Goal: Task Accomplishment & Management: Use online tool/utility

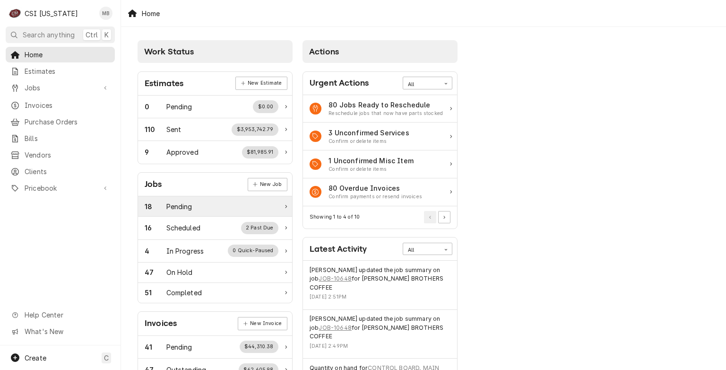
click at [214, 205] on div "18 Pending" at bounding box center [212, 206] width 134 height 10
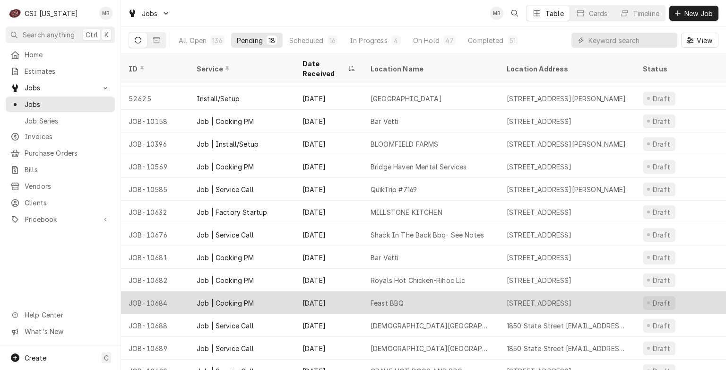
scroll to position [117, 0]
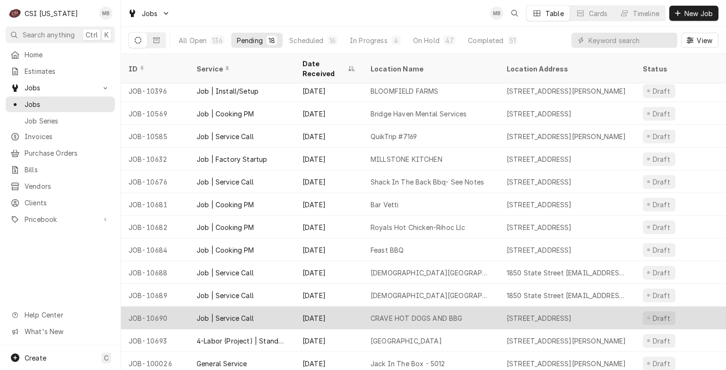
click at [233, 313] on div "Job | Service Call" at bounding box center [225, 318] width 57 height 10
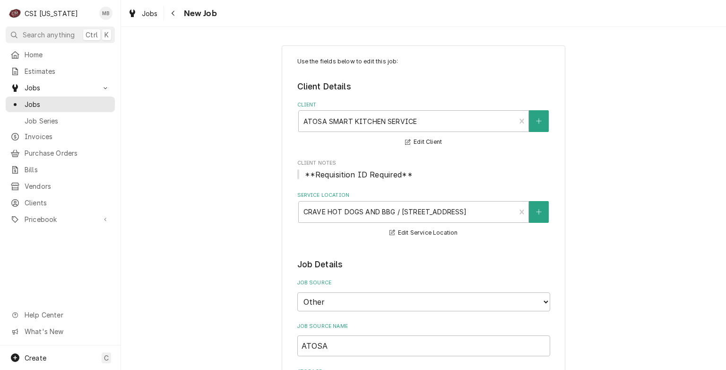
type textarea "x"
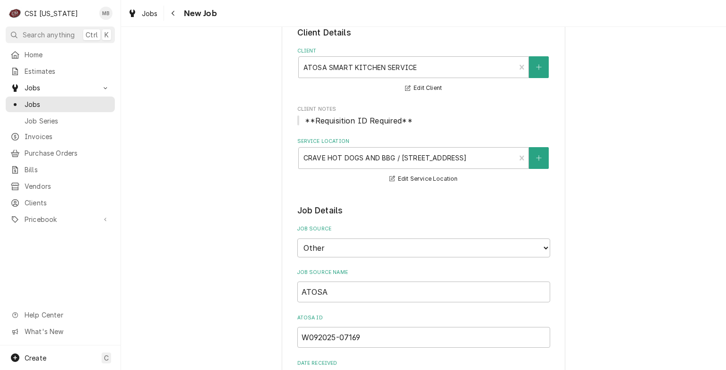
scroll to position [53, 0]
click at [40, 103] on span "Jobs" at bounding box center [68, 104] width 86 height 10
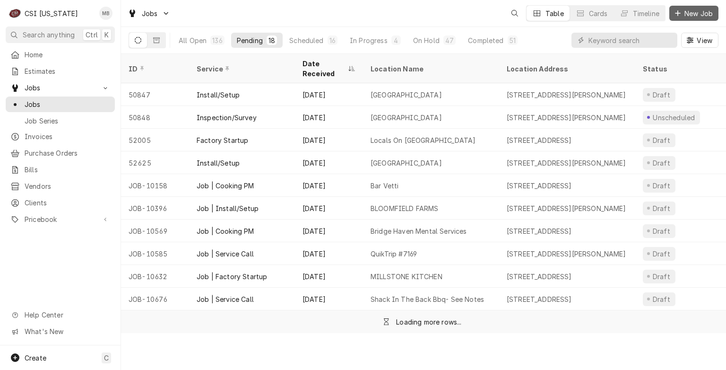
click at [677, 15] on icon "Dynamic Content Wrapper" at bounding box center [678, 13] width 6 height 7
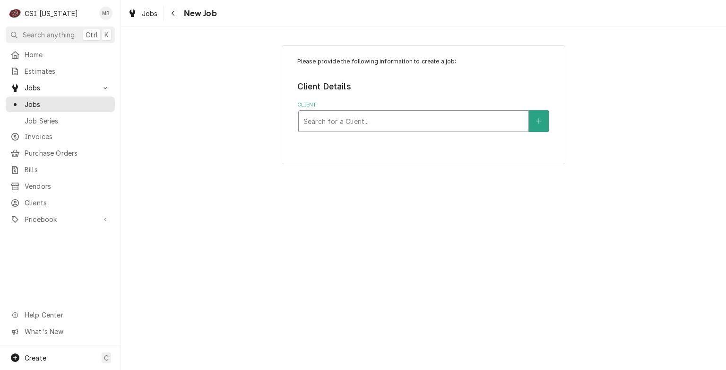
click at [477, 121] on div "Client" at bounding box center [413, 120] width 220 height 17
type input "rosemary"
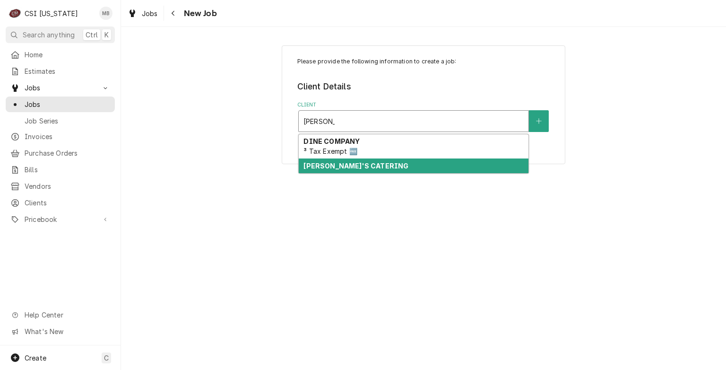
click at [365, 166] on strong "ROSEMARY'S CATERING" at bounding box center [355, 166] width 105 height 8
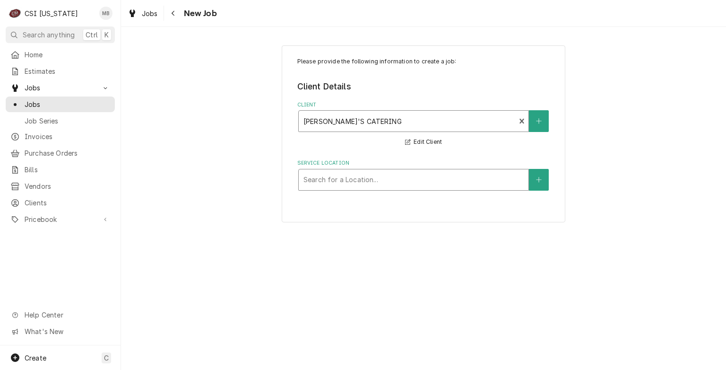
click at [360, 177] on div "Service Location" at bounding box center [413, 179] width 220 height 17
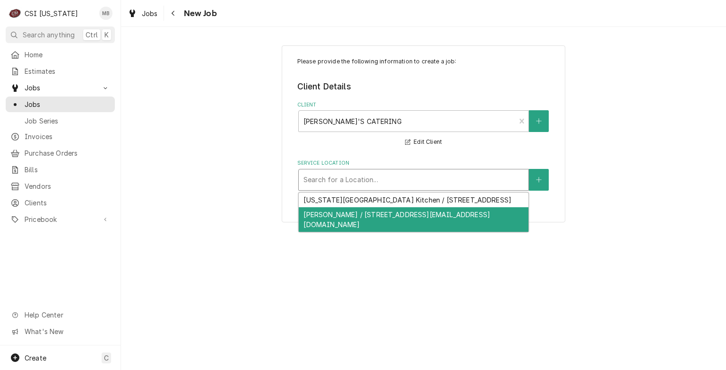
click at [349, 224] on div "Rosemary Catering / 1900 W Main Street Rkyap@Therkgroup.Com, Louisville, KY 402…" at bounding box center [414, 219] width 230 height 25
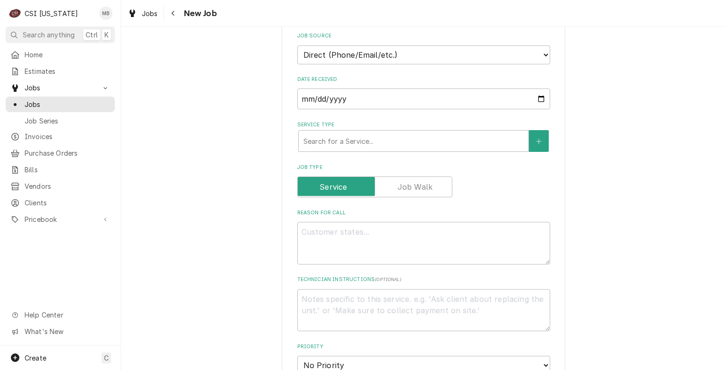
scroll to position [264, 0]
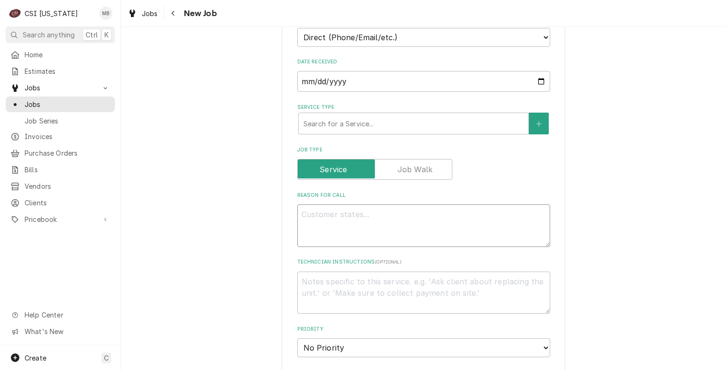
click at [351, 217] on textarea "Reason For Call" at bounding box center [423, 225] width 253 height 43
type textarea "x"
type textarea "s"
type textarea "x"
type textarea "sw"
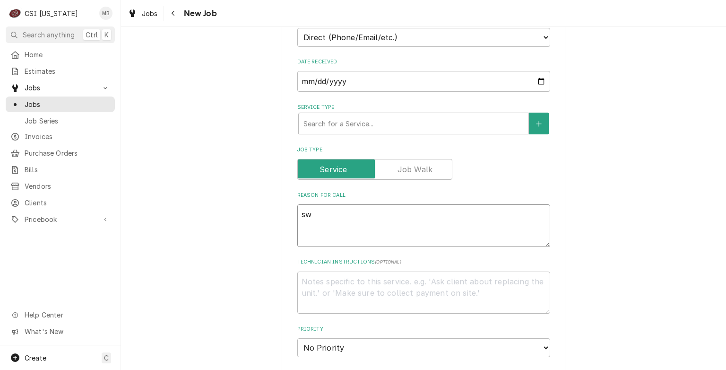
type textarea "x"
type textarea "swi"
type textarea "x"
type textarea "swit"
type textarea "x"
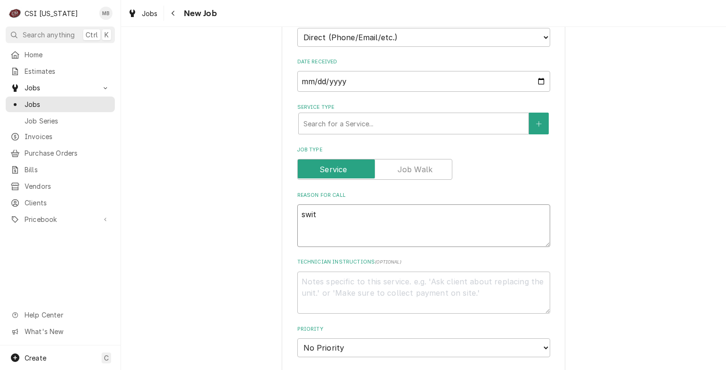
type textarea "switc"
type textarea "x"
type textarea "switch"
type textarea "x"
type textarea "switch"
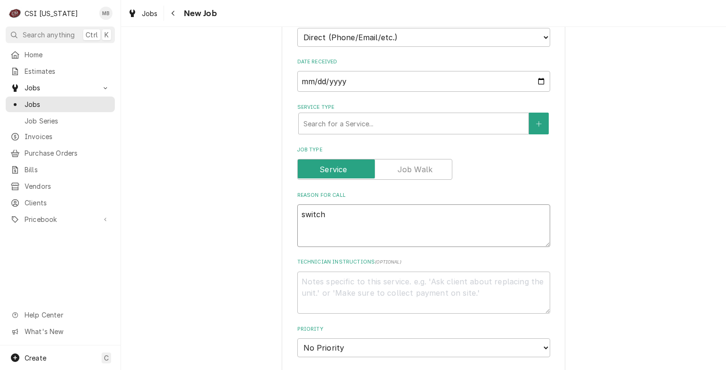
type textarea "x"
type textarea "switch o"
type textarea "x"
type textarea "switch ov"
type textarea "x"
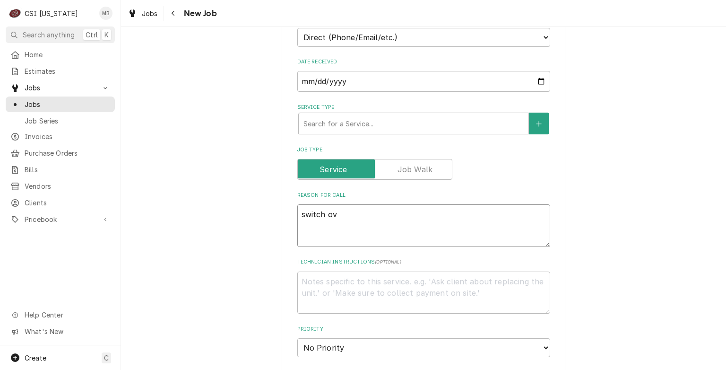
type textarea "switch ove"
type textarea "x"
type textarea "switch oven"
type textarea "x"
type textarea "switch ovens"
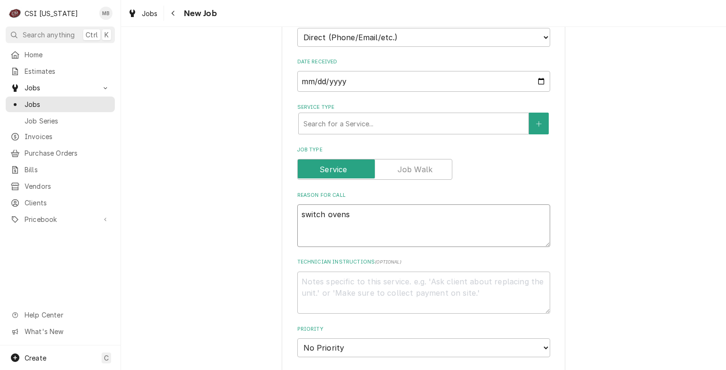
type textarea "x"
type textarea "switch ovens"
type textarea "x"
type textarea "switch ovens b"
type textarea "x"
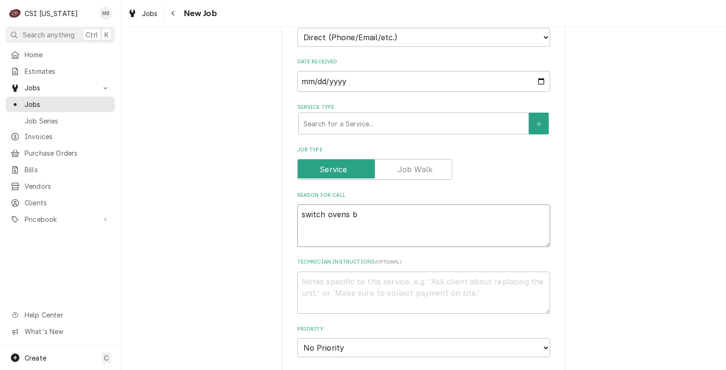
type textarea "switch ovens ba"
type textarea "x"
type textarea "switch ovens bac"
type textarea "x"
type textarea "switch ovens back"
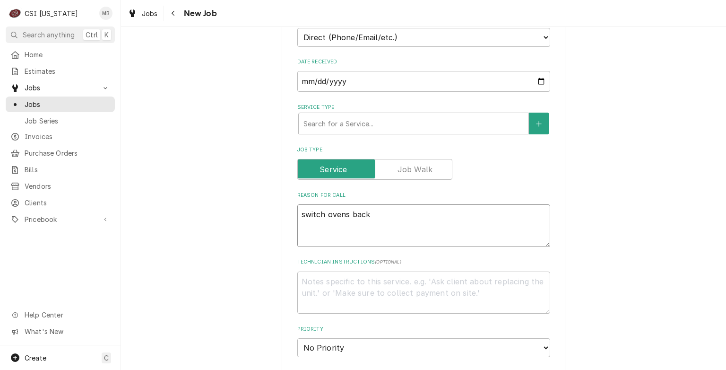
type textarea "x"
type textarea "switch ovens back"
type textarea "x"
type textarea "switch ovens back t"
type textarea "x"
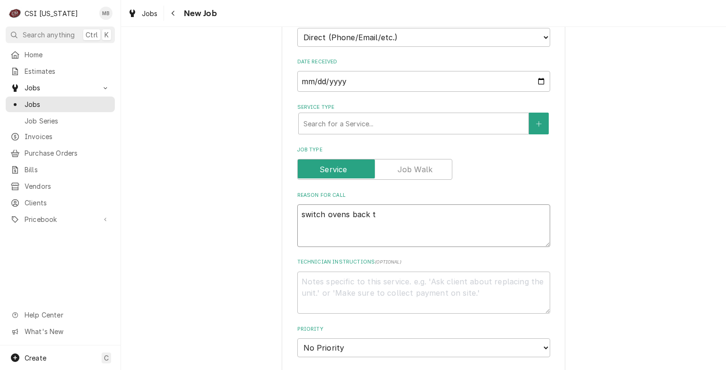
type textarea "switch ovens back to"
type textarea "x"
type textarea "switch ovens back to"
type textarea "x"
type textarea "switch ovens back to p"
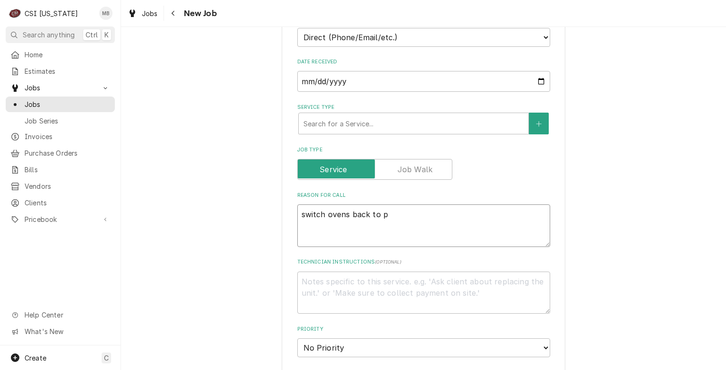
type textarea "x"
type textarea "switch ovens back to pr"
type textarea "x"
type textarea "switch ovens back to pro"
type textarea "x"
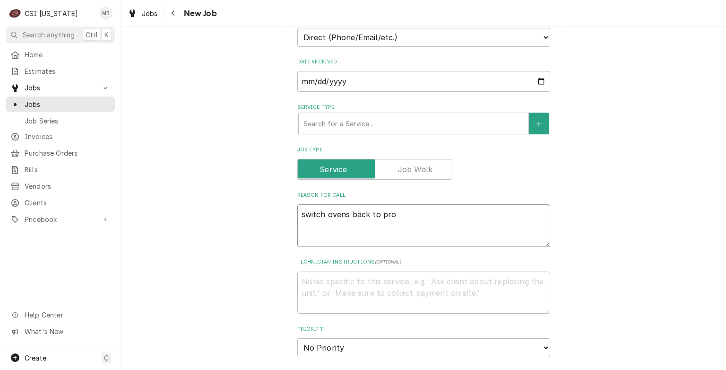
type textarea "switch ovens back to prop"
type textarea "x"
type textarea "switch ovens back to propa"
type textarea "x"
type textarea "switch ovens back to propan"
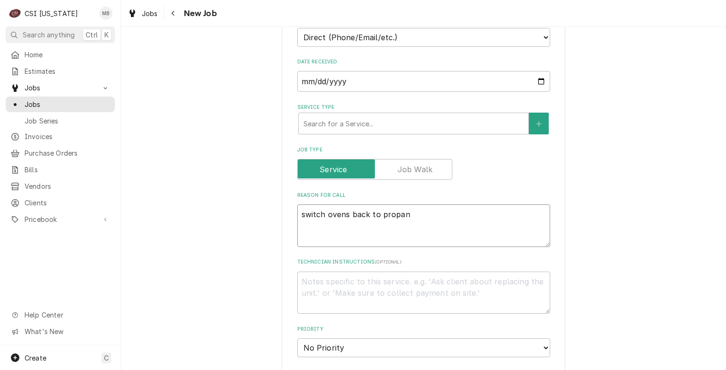
type textarea "x"
type textarea "switch ovens back to propane"
type textarea "x"
type textarea "switch ovens back to propane"
type textarea "x"
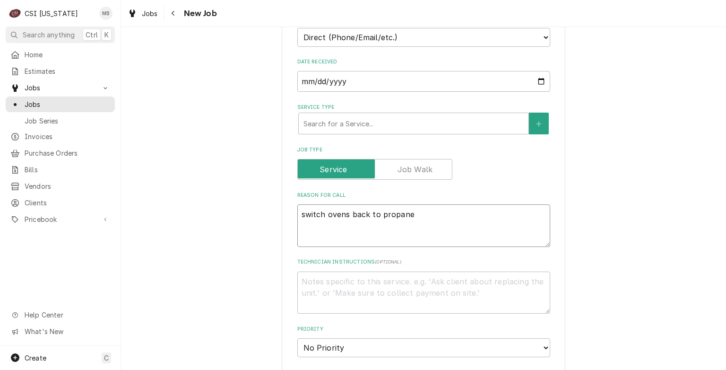
type textarea "switch ovens back to propane a"
type textarea "x"
type textarea "switch ovens back to propane an"
type textarea "x"
type textarea "switch ovens back to propane and"
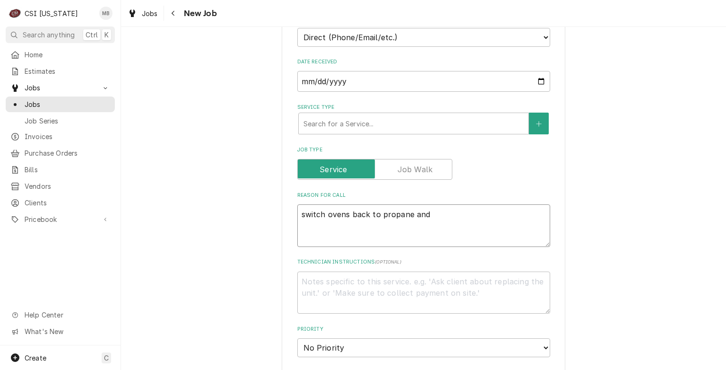
type textarea "x"
type textarea "switch ovens back to propane and"
type textarea "x"
type textarea "switch ovens back to propane and c"
type textarea "x"
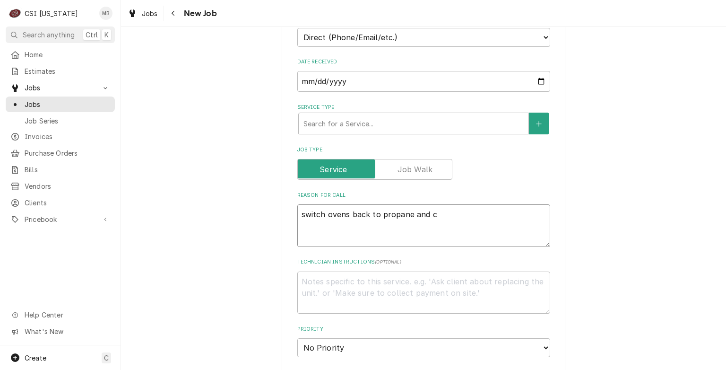
type textarea "switch ovens back to propane and ch"
type textarea "x"
type textarea "switch ovens back to propane and chc"
type textarea "x"
type textarea "switch ovens back to propane and chck"
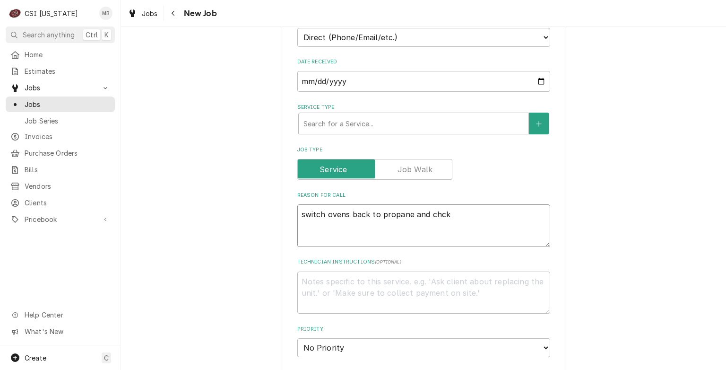
type textarea "x"
type textarea "switch ovens back to propane and chc"
type textarea "x"
type textarea "switch ovens back to propane and ch"
type textarea "x"
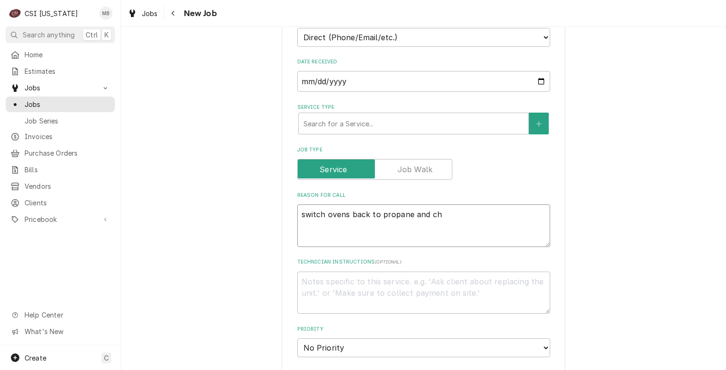
type textarea "switch ovens back to propane and che"
type textarea "x"
type textarea "switch ovens back to propane and chec"
type textarea "x"
type textarea "switch ovens back to propane and check"
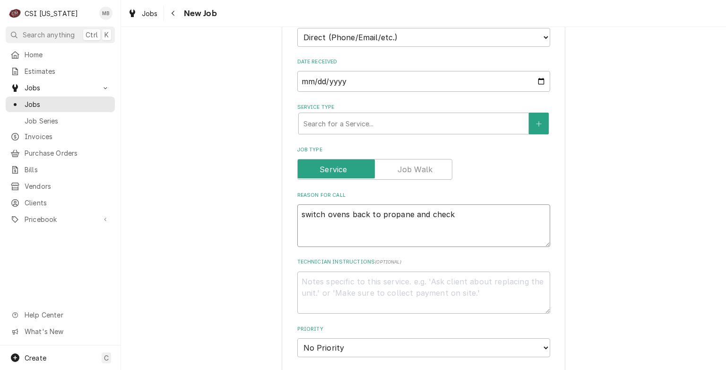
type textarea "x"
type textarea "switch ovens back to propane and check"
type textarea "x"
type textarea "switch ovens back to propane and check o"
type textarea "x"
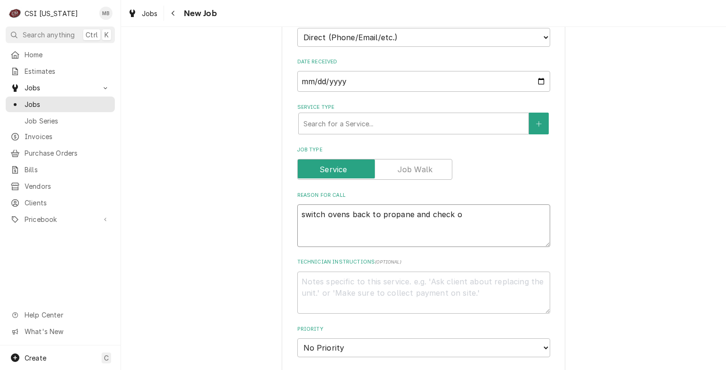
type textarea "switch ovens back to propane and check ov"
type textarea "x"
type textarea "switch ovens back to propane and check ove"
type textarea "x"
type textarea "switch ovens back to propane and check over"
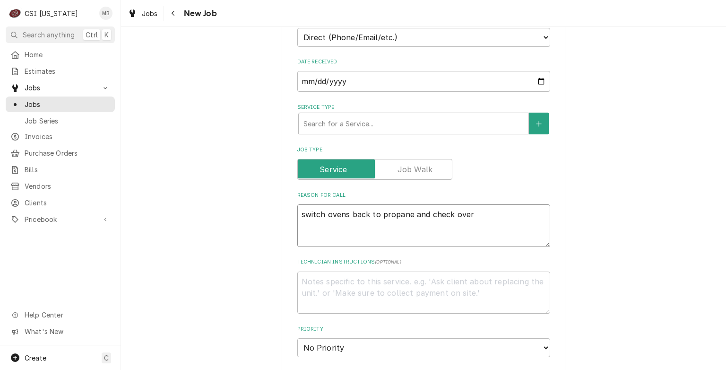
type textarea "x"
type textarea "switch ovens back to propane and check over"
type textarea "x"
type textarea "switch ovens back to propane and check over a"
type textarea "x"
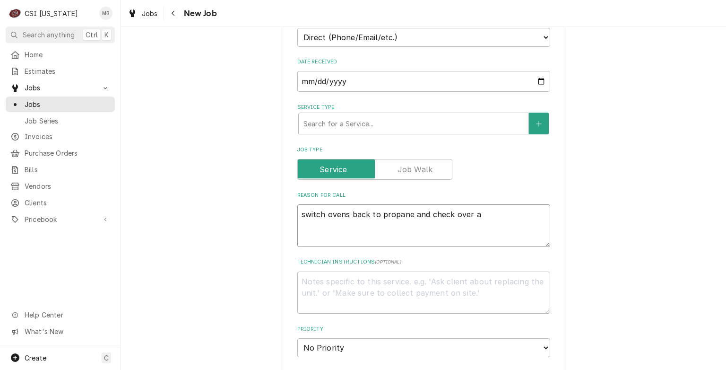
type textarea "switch ovens back to propane and check over al"
type textarea "x"
type textarea "switch ovens back to propane and check over all"
type textarea "x"
type textarea "switch ovens back to propane and check over all"
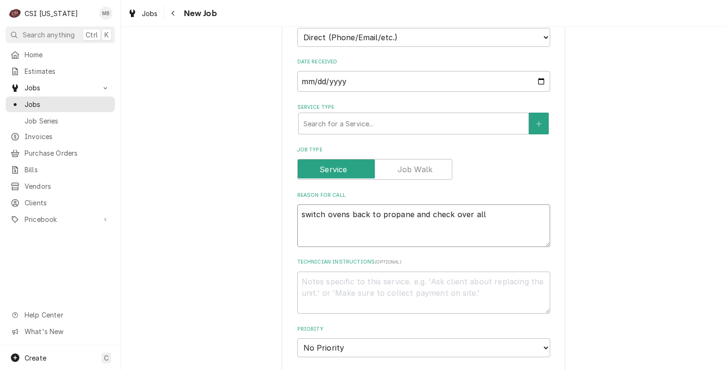
type textarea "x"
type textarea "switch ovens back to propane and check over all o"
type textarea "x"
type textarea "switch ovens back to propane and check over all ov"
type textarea "x"
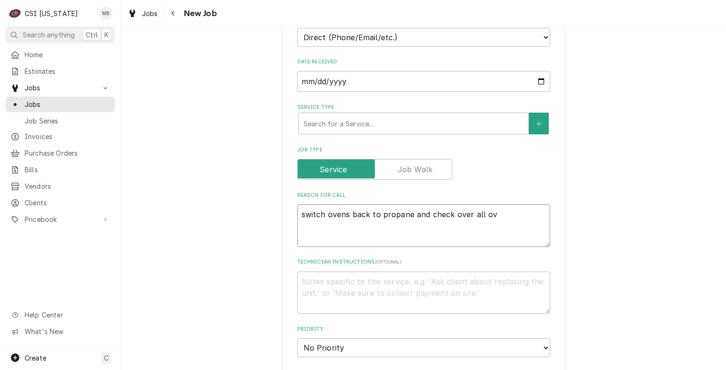
type textarea "switch ovens back to propane and check over all ove"
type textarea "x"
type textarea "switch ovens back to propane and check over all oven"
type textarea "x"
type textarea "switch ovens back to propane and check over all ovens"
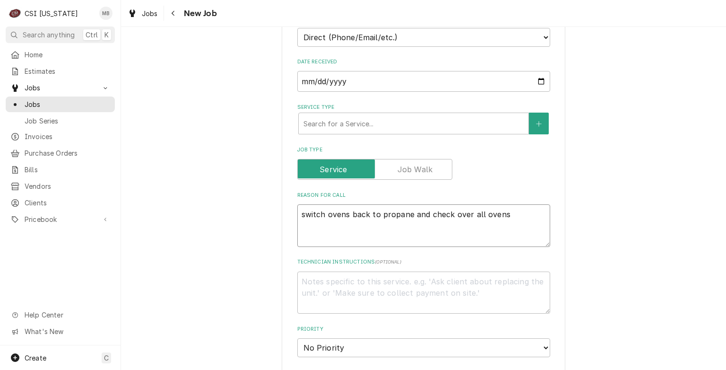
type textarea "x"
type textarea "switch ovens back to propane and check over all ovens"
type textarea "x"
type textarea "switch ovens back to propane and check over all ovens in"
type textarea "x"
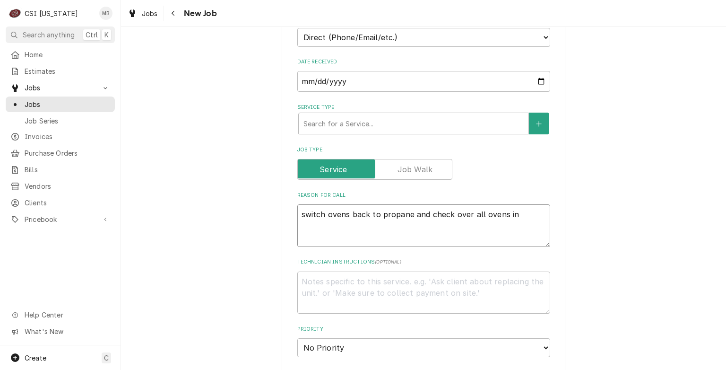
type textarea "switch ovens back to propane and check over all ovens in"
type textarea "x"
type textarea "switch ovens back to propane and check over all ovens in k"
type textarea "x"
type textarea "switch ovens back to propane and check over all ovens in ki"
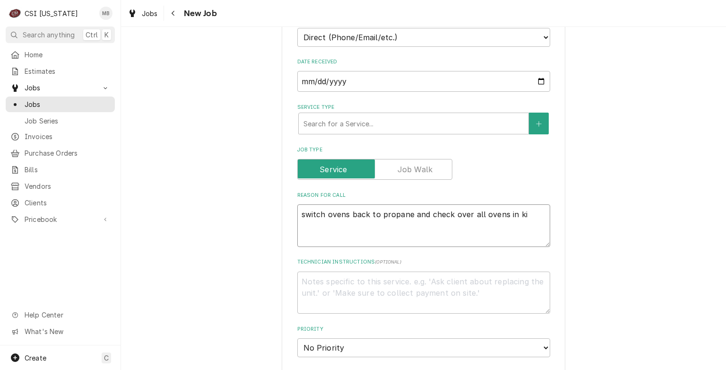
type textarea "x"
type textarea "switch ovens back to propane and check over all ovens in kit"
type textarea "x"
type textarea "switch ovens back to propane and check over all ovens in kitc"
type textarea "x"
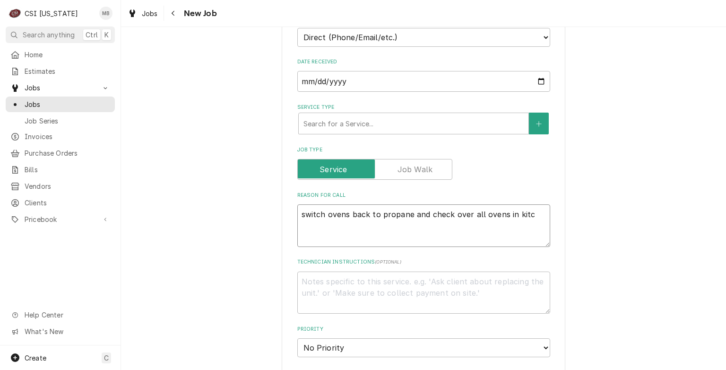
type textarea "switch ovens back to propane and check over all ovens in kitch"
type textarea "x"
type textarea "switch ovens back to propane and check over all ovens in kitche"
type textarea "x"
type textarea "switch ovens back to propane and check over all ovens in kitchen"
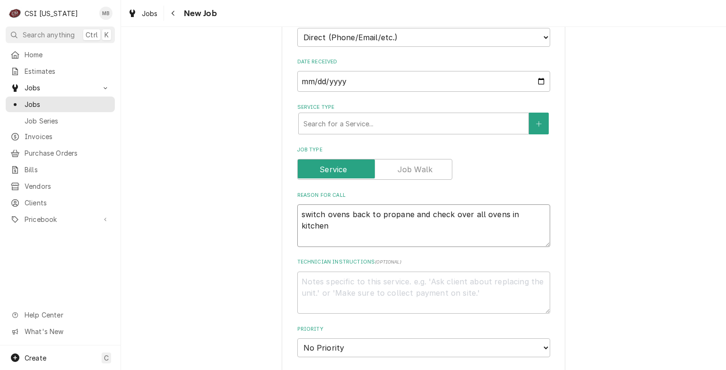
type textarea "x"
type textarea "switch ovens back to propane and check over all ovens in kitchen"
click at [285, 256] on div "Please provide the following information to create a job: Client Details Client…" at bounding box center [424, 275] width 284 height 989
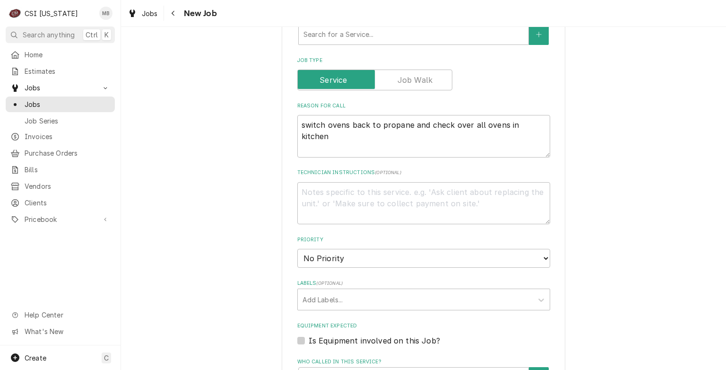
scroll to position [361, 0]
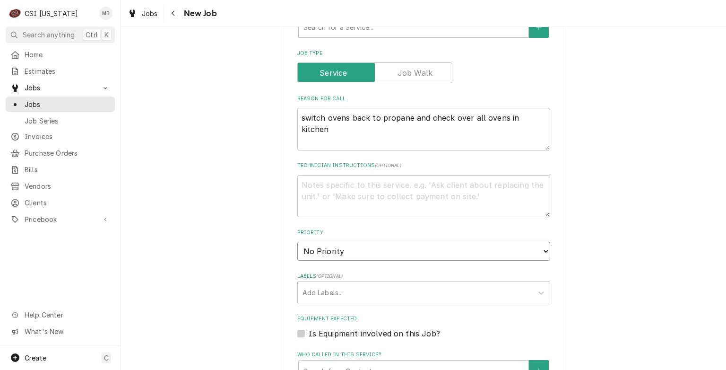
click at [319, 250] on select "No Priority Urgent High Medium Low" at bounding box center [423, 251] width 253 height 19
select select "3"
click at [297, 242] on select "No Priority Urgent High Medium Low" at bounding box center [423, 251] width 253 height 19
click at [308, 299] on div "Add Labels..." at bounding box center [415, 292] width 235 height 21
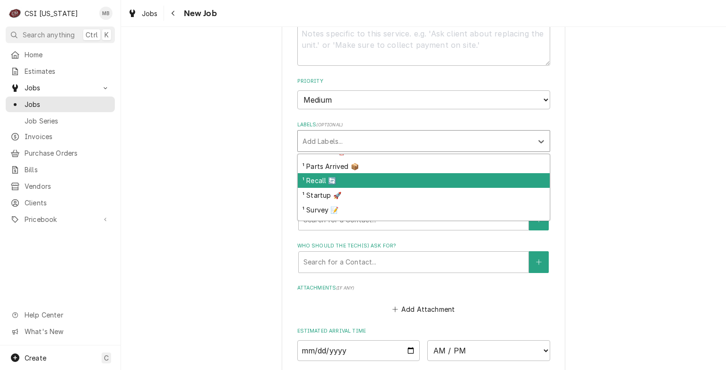
scroll to position [128, 0]
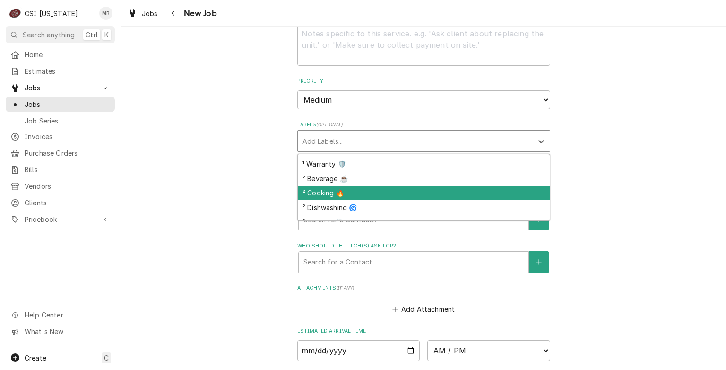
click at [352, 190] on div "² Cooking 🔥" at bounding box center [424, 193] width 252 height 15
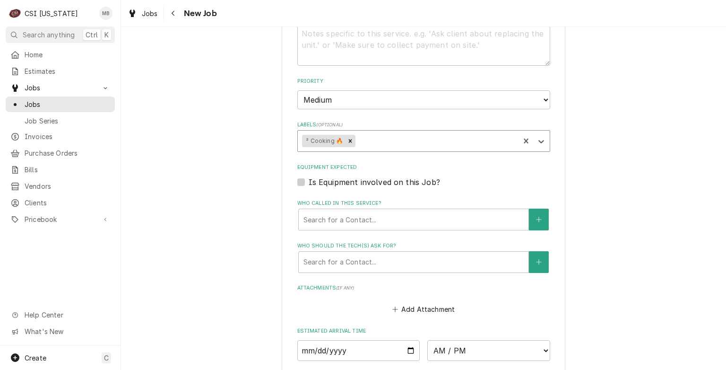
type textarea "x"
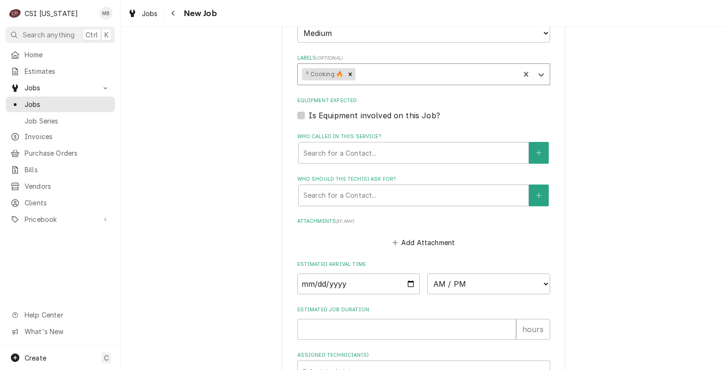
scroll to position [579, 0]
click at [405, 285] on input "Date" at bounding box center [358, 283] width 123 height 21
type input "2025-10-02"
type textarea "x"
click at [467, 287] on select "AM / PM 6:00 AM 6:15 AM 6:30 AM 6:45 AM 7:00 AM 7:15 AM 7:30 AM 7:45 AM 8:00 AM…" at bounding box center [488, 283] width 123 height 21
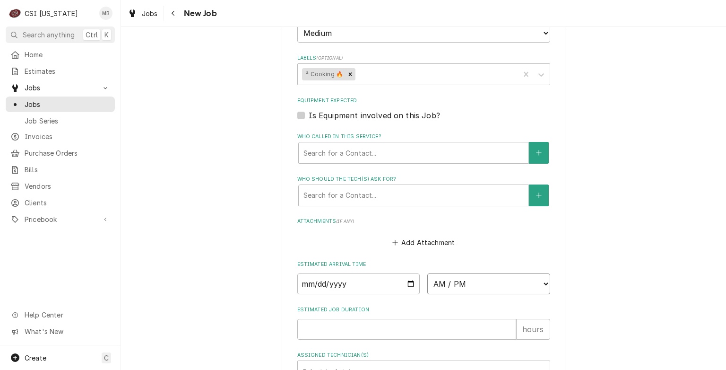
select select "07:00:00"
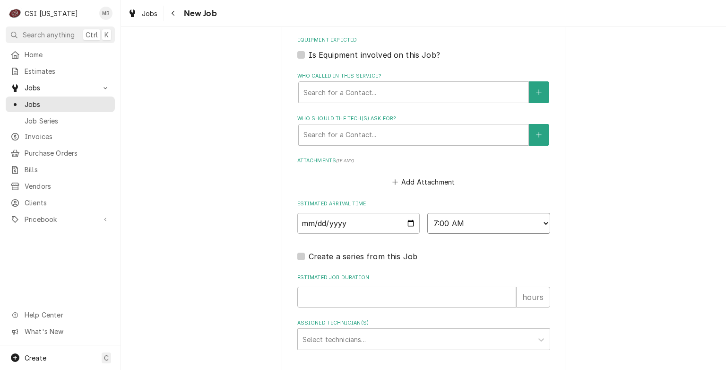
scroll to position [639, 0]
click at [359, 302] on input "Estimated Job Duration" at bounding box center [406, 296] width 219 height 21
type textarea "x"
type input "4"
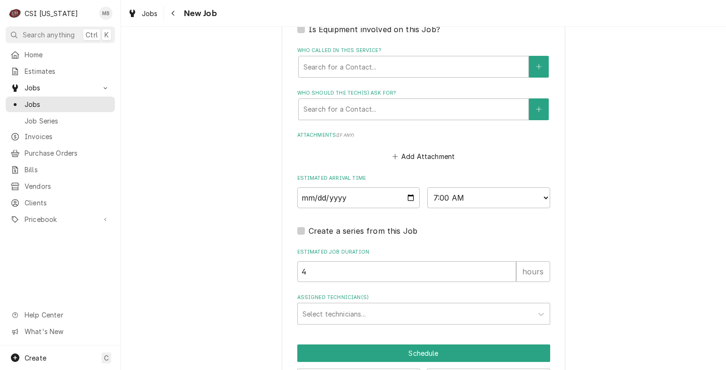
click at [359, 303] on div "Select technicians..." at bounding box center [415, 313] width 235 height 21
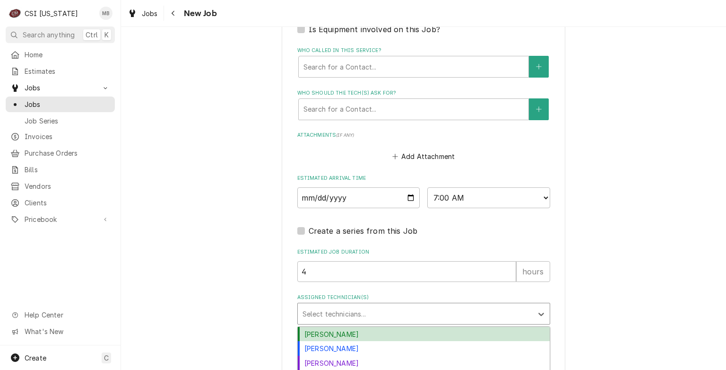
click at [347, 327] on div "Bryant Jolley" at bounding box center [424, 334] width 252 height 15
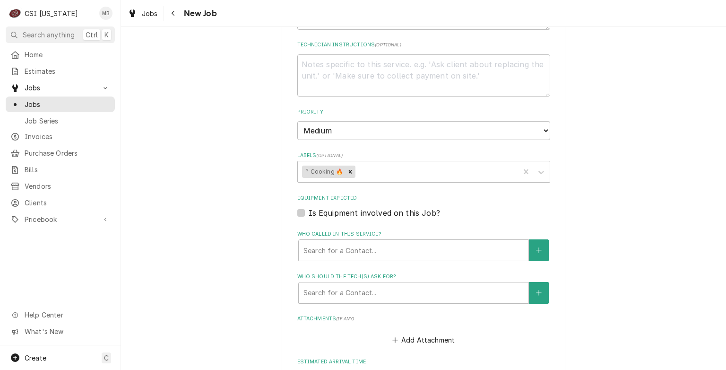
scroll to position [480, 0]
click at [317, 69] on textarea "Technician Instructions ( optional )" at bounding box center [423, 77] width 253 height 43
type textarea "x"
type textarea "M"
type textarea "x"
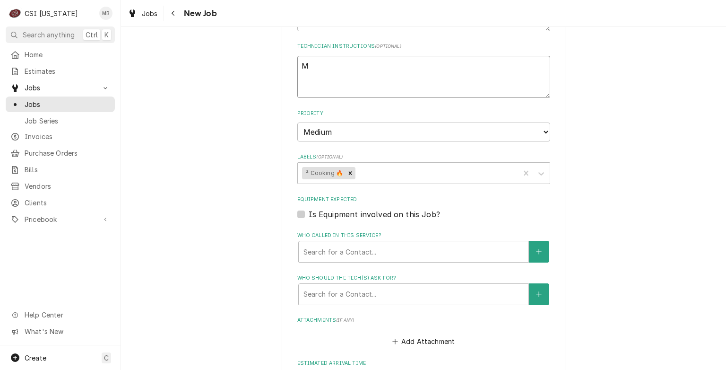
type textarea "MA"
type textarea "x"
type textarea "MAT"
type textarea "x"
type textarea "MATT"
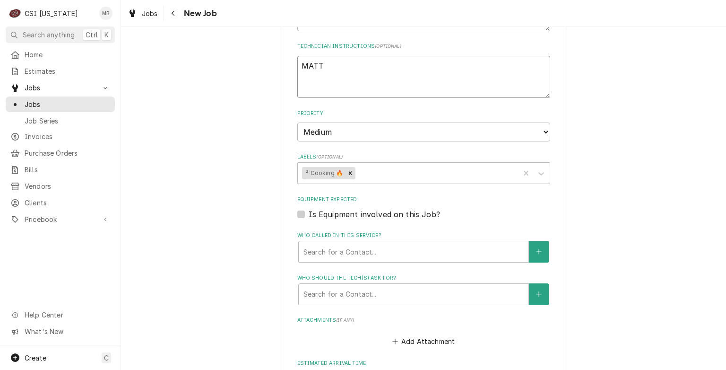
type textarea "x"
type textarea "MATT T"
type textarea "x"
type textarea "MATT TO"
type textarea "x"
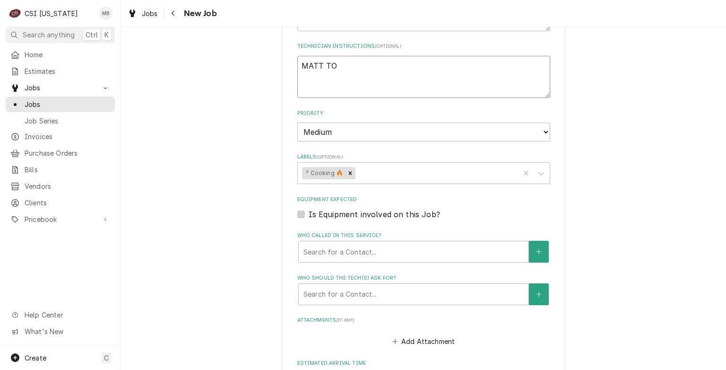
type textarea "MATT TO"
type textarea "x"
type textarea "MATT TO M"
type textarea "x"
type textarea "MATT TO ME"
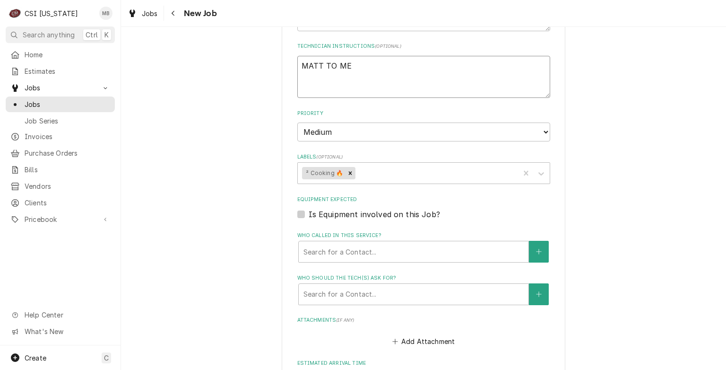
type textarea "x"
type textarea "MATT TO MEE"
type textarea "x"
type textarea "MATT TO MEET"
type textarea "x"
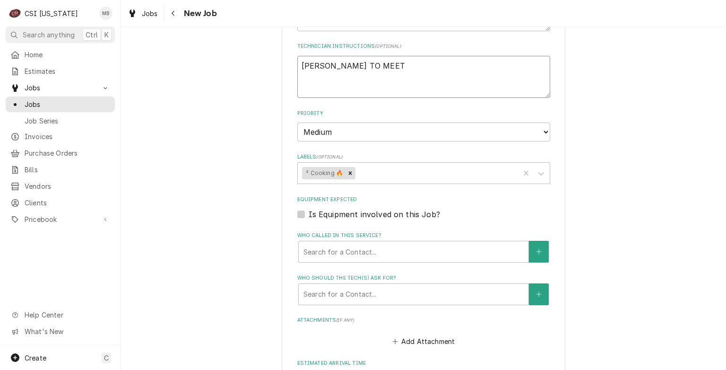
type textarea "MATT TO MEET"
type textarea "x"
type textarea "MATT TO MEET B"
type textarea "x"
type textarea "MATT TO MEET BR"
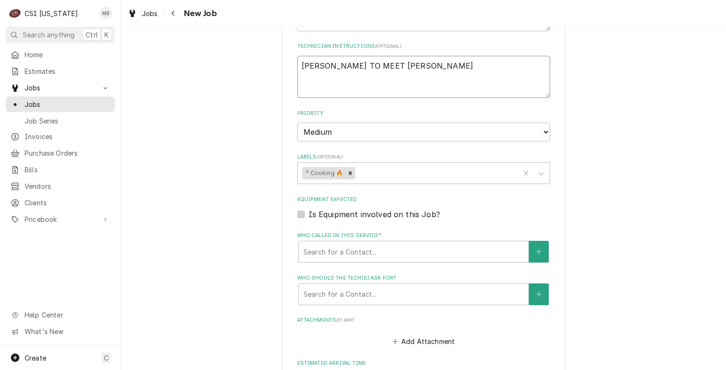
type textarea "x"
type textarea "MATT TO MEET BRY"
type textarea "x"
type textarea "MATT TO MEET BRYA"
type textarea "x"
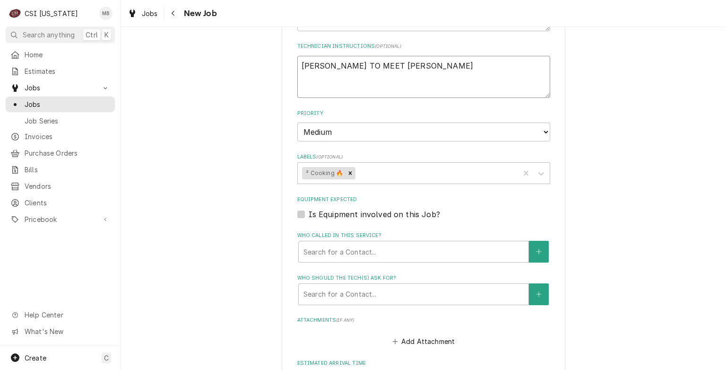
type textarea "MATT TO MEET BRYAN"
type textarea "x"
type textarea "MATT TO MEET BRYANT"
type textarea "x"
type textarea "MATT TO MEET BRYANT"
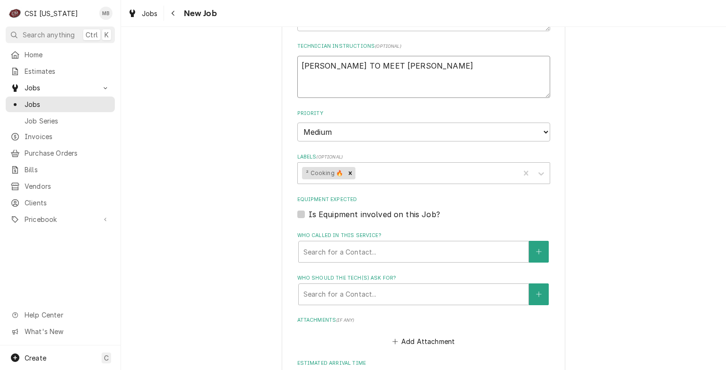
type textarea "x"
type textarea "MATT TO MEET BRYANT A"
type textarea "x"
type textarea "MATT TO MEET BRYANT AT"
type textarea "x"
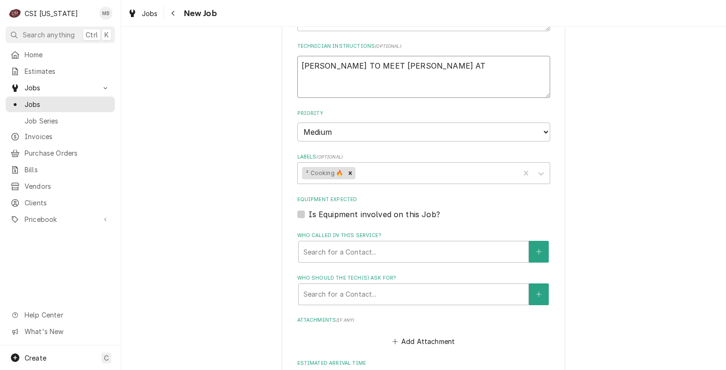
type textarea "MATT TO MEET BRYANT AT"
type textarea "x"
type textarea "MATT TO MEET BRYANT AT 7"
type textarea "x"
type textarea "MATT TO MEET BRYANT AT 7"
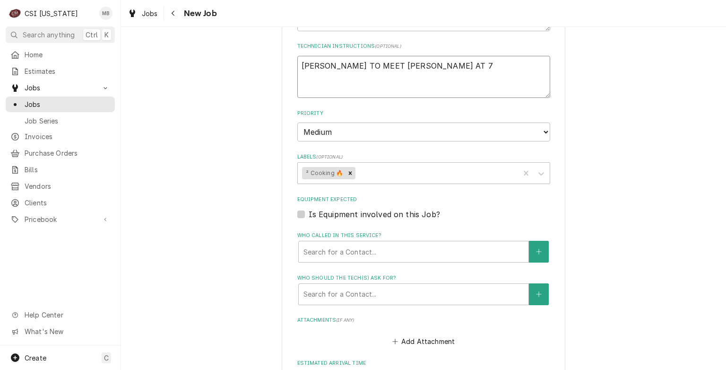
type textarea "x"
type textarea "MATT TO MEET BRYANT AT 7 A"
type textarea "x"
type textarea "MATT TO MEET BRYANT AT 7 AM"
type textarea "x"
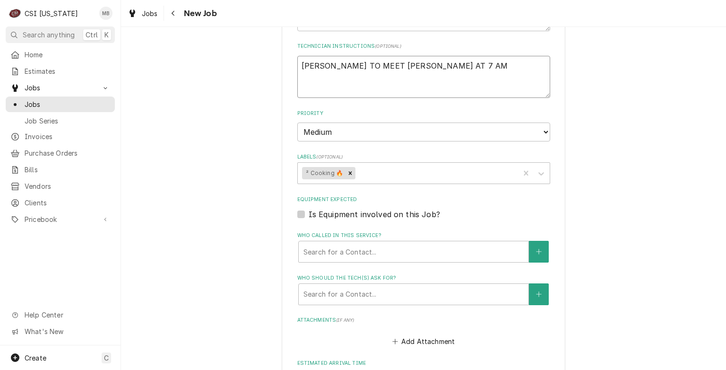
type textarea "MATT TO MEET BRYANT AT 7 AM"
type textarea "x"
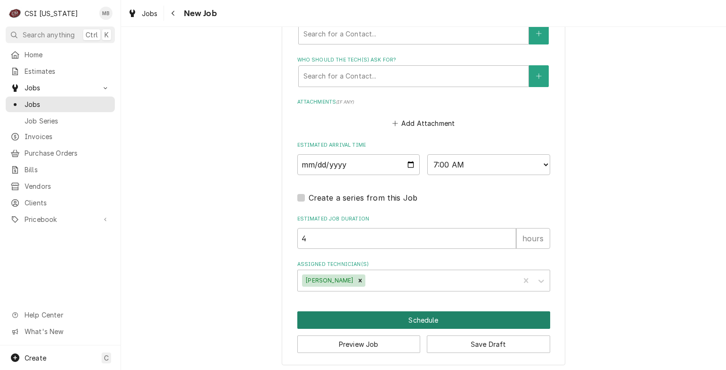
click at [406, 313] on button "Schedule" at bounding box center [423, 319] width 253 height 17
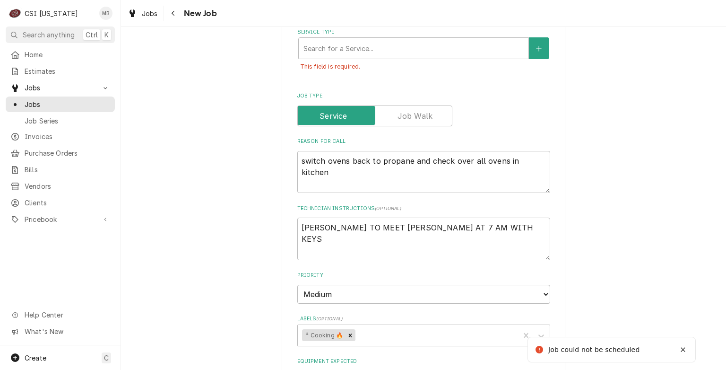
scroll to position [299, 0]
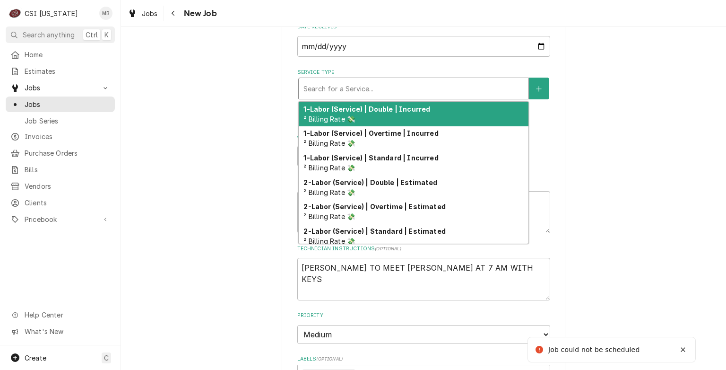
click at [370, 90] on div "Service Type" at bounding box center [413, 88] width 220 height 17
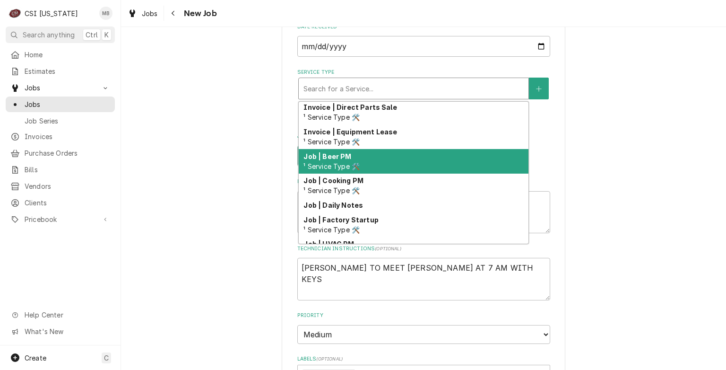
scroll to position [452, 0]
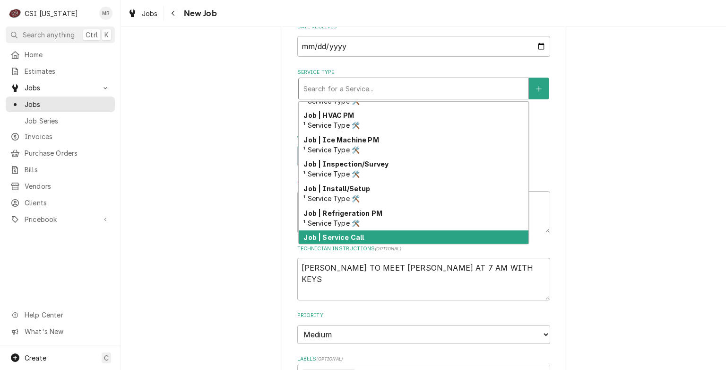
click at [376, 235] on div "Job | Service Call ¹ Service Type 🛠️" at bounding box center [414, 242] width 230 height 25
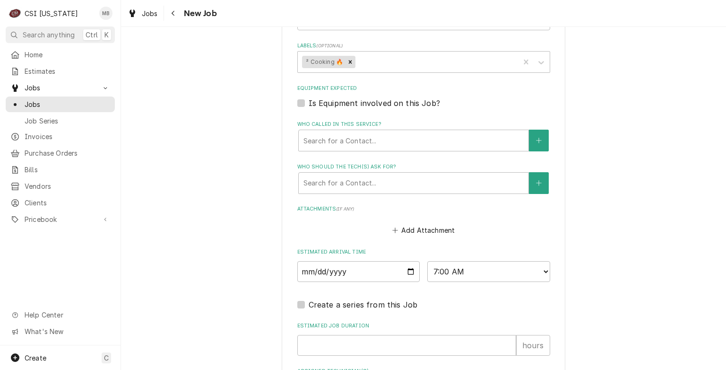
scroll to position [690, 0]
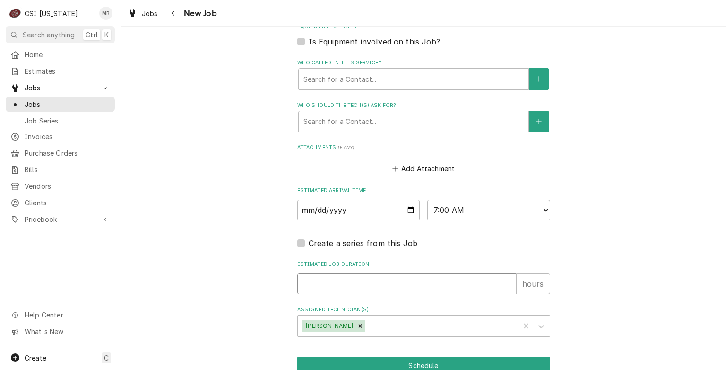
click at [347, 277] on input "Estimated Job Duration" at bounding box center [406, 283] width 219 height 21
click at [386, 359] on button "Schedule" at bounding box center [423, 364] width 253 height 17
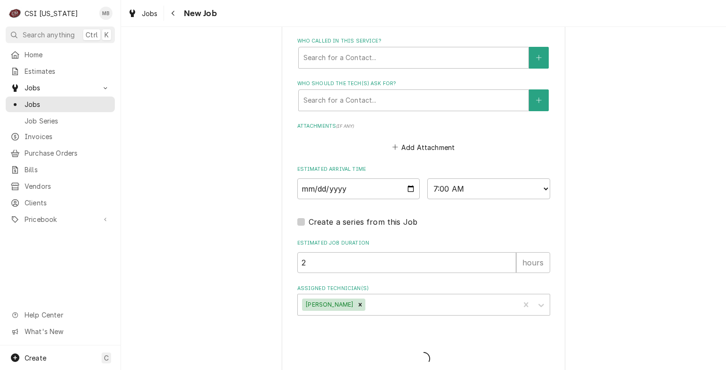
scroll to position [668, 0]
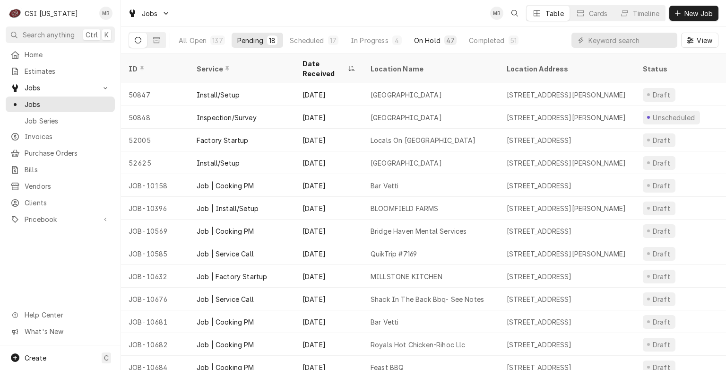
click at [420, 47] on button "On Hold 47" at bounding box center [435, 40] width 54 height 15
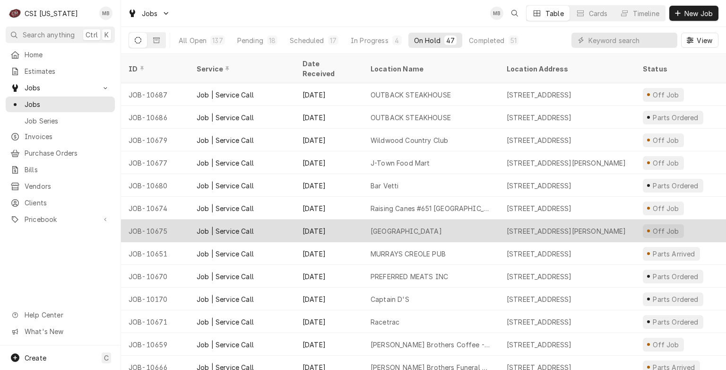
click at [345, 219] on div "Sep 29" at bounding box center [329, 230] width 68 height 23
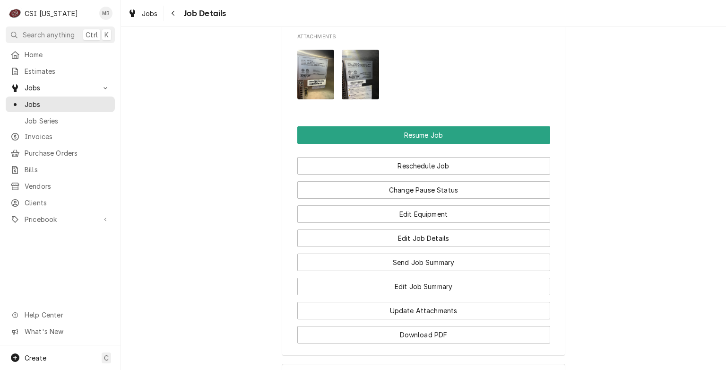
scroll to position [1272, 0]
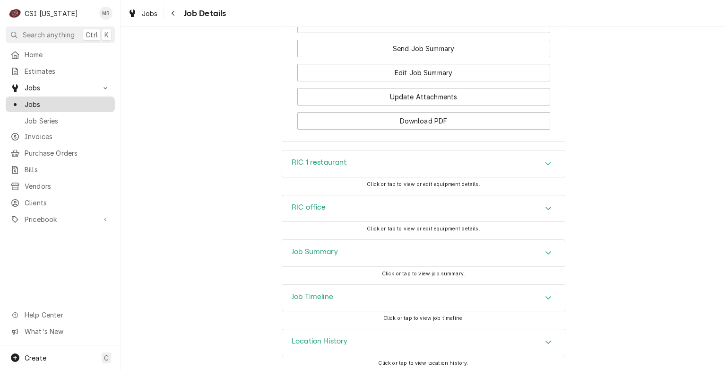
click at [53, 102] on span "Jobs" at bounding box center [68, 104] width 86 height 10
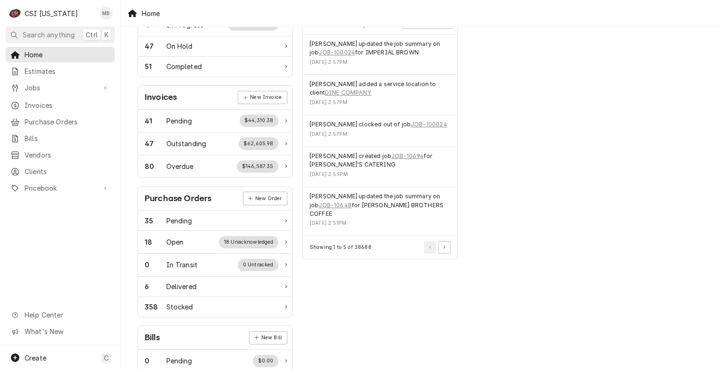
scroll to position [225, 0]
click at [45, 167] on span "Clients" at bounding box center [68, 171] width 86 height 10
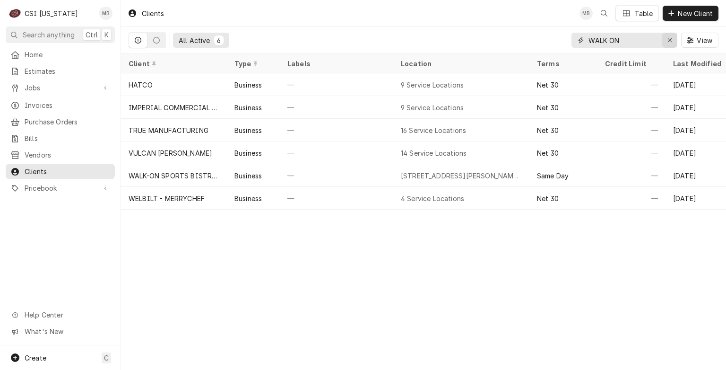
click at [672, 39] on div "Erase input" at bounding box center [669, 39] width 9 height 9
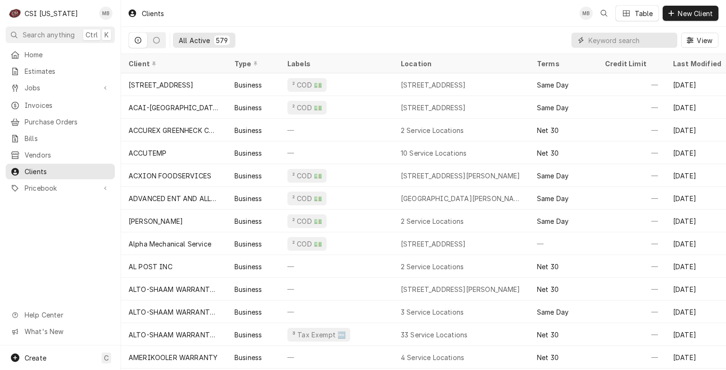
click at [634, 42] on input "Dynamic Content Wrapper" at bounding box center [630, 40] width 84 height 15
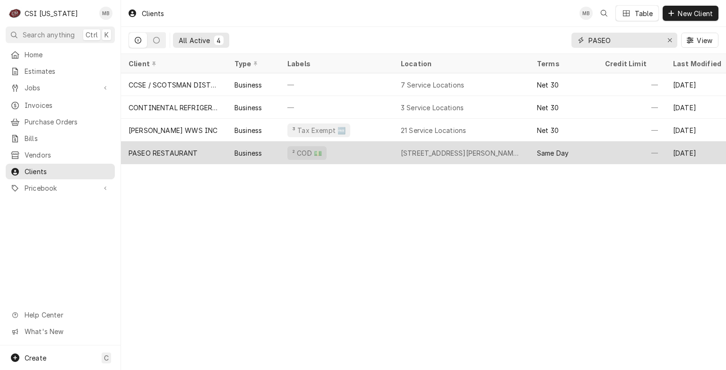
type input "PASEO"
click at [225, 148] on div "PASEO RESTAURANT" at bounding box center [174, 152] width 106 height 23
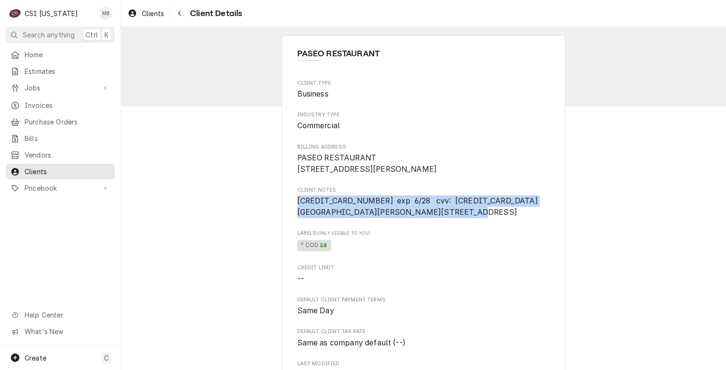
drag, startPoint x: 515, startPoint y: 222, endPoint x: 288, endPoint y: 209, distance: 227.7
copy span "4246 3153 6864 6525 exp 6/28 cvv: 460 MARIAH GRATZ 815 W MARKET STREET STE 110 …"
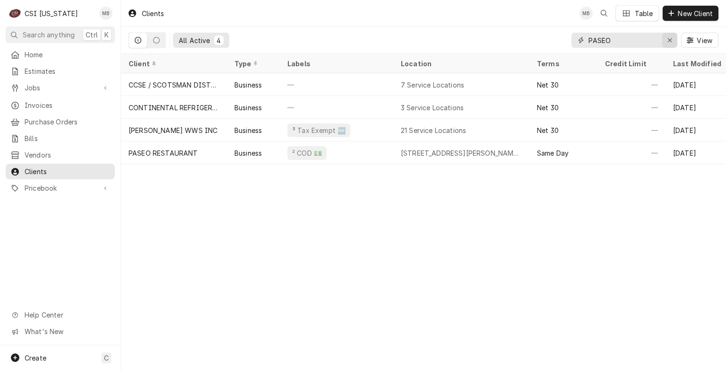
click at [669, 42] on icon "Erase input" at bounding box center [669, 40] width 5 height 7
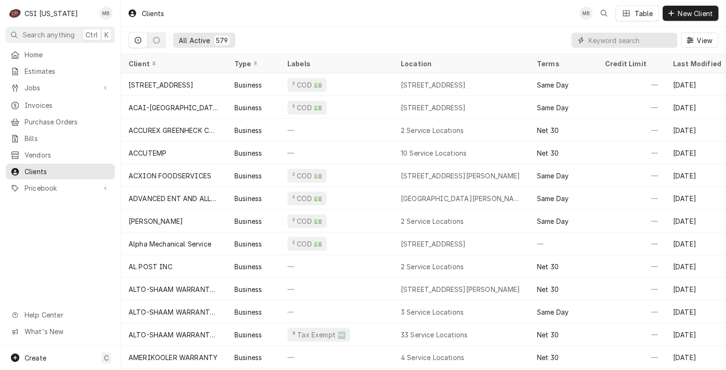
paste input "[CREDIT_CARD_NUMBER] exp 6/28 cvv: [CREDIT_CARD_DATA][GEOGRAPHIC_DATA][PERSON_N…"
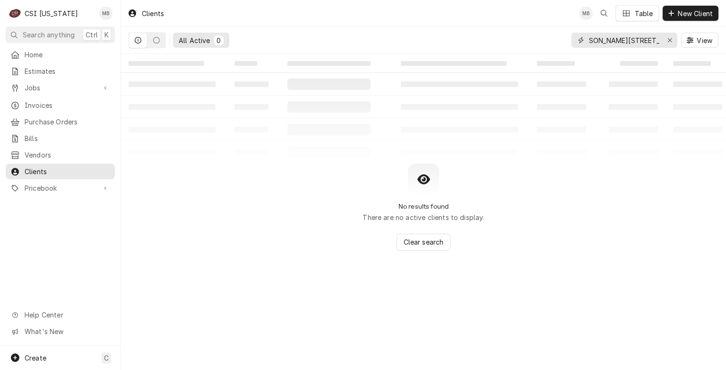
scroll to position [0, 303]
type input "[CREDIT_CARD_NUMBER] exp 6/28 cvv: [CREDIT_CARD_DATA][GEOGRAPHIC_DATA][PERSON_N…"
click at [662, 40] on button "Erase input" at bounding box center [669, 40] width 15 height 15
click at [626, 37] on input "Dynamic Content Wrapper" at bounding box center [632, 40] width 89 height 15
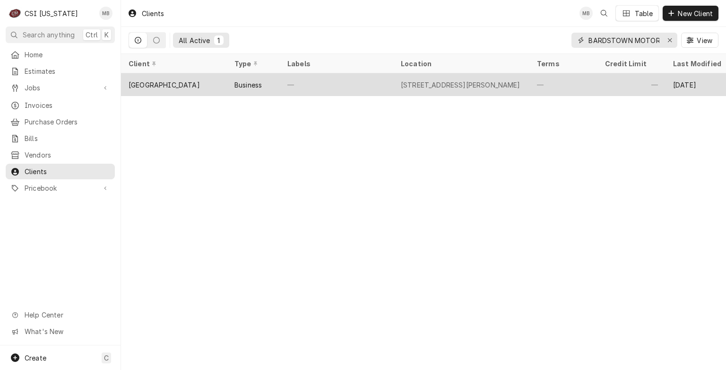
type input "BARDSTOWN MOTOR"
click at [247, 85] on div "Business" at bounding box center [247, 85] width 27 height 10
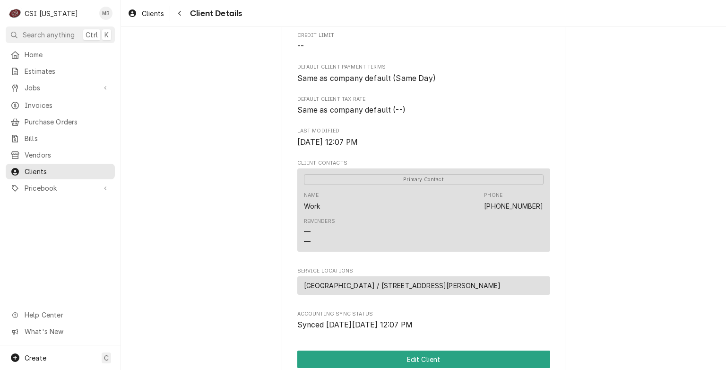
scroll to position [344, 0]
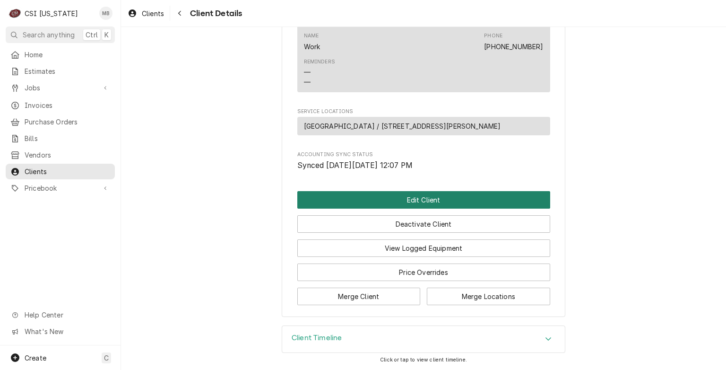
click at [388, 203] on button "Edit Client" at bounding box center [423, 199] width 253 height 17
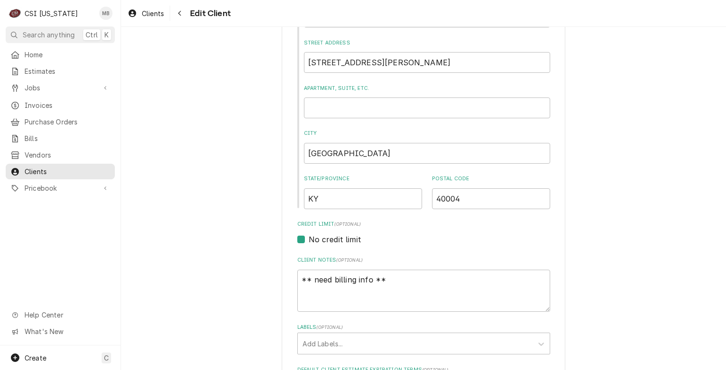
scroll to position [232, 0]
drag, startPoint x: 401, startPoint y: 275, endPoint x: 282, endPoint y: 259, distance: 119.7
click at [282, 259] on div "Please provide the following information about your client: Client Type Industr…" at bounding box center [424, 301] width 284 height 977
paste textarea "[CREDIT_CARD_NUMBER] exp 6/28 cvv: [CREDIT_CARD_DATA][GEOGRAPHIC_DATA][PERSON_N…"
type textarea "x"
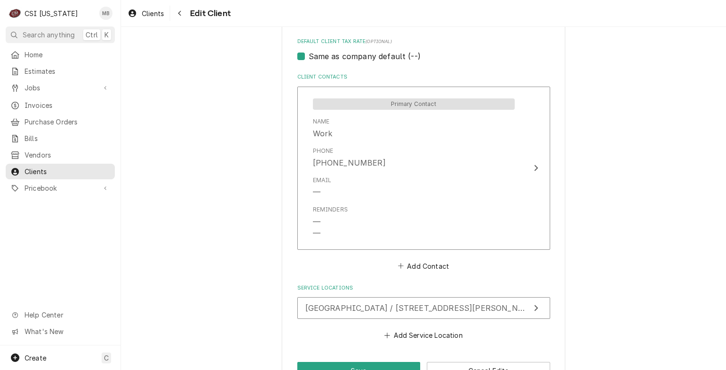
scroll to position [659, 0]
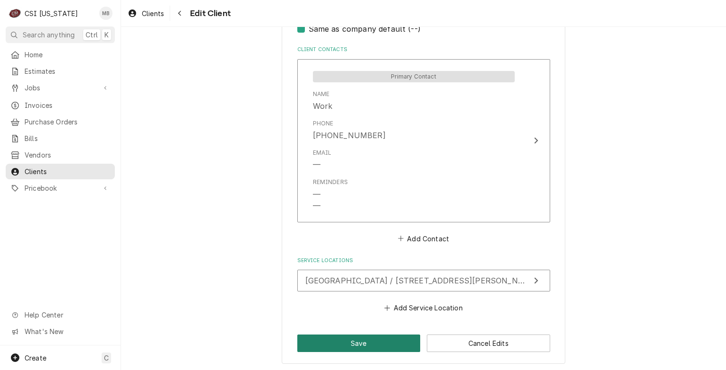
type textarea "[CREDIT_CARD_NUMBER] exp 6/28 cvv: [CREDIT_CARD_DATA][GEOGRAPHIC_DATA][PERSON_N…"
click at [346, 346] on button "Save" at bounding box center [358, 342] width 123 height 17
type textarea "x"
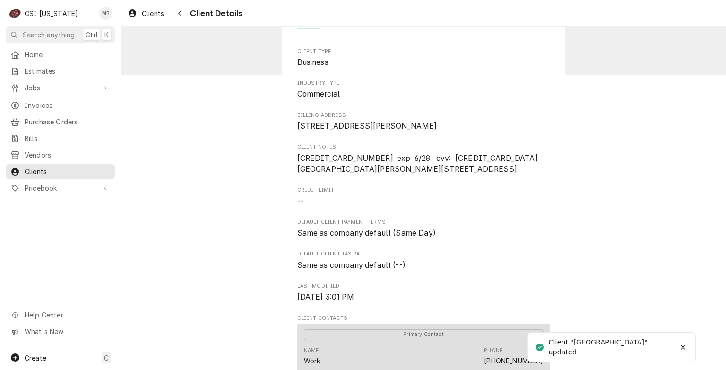
scroll to position [32, 0]
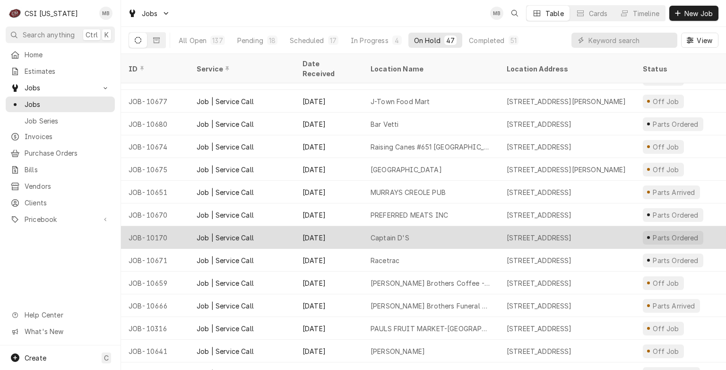
scroll to position [62, 0]
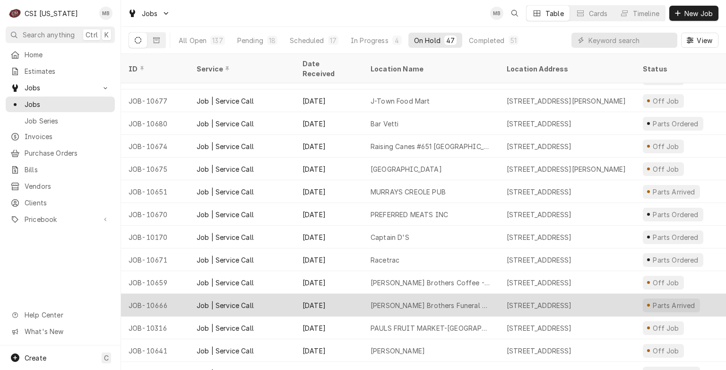
click at [320, 294] on div "Sep 25" at bounding box center [329, 305] width 68 height 23
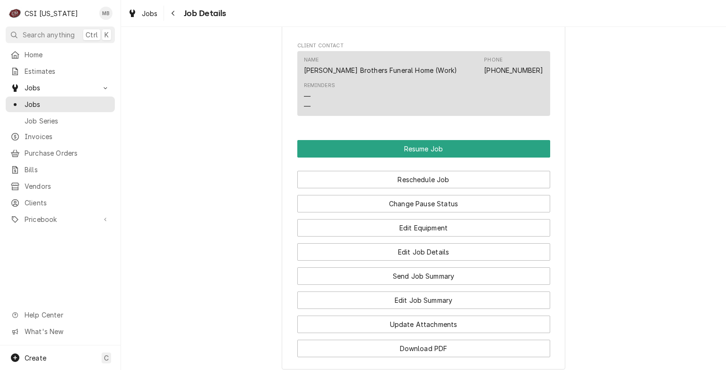
scroll to position [1108, 0]
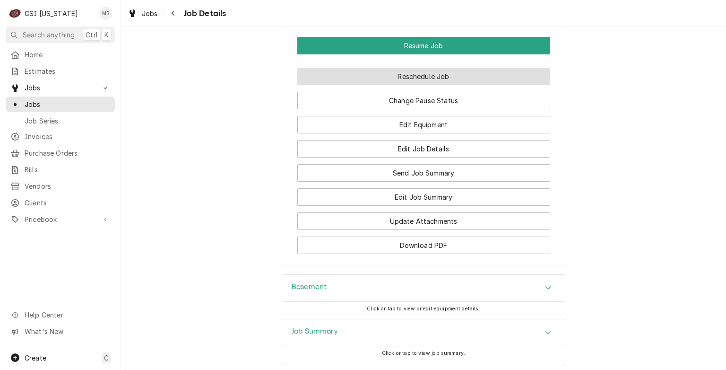
click at [440, 82] on button "Reschedule Job" at bounding box center [423, 76] width 253 height 17
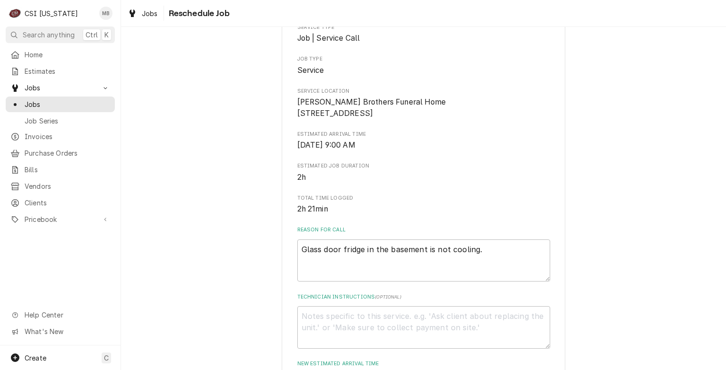
scroll to position [120, 0]
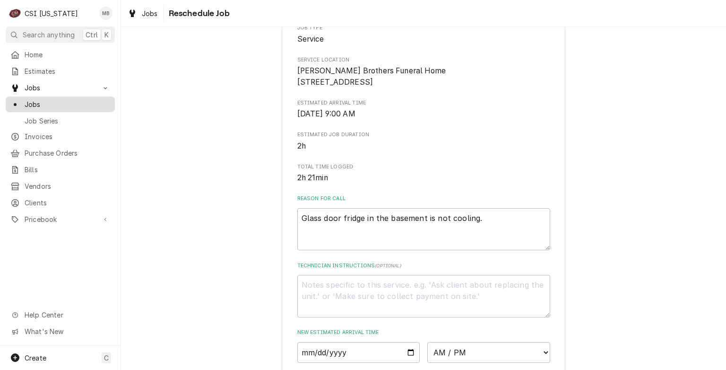
click at [21, 99] on div "Jobs" at bounding box center [60, 104] width 100 height 10
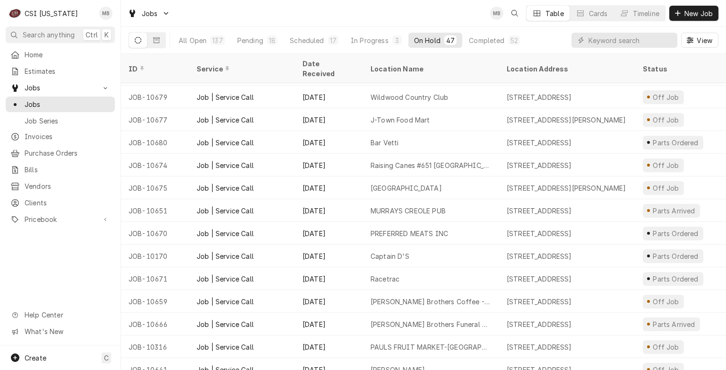
scroll to position [102, 0]
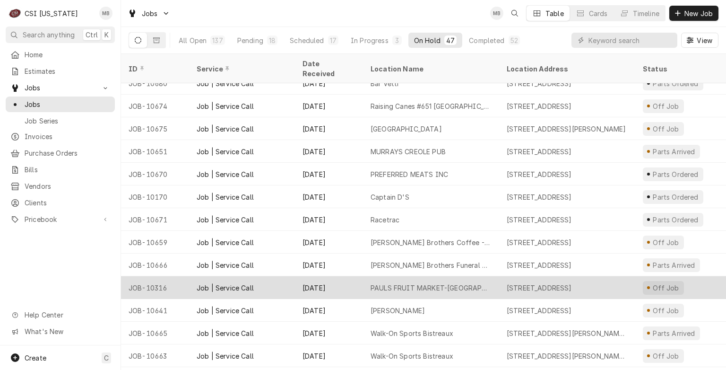
click at [268, 280] on div "Job | Service Call" at bounding box center [242, 287] width 106 height 23
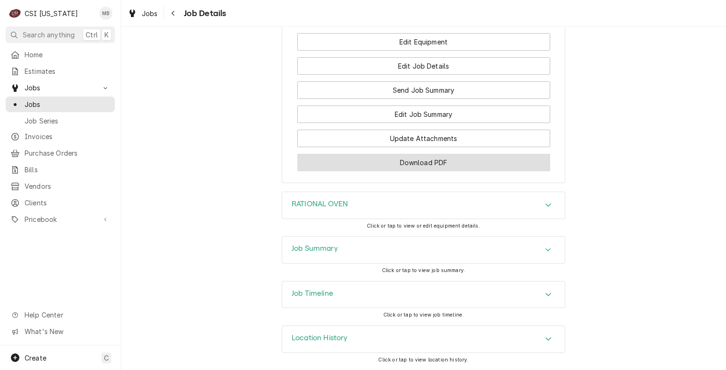
scroll to position [1194, 0]
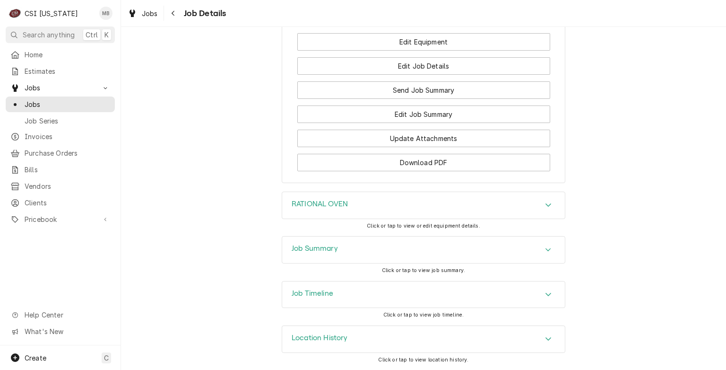
click at [433, 241] on div "Job Summary" at bounding box center [423, 249] width 283 height 26
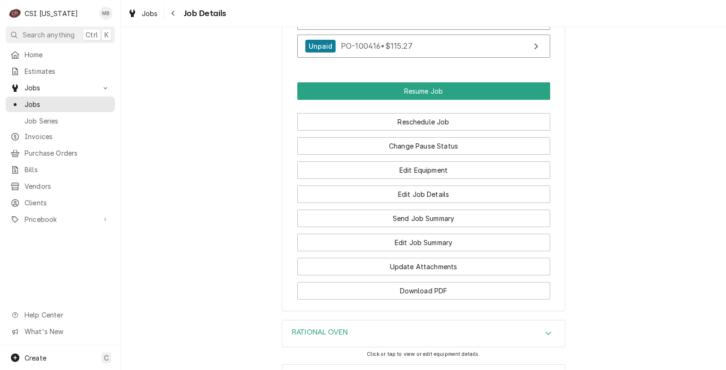
scroll to position [989, 0]
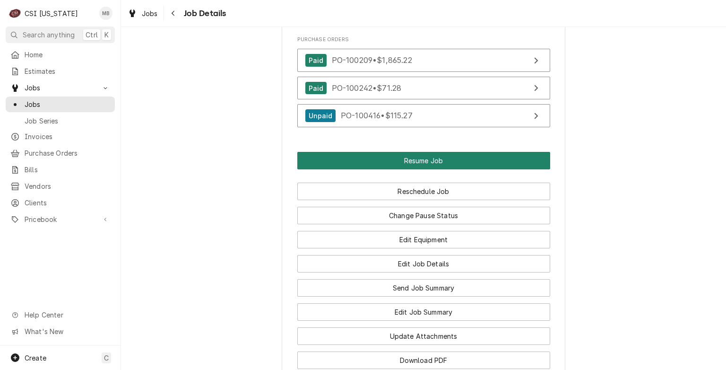
click at [400, 163] on button "Resume Job" at bounding box center [423, 160] width 253 height 17
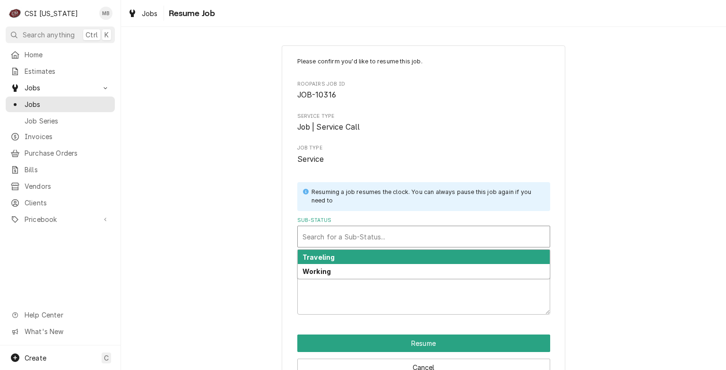
drag, startPoint x: 437, startPoint y: 228, endPoint x: 338, endPoint y: 269, distance: 107.2
click at [338, 269] on div "Working" at bounding box center [424, 271] width 252 height 15
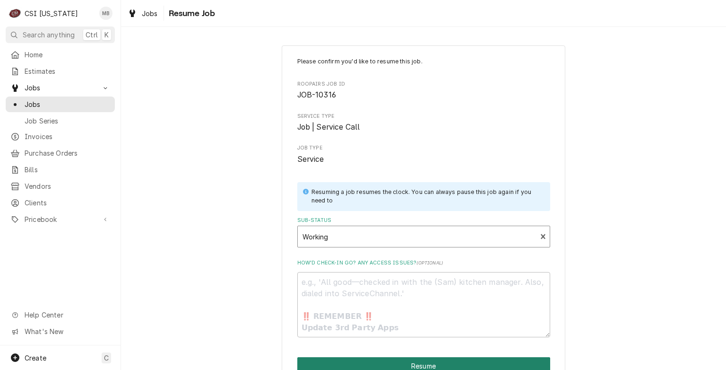
click at [419, 367] on button "Resume" at bounding box center [423, 365] width 253 height 17
type textarea "x"
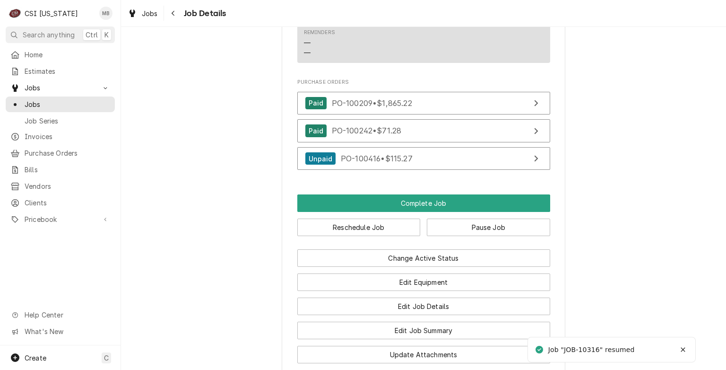
scroll to position [913, 0]
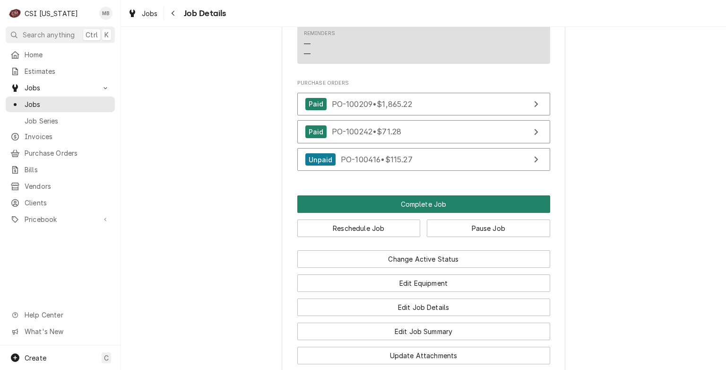
click at [424, 213] on button "Complete Job" at bounding box center [423, 203] width 253 height 17
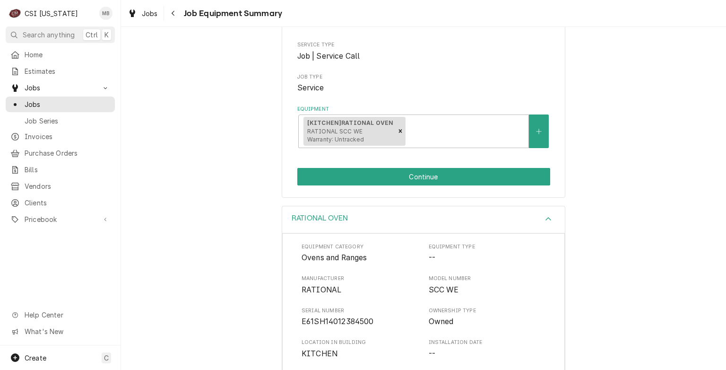
scroll to position [112, 0]
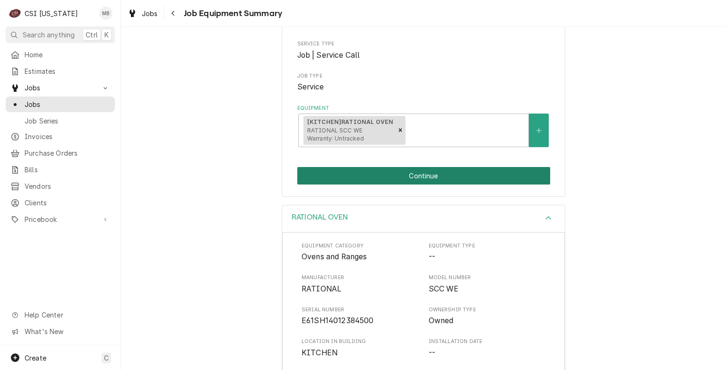
click at [429, 169] on button "Continue" at bounding box center [423, 175] width 253 height 17
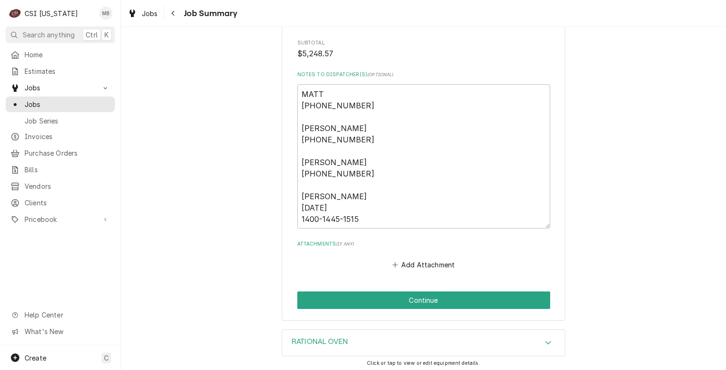
scroll to position [3631, 0]
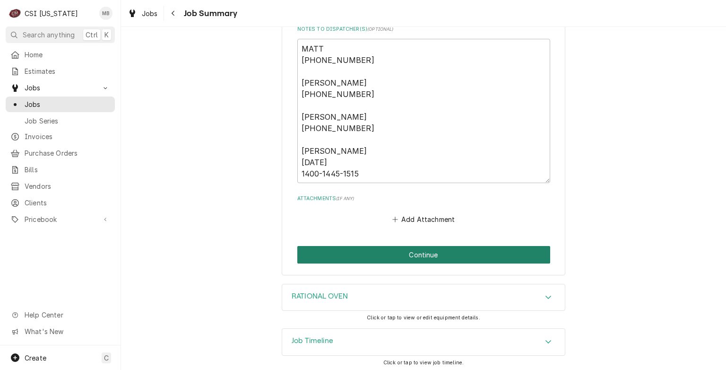
click at [426, 254] on button "Continue" at bounding box center [423, 254] width 253 height 17
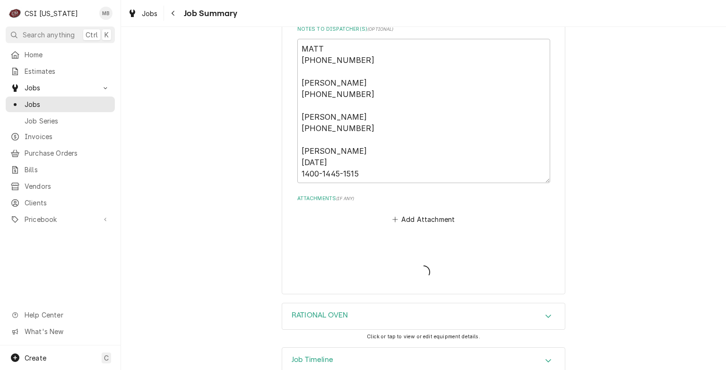
type textarea "x"
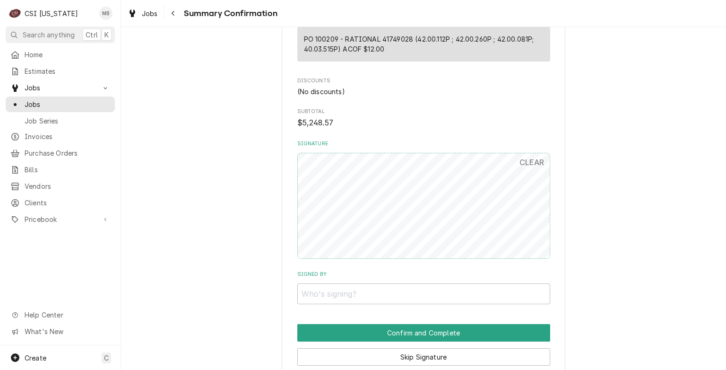
scroll to position [3036, 0]
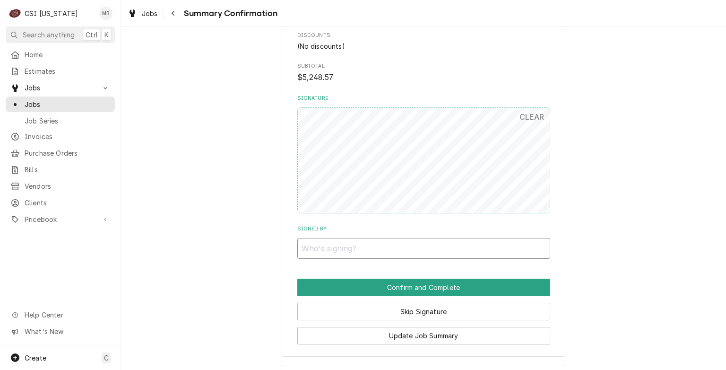
click at [326, 245] on input "Signed By" at bounding box center [423, 248] width 253 height 21
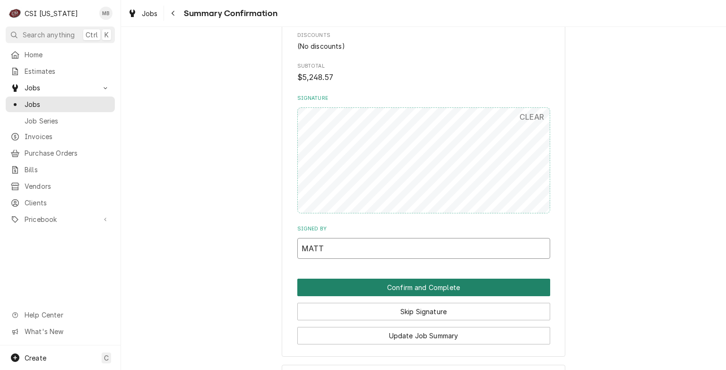
type input "MATT"
click at [365, 288] on button "Confirm and Complete" at bounding box center [423, 286] width 253 height 17
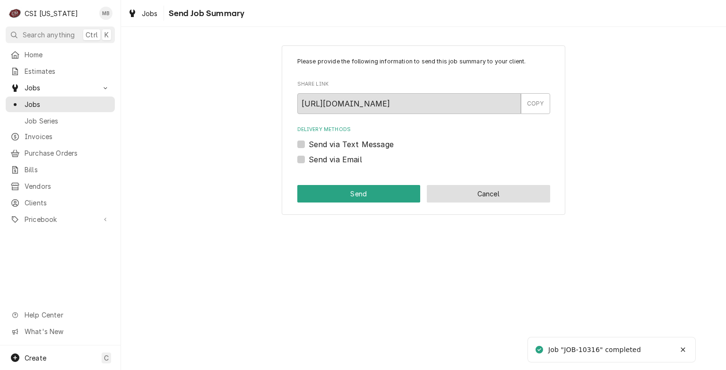
click at [492, 197] on button "Cancel" at bounding box center [488, 193] width 123 height 17
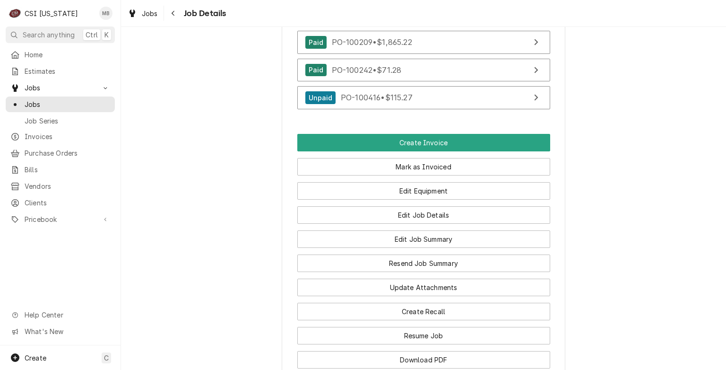
scroll to position [737, 0]
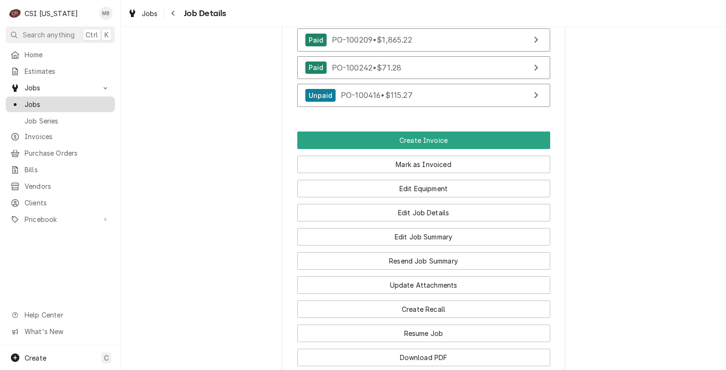
click at [31, 101] on span "Jobs" at bounding box center [68, 104] width 86 height 10
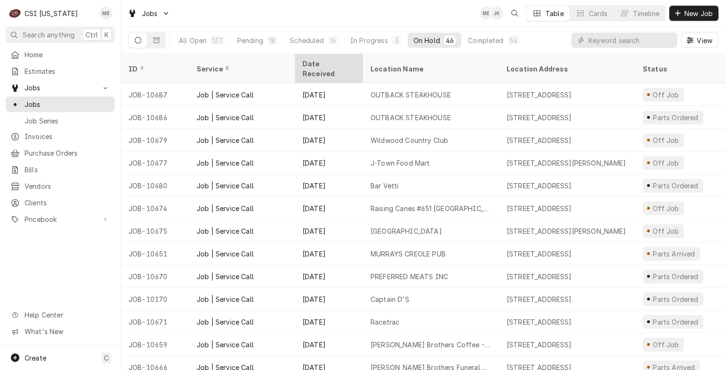
click at [303, 63] on div "Date Received" at bounding box center [328, 69] width 51 height 20
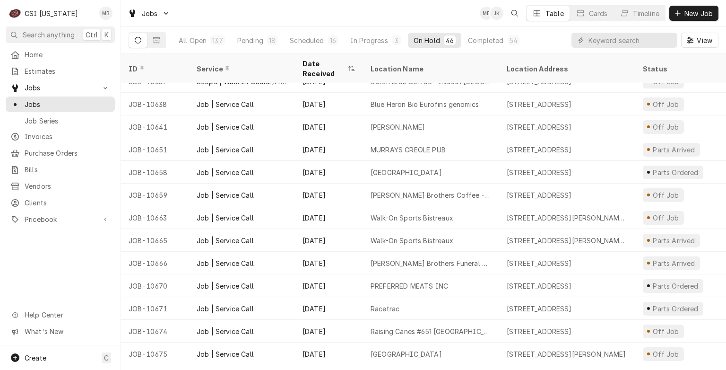
scroll to position [752, 0]
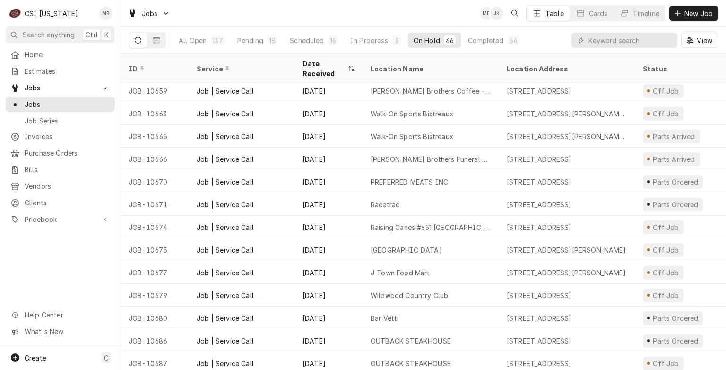
click at [364, 50] on div "All Open 137 Pending 18 Scheduled 16 In Progress 3 On Hold 46 Completed 54" at bounding box center [349, 40] width 352 height 26
click at [368, 43] on div "In Progress" at bounding box center [369, 40] width 38 height 10
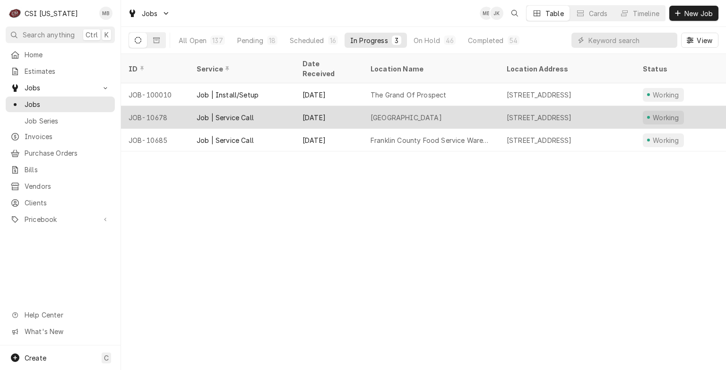
click at [382, 112] on div "SPENCER COUNTY HIGH SCHOOL" at bounding box center [406, 117] width 71 height 10
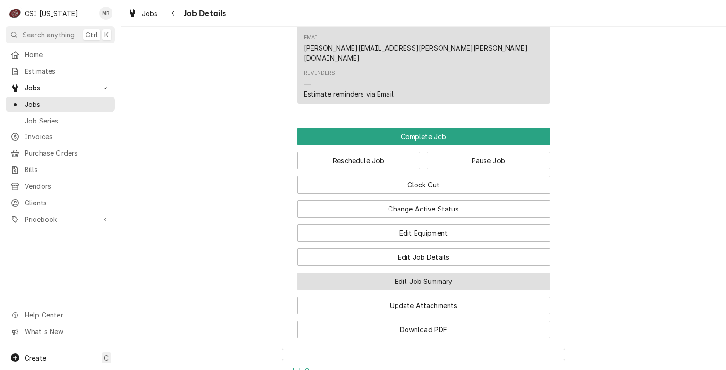
scroll to position [657, 0]
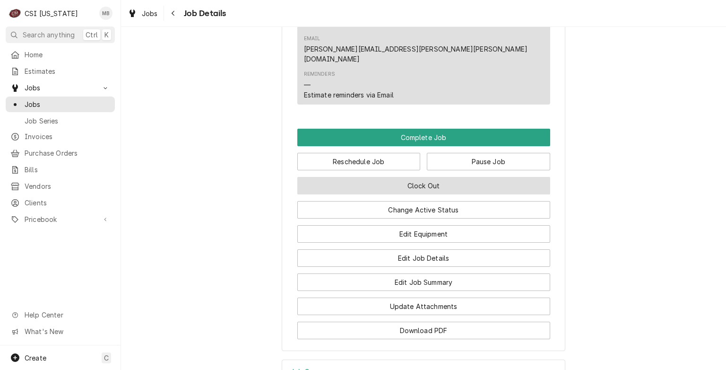
click at [436, 188] on button "Clock Out" at bounding box center [423, 185] width 253 height 17
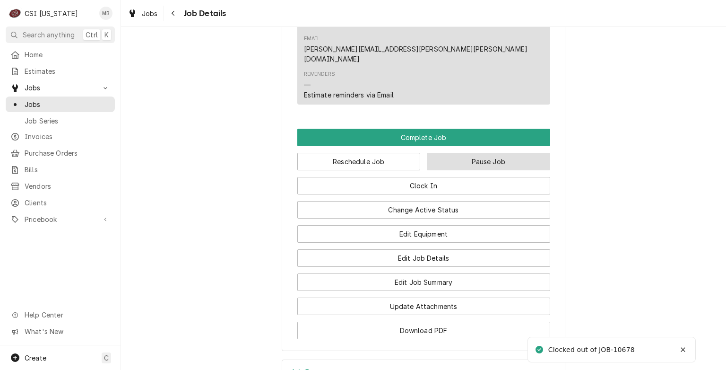
click at [458, 158] on button "Pause Job" at bounding box center [488, 161] width 123 height 17
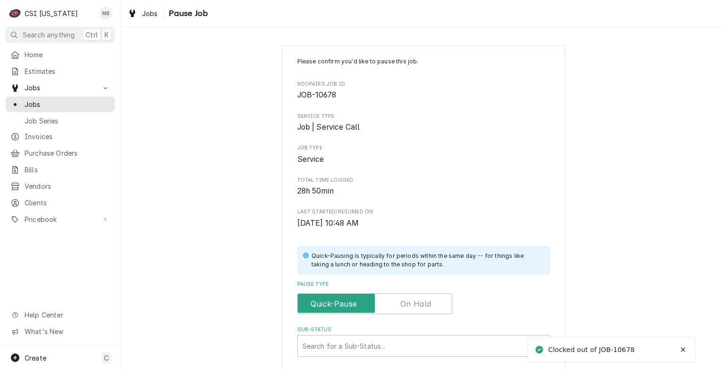
click at [398, 305] on label "Pause Type" at bounding box center [374, 303] width 155 height 21
click at [398, 305] on input "Pause Type" at bounding box center [375, 303] width 147 height 21
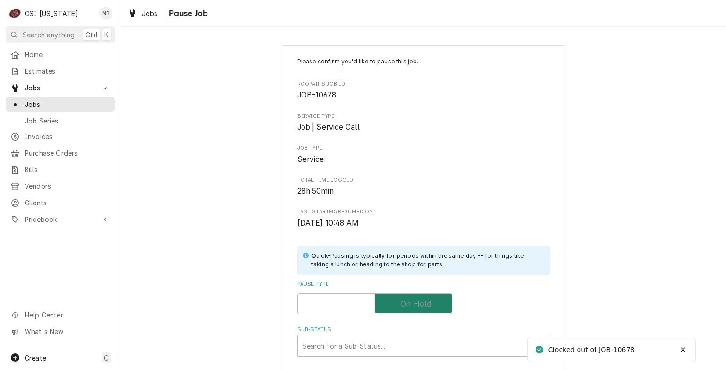
checkbox input "true"
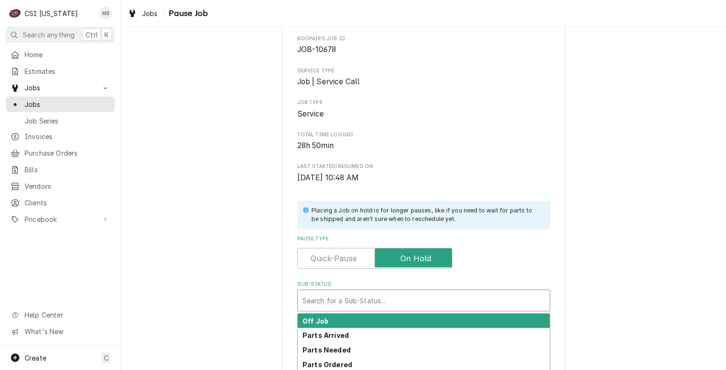
click at [363, 299] on div "Sub-Status" at bounding box center [424, 300] width 242 height 17
click at [354, 320] on div "Off Job" at bounding box center [424, 320] width 252 height 15
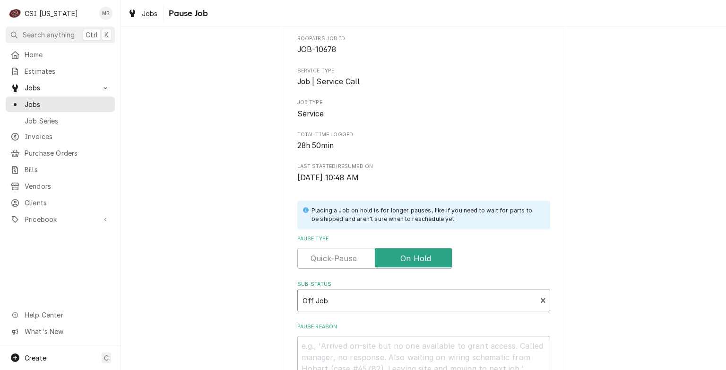
scroll to position [129, 0]
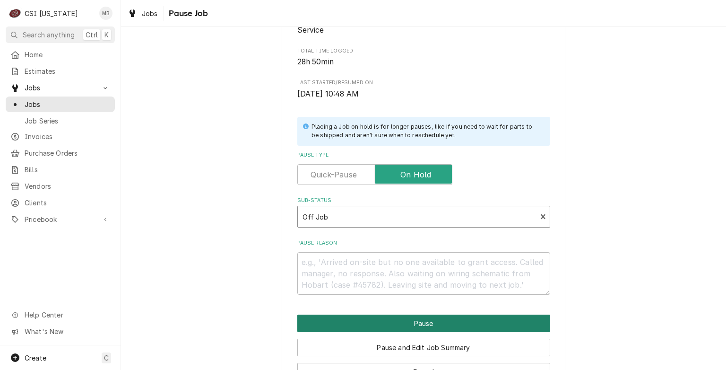
click at [389, 316] on button "Pause" at bounding box center [423, 322] width 253 height 17
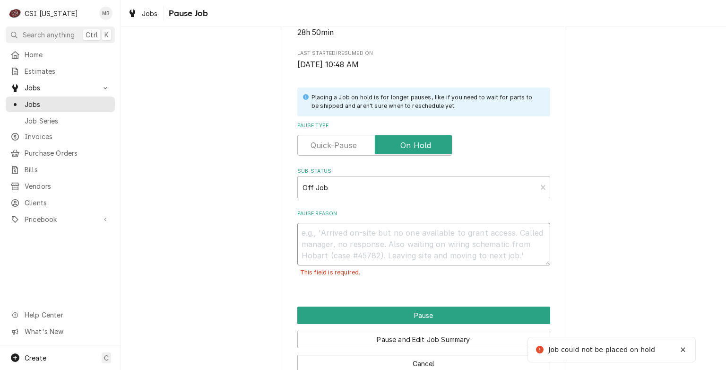
click at [344, 239] on textarea "Pause Reason" at bounding box center [423, 244] width 253 height 43
type textarea "x"
type textarea "G"
type textarea "x"
type textarea "GE"
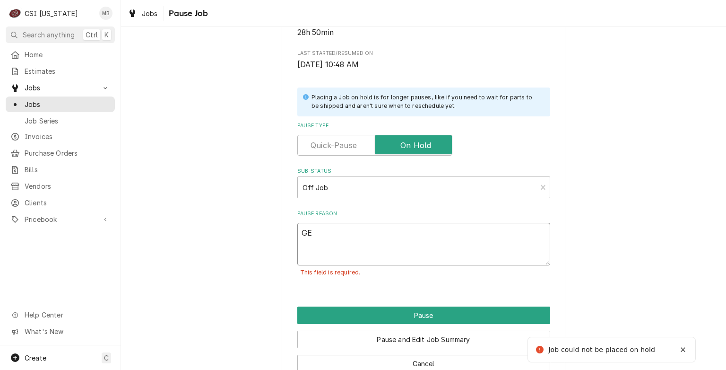
type textarea "x"
type textarea "GET"
type textarea "x"
type textarea "GETT"
type textarea "x"
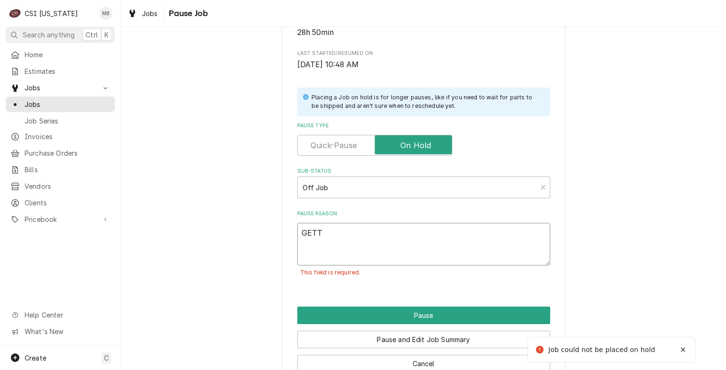
type textarea "GETTI"
type textarea "x"
type textarea "GETTIN"
type textarea "x"
type textarea "GETTING"
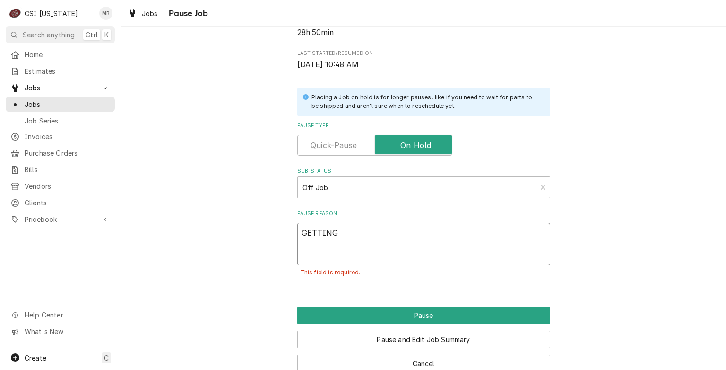
type textarea "x"
type textarea "GETTING"
type textarea "x"
type textarea "GETTING T"
type textarea "x"
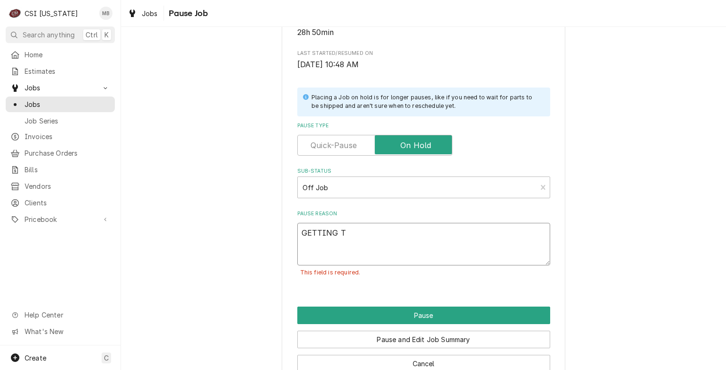
type textarea "GETTING TX"
type textarea "x"
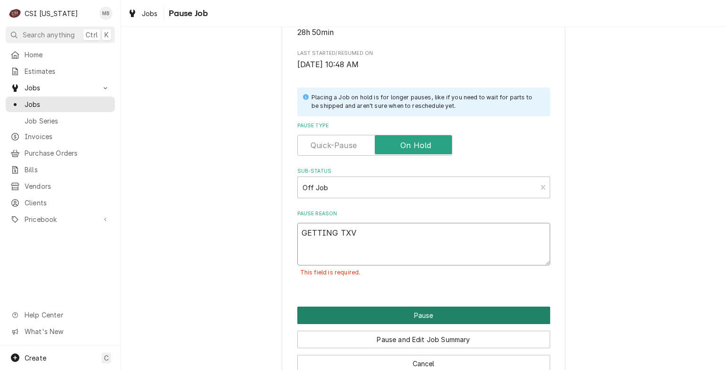
type textarea "GETTING TXV"
click at [381, 317] on button "Pause" at bounding box center [423, 314] width 253 height 17
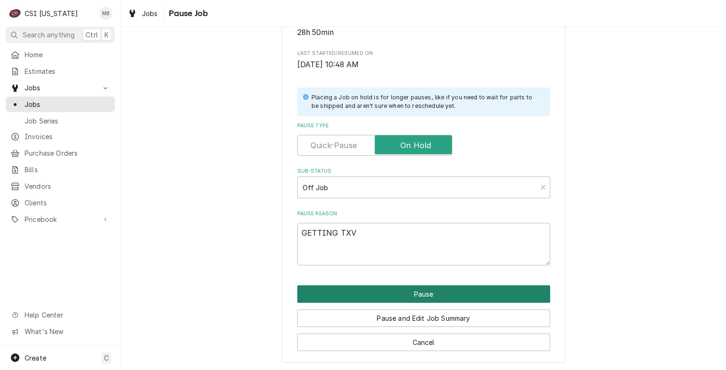
type textarea "x"
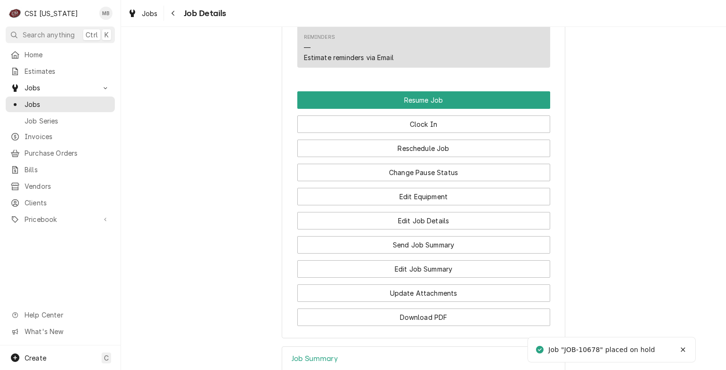
scroll to position [739, 0]
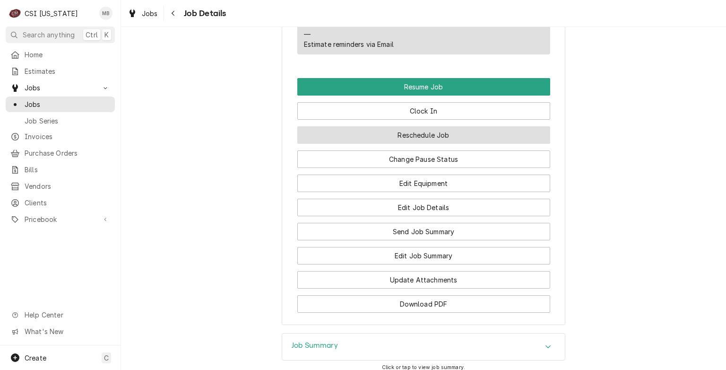
click at [417, 139] on button "Reschedule Job" at bounding box center [423, 134] width 253 height 17
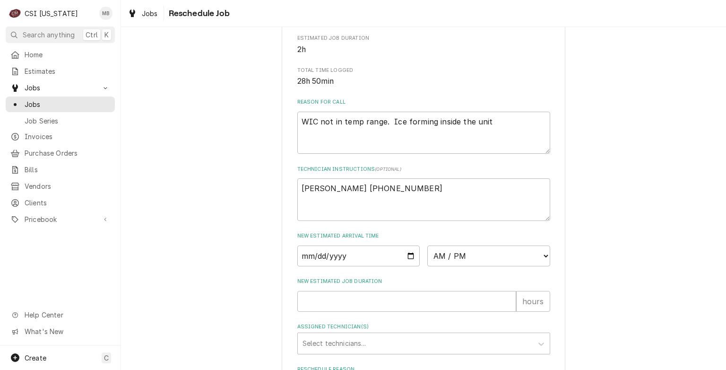
scroll to position [327, 0]
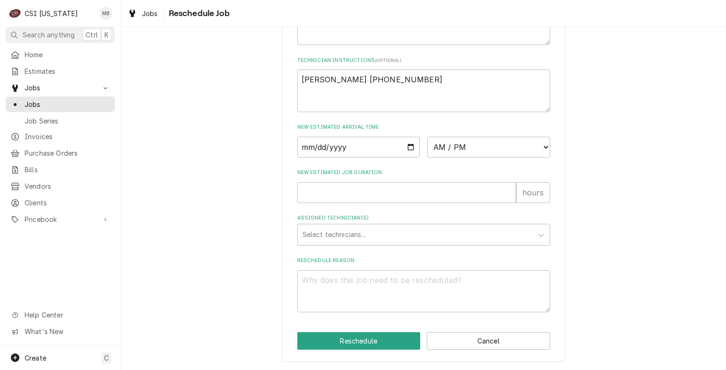
click at [516, 362] on div "Please provide some additional details to reschedule this job. Roopairs Job ID …" at bounding box center [424, 40] width 284 height 641
click at [518, 349] on button "Cancel" at bounding box center [488, 340] width 123 height 17
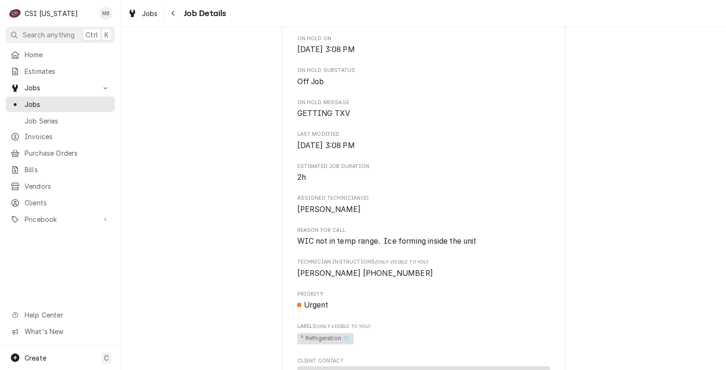
scroll to position [739, 0]
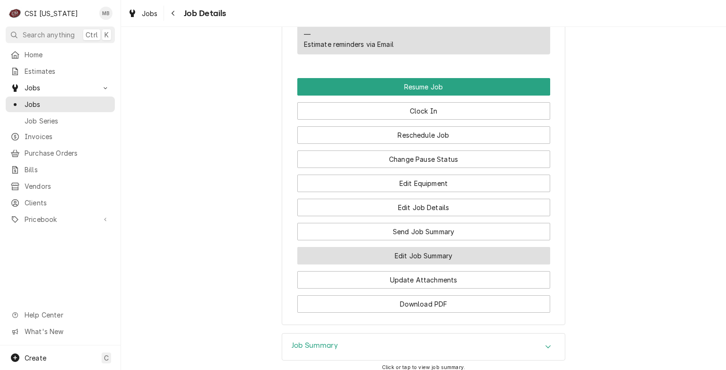
click at [414, 251] on button "Edit Job Summary" at bounding box center [423, 255] width 253 height 17
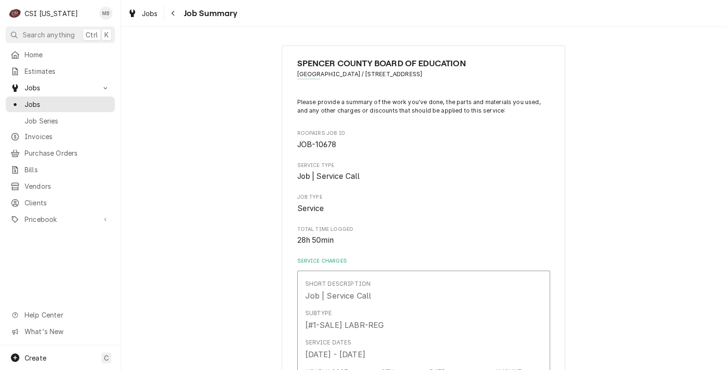
scroll to position [69, 0]
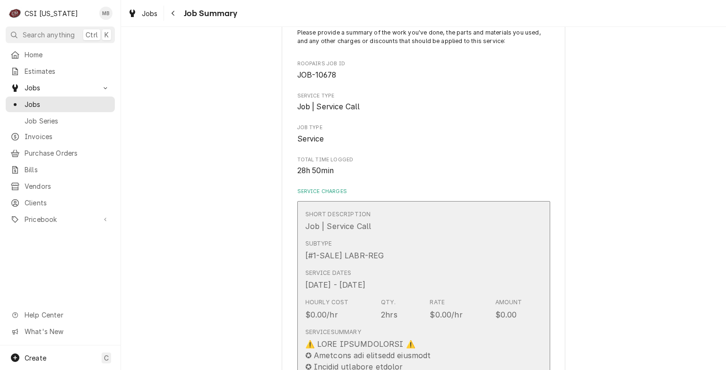
click at [414, 251] on div "Subtype [#1-SALE] LABR-REG" at bounding box center [413, 249] width 217 height 29
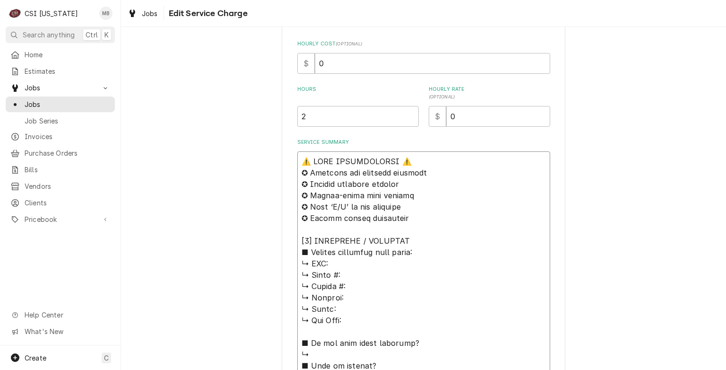
scroll to position [237, 0]
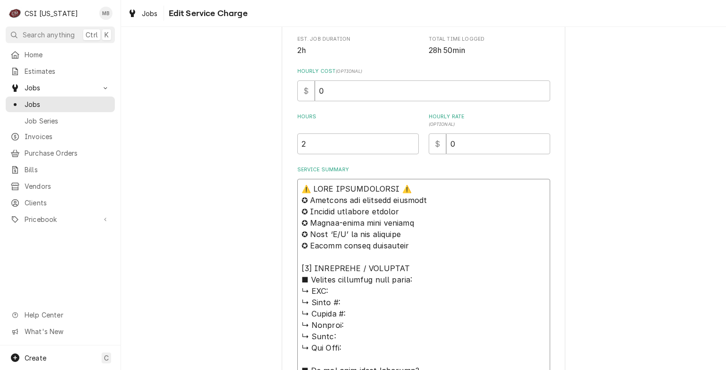
drag, startPoint x: 354, startPoint y: 281, endPoint x: 249, endPoint y: 101, distance: 208.2
click at [249, 101] on div "Use the fields below to edit this service charge Short Description Job | Servic…" at bounding box center [423, 346] width 605 height 1093
type textarea "x"
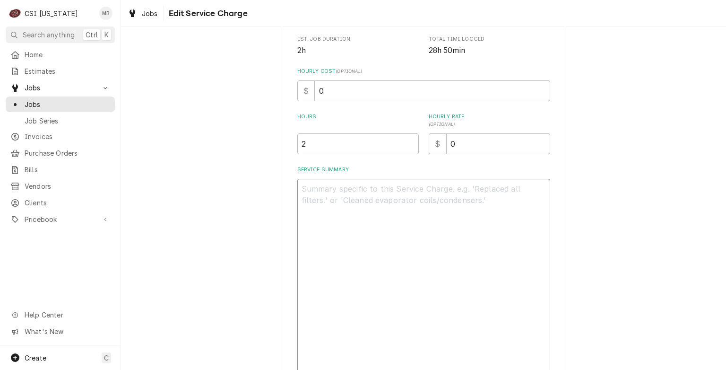
scroll to position [168, 0]
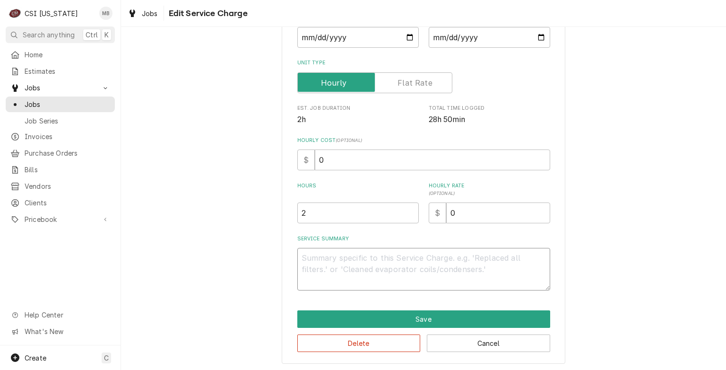
type textarea "x"
type textarea "W"
type textarea "x"
type textarea "WI"
type textarea "x"
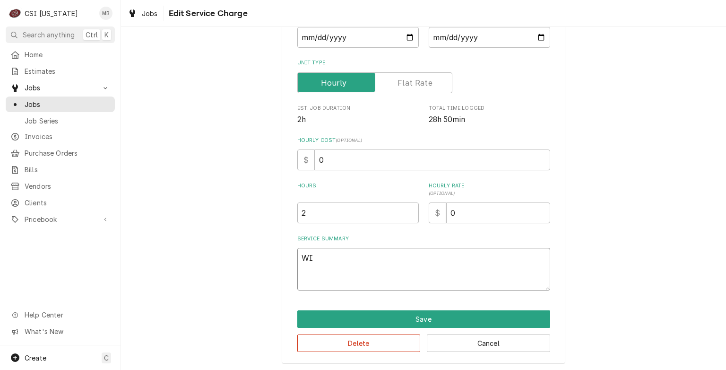
type textarea "WIT"
type textarea "x"
type textarea "WITT"
type textarea "x"
type textarea "WITT"
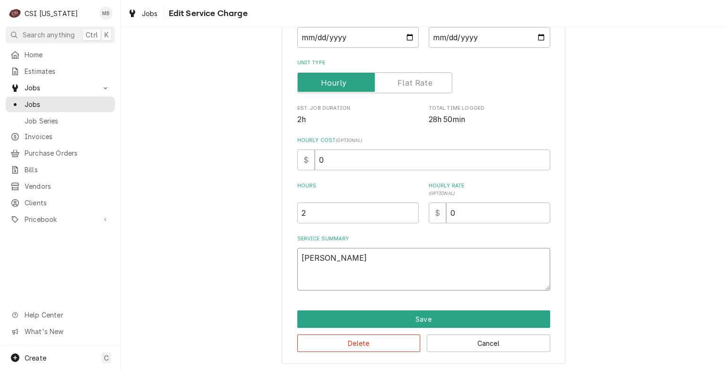
type textarea "x"
type textarea "WITT M"
type textarea "x"
type textarea "WITT M#"
type textarea "x"
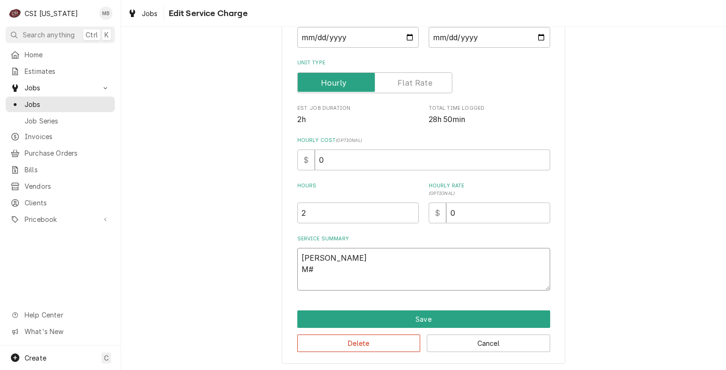
type textarea "WITT M#"
type textarea "x"
type textarea "WITT M# u"
type textarea "x"
type textarea "WITT M#"
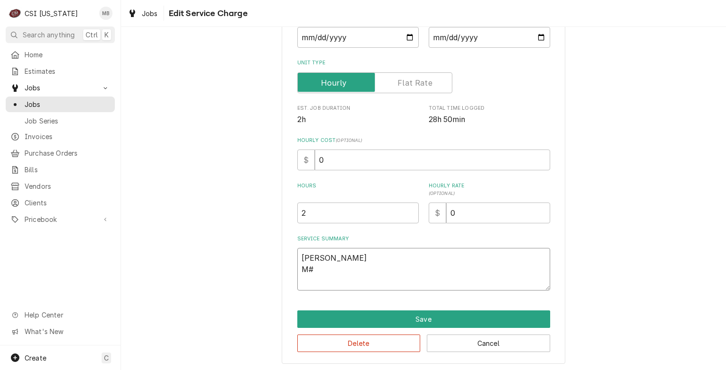
type textarea "x"
type textarea "WITT M# N"
type textarea "x"
type textarea "WITT M# N="
type textarea "x"
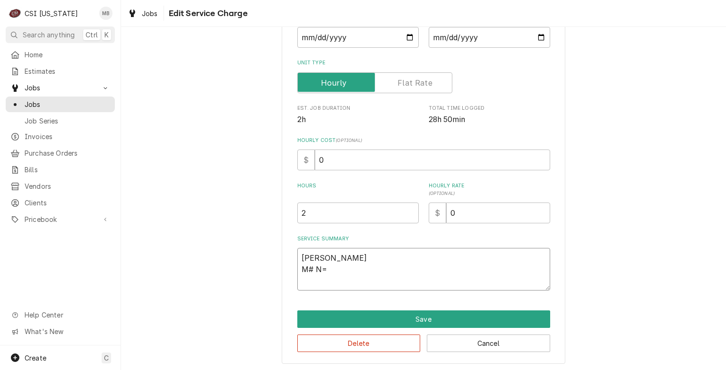
type textarea "WITT M# N=U"
type textarea "x"
type textarea "WITT M# N=UN"
type textarea "x"
type textarea "WITT M# N=UNR"
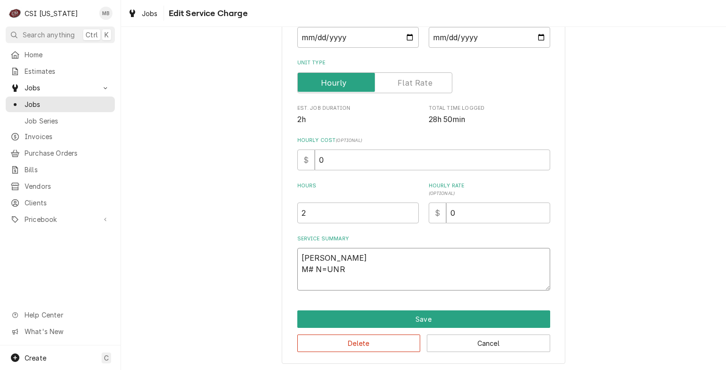
type textarea "x"
type textarea "WITT M# N=UNRE"
type textarea "x"
type textarea "WITT M# N=UNREA"
type textarea "x"
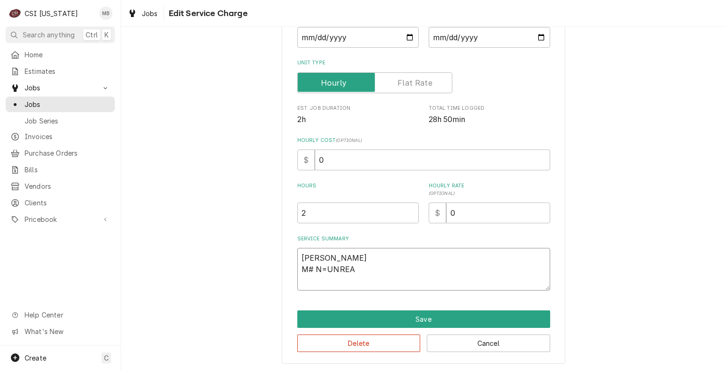
type textarea "WITT M# N=UNREAD"
type textarea "x"
type textarea "WITT M# N=UNREADA"
type textarea "x"
type textarea "WITT M# N=UNREADAB"
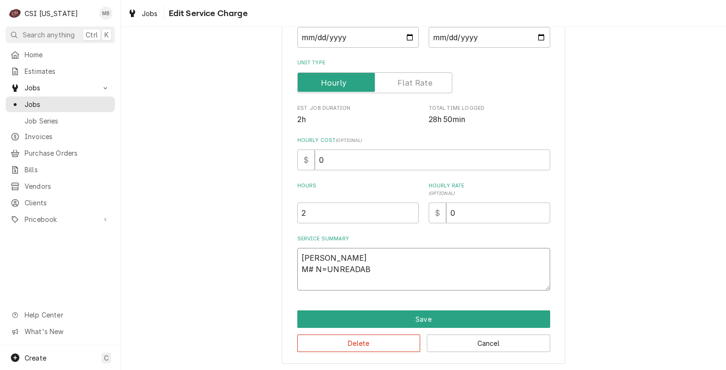
type textarea "x"
type textarea "WITT M# N=UNREADABL"
type textarea "x"
type textarea "WITT M# N=UNREADABLE"
type textarea "x"
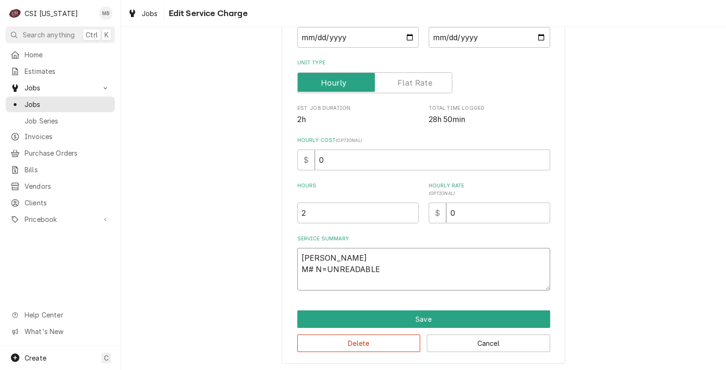
type textarea "WITT M# N=UNREADABLE"
type textarea "x"
type textarea "WITT M# N=UNREADABLE S"
type textarea "x"
type textarea "WITT M# N=UNREADABLE S#"
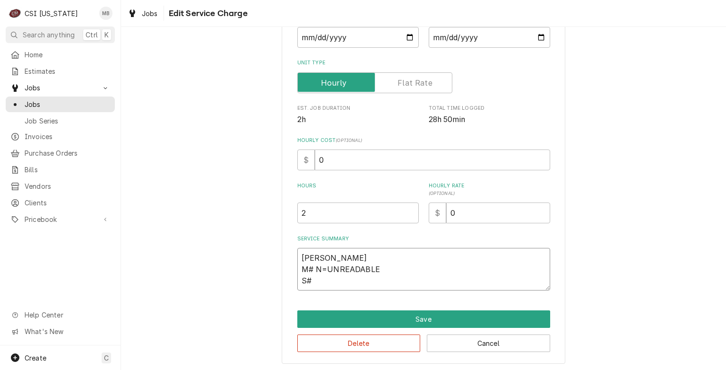
type textarea "x"
type textarea "WITT M# N=UNREADABLE S#"
click at [323, 268] on textarea "WITT M# N=UNREADABLE S#" at bounding box center [423, 269] width 253 height 43
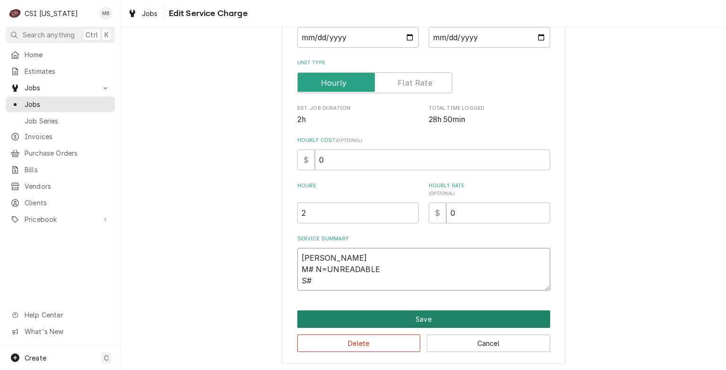
type textarea "x"
type textarea "WITT M# NUNREADABLE S#"
type textarea "x"
type textarea "WITT M# UNREADABLE S#"
type textarea "x"
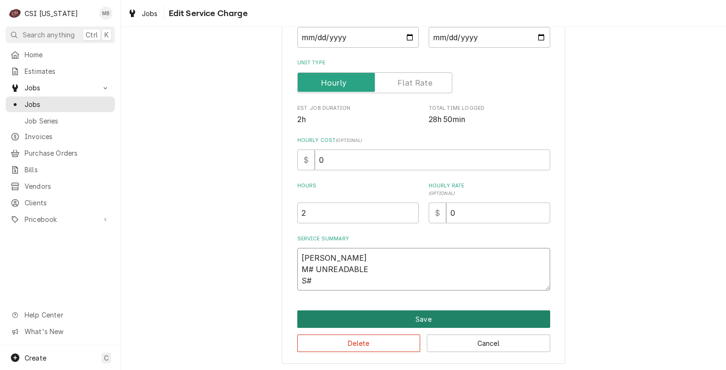
type textarea "WITT M#UNREADABLE S#"
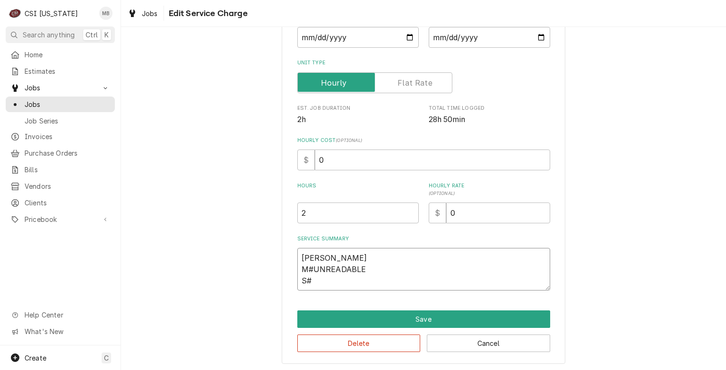
click at [321, 279] on textarea "WITT M#UNREADABLE S#" at bounding box center [423, 269] width 253 height 43
type textarea "x"
type textarea "WITT M#UNREADABLE S# U"
type textarea "x"
type textarea "WITT M#UNREADABLE S# UN"
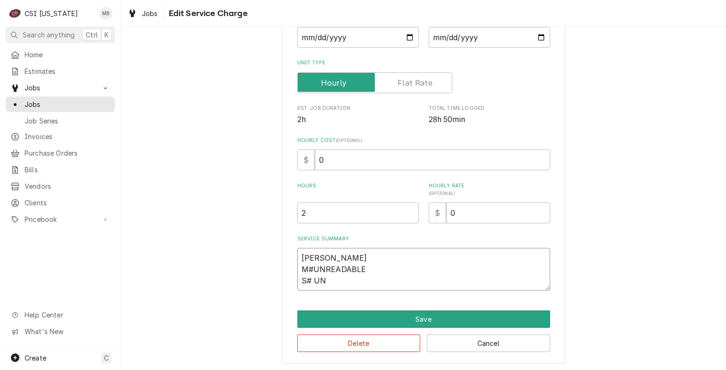
type textarea "x"
type textarea "WITT M#UNREADABLE S# UNR"
type textarea "x"
type textarea "WITT M#UNREADABLE S# UNRE"
type textarea "x"
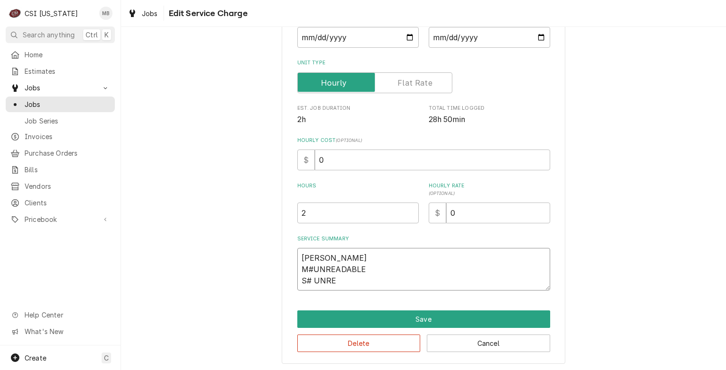
type textarea "WITT M#UNREADABLE S# UNREA"
type textarea "x"
type textarea "WITT M#UNREADABLE S# UNREAD"
type textarea "x"
type textarea "WITT M#UNREADABLE S# UNREADA"
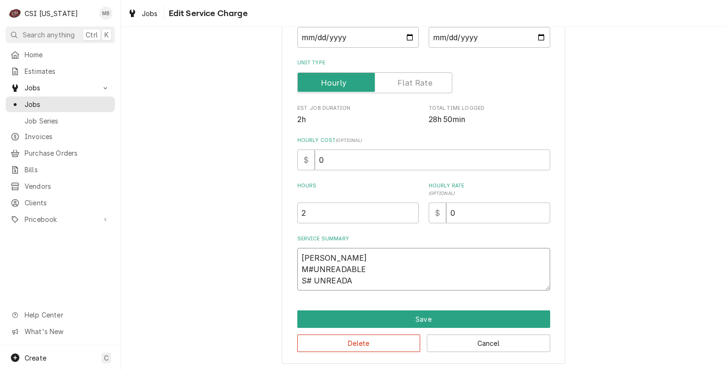
type textarea "x"
type textarea "WITT M#UNREADABLE S# UNREADAB"
type textarea "x"
type textarea "WITT M#UNREADABLE S# UNREADABL"
type textarea "x"
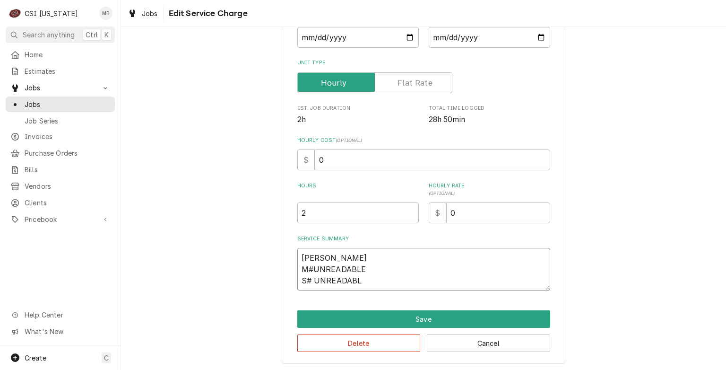
type textarea "WITT M#UNREADABLE S# UNREADABLE"
type textarea "x"
type textarea "WITT M#UNREADABLE S# UNREADABLE"
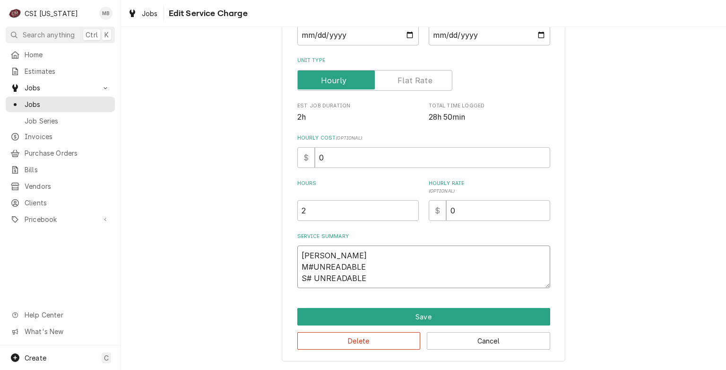
type textarea "x"
type textarea "WITT M#UNREADABLE S# UNREADABLE"
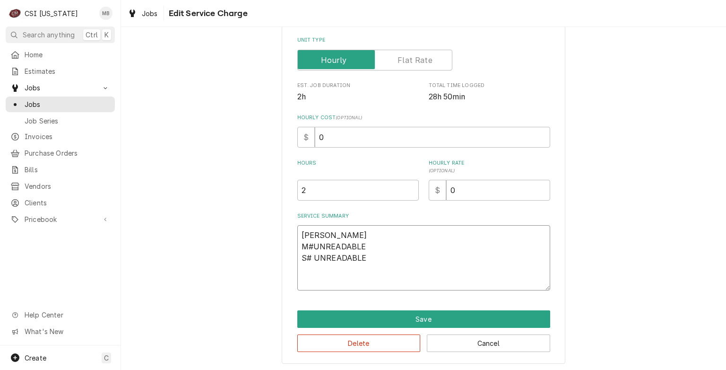
type textarea "x"
type textarea "WITT M#UNREADABLE S# UNREADABLE T"
type textarea "x"
type textarea "WITT M#UNREADABLE S# UNREADABLE TH"
type textarea "x"
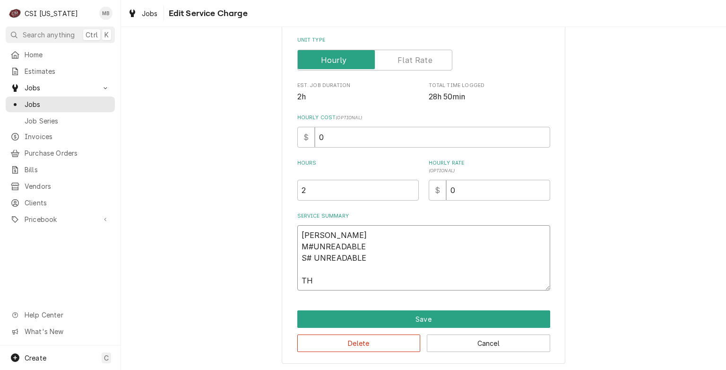
type textarea "WITT M#UNREADABLE S# UNREADABLE THA"
type textarea "x"
type textarea "WITT M#UNREADABLE S# UNREADABLE THAW"
type textarea "x"
type textarea "WITT M#UNREADABLE S# UNREADABLE THAWE"
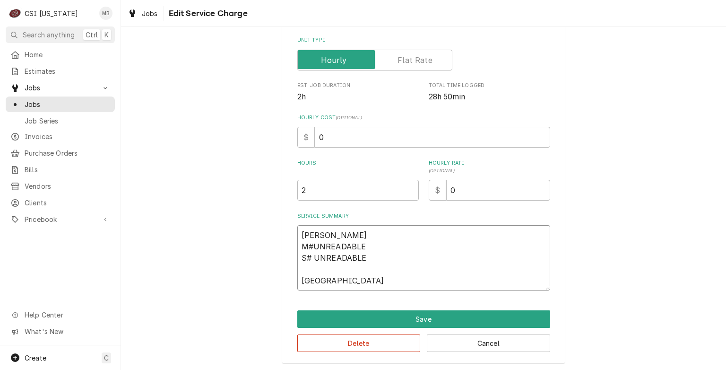
type textarea "x"
type textarea "WITT M#UNREADABLE S# UNREADABLE THAWED"
type textarea "x"
type textarea "WITT M#UNREADABLE S# UNREADABLE THAWED"
type textarea "x"
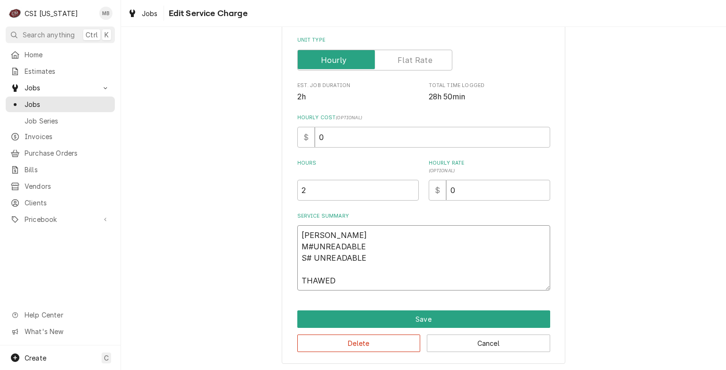
type textarea "WITT M#UNREADABLE S# UNREADABLE THAWED U"
type textarea "x"
type textarea "WITT M#UNREADABLE S# UNREADABLE THAWED UN"
type textarea "x"
type textarea "WITT M#UNREADABLE S# UNREADABLE THAWED UNI"
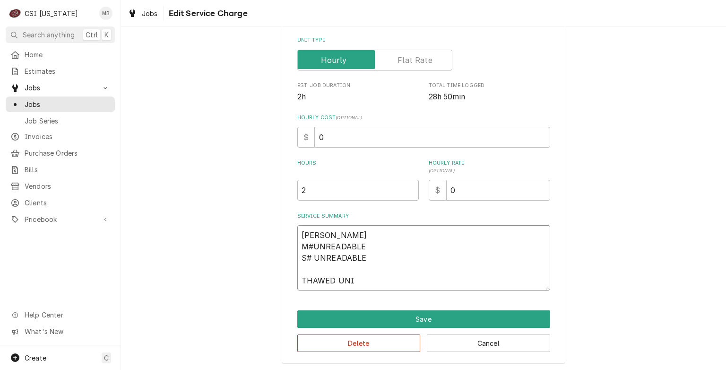
type textarea "x"
type textarea "WITT M#UNREADABLE S# UNREADABLE THAWED UNIT"
type textarea "x"
type textarea "WITT M#UNREADABLE S# UNREADABLE THAWED UNIT"
type textarea "x"
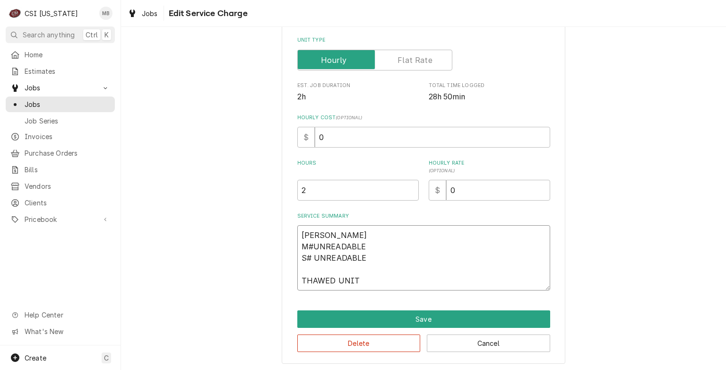
type textarea "WITT M#UNREADABLE S# UNREADABLE THAWED UNIT A"
type textarea "x"
type textarea "WITT M#UNREADABLE S# UNREADABLE THAWED UNIT AN"
type textarea "x"
type textarea "WITT M#UNREADABLE S# UNREADABLE THAWED UNIT AND"
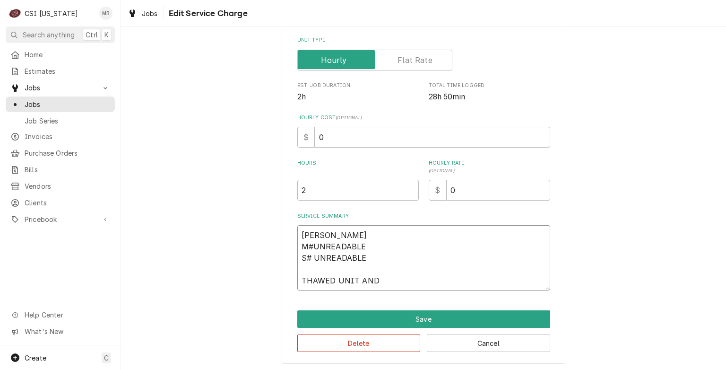
type textarea "x"
type textarea "WITT M#UNREADABLE S# UNREADABLE THAWED UNIT AND"
type textarea "x"
type textarea "WITT M#UNREADABLE S# UNREADABLE THAWED UNIT AND W"
type textarea "x"
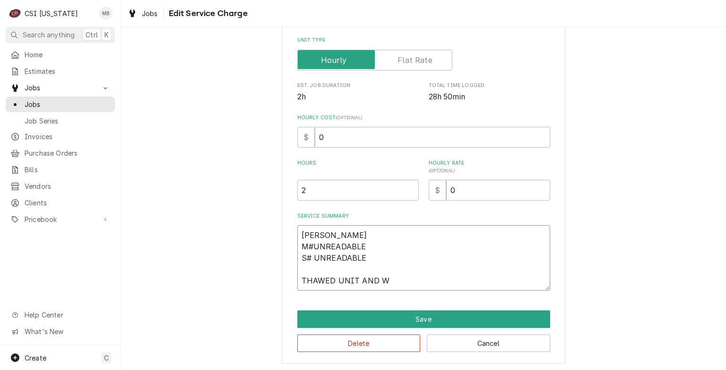
type textarea "WITT M#UNREADABLE S# UNREADABLE THAWED UNIT AND WE"
type textarea "x"
type textarea "WITT M#UNREADABLE S# UNREADABLE THAWED UNIT AND W"
type textarea "x"
type textarea "WITT M#UNREADABLE S# UNREADABLE THAWED UNIT AND"
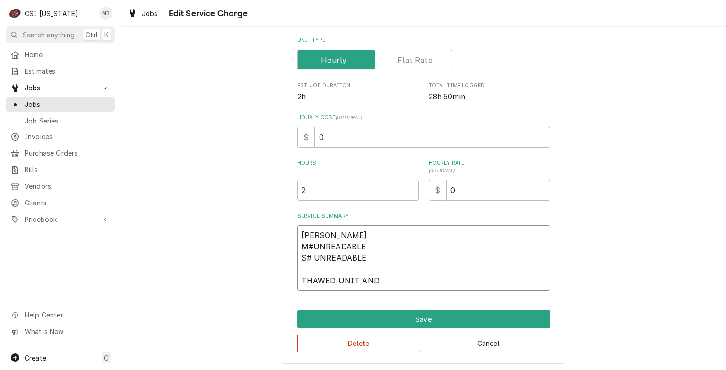
type textarea "x"
type textarea "WITT M#UNREADABLE S# UNREADABLE THAWED UNIT AND C"
type textarea "x"
type textarea "WITT M#UNREADABLE S# UNREADABLE THAWED UNIT AND CH"
type textarea "x"
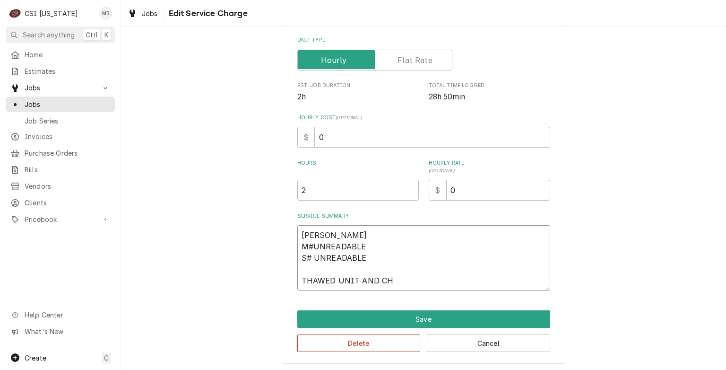
type textarea "WITT M#UNREADABLE S# UNREADABLE THAWED UNIT AND CHE"
type textarea "x"
type textarea "WITT M#UNREADABLE S# UNREADABLE THAWED UNIT AND CH"
type textarea "x"
type textarea "WITT M#UNREADABLE S# UNREADABLE THAWED UNIT AND C"
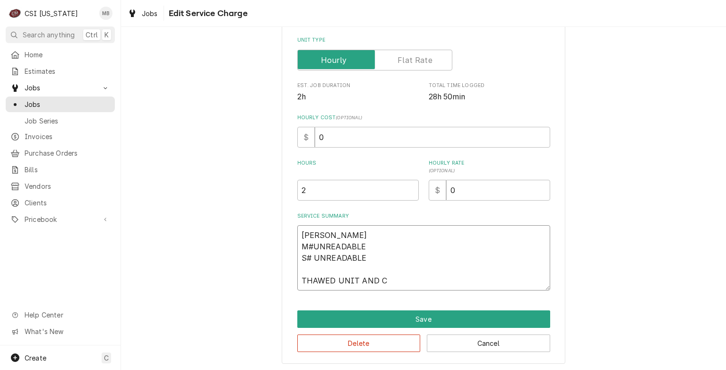
type textarea "x"
type textarea "WITT M#UNREADABLE S# UNREADABLE THAWED UNIT AND"
type textarea "x"
type textarea "WITT M#UNREADABLE S# UNREADABLE THAWED UNIT AND"
type textarea "x"
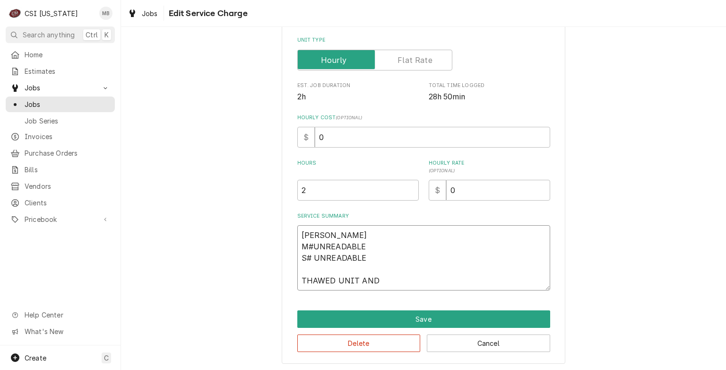
type textarea "WITT M#UNREADABLE S# UNREADABLE THAWED UNIT AND"
type textarea "x"
type textarea "WITT M#UNREADABLE S# UNREADABLE THAWED UNIT AND F"
type textarea "x"
type textarea "WITT M#UNREADABLE S# UNREADABLE THAWED UNIT AND FO"
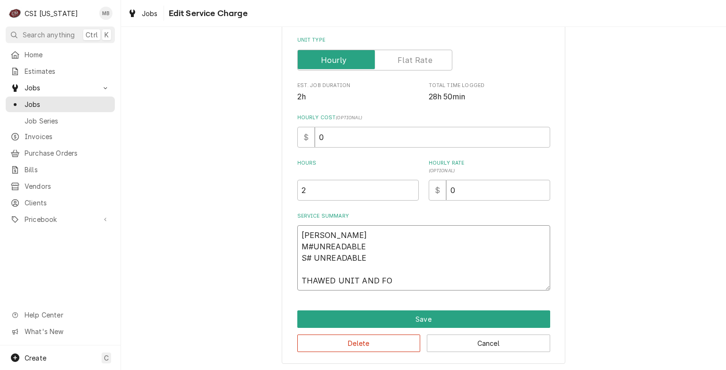
type textarea "x"
type textarea "WITT M#UNREADABLE S# UNREADABLE THAWED UNIT AND FOU"
type textarea "x"
type textarea "WITT M#UNREADABLE S# UNREADABLE THAWED UNIT AND FOUN"
type textarea "x"
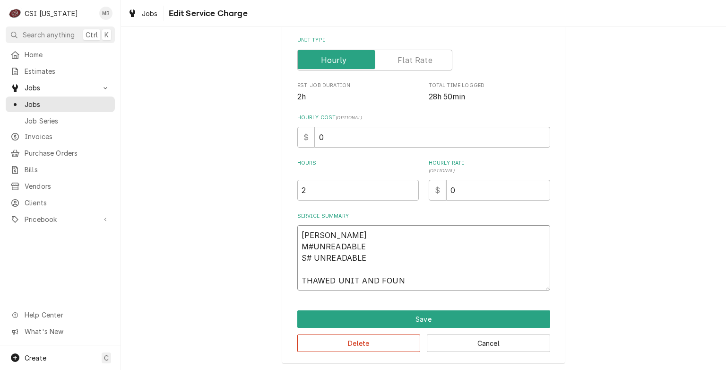
type textarea "WITT M#UNREADABLE S# UNREADABLE THAWED UNIT AND FOUND"
type textarea "x"
type textarea "WITT M#UNREADABLE S# UNREADABLE THAWED UNIT AND FOUND"
type textarea "x"
type textarea "WITT M#UNREADABLE S# UNREADABLE THAWED UNIT AND FOUND U"
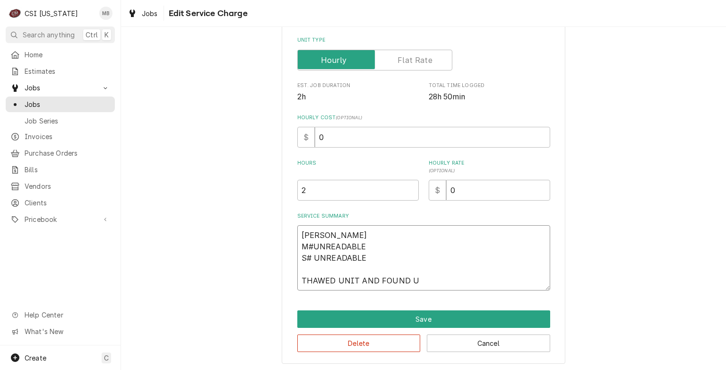
type textarea "x"
type textarea "WITT M#UNREADABLE S# UNREADABLE THAWED UNIT AND FOUND UN"
type textarea "x"
type textarea "WITT M#UNREADABLE S# UNREADABLE THAWED UNIT AND FOUND UNI"
type textarea "x"
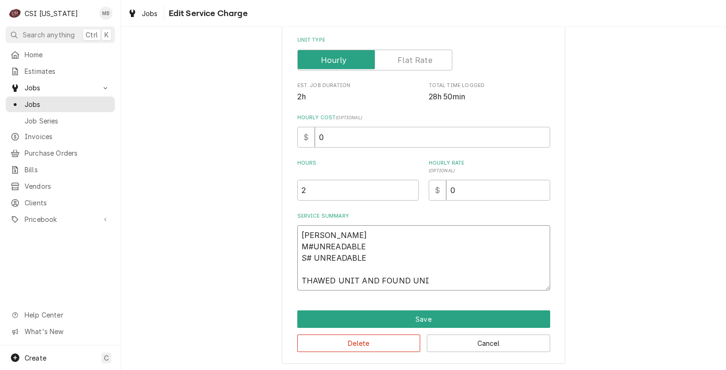
type textarea "WITT M#UNREADABLE S# UNREADABLE THAWED UNIT AND FOUND UNIT"
type textarea "x"
type textarea "WITT M#UNREADABLE S# UNREADABLE THAWED UNIT AND FOUND UNIT"
type textarea "x"
type textarea "WITT M#UNREADABLE S# UNREADABLE THAWED UNIT AND FOUND UNIT T"
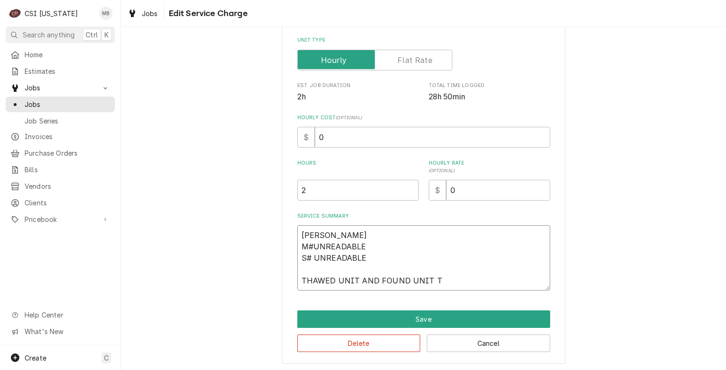
type textarea "x"
type textarea "WITT M#UNREADABLE S# UNREADABLE THAWED UNIT AND FOUND UNIT TO"
type textarea "x"
type textarea "WITT M#UNREADABLE S# UNREADABLE THAWED UNIT AND FOUND UNIT TO"
type textarea "x"
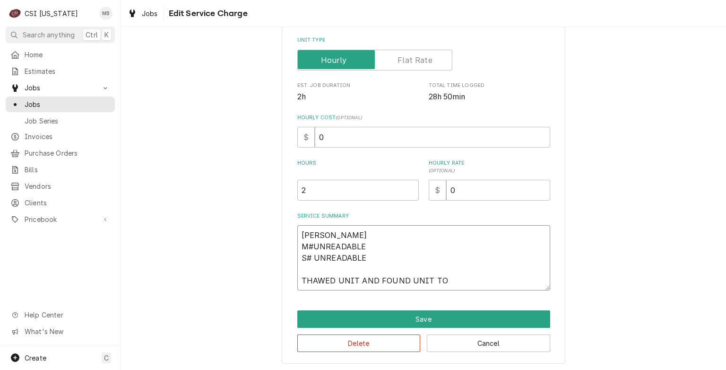
type textarea "WITT M#UNREADABLE S# UNREADABLE THAWED UNIT AND FOUND UNIT TO H"
type textarea "x"
type textarea "WITT M#UNREADABLE S# UNREADABLE THAWED UNIT AND FOUND UNIT TO HA"
type textarea "x"
type textarea "WITT M#UNREADABLE S# UNREADABLE THAWED UNIT AND FOUND UNIT TO HAV"
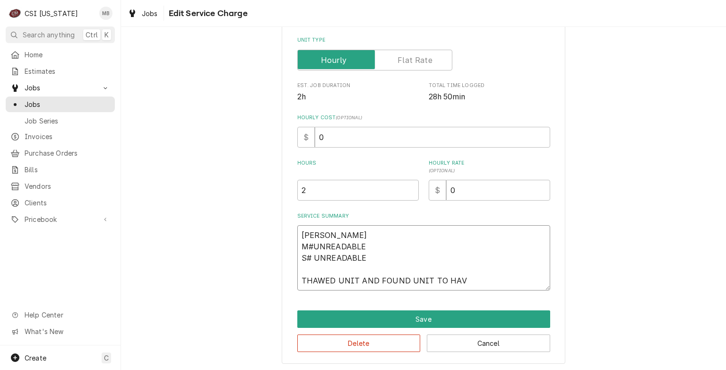
type textarea "x"
type textarea "WITT M#UNREADABLE S# UNREADABLE THAWED UNIT AND FOUND UNIT TO HAVE"
type textarea "x"
type textarea "WITT M#UNREADABLE S# UNREADABLE THAWED UNIT AND FOUND UNIT TO HAVE"
type textarea "x"
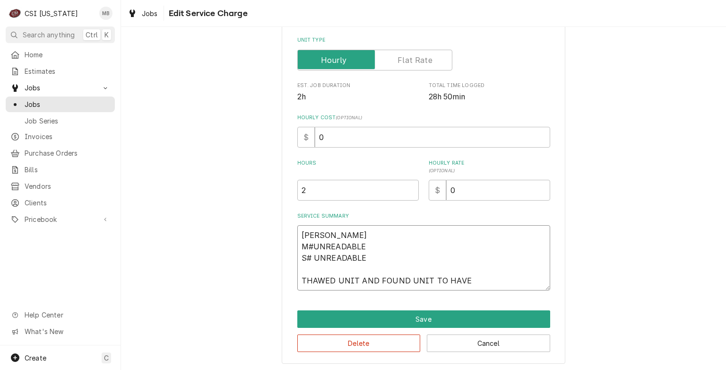
type textarea "WITT M#UNREADABLE S# UNREADABLE THAWED UNIT AND FOUND UNIT TO HAVE A"
type textarea "x"
type textarea "WITT M#UNREADABLE S# UNREADABLE THAWED UNIT AND FOUND UNIT TO HAVE AB"
type textarea "x"
type textarea "WITT M#UNREADABLE S# UNREADABLE THAWED UNIT AND FOUND UNIT TO HAVE ABA"
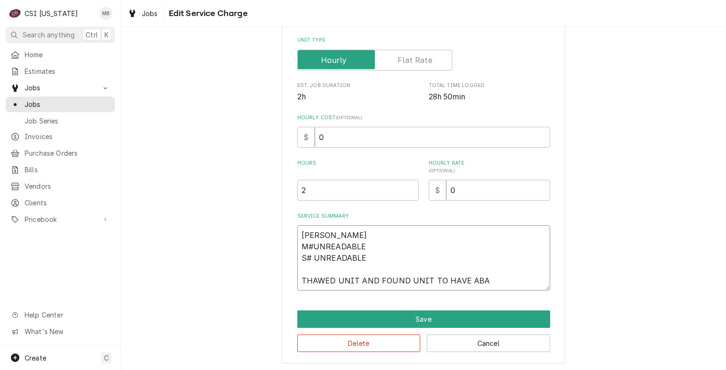
type textarea "x"
type textarea "WITT M#UNREADABLE S# UNREADABLE THAWED UNIT AND FOUND UNIT TO HAVE AB"
type textarea "x"
type textarea "WITT M#UNREADABLE S# UNREADABLE THAWED UNIT AND FOUND UNIT TO HAVE A"
type textarea "x"
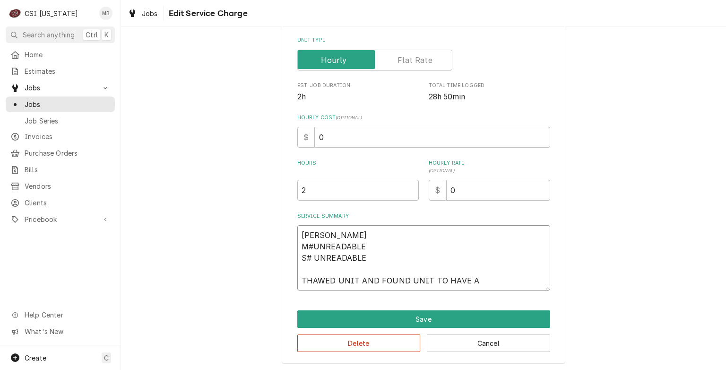
type textarea "WITT M#UNREADABLE S# UNREADABLE THAWED UNIT AND FOUND UNIT TO HAVE A"
type textarea "x"
type textarea "WITT M#UNREADABLE S# UNREADABLE THAWED UNIT AND FOUND UNIT TO HAVE A B"
type textarea "x"
type textarea "WITT M#UNREADABLE S# UNREADABLE THAWED UNIT AND FOUND UNIT TO HAVE A BA"
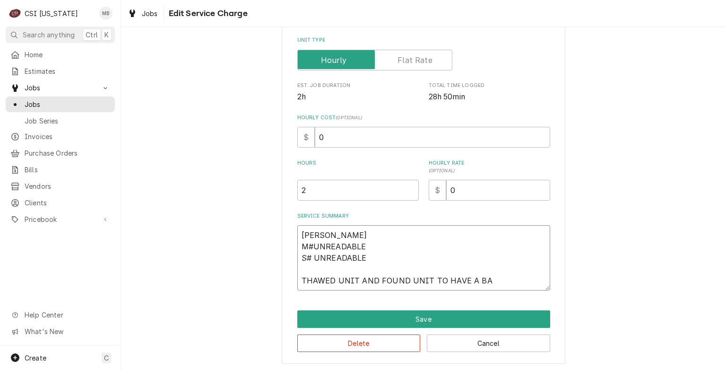
type textarea "x"
type textarea "WITT M#UNREADABLE S# UNREADABLE THAWED UNIT AND FOUND UNIT TO HAVE A BAD"
type textarea "x"
type textarea "WITT M#UNREADABLE S# UNREADABLE THAWED UNIT AND FOUND UNIT TO HAVE A BAD"
type textarea "x"
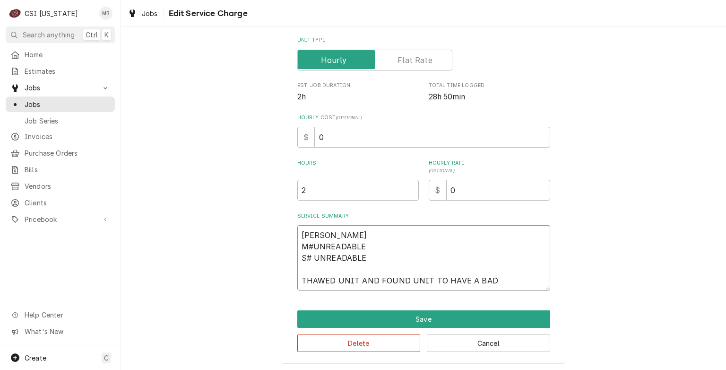
type textarea "WITT M#UNREADABLE S# UNREADABLE THAWED UNIT AND FOUND UNIT TO HAVE A BAD T"
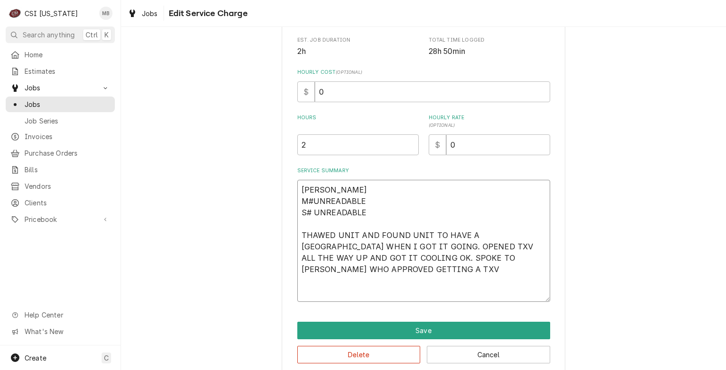
scroll to position [237, 0]
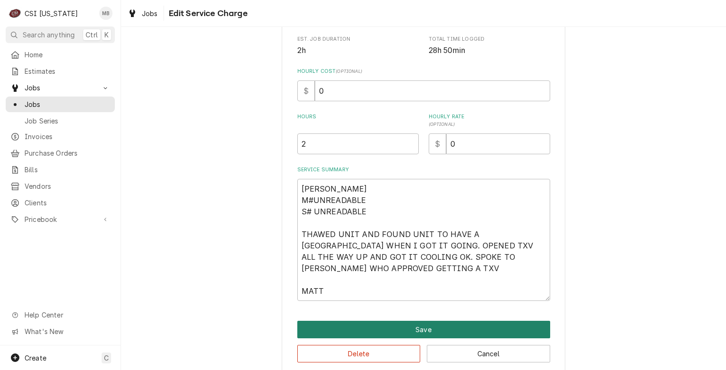
click at [385, 326] on button "Save" at bounding box center [423, 328] width 253 height 17
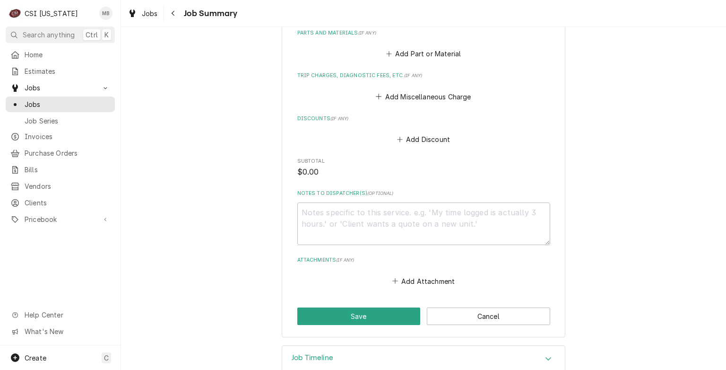
scroll to position [546, 0]
click at [331, 203] on textarea "Notes to Dispatcher(s) ( optional )" at bounding box center [423, 224] width 253 height 43
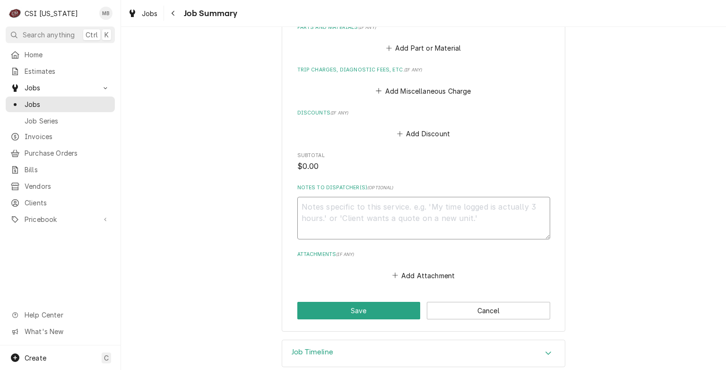
scroll to position [550, 0]
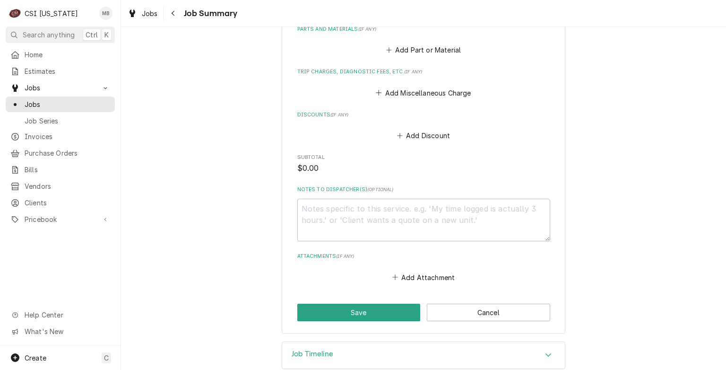
click at [344, 342] on div "Job Timeline" at bounding box center [423, 355] width 283 height 26
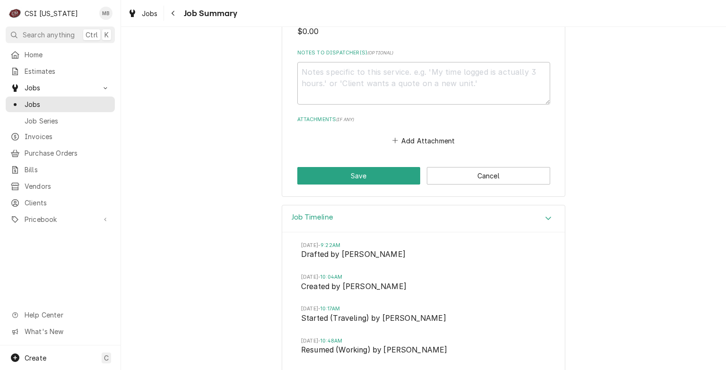
scroll to position [643, 0]
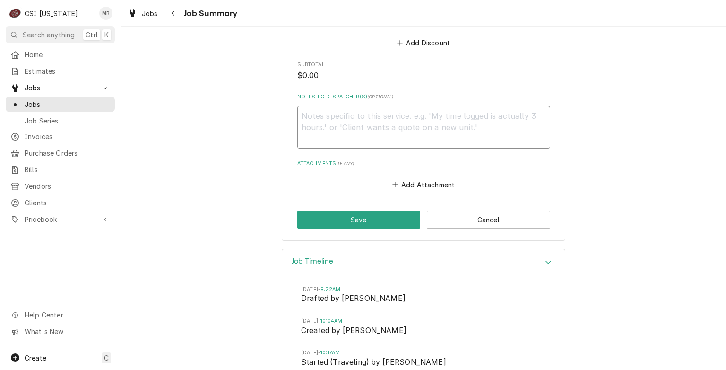
click at [309, 106] on textarea "Notes to Dispatcher(s) ( optional )" at bounding box center [423, 127] width 253 height 43
click at [338, 213] on button "Save" at bounding box center [358, 219] width 123 height 17
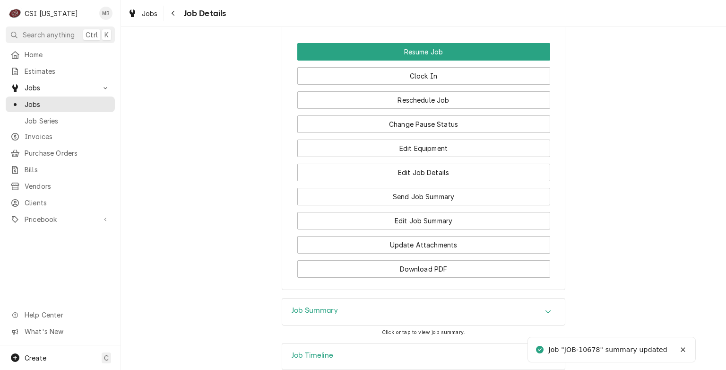
scroll to position [890, 0]
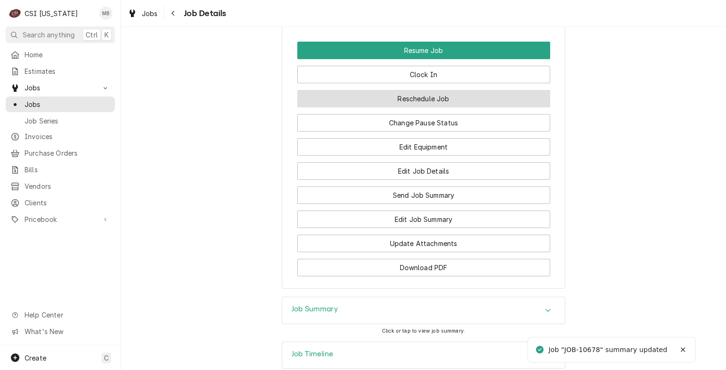
click at [417, 104] on button "Reschedule Job" at bounding box center [423, 98] width 253 height 17
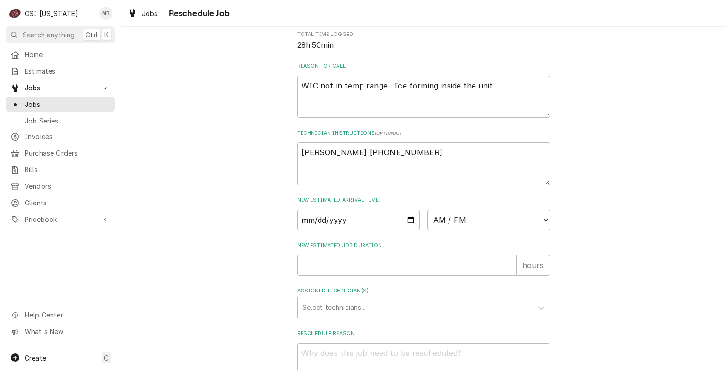
scroll to position [260, 0]
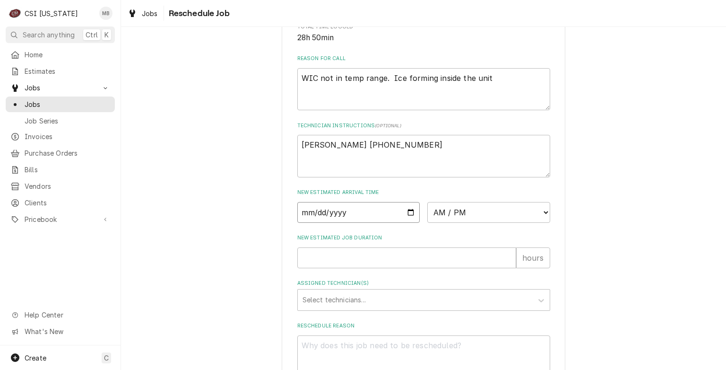
click at [407, 222] on input "Date" at bounding box center [358, 212] width 123 height 21
type input "[DATE]"
type textarea "x"
click at [489, 233] on div "Please provide some additional details to reschedule this job. Roopairs Job ID …" at bounding box center [423, 87] width 253 height 580
click at [486, 213] on select "AM / PM 6:00 AM 6:15 AM 6:30 AM 6:45 AM 7:00 AM 7:15 AM 7:30 AM 7:45 AM 8:00 AM…" at bounding box center [488, 212] width 123 height 21
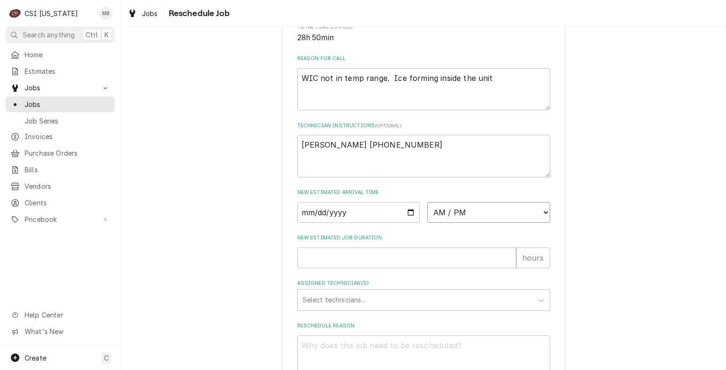
select select "07:00:00"
click at [427, 212] on select "AM / PM 6:00 AM 6:15 AM 6:30 AM 6:45 AM 7:00 AM 7:15 AM 7:30 AM 7:45 AM 8:00 AM…" at bounding box center [488, 212] width 123 height 21
click at [379, 268] on input "New Estimated Job Duration" at bounding box center [406, 257] width 219 height 21
type textarea "x"
type input "6"
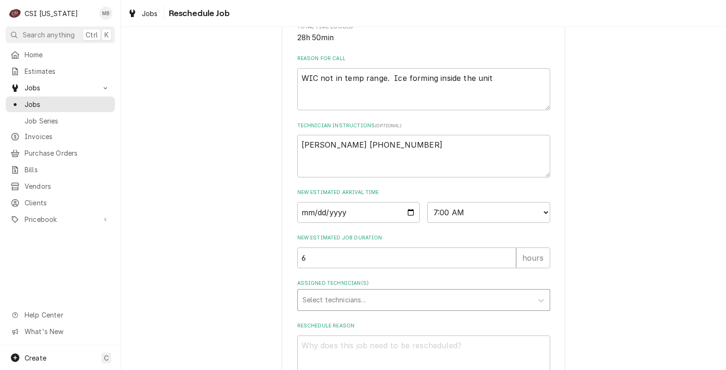
click at [376, 308] on div "Assigned Technician(s)" at bounding box center [415, 299] width 225 height 17
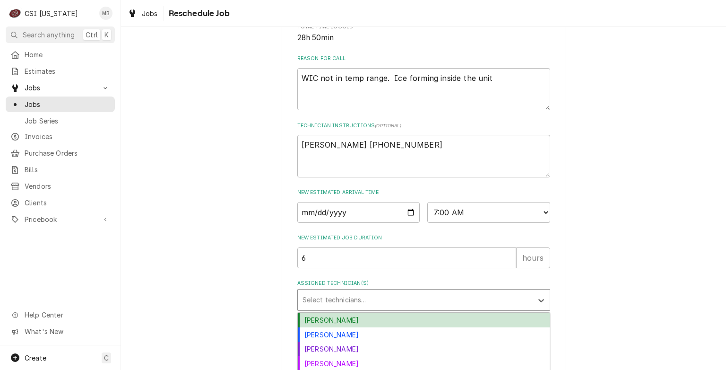
type input "J"
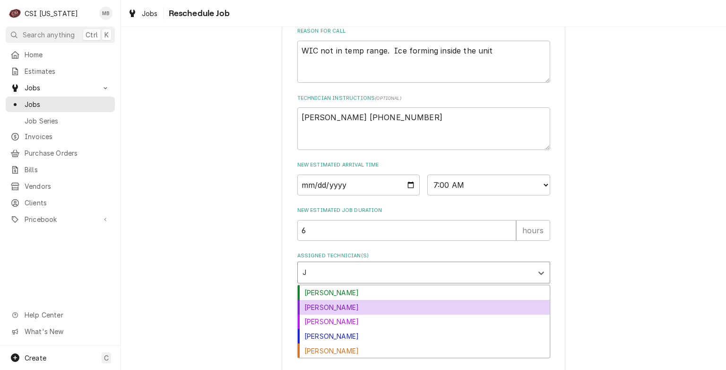
scroll to position [288, 0]
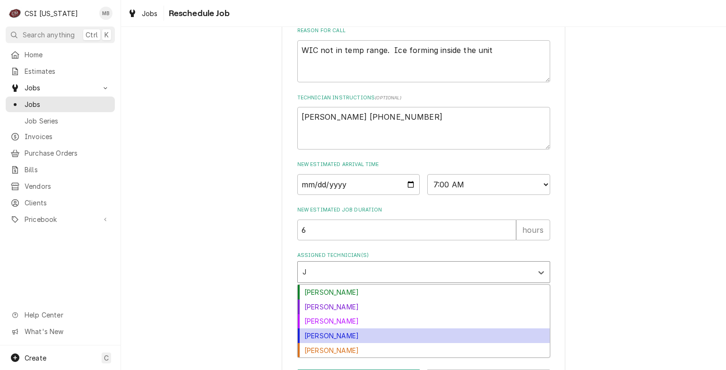
click at [318, 343] on div "[PERSON_NAME]" at bounding box center [424, 335] width 252 height 15
type textarea "x"
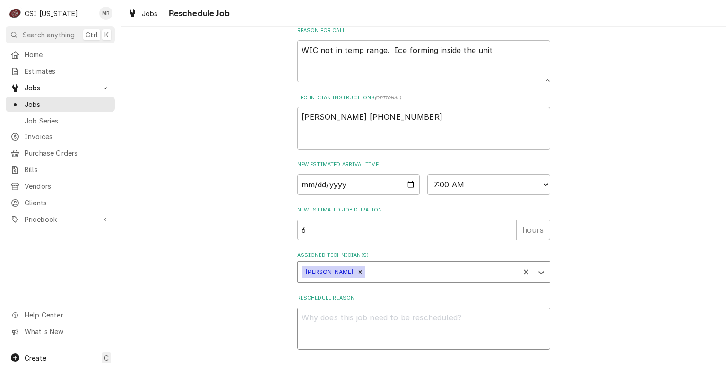
click at [388, 328] on textarea "Reschedule Reason" at bounding box center [423, 328] width 253 height 43
type textarea "["
type textarea "x"
type textarea "[P"
type textarea "x"
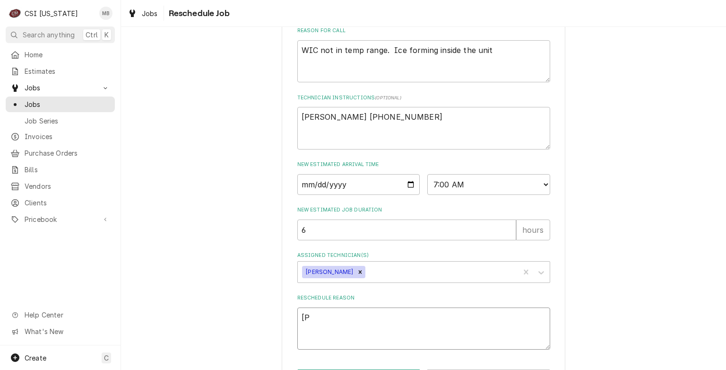
type textarea "["
type textarea "x"
type textarea "A"
type textarea "x"
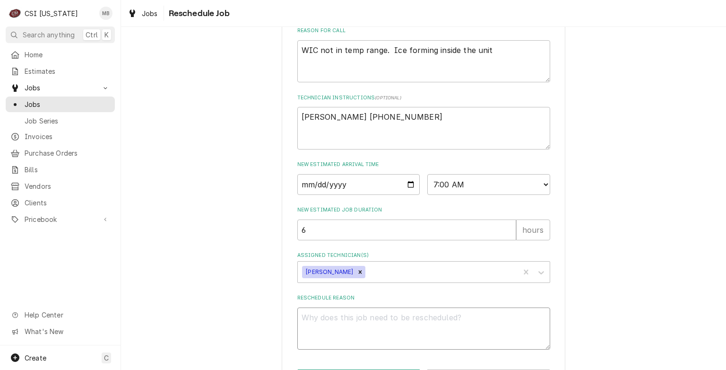
type textarea "x"
type textarea "GO"
type textarea "x"
type textarea "GOT"
type textarea "x"
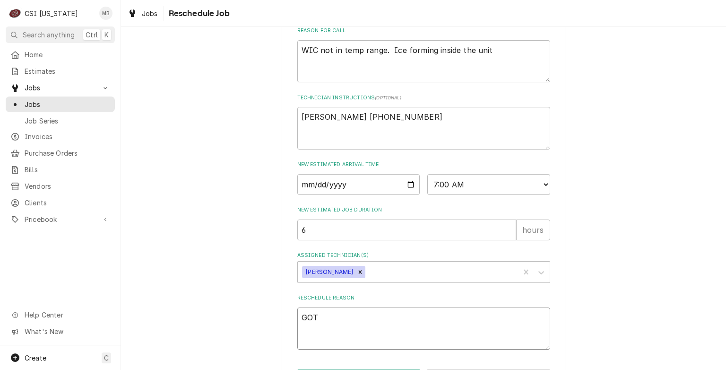
type textarea "GOT"
type textarea "x"
type textarea "GOT T"
type textarea "x"
type textarea "GOT TX"
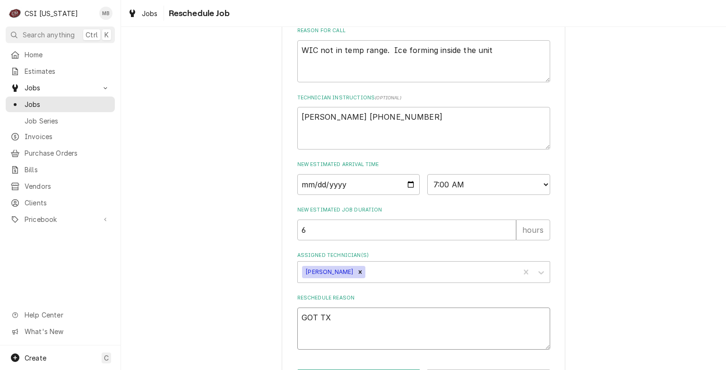
type textarea "x"
type textarea "GOT TXV"
type textarea "x"
type textarea "GOT TX"
type textarea "x"
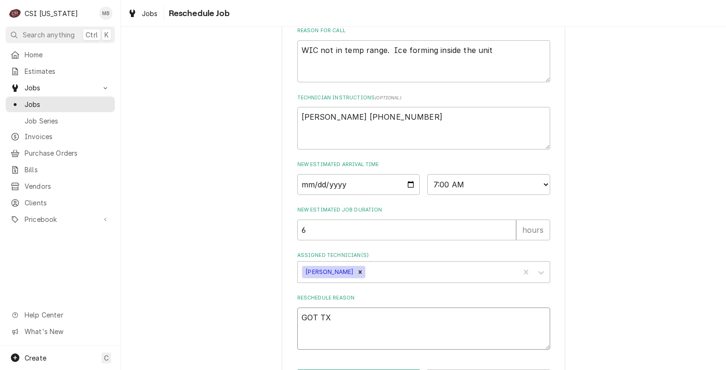
type textarea "GOT T"
type textarea "x"
type textarea "GOT"
type textarea "x"
type textarea "GOT"
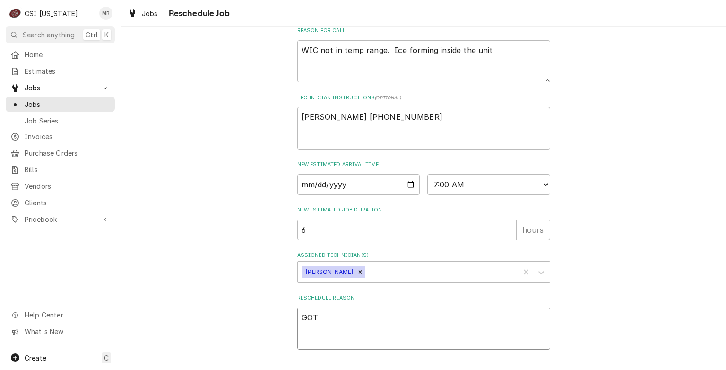
type textarea "x"
type textarea "GO"
type textarea "x"
type textarea "G"
type textarea "x"
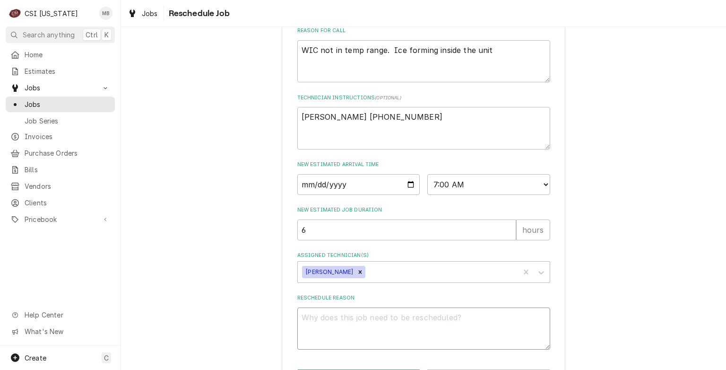
type textarea "x"
type textarea "T"
type textarea "x"
type textarea "TX"
type textarea "x"
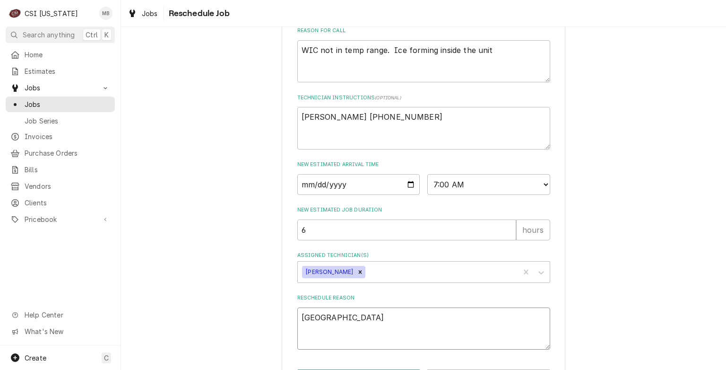
type textarea "TXV"
type textarea "x"
type textarea "TXV"
type textarea "x"
type textarea "TXV R"
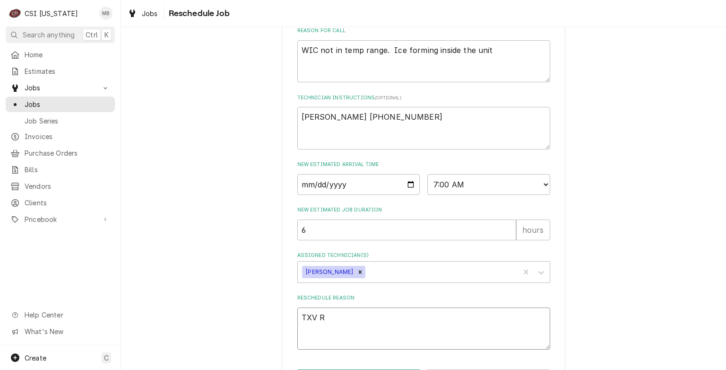
type textarea "x"
type textarea "TXV RE"
type textarea "x"
type textarea "TXV REP"
type textarea "x"
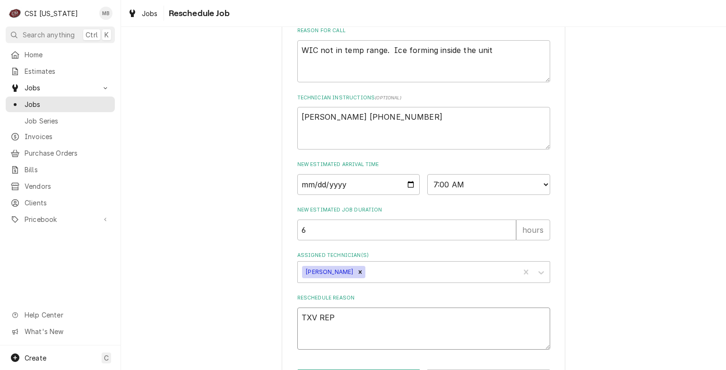
type textarea "TXV REPL"
type textarea "x"
type textarea "TXV REPLA"
type textarea "x"
type textarea "TXV REPLACE"
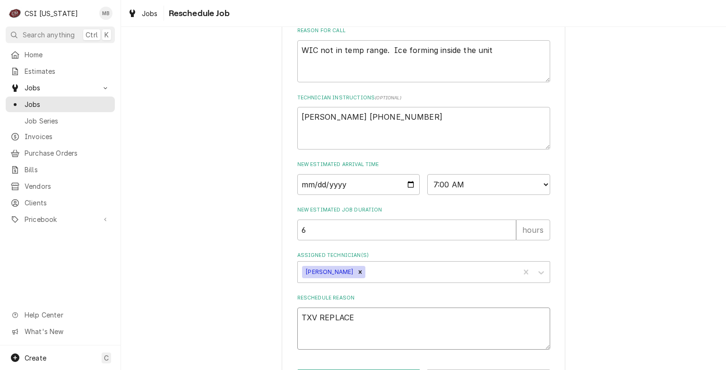
type textarea "x"
type textarea "TXV REPLACEM"
type textarea "x"
type textarea "TXV REPLACEME"
type textarea "x"
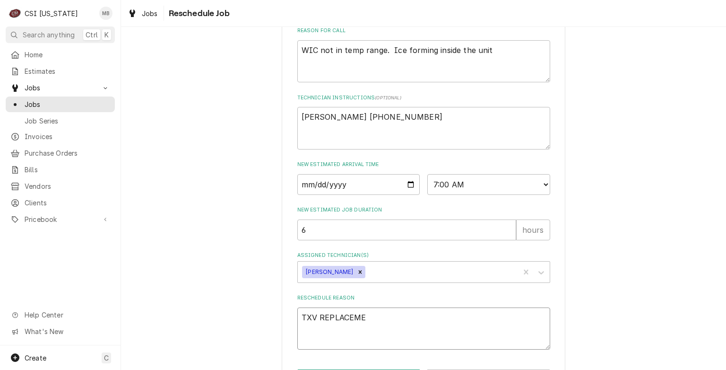
type textarea "TXV REPLACEMEN"
type textarea "x"
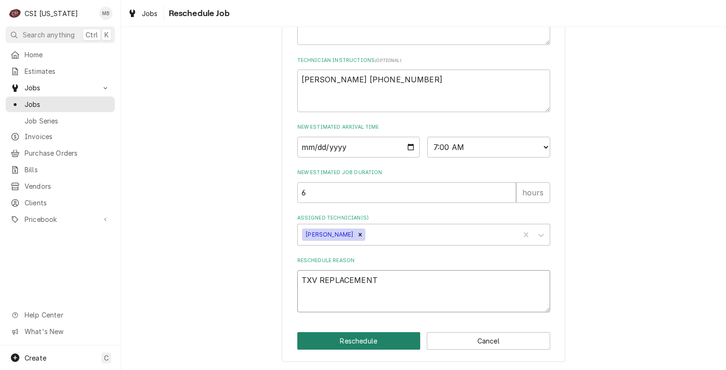
type textarea "TXV REPLACEMENT"
click at [381, 337] on button "Reschedule" at bounding box center [358, 340] width 123 height 17
type textarea "x"
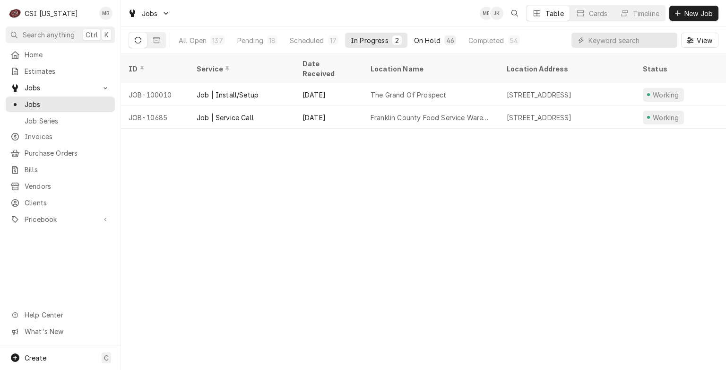
click at [422, 33] on button "On Hold 46" at bounding box center [434, 40] width 53 height 15
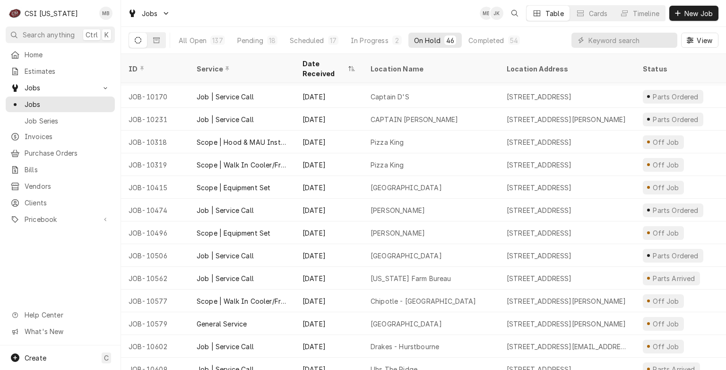
scroll to position [255, 0]
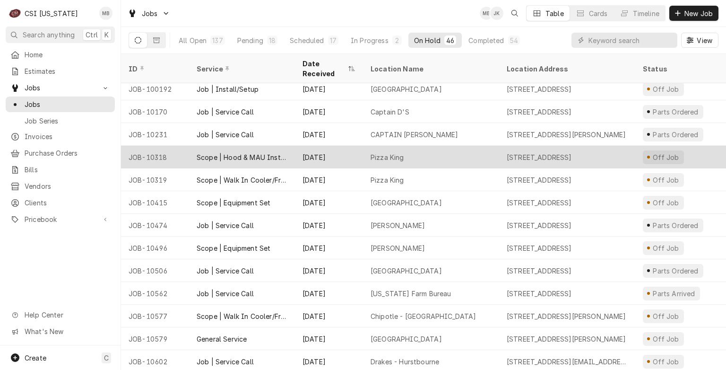
click at [303, 152] on div "[DATE]" at bounding box center [329, 157] width 68 height 23
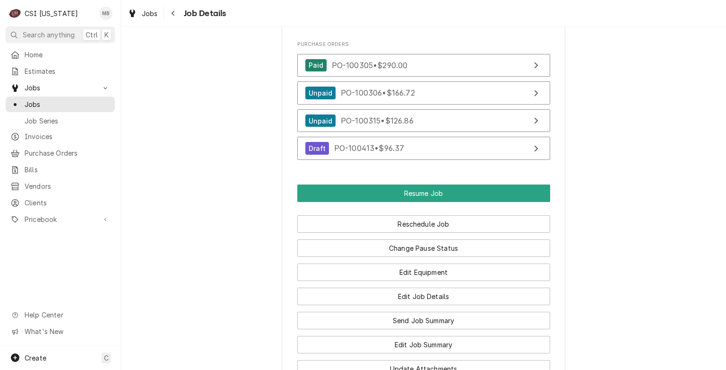
scroll to position [998, 0]
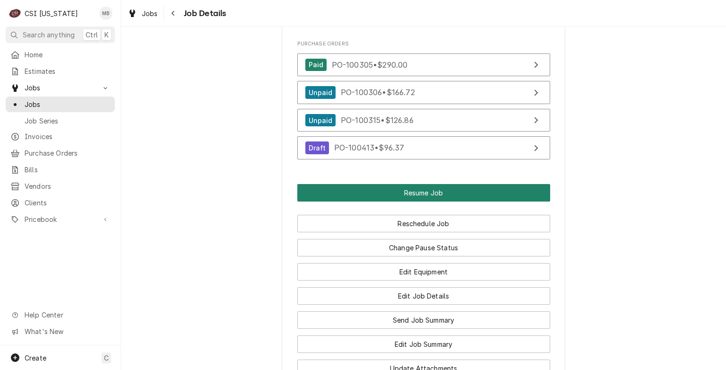
click at [428, 201] on button "Resume Job" at bounding box center [423, 192] width 253 height 17
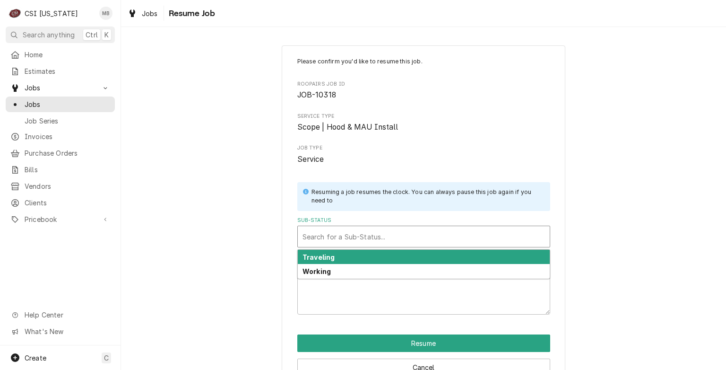
click at [424, 243] on div "Sub-Status" at bounding box center [424, 236] width 242 height 17
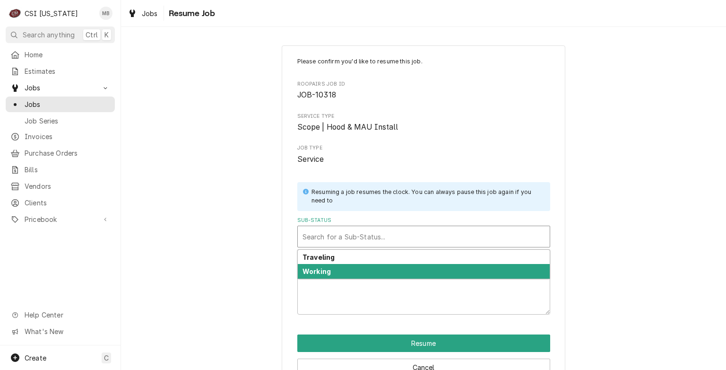
click at [422, 271] on div "Working" at bounding box center [424, 271] width 252 height 15
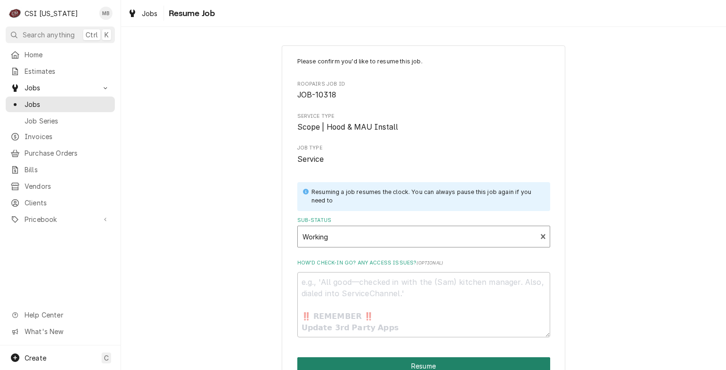
click at [405, 365] on button "Resume" at bounding box center [423, 365] width 253 height 17
type textarea "x"
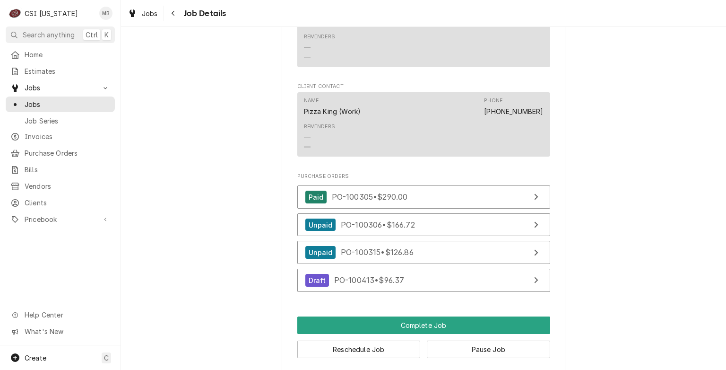
scroll to position [913, 0]
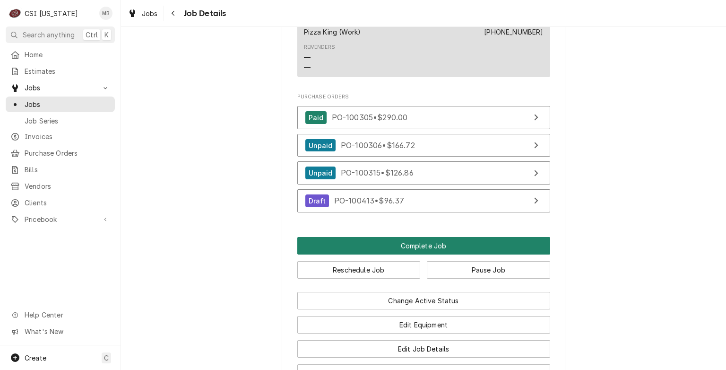
click at [424, 254] on button "Complete Job" at bounding box center [423, 245] width 253 height 17
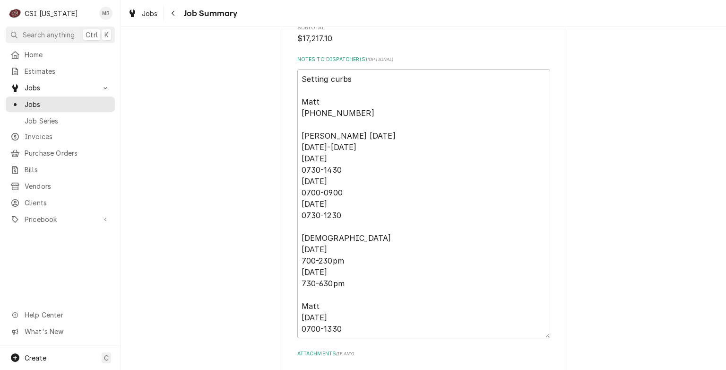
scroll to position [1556, 0]
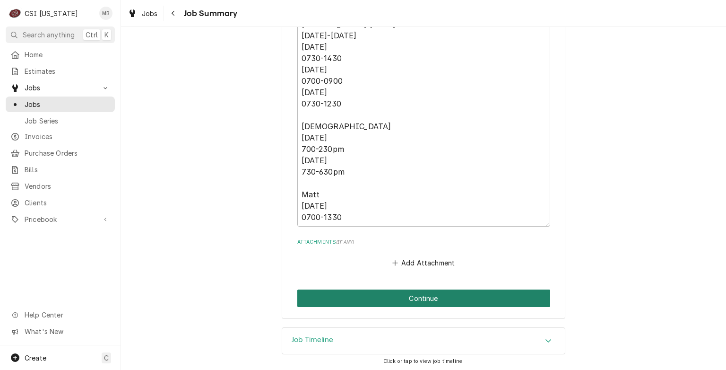
click at [422, 293] on button "Continue" at bounding box center [423, 297] width 253 height 17
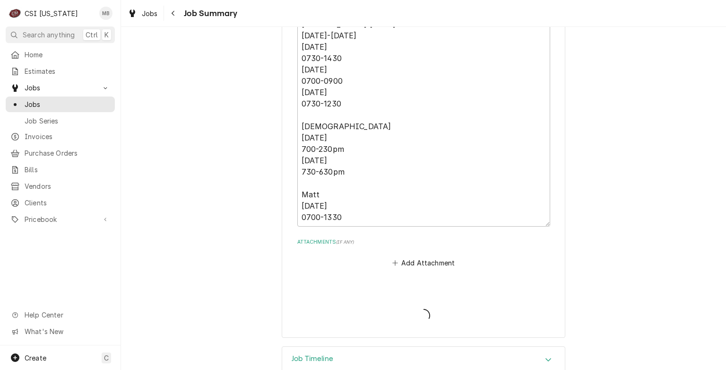
type textarea "x"
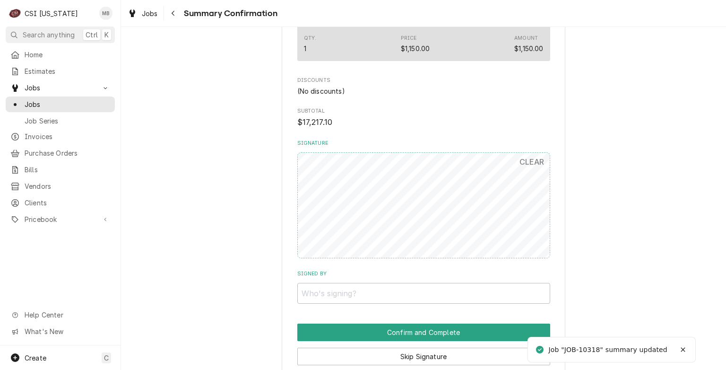
scroll to position [1164, 0]
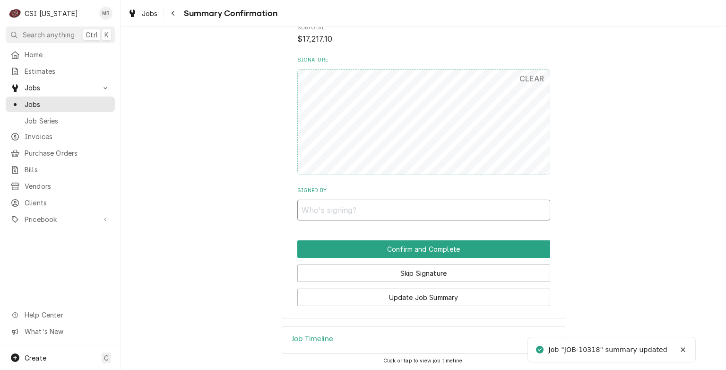
click at [403, 209] on input "Signed By" at bounding box center [423, 209] width 253 height 21
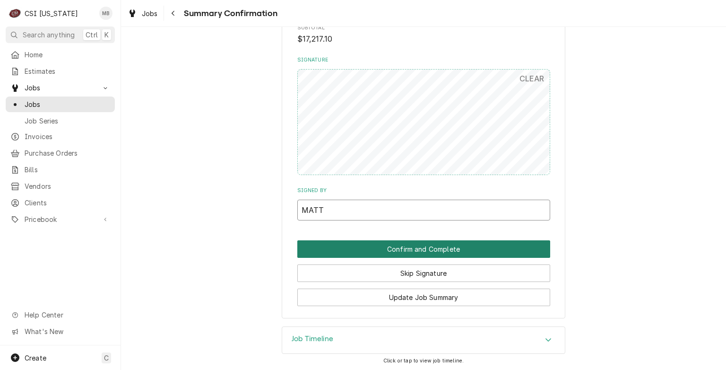
type input "MATT"
click at [415, 243] on button "Confirm and Complete" at bounding box center [423, 248] width 253 height 17
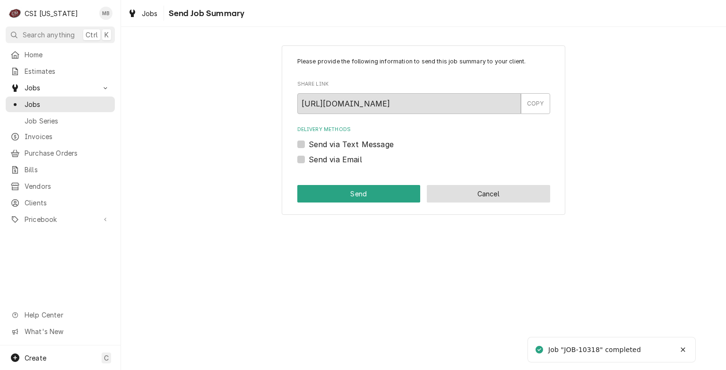
click at [463, 194] on button "Cancel" at bounding box center [488, 193] width 123 height 17
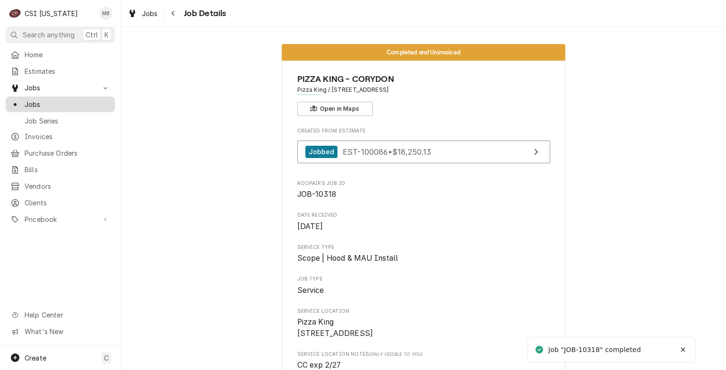
click at [73, 99] on span "Jobs" at bounding box center [68, 104] width 86 height 10
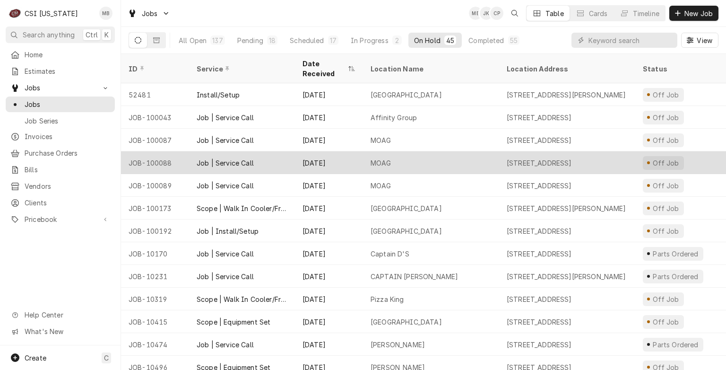
scroll to position [128, 0]
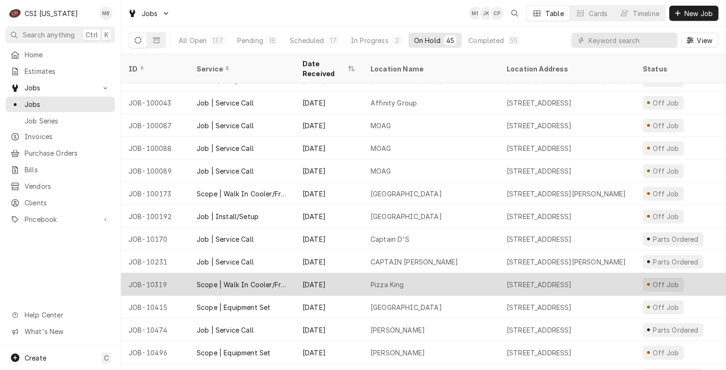
click at [325, 273] on div "[DATE]" at bounding box center [329, 284] width 68 height 23
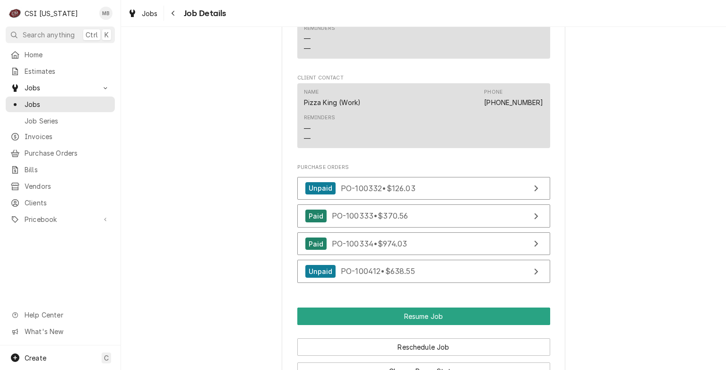
scroll to position [962, 0]
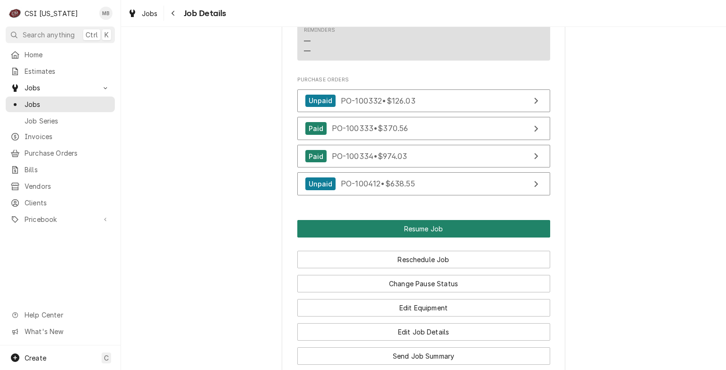
click at [426, 233] on button "Resume Job" at bounding box center [423, 228] width 253 height 17
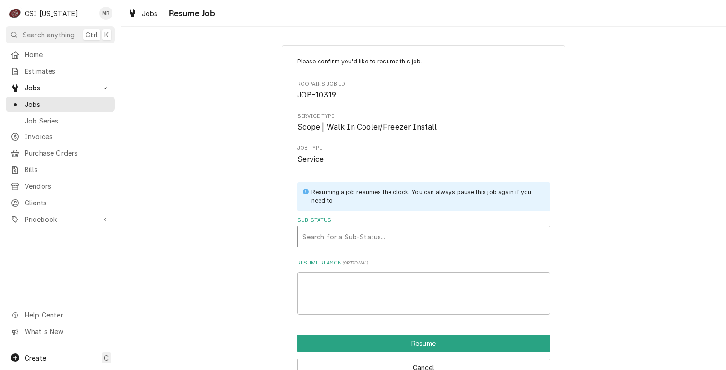
click at [412, 241] on div "Sub-Status" at bounding box center [424, 236] width 242 height 17
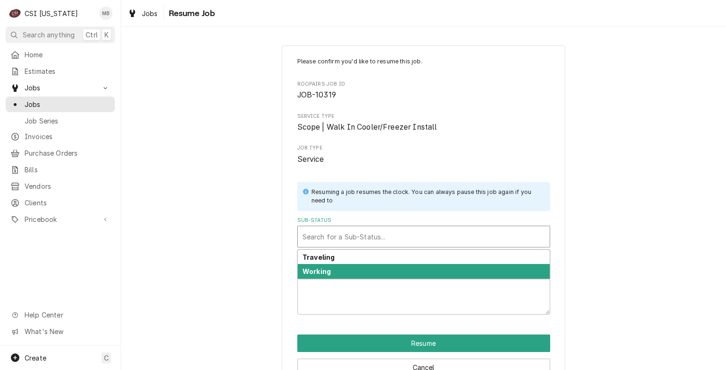
click at [404, 265] on div "Working" at bounding box center [424, 271] width 252 height 15
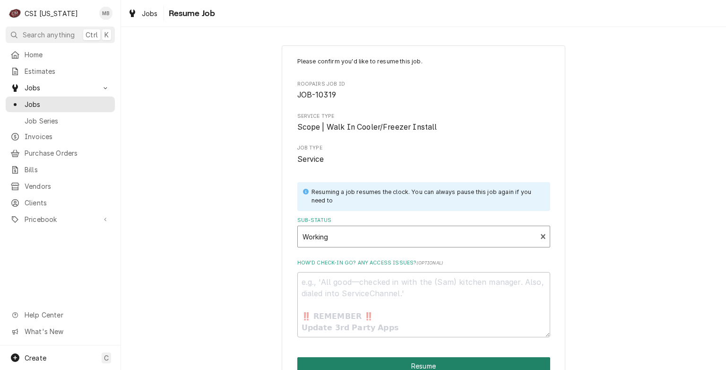
click at [408, 357] on button "Resume" at bounding box center [423, 365] width 253 height 17
type textarea "x"
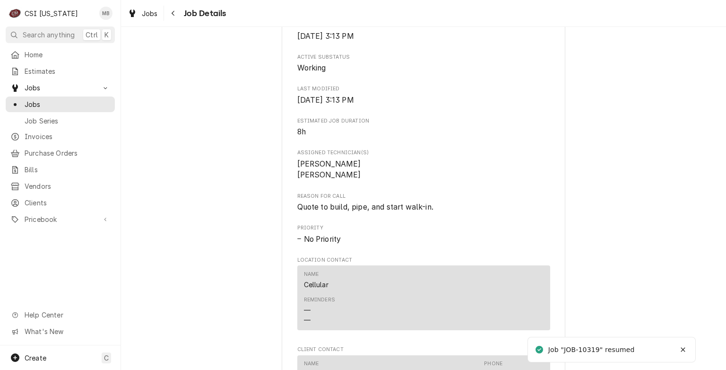
scroll to position [821, 0]
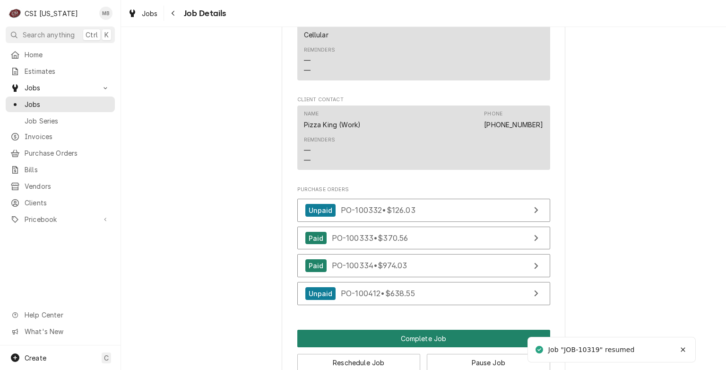
click at [411, 347] on button "Complete Job" at bounding box center [423, 337] width 253 height 17
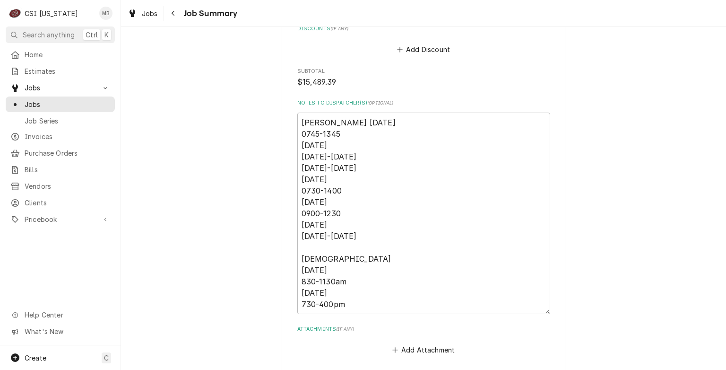
scroll to position [1556, 0]
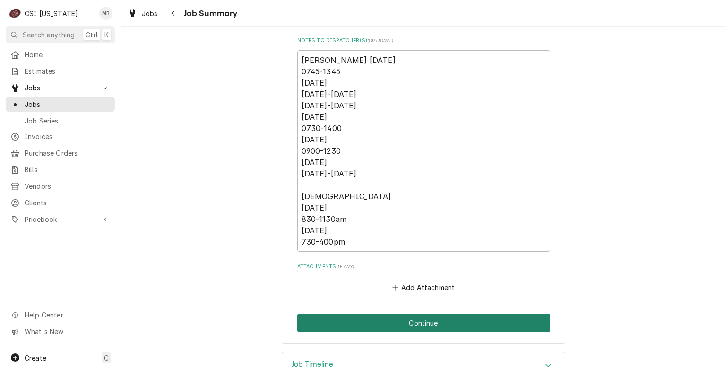
click at [417, 316] on button "Continue" at bounding box center [423, 322] width 253 height 17
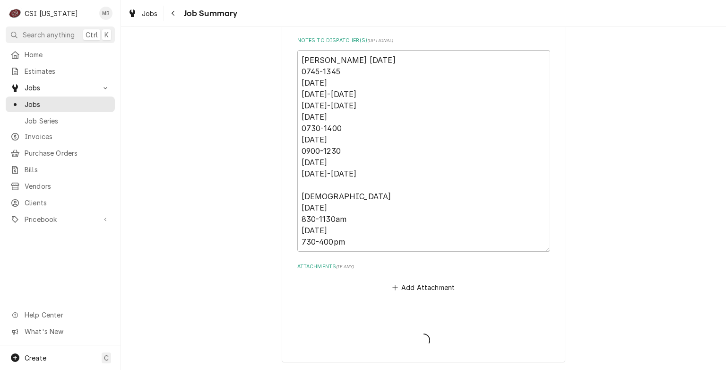
type textarea "x"
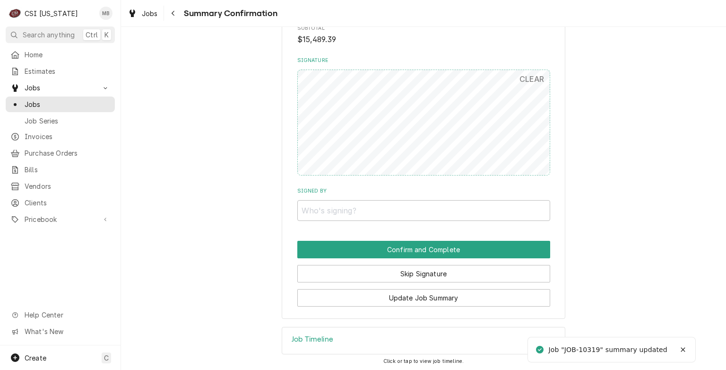
scroll to position [1235, 0]
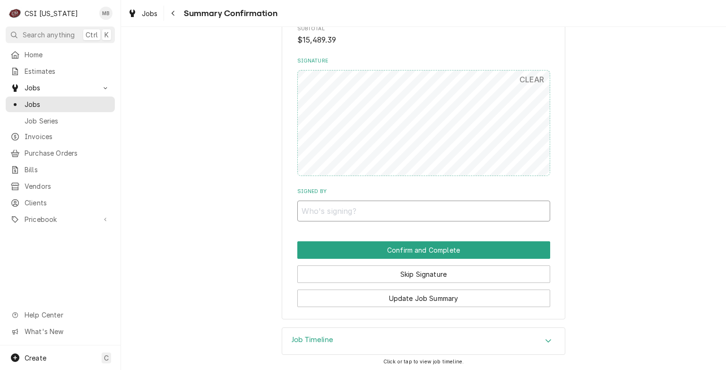
click at [397, 210] on input "Signed By" at bounding box center [423, 210] width 253 height 21
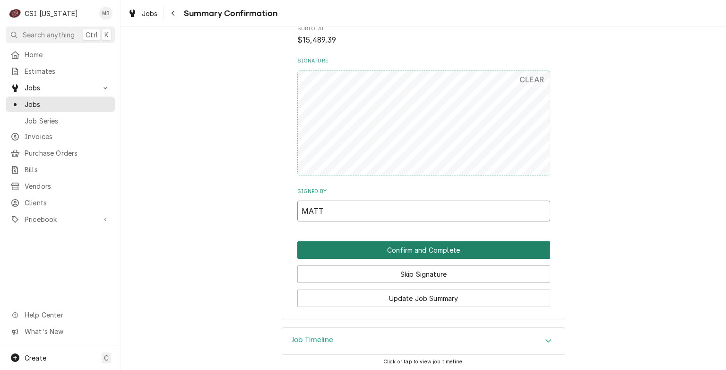
type input "MATT"
click at [408, 251] on button "Confirm and Complete" at bounding box center [423, 249] width 253 height 17
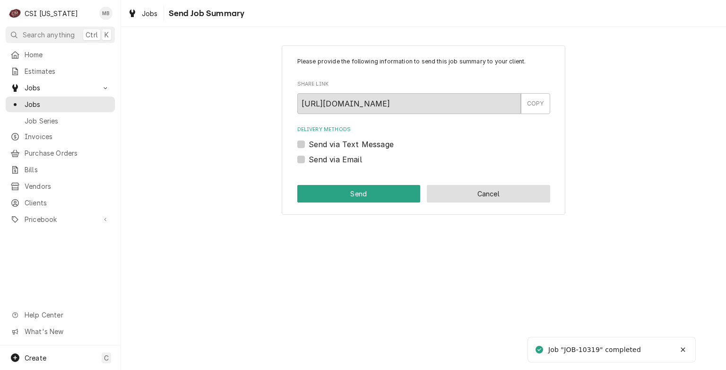
click at [478, 190] on button "Cancel" at bounding box center [488, 193] width 123 height 17
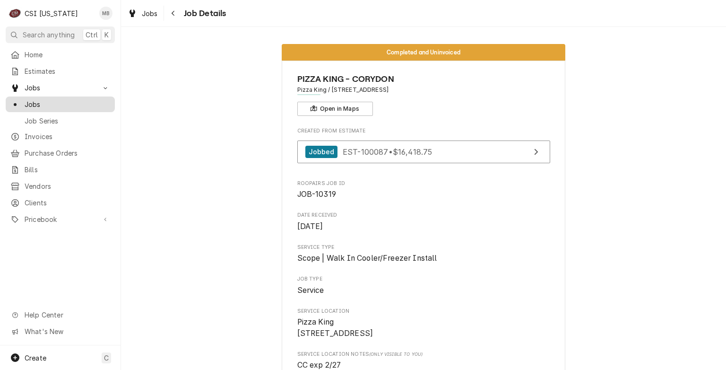
click at [42, 103] on span "Jobs" at bounding box center [68, 104] width 86 height 10
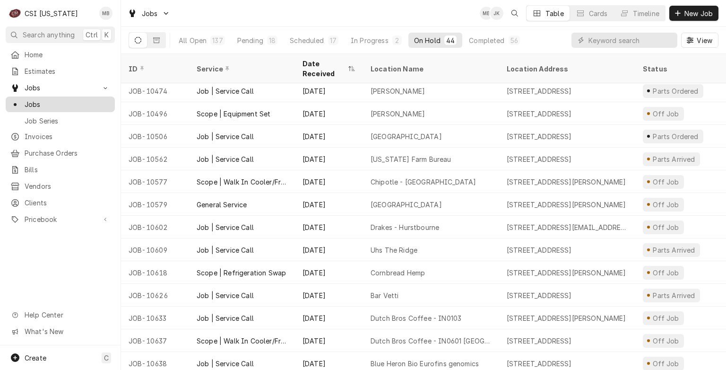
scroll to position [344, 0]
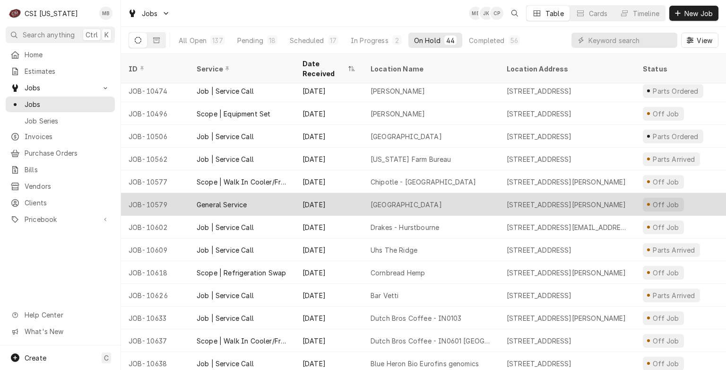
click at [268, 193] on div "General Service" at bounding box center [242, 204] width 106 height 23
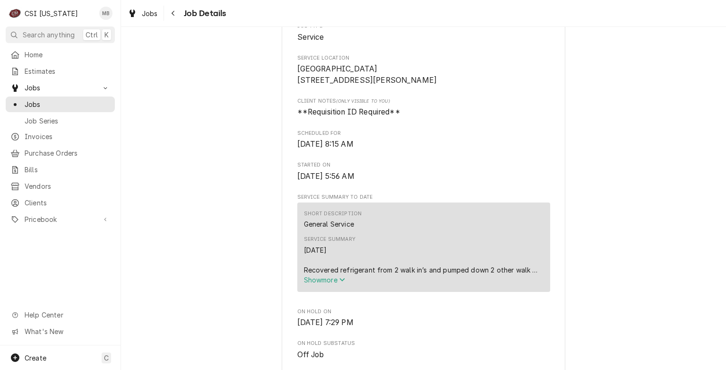
scroll to position [350, 0]
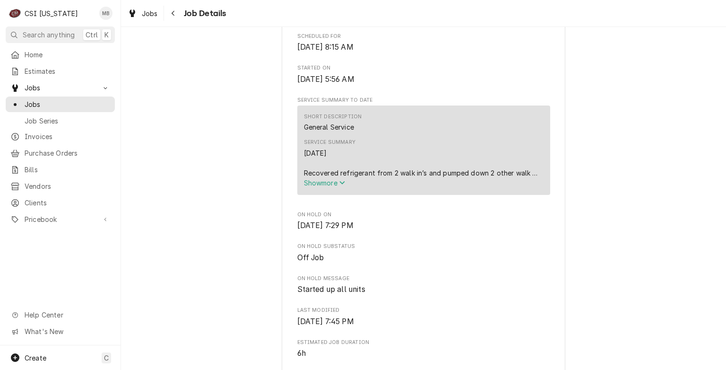
click at [326, 187] on span "Show more" at bounding box center [325, 183] width 42 height 8
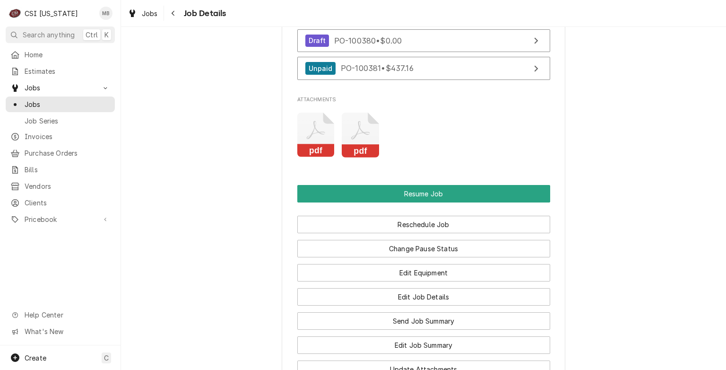
scroll to position [1331, 0]
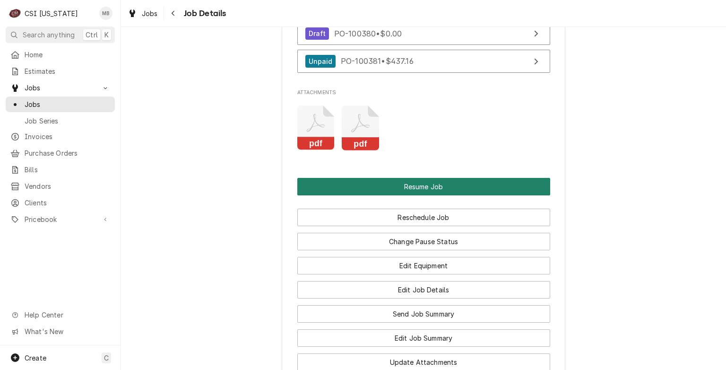
click at [422, 189] on button "Resume Job" at bounding box center [423, 186] width 253 height 17
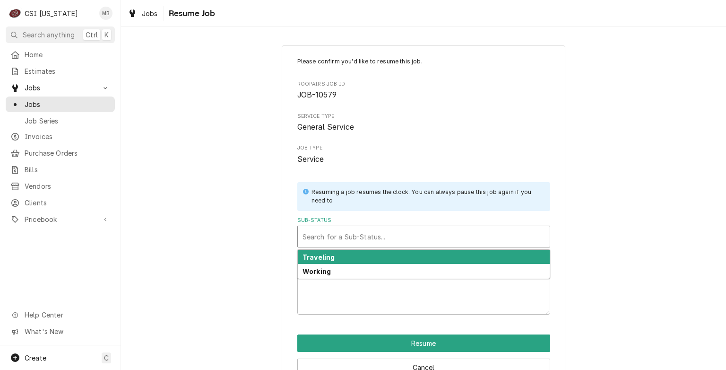
click at [387, 229] on div "Sub-Status" at bounding box center [424, 236] width 242 height 17
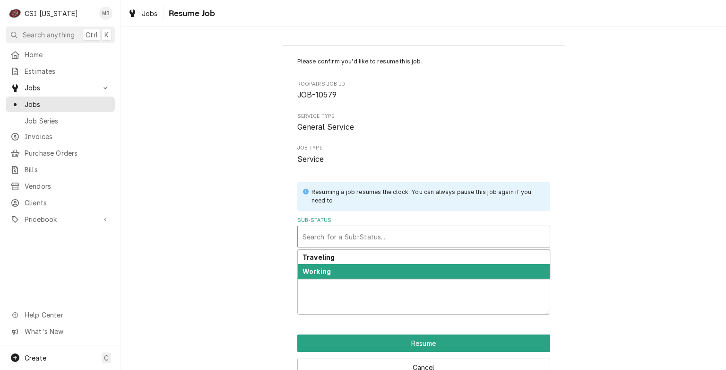
click at [371, 272] on div "Working" at bounding box center [424, 271] width 252 height 15
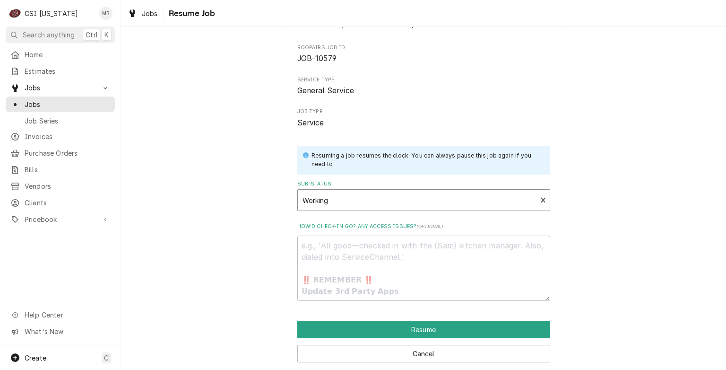
scroll to position [37, 0]
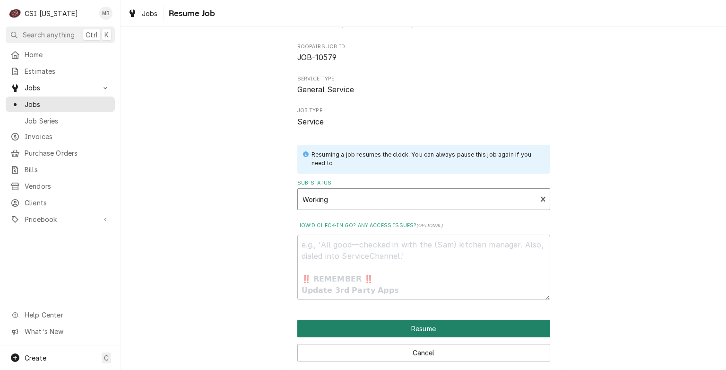
click at [420, 330] on button "Resume" at bounding box center [423, 328] width 253 height 17
type textarea "x"
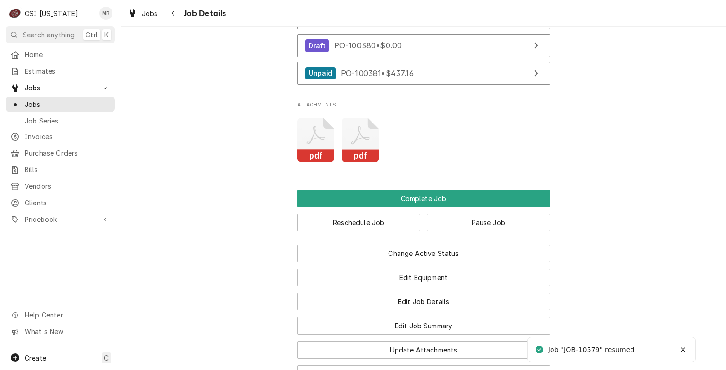
scroll to position [1150, 0]
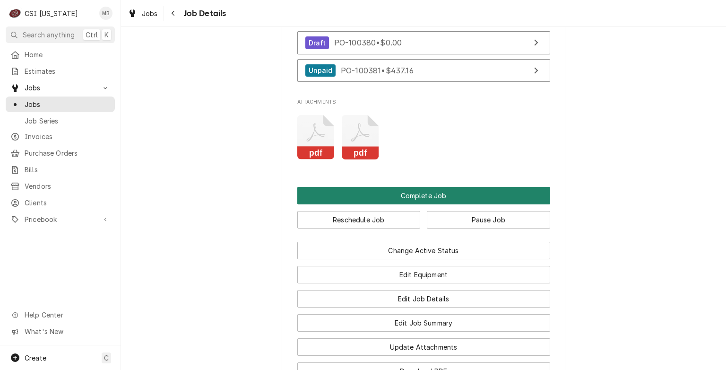
click at [393, 203] on button "Complete Job" at bounding box center [423, 195] width 253 height 17
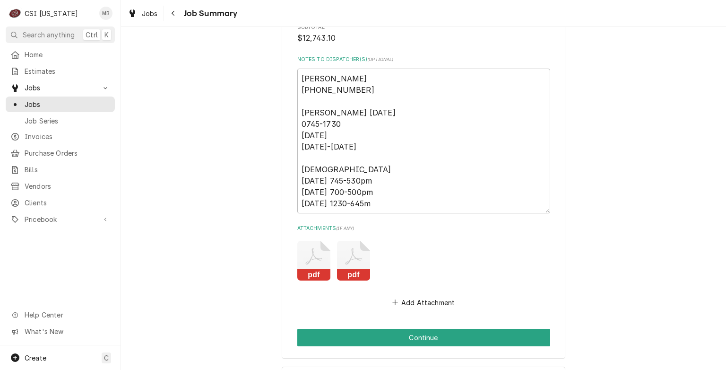
scroll to position [873, 0]
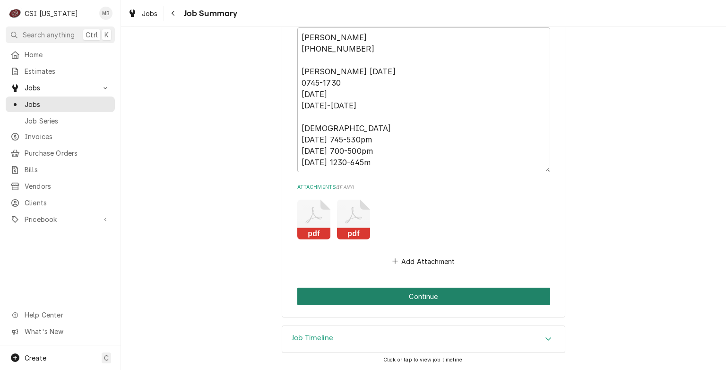
click at [421, 294] on button "Continue" at bounding box center [423, 295] width 253 height 17
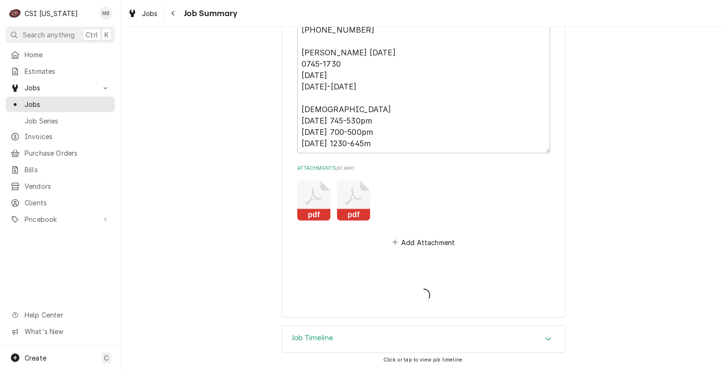
type textarea "x"
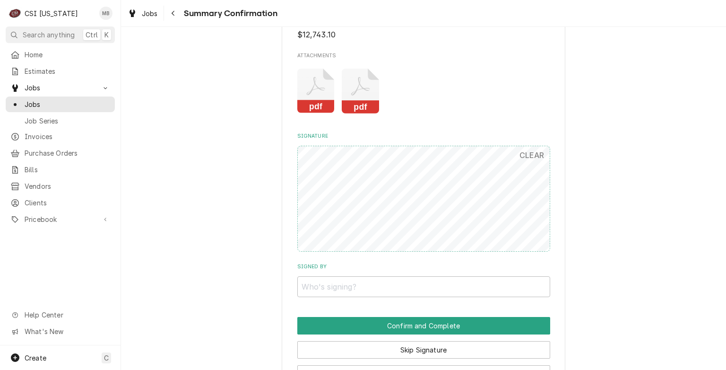
scroll to position [688, 0]
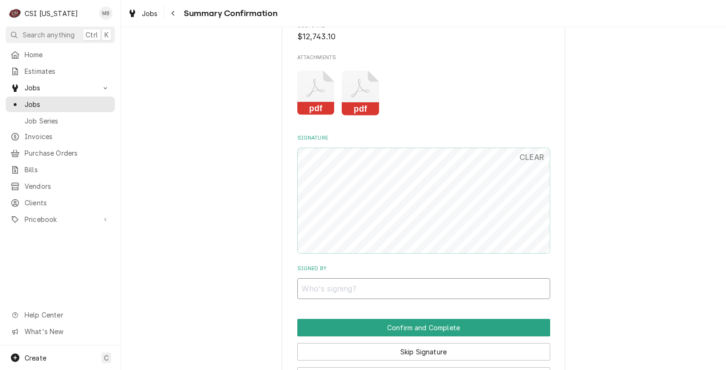
click at [368, 293] on input "Signed By" at bounding box center [423, 288] width 253 height 21
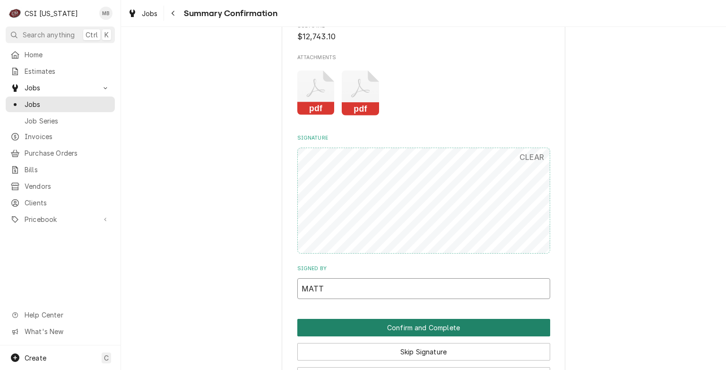
type input "MATT"
click at [389, 325] on button "Confirm and Complete" at bounding box center [423, 327] width 253 height 17
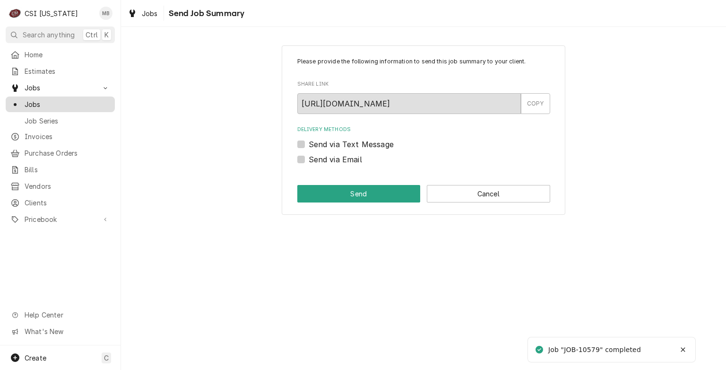
click at [40, 98] on div "Jobs" at bounding box center [60, 104] width 105 height 12
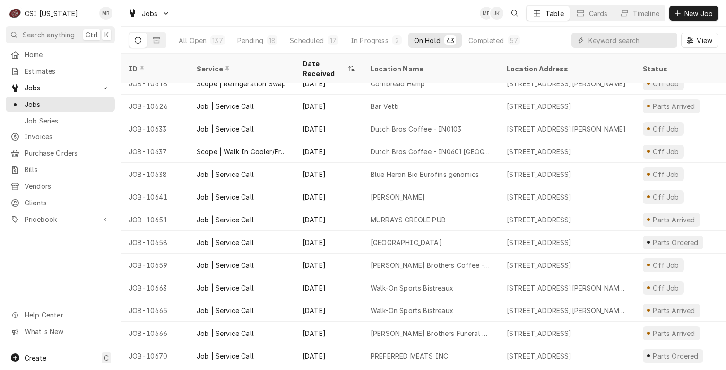
scroll to position [539, 0]
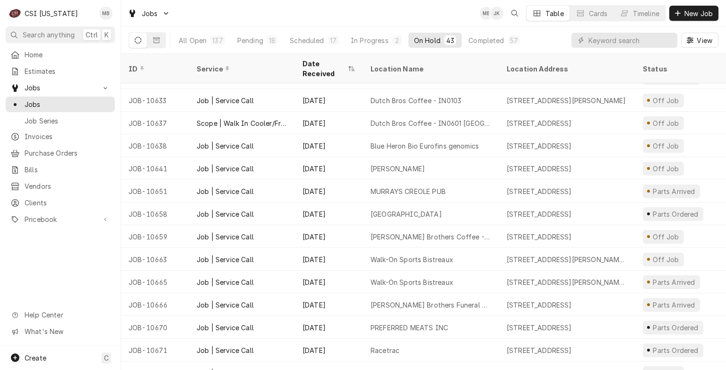
click at [216, 209] on div "Job | Service Call" at bounding box center [225, 214] width 57 height 10
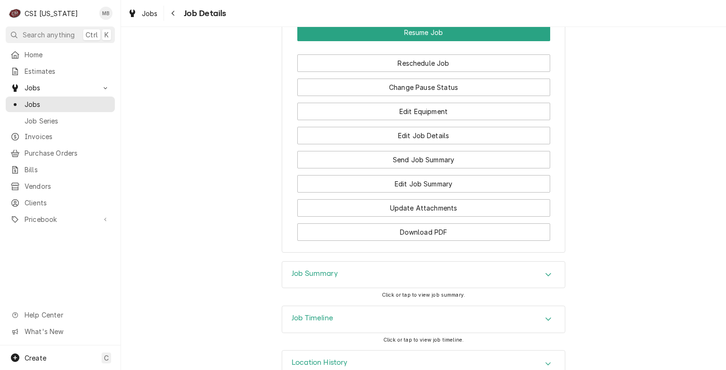
scroll to position [1097, 0]
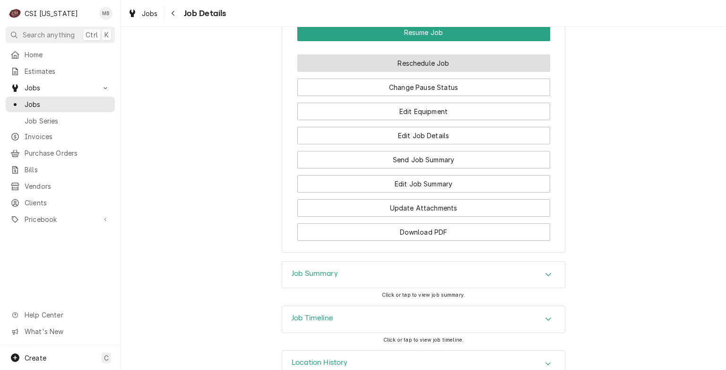
click at [398, 72] on button "Reschedule Job" at bounding box center [423, 62] width 253 height 17
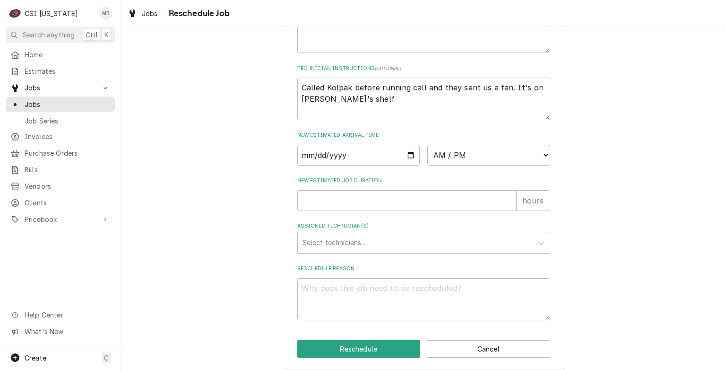
scroll to position [323, 0]
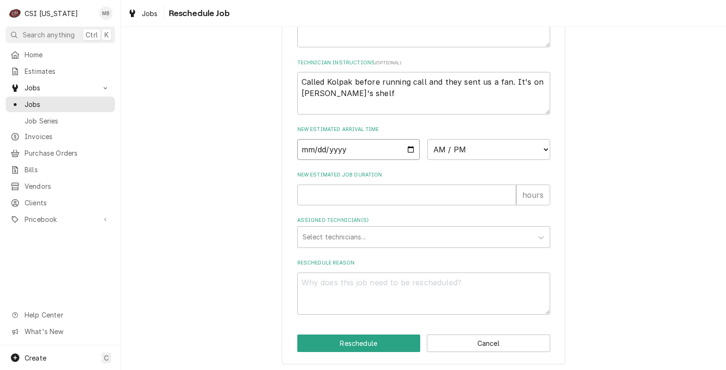
click at [406, 158] on input "Date" at bounding box center [358, 149] width 123 height 21
type input "[DATE]"
type textarea "x"
click at [469, 160] on select "AM / PM 6:00 AM 6:15 AM 6:30 AM 6:45 AM 7:00 AM 7:15 AM 7:30 AM 7:45 AM 8:00 AM…" at bounding box center [488, 149] width 123 height 21
select select "09:00:00"
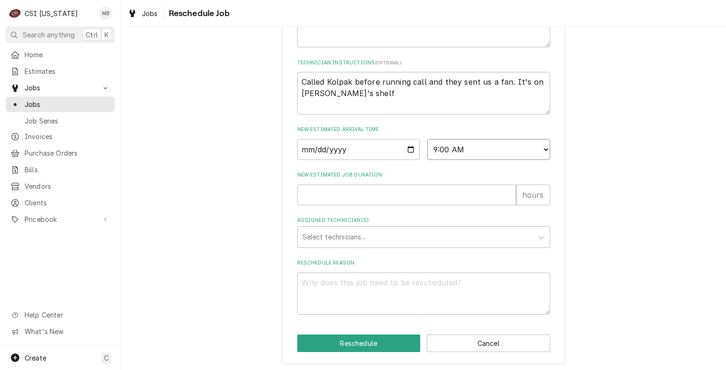
click at [427, 149] on select "AM / PM 6:00 AM 6:15 AM 6:30 AM 6:45 AM 7:00 AM 7:15 AM 7:30 AM 7:45 AM 8:00 AM…" at bounding box center [488, 149] width 123 height 21
click at [354, 205] on input "New Estimated Job Duration" at bounding box center [406, 194] width 219 height 21
type textarea "x"
type input "2"
click at [349, 245] on div "Assigned Technician(s)" at bounding box center [415, 236] width 225 height 17
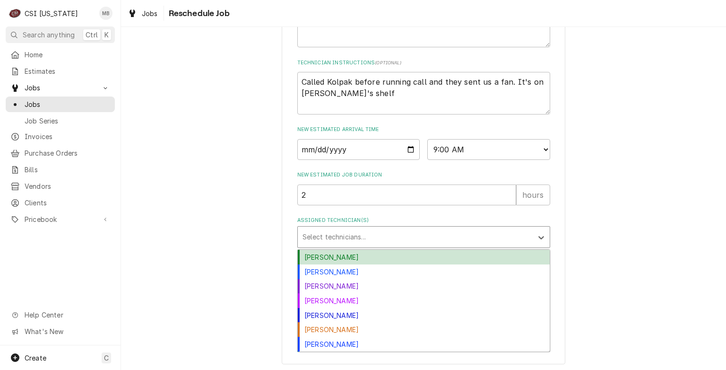
click at [333, 263] on div "Bryant Jolley" at bounding box center [424, 257] width 252 height 15
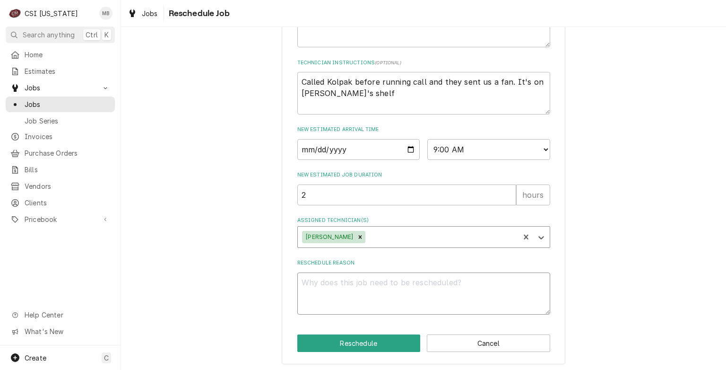
click at [338, 291] on textarea "Reschedule Reason" at bounding box center [423, 293] width 253 height 43
type textarea "x"
type textarea "2"
type textarea "x"
type textarea "2N"
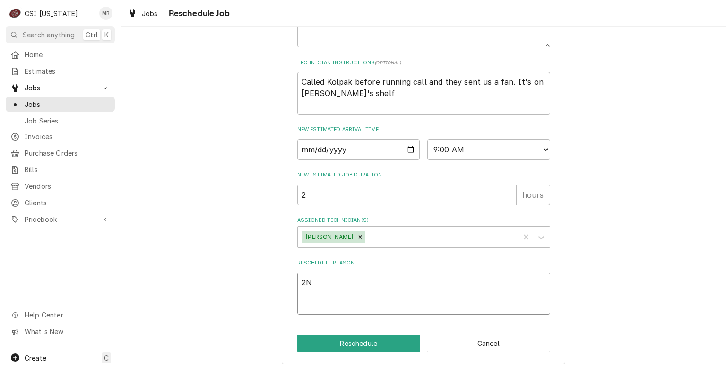
type textarea "x"
type textarea "2ND"
type textarea "x"
type textarea "2ND"
type textarea "x"
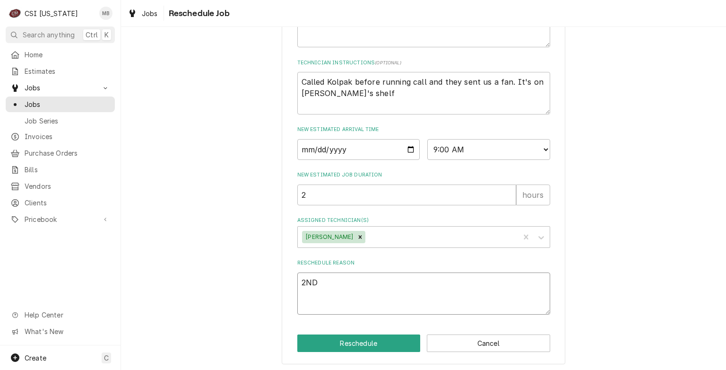
type textarea "2ND F"
type textarea "x"
type textarea "2ND FA"
type textarea "x"
type textarea "2ND FAN"
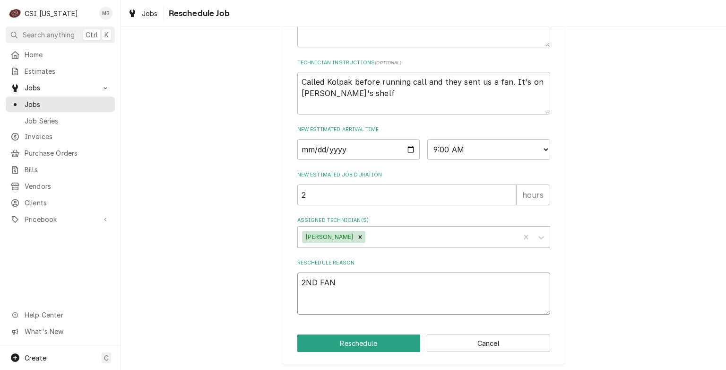
type textarea "x"
type textarea "2ND FAN"
type textarea "x"
type textarea "2ND FAN C"
type textarea "x"
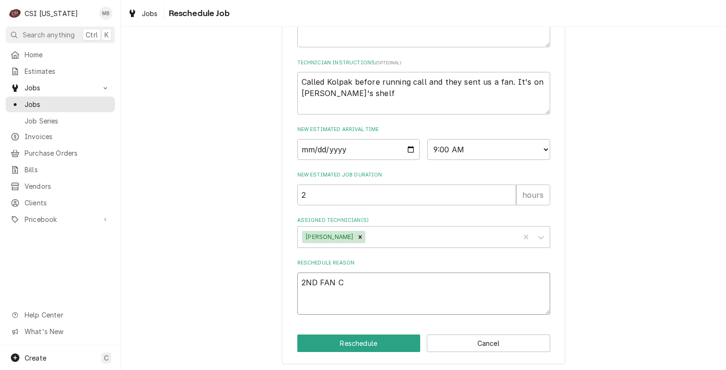
type textarea "2ND FAN CA"
type textarea "x"
type textarea "2ND FAN CAM"
type textarea "x"
type textarea "2ND FAN CAME"
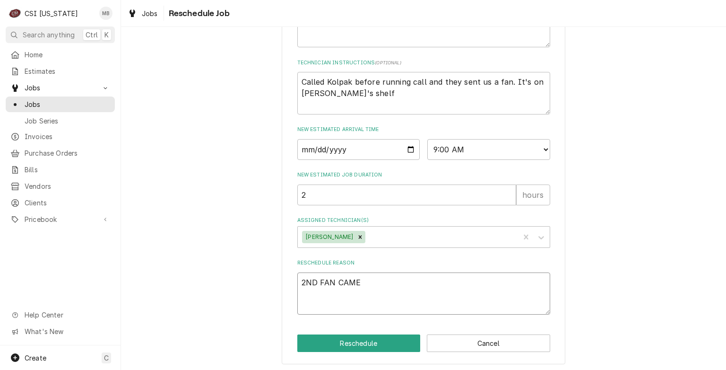
type textarea "x"
type textarea "2ND FAN CAME I"
type textarea "x"
type textarea "2ND FAN CAME IN"
click at [355, 352] on button "Reschedule" at bounding box center [358, 342] width 123 height 17
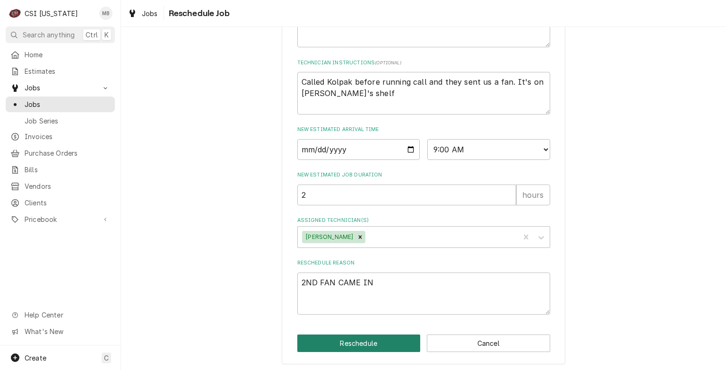
type textarea "x"
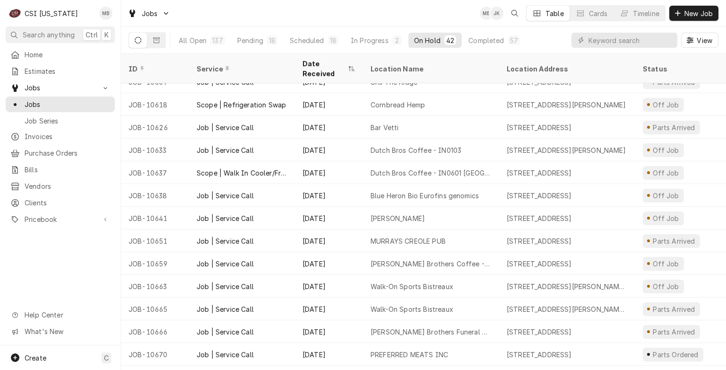
scroll to position [505, 0]
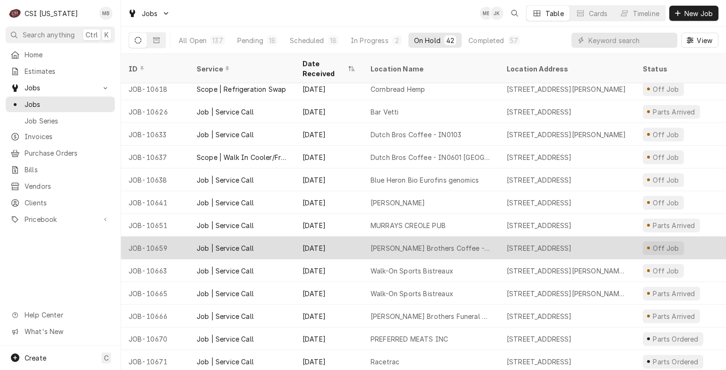
click at [343, 236] on div "Sep 24" at bounding box center [329, 247] width 68 height 23
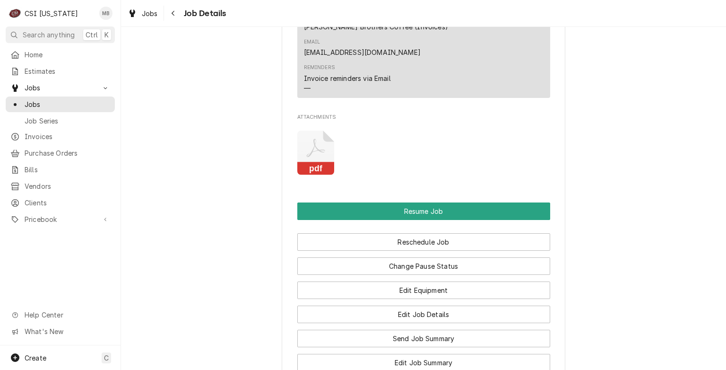
scroll to position [1188, 0]
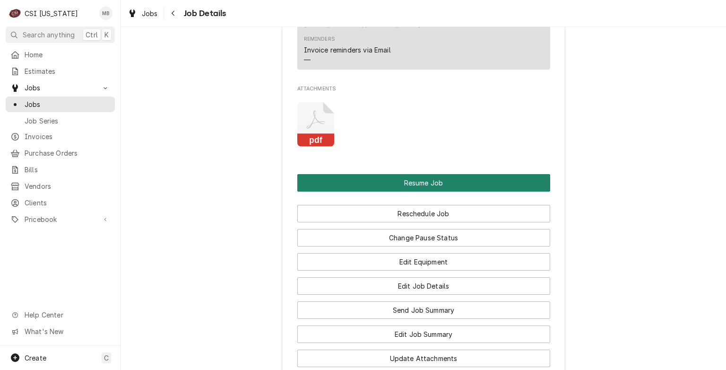
click at [415, 174] on button "Resume Job" at bounding box center [423, 182] width 253 height 17
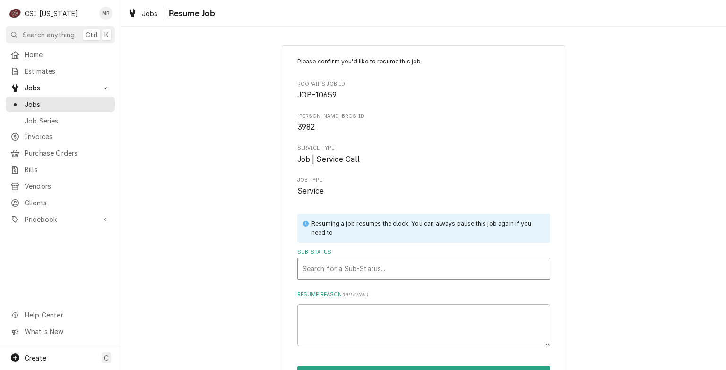
click at [427, 264] on div "Sub-Status" at bounding box center [424, 268] width 242 height 17
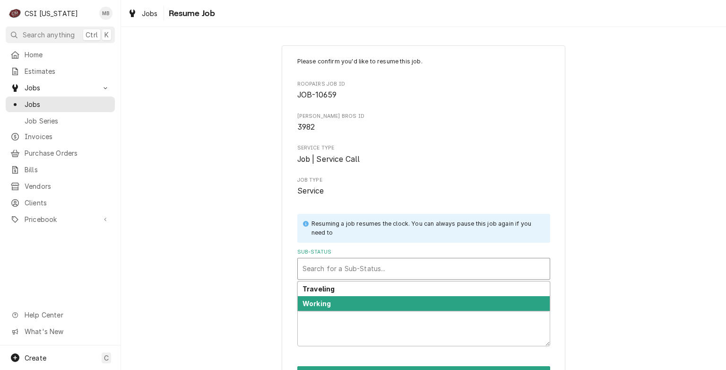
click at [394, 303] on div "Working" at bounding box center [424, 303] width 252 height 15
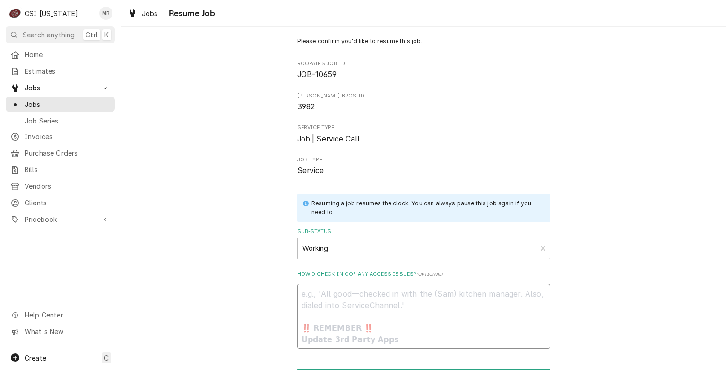
scroll to position [80, 0]
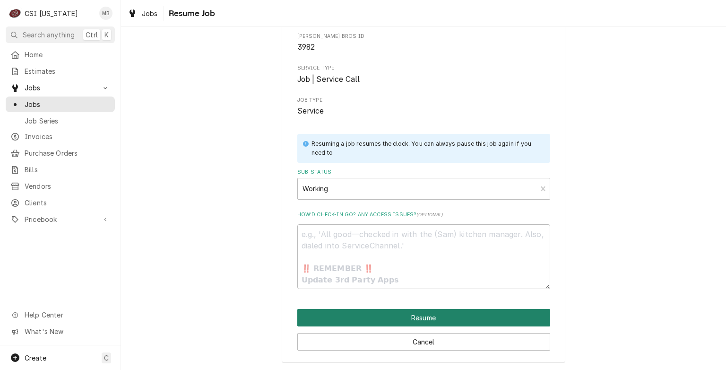
click at [417, 315] on button "Resume" at bounding box center [423, 317] width 253 height 17
type textarea "x"
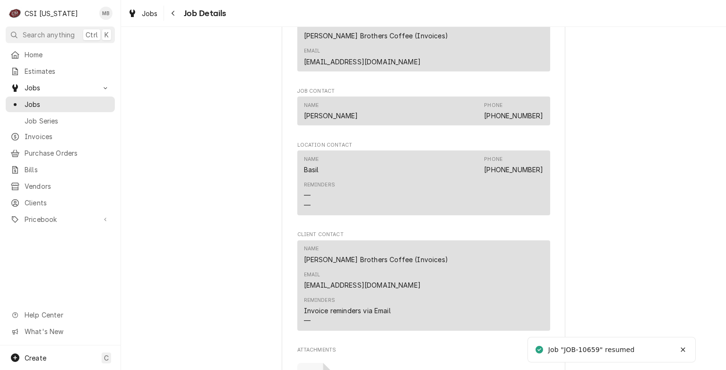
scroll to position [1002, 0]
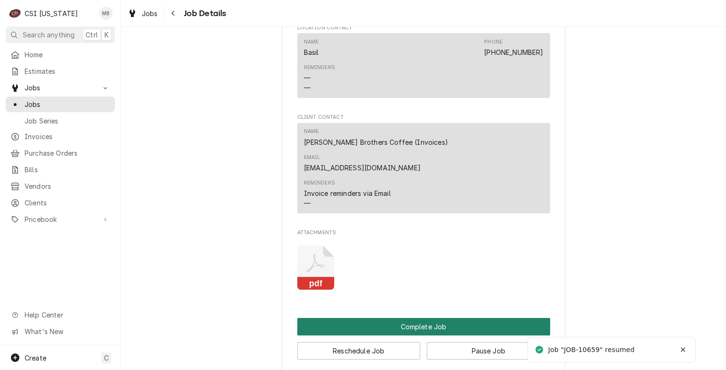
click at [411, 318] on button "Complete Job" at bounding box center [423, 326] width 253 height 17
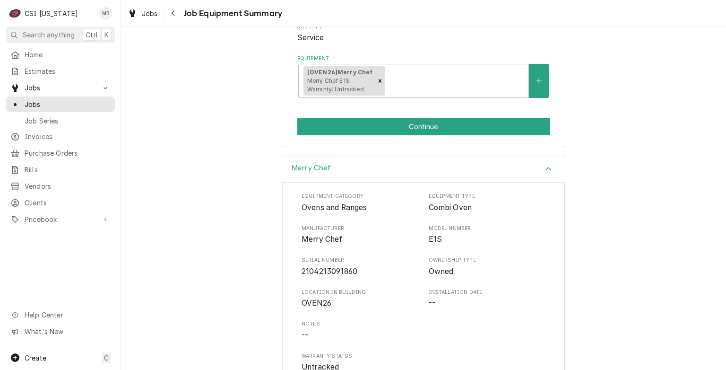
scroll to position [194, 0]
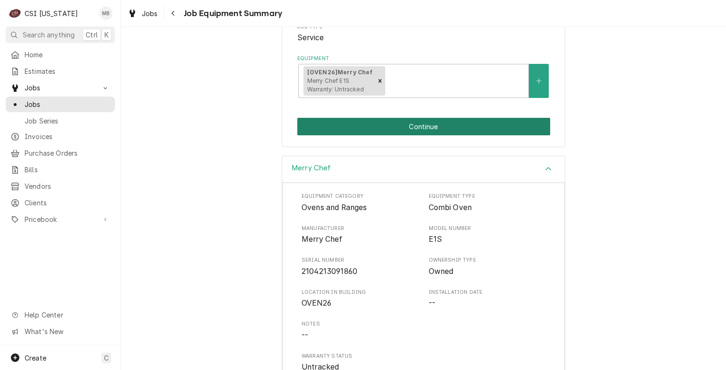
click at [431, 130] on button "Continue" at bounding box center [423, 126] width 253 height 17
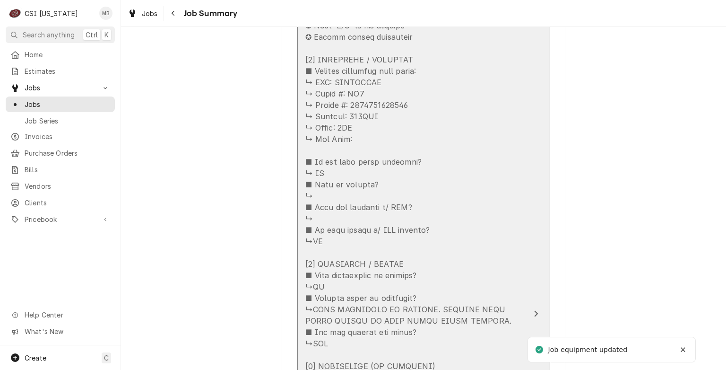
click at [380, 337] on div "Update Line Item" at bounding box center [413, 376] width 217 height 805
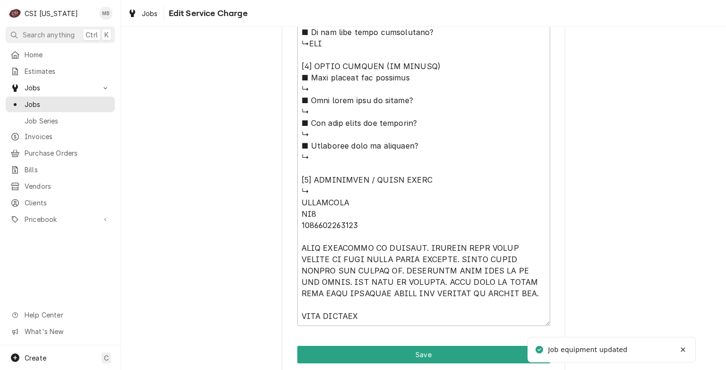
scroll to position [892, 0]
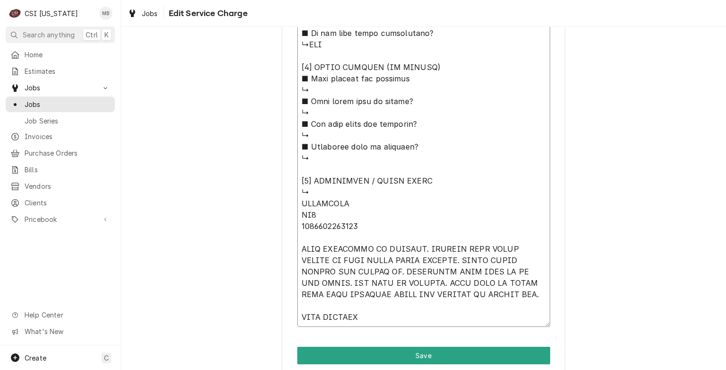
type textarea "x"
type textarea "⚠️ LORE IPSUMDOLORSI ⚠️ ✪ Ametcons adi elitsedd eiusmodt ✪ Incidid utlabore etd…"
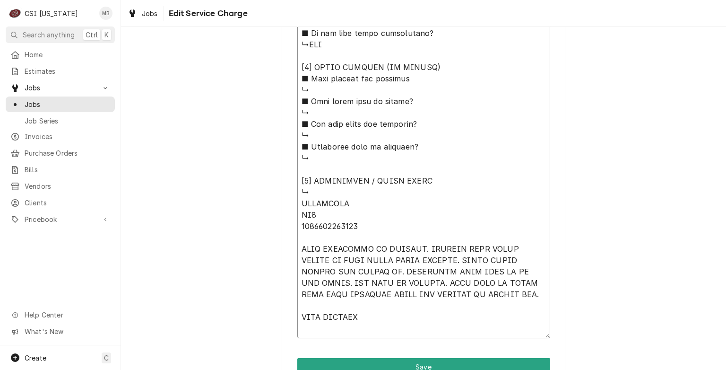
type textarea "x"
type textarea "⚠️ LORE IPSUMDOLORSI ⚠️ ✪ Ametcons adi elitsedd eiusmodt ✪ Incidid utlabore etd…"
type textarea "x"
type textarea "⚠️ 𝗙𝗢𝗥𝗠 𝗜𝗡𝗦𝗧𝗥𝗨𝗖𝗧𝗜𝗢𝗡𝗦 ⚠️ ✪ 𝗖𝗼𝗺𝗽𝗹𝗲𝘁𝗲 𝗮𝗹𝗹 𝗿𝗲𝗹𝗲𝘃𝗮𝗻𝘁 𝘀𝗲𝗰𝘁𝗶𝗼𝗻𝘀 ✪ 𝗣𝗿𝗼𝘃𝗶𝗱𝗲 𝗱𝗲𝘁𝗮𝗶𝗹𝗲𝗱 𝗮𝗻𝘀…"
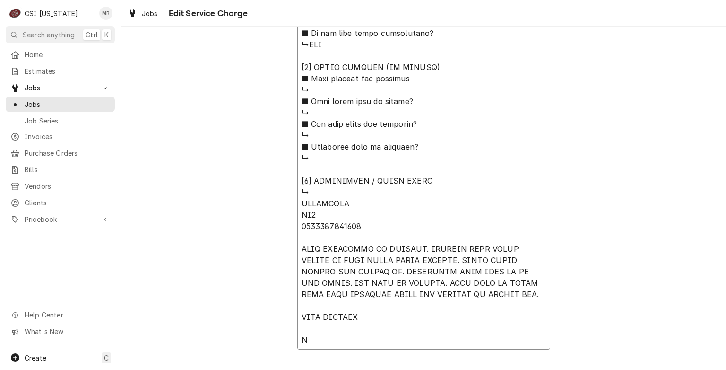
type textarea "x"
type textarea "⚠️ 𝗙𝗢𝗥𝗠 𝗜𝗡𝗦𝗧𝗥𝗨𝗖𝗧𝗜𝗢𝗡𝗦 ⚠️ ✪ 𝗖𝗼𝗺𝗽𝗹𝗲𝘁𝗲 𝗮𝗹𝗹 𝗿𝗲𝗹𝗲𝘃𝗮𝗻𝘁 𝘀𝗲𝗰𝘁𝗶𝗼𝗻𝘀 ✪ 𝗣𝗿𝗼𝘃𝗶𝗱𝗲 𝗱𝗲𝘁𝗮𝗶𝗹𝗲𝗱 𝗮𝗻𝘀…"
type textarea "x"
type textarea "⚠️ 𝗙𝗢𝗥𝗠 𝗜𝗡𝗦𝗧𝗥𝗨𝗖𝗧𝗜𝗢𝗡𝗦 ⚠️ ✪ 𝗖𝗼𝗺𝗽𝗹𝗲𝘁𝗲 𝗮𝗹𝗹 𝗿𝗲𝗹𝗲𝘃𝗮𝗻𝘁 𝘀𝗲𝗰𝘁𝗶𝗼𝗻𝘀 ✪ 𝗣𝗿𝗼𝘃𝗶𝗱𝗲 𝗱𝗲𝘁𝗮𝗶𝗹𝗲𝗱 𝗮𝗻𝘀…"
type textarea "x"
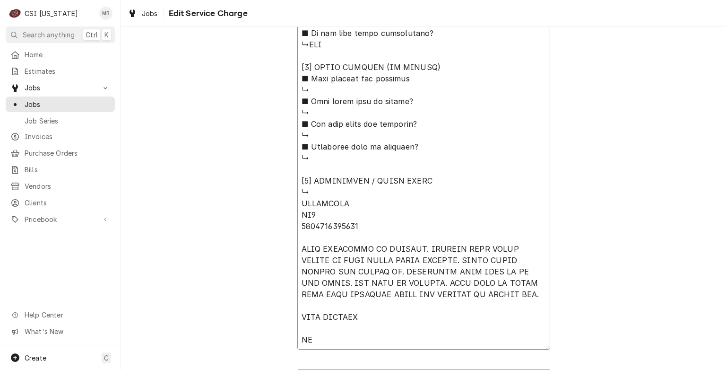
type textarea "⚠️ 𝗙𝗢𝗥𝗠 𝗜𝗡𝗦𝗧𝗥𝗨𝗖𝗧𝗜𝗢𝗡𝗦 ⚠️ ✪ 𝗖𝗼𝗺𝗽𝗹𝗲𝘁𝗲 𝗮𝗹𝗹 𝗿𝗲𝗹𝗲𝘃𝗮𝗻𝘁 𝘀𝗲𝗰𝘁𝗶𝗼𝗻𝘀 ✪ 𝗣𝗿𝗼𝘃𝗶𝗱𝗲 𝗱𝗲𝘁𝗮𝗶𝗹𝗲𝗱 𝗮𝗻𝘀…"
type textarea "x"
type textarea "⚠️ 𝗙𝗢𝗥𝗠 𝗜𝗡𝗦𝗧𝗥𝗨𝗖𝗧𝗜𝗢𝗡𝗦 ⚠️ ✪ 𝗖𝗼𝗺𝗽𝗹𝗲𝘁𝗲 𝗮𝗹𝗹 𝗿𝗲𝗹𝗲𝘃𝗮𝗻𝘁 𝘀𝗲𝗰𝘁𝗶𝗼𝗻𝘀 ✪ 𝗣𝗿𝗼𝘃𝗶𝗱𝗲 𝗱𝗲𝘁𝗮𝗶𝗹𝗲𝗱 𝗮𝗻𝘀…"
type textarea "x"
type textarea "⚠️ 𝗙𝗢𝗥𝗠 𝗜𝗡𝗦𝗧𝗥𝗨𝗖𝗧𝗜𝗢𝗡𝗦 ⚠️ ✪ 𝗖𝗼𝗺𝗽𝗹𝗲𝘁𝗲 𝗮𝗹𝗹 𝗿𝗲𝗹𝗲𝘃𝗮𝗻𝘁 𝘀𝗲𝗰𝘁𝗶𝗼𝗻𝘀 ✪ 𝗣𝗿𝗼𝘃𝗶𝗱𝗲 𝗱𝗲𝘁𝗮𝗶𝗹𝗲𝗱 𝗮𝗻𝘀…"
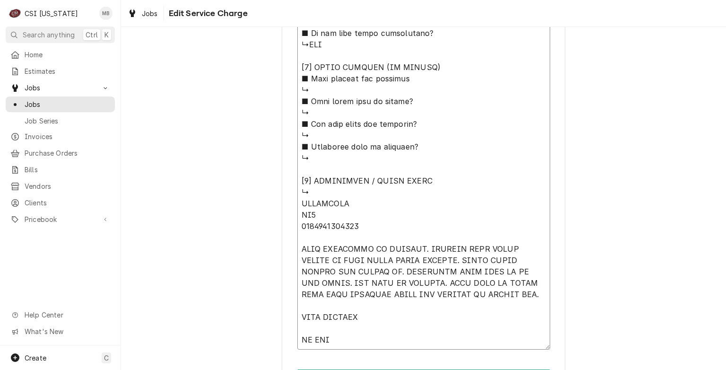
type textarea "x"
type textarea "⚠️ 𝗙𝗢𝗥𝗠 𝗜𝗡𝗦𝗧𝗥𝗨𝗖𝗧𝗜𝗢𝗡𝗦 ⚠️ ✪ 𝗖𝗼𝗺𝗽𝗹𝗲𝘁𝗲 𝗮𝗹𝗹 𝗿𝗲𝗹𝗲𝘃𝗮𝗻𝘁 𝘀𝗲𝗰𝘁𝗶𝗼𝗻𝘀 ✪ 𝗣𝗿𝗼𝘃𝗶𝗱𝗲 𝗱𝗲𝘁𝗮𝗶𝗹𝗲𝗱 𝗮𝗻𝘀…"
type textarea "x"
type textarea "⚠️ 𝗙𝗢𝗥𝗠 𝗜𝗡𝗦𝗧𝗥𝗨𝗖𝗧𝗜𝗢𝗡𝗦 ⚠️ ✪ 𝗖𝗼𝗺𝗽𝗹𝗲𝘁𝗲 𝗮𝗹𝗹 𝗿𝗲𝗹𝗲𝘃𝗮𝗻𝘁 𝘀𝗲𝗰𝘁𝗶𝗼𝗻𝘀 ✪ 𝗣𝗿𝗼𝘃𝗶𝗱𝗲 𝗱𝗲𝘁𝗮𝗶𝗹𝗲𝗱 𝗮𝗻𝘀…"
type textarea "x"
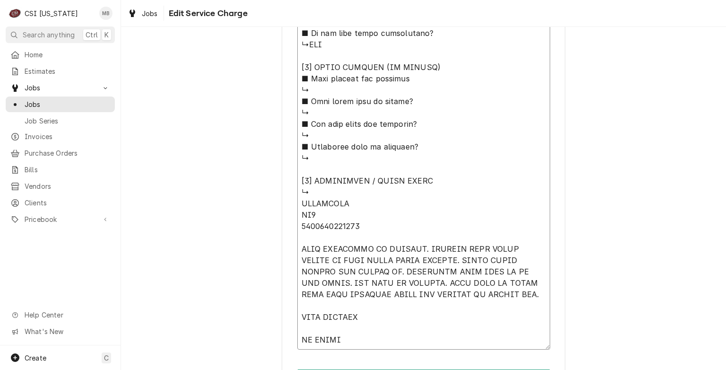
type textarea "⚠️ 𝗙𝗢𝗥𝗠 𝗜𝗡𝗦𝗧𝗥𝗨𝗖𝗧𝗜𝗢𝗡𝗦 ⚠️ ✪ 𝗖𝗼𝗺𝗽𝗹𝗲𝘁𝗲 𝗮𝗹𝗹 𝗿𝗲𝗹𝗲𝘃𝗮𝗻𝘁 𝘀𝗲𝗰𝘁𝗶𝗼𝗻𝘀 ✪ 𝗣𝗿𝗼𝘃𝗶𝗱𝗲 𝗱𝗲𝘁𝗮𝗶𝗹𝗲𝗱 𝗮𝗻𝘀…"
type textarea "x"
type textarea "⚠️ 𝗙𝗢𝗥𝗠 𝗜𝗡𝗦𝗧𝗥𝗨𝗖𝗧𝗜𝗢𝗡𝗦 ⚠️ ✪ 𝗖𝗼𝗺𝗽𝗹𝗲𝘁𝗲 𝗮𝗹𝗹 𝗿𝗲𝗹𝗲𝘃𝗮𝗻𝘁 𝘀𝗲𝗰𝘁𝗶𝗼𝗻𝘀 ✪ 𝗣𝗿𝗼𝘃𝗶𝗱𝗲 𝗱𝗲𝘁𝗮𝗶𝗹𝗲𝗱 𝗮𝗻𝘀…"
type textarea "x"
type textarea "⚠️ 𝗙𝗢𝗥𝗠 𝗜𝗡𝗦𝗧𝗥𝗨𝗖𝗧𝗜𝗢𝗡𝗦 ⚠️ ✪ 𝗖𝗼𝗺𝗽𝗹𝗲𝘁𝗲 𝗮𝗹𝗹 𝗿𝗲𝗹𝗲𝘃𝗮𝗻𝘁 𝘀𝗲𝗰𝘁𝗶𝗼𝗻𝘀 ✪ 𝗣𝗿𝗼𝘃𝗶𝗱𝗲 𝗱𝗲𝘁𝗮𝗶𝗹𝗲𝗱 𝗮𝗻𝘀…"
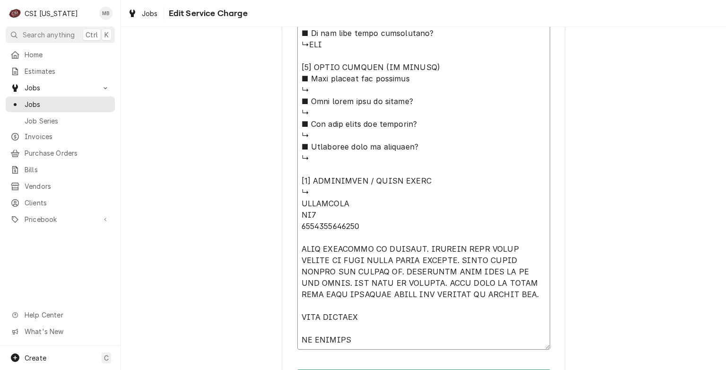
type textarea "x"
type textarea "⚠️ 𝗙𝗢𝗥𝗠 𝗜𝗡𝗦𝗧𝗥𝗨𝗖𝗧𝗜𝗢𝗡𝗦 ⚠️ ✪ 𝗖𝗼𝗺𝗽𝗹𝗲𝘁𝗲 𝗮𝗹𝗹 𝗿𝗲𝗹𝗲𝘃𝗮𝗻𝘁 𝘀𝗲𝗰𝘁𝗶𝗼𝗻𝘀 ✪ 𝗣𝗿𝗼𝘃𝗶𝗱𝗲 𝗱𝗲𝘁𝗮𝗶𝗹𝗲𝗱 𝗮𝗻𝘀…"
type textarea "x"
type textarea "⚠️ 𝗙𝗢𝗥𝗠 𝗜𝗡𝗦𝗧𝗥𝗨𝗖𝗧𝗜𝗢𝗡𝗦 ⚠️ ✪ 𝗖𝗼𝗺𝗽𝗹𝗲𝘁𝗲 𝗮𝗹𝗹 𝗿𝗲𝗹𝗲𝘃𝗮𝗻𝘁 𝘀𝗲𝗰𝘁𝗶𝗼𝗻𝘀 ✪ 𝗣𝗿𝗼𝘃𝗶𝗱𝗲 𝗱𝗲𝘁𝗮𝗶𝗹𝗲𝗱 𝗮𝗻𝘀…"
type textarea "x"
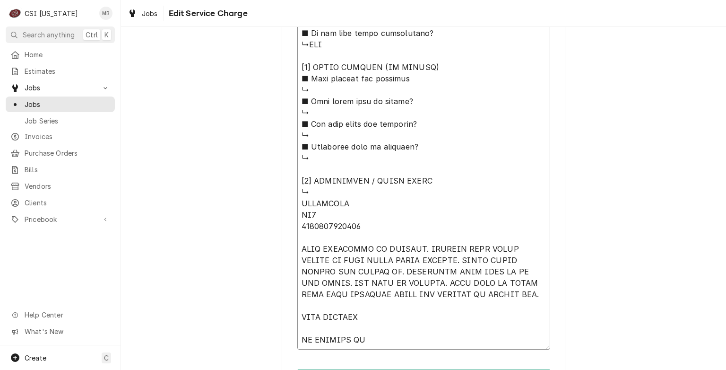
type textarea "⚠️ 𝗙𝗢𝗥𝗠 𝗜𝗡𝗦𝗧𝗥𝗨𝗖𝗧𝗜𝗢𝗡𝗦 ⚠️ ✪ 𝗖𝗼𝗺𝗽𝗹𝗲𝘁𝗲 𝗮𝗹𝗹 𝗿𝗲𝗹𝗲𝘃𝗮𝗻𝘁 𝘀𝗲𝗰𝘁𝗶𝗼𝗻𝘀 ✪ 𝗣𝗿𝗼𝘃𝗶𝗱𝗲 𝗱𝗲𝘁𝗮𝗶𝗹𝗲𝗱 𝗮𝗻𝘀…"
type textarea "x"
type textarea "⚠️ 𝗙𝗢𝗥𝗠 𝗜𝗡𝗦𝗧𝗥𝗨𝗖𝗧𝗜𝗢𝗡𝗦 ⚠️ ✪ 𝗖𝗼𝗺𝗽𝗹𝗲𝘁𝗲 𝗮𝗹𝗹 𝗿𝗲𝗹𝗲𝘃𝗮𝗻𝘁 𝘀𝗲𝗰𝘁𝗶𝗼𝗻𝘀 ✪ 𝗣𝗿𝗼𝘃𝗶𝗱𝗲 𝗱𝗲𝘁𝗮𝗶𝗹𝗲𝗱 𝗮𝗻𝘀…"
type textarea "x"
type textarea "⚠️ 𝗙𝗢𝗥𝗠 𝗜𝗡𝗦𝗧𝗥𝗨𝗖𝗧𝗜𝗢𝗡𝗦 ⚠️ ✪ 𝗖𝗼𝗺𝗽𝗹𝗲𝘁𝗲 𝗮𝗹𝗹 𝗿𝗲𝗹𝗲𝘃𝗮𝗻𝘁 𝘀𝗲𝗰𝘁𝗶𝗼𝗻𝘀 ✪ 𝗣𝗿𝗼𝘃𝗶𝗱𝗲 𝗱𝗲𝘁𝗮𝗶𝗹𝗲𝗱 𝗮𝗻𝘀…"
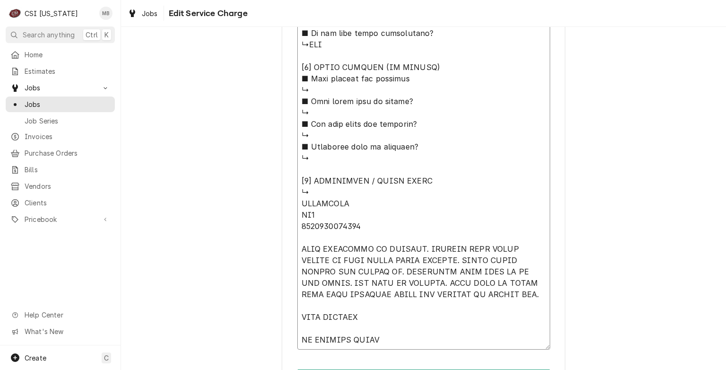
type textarea "x"
type textarea "⚠️ 𝗙𝗢𝗥𝗠 𝗜𝗡𝗦𝗧𝗥𝗨𝗖𝗧𝗜𝗢𝗡𝗦 ⚠️ ✪ 𝗖𝗼𝗺𝗽𝗹𝗲𝘁𝗲 𝗮𝗹𝗹 𝗿𝗲𝗹𝗲𝘃𝗮𝗻𝘁 𝘀𝗲𝗰𝘁𝗶𝗼𝗻𝘀 ✪ 𝗣𝗿𝗼𝘃𝗶𝗱𝗲 𝗱𝗲𝘁𝗮𝗶𝗹𝗲𝗱 𝗮𝗻𝘀…"
type textarea "x"
type textarea "⚠️ 𝗙𝗢𝗥𝗠 𝗜𝗡𝗦𝗧𝗥𝗨𝗖𝗧𝗜𝗢𝗡𝗦 ⚠️ ✪ 𝗖𝗼𝗺𝗽𝗹𝗲𝘁𝗲 𝗮𝗹𝗹 𝗿𝗲𝗹𝗲𝘃𝗮𝗻𝘁 𝘀𝗲𝗰𝘁𝗶𝗼𝗻𝘀 ✪ 𝗣𝗿𝗼𝘃𝗶𝗱𝗲 𝗱𝗲𝘁𝗮𝗶𝗹𝗲𝗱 𝗮𝗻𝘀…"
type textarea "x"
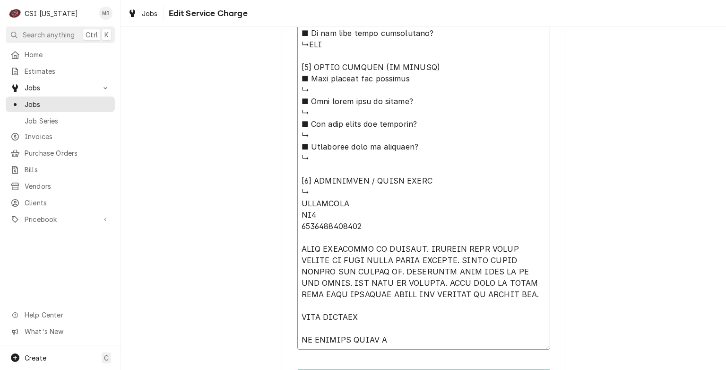
type textarea "⚠️ 𝗙𝗢𝗥𝗠 𝗜𝗡𝗦𝗧𝗥𝗨𝗖𝗧𝗜𝗢𝗡𝗦 ⚠️ ✪ 𝗖𝗼𝗺𝗽𝗹𝗲𝘁𝗲 𝗮𝗹𝗹 𝗿𝗲𝗹𝗲𝘃𝗮𝗻𝘁 𝘀𝗲𝗰𝘁𝗶𝗼𝗻𝘀 ✪ 𝗣𝗿𝗼𝘃𝗶𝗱𝗲 𝗱𝗲𝘁𝗮𝗶𝗹𝗲𝗱 𝗮𝗻𝘀…"
type textarea "x"
type textarea "⚠️ 𝗙𝗢𝗥𝗠 𝗜𝗡𝗦𝗧𝗥𝗨𝗖𝗧𝗜𝗢𝗡𝗦 ⚠️ ✪ 𝗖𝗼𝗺𝗽𝗹𝗲𝘁𝗲 𝗮𝗹𝗹 𝗿𝗲𝗹𝗲𝘃𝗮𝗻𝘁 𝘀𝗲𝗰𝘁𝗶𝗼𝗻𝘀 ✪ 𝗣𝗿𝗼𝘃𝗶𝗱𝗲 𝗱𝗲𝘁𝗮𝗶𝗹𝗲𝗱 𝗮𝗻𝘀…"
type textarea "x"
type textarea "⚠️ 𝗙𝗢𝗥𝗠 𝗜𝗡𝗦𝗧𝗥𝗨𝗖𝗧𝗜𝗢𝗡𝗦 ⚠️ ✪ 𝗖𝗼𝗺𝗽𝗹𝗲𝘁𝗲 𝗮𝗹𝗹 𝗿𝗲𝗹𝗲𝘃𝗮𝗻𝘁 𝘀𝗲𝗰𝘁𝗶𝗼𝗻𝘀 ✪ 𝗣𝗿𝗼𝘃𝗶𝗱𝗲 𝗱𝗲𝘁𝗮𝗶𝗹𝗲𝗱 𝗮𝗻𝘀…"
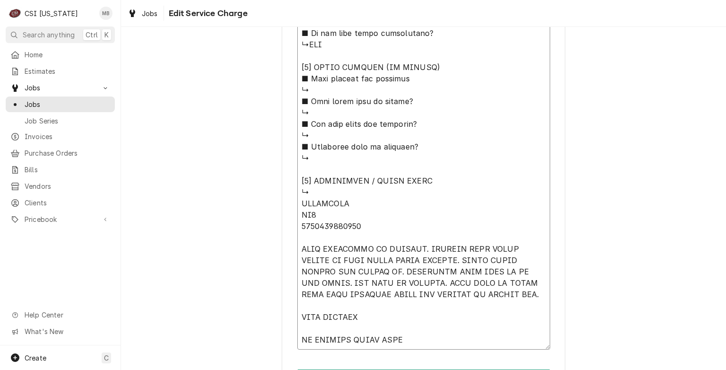
type textarea "x"
type textarea "⚠️ 𝗙𝗢𝗥𝗠 𝗜𝗡𝗦𝗧𝗥𝗨𝗖𝗧𝗜𝗢𝗡𝗦 ⚠️ ✪ 𝗖𝗼𝗺𝗽𝗹𝗲𝘁𝗲 𝗮𝗹𝗹 𝗿𝗲𝗹𝗲𝘃𝗮𝗻𝘁 𝘀𝗲𝗰𝘁𝗶𝗼𝗻𝘀 ✪ 𝗣𝗿𝗼𝘃𝗶𝗱𝗲 𝗱𝗲𝘁𝗮𝗶𝗹𝗲𝗱 𝗮𝗻𝘀…"
type textarea "x"
type textarea "⚠️ 𝗙𝗢𝗥𝗠 𝗜𝗡𝗦𝗧𝗥𝗨𝗖𝗧𝗜𝗢𝗡𝗦 ⚠️ ✪ 𝗖𝗼𝗺𝗽𝗹𝗲𝘁𝗲 𝗮𝗹𝗹 𝗿𝗲𝗹𝗲𝘃𝗮𝗻𝘁 𝘀𝗲𝗰𝘁𝗶𝗼𝗻𝘀 ✪ 𝗣𝗿𝗼𝘃𝗶𝗱𝗲 𝗱𝗲𝘁𝗮𝗶𝗹𝗲𝗱 𝗮𝗻𝘀…"
type textarea "x"
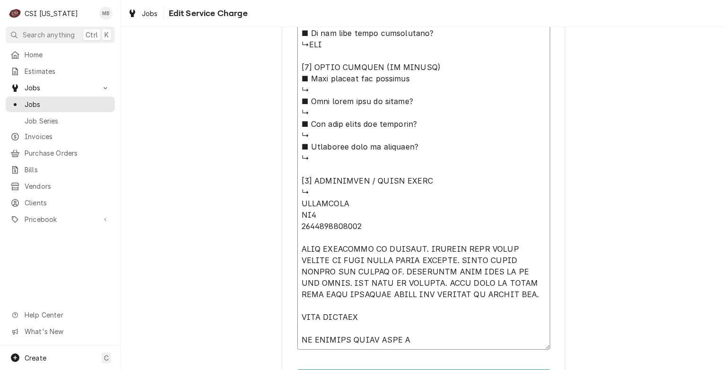
type textarea "⚠️ 𝗙𝗢𝗥𝗠 𝗜𝗡𝗦𝗧𝗥𝗨𝗖𝗧𝗜𝗢𝗡𝗦 ⚠️ ✪ 𝗖𝗼𝗺𝗽𝗹𝗲𝘁𝗲 𝗮𝗹𝗹 𝗿𝗲𝗹𝗲𝘃𝗮𝗻𝘁 𝘀𝗲𝗰𝘁𝗶𝗼𝗻𝘀 ✪ 𝗣𝗿𝗼𝘃𝗶𝗱𝗲 𝗱𝗲𝘁𝗮𝗶𝗹𝗲𝗱 𝗮𝗻𝘀…"
type textarea "x"
type textarea "⚠️ 𝗙𝗢𝗥𝗠 𝗜𝗡𝗦𝗧𝗥𝗨𝗖𝗧𝗜𝗢𝗡𝗦 ⚠️ ✪ 𝗖𝗼𝗺𝗽𝗹𝗲𝘁𝗲 𝗮𝗹𝗹 𝗿𝗲𝗹𝗲𝘃𝗮𝗻𝘁 𝘀𝗲𝗰𝘁𝗶𝗼𝗻𝘀 ✪ 𝗣𝗿𝗼𝘃𝗶𝗱𝗲 𝗱𝗲𝘁𝗮𝗶𝗹𝗲𝗱 𝗮𝗻𝘀…"
type textarea "x"
type textarea "⚠️ 𝗙𝗢𝗥𝗠 𝗜𝗡𝗦𝗧𝗥𝗨𝗖𝗧𝗜𝗢𝗡𝗦 ⚠️ ✪ 𝗖𝗼𝗺𝗽𝗹𝗲𝘁𝗲 𝗮𝗹𝗹 𝗿𝗲𝗹𝗲𝘃𝗮𝗻𝘁 𝘀𝗲𝗰𝘁𝗶𝗼𝗻𝘀 ✪ 𝗣𝗿𝗼𝘃𝗶𝗱𝗲 𝗱𝗲𝘁𝗮𝗶𝗹𝗲𝗱 𝗮𝗻𝘀…"
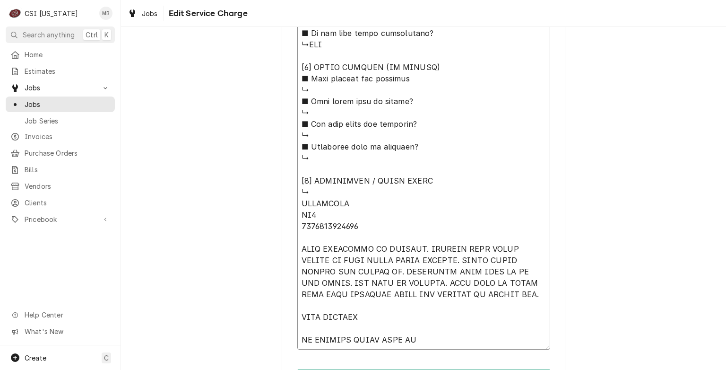
type textarea "x"
type textarea "⚠️ 𝗙𝗢𝗥𝗠 𝗜𝗡𝗦𝗧𝗥𝗨𝗖𝗧𝗜𝗢𝗡𝗦 ⚠️ ✪ 𝗖𝗼𝗺𝗽𝗹𝗲𝘁𝗲 𝗮𝗹𝗹 𝗿𝗲𝗹𝗲𝘃𝗮𝗻𝘁 𝘀𝗲𝗰𝘁𝗶𝗼𝗻𝘀 ✪ 𝗣𝗿𝗼𝘃𝗶𝗱𝗲 𝗱𝗲𝘁𝗮𝗶𝗹𝗲𝗱 𝗮𝗻𝘀…"
type textarea "x"
type textarea "⚠️ 𝗙𝗢𝗥𝗠 𝗜𝗡𝗦𝗧𝗥𝗨𝗖𝗧𝗜𝗢𝗡𝗦 ⚠️ ✪ 𝗖𝗼𝗺𝗽𝗹𝗲𝘁𝗲 𝗮𝗹𝗹 𝗿𝗲𝗹𝗲𝘃𝗮𝗻𝘁 𝘀𝗲𝗰𝘁𝗶𝗼𝗻𝘀 ✪ 𝗣𝗿𝗼𝘃𝗶𝗱𝗲 𝗱𝗲𝘁𝗮𝗶𝗹𝗲𝗱 𝗮𝗻𝘀…"
type textarea "x"
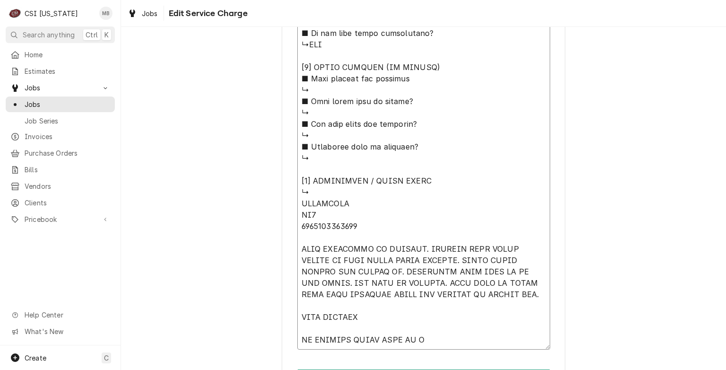
type textarea "⚠️ 𝗙𝗢𝗥𝗠 𝗜𝗡𝗦𝗧𝗥𝗨𝗖𝗧𝗜𝗢𝗡𝗦 ⚠️ ✪ 𝗖𝗼𝗺𝗽𝗹𝗲𝘁𝗲 𝗮𝗹𝗹 𝗿𝗲𝗹𝗲𝘃𝗮𝗻𝘁 𝘀𝗲𝗰𝘁𝗶𝗼𝗻𝘀 ✪ 𝗣𝗿𝗼𝘃𝗶𝗱𝗲 𝗱𝗲𝘁𝗮𝗶𝗹𝗲𝗱 𝗮𝗻𝘀…"
type textarea "x"
type textarea "⚠️ 𝗙𝗢𝗥𝗠 𝗜𝗡𝗦𝗧𝗥𝗨𝗖𝗧𝗜𝗢𝗡𝗦 ⚠️ ✪ 𝗖𝗼𝗺𝗽𝗹𝗲𝘁𝗲 𝗮𝗹𝗹 𝗿𝗲𝗹𝗲𝘃𝗮𝗻𝘁 𝘀𝗲𝗰𝘁𝗶𝗼𝗻𝘀 ✪ 𝗣𝗿𝗼𝘃𝗶𝗱𝗲 𝗱𝗲𝘁𝗮𝗶𝗹𝗲𝗱 𝗮𝗻𝘀…"
type textarea "x"
type textarea "⚠️ 𝗙𝗢𝗥𝗠 𝗜𝗡𝗦𝗧𝗥𝗨𝗖𝗧𝗜𝗢𝗡𝗦 ⚠️ ✪ 𝗖𝗼𝗺𝗽𝗹𝗲𝘁𝗲 𝗮𝗹𝗹 𝗿𝗲𝗹𝗲𝘃𝗮𝗻𝘁 𝘀𝗲𝗰𝘁𝗶𝗼𝗻𝘀 ✪ 𝗣𝗿𝗼𝘃𝗶𝗱𝗲 𝗱𝗲𝘁𝗮𝗶𝗹𝗲𝗱 𝗮𝗻𝘀…"
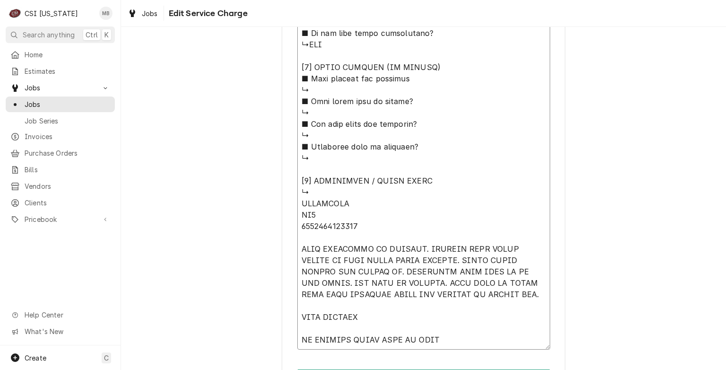
type textarea "x"
type textarea "⚠️ 𝗙𝗢𝗥𝗠 𝗜𝗡𝗦𝗧𝗥𝗨𝗖𝗧𝗜𝗢𝗡𝗦 ⚠️ ✪ 𝗖𝗼𝗺𝗽𝗹𝗲𝘁𝗲 𝗮𝗹𝗹 𝗿𝗲𝗹𝗲𝘃𝗮𝗻𝘁 𝘀𝗲𝗰𝘁𝗶𝗼𝗻𝘀 ✪ 𝗣𝗿𝗼𝘃𝗶𝗱𝗲 𝗱𝗲𝘁𝗮𝗶𝗹𝗲𝗱 𝗮𝗻𝘀…"
type textarea "x"
type textarea "⚠️ 𝗙𝗢𝗥𝗠 𝗜𝗡𝗦𝗧𝗥𝗨𝗖𝗧𝗜𝗢𝗡𝗦 ⚠️ ✪ 𝗖𝗼𝗺𝗽𝗹𝗲𝘁𝗲 𝗮𝗹𝗹 𝗿𝗲𝗹𝗲𝘃𝗮𝗻𝘁 𝘀𝗲𝗰𝘁𝗶𝗼𝗻𝘀 ✪ 𝗣𝗿𝗼𝘃𝗶𝗱𝗲 𝗱𝗲𝘁𝗮𝗶𝗹𝗲𝗱 𝗮𝗻𝘀…"
type textarea "x"
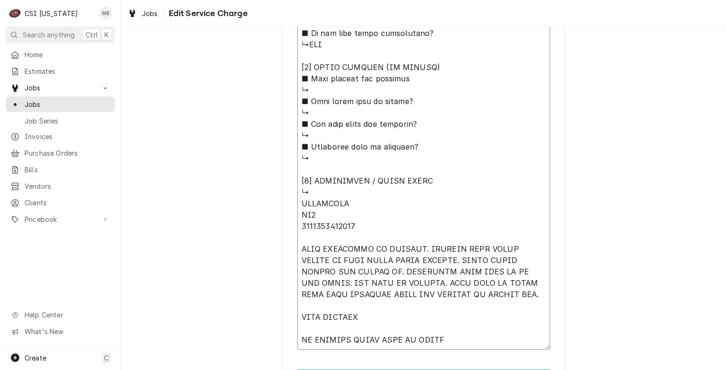
type textarea "⚠️ 𝗙𝗢𝗥𝗠 𝗜𝗡𝗦𝗧𝗥𝗨𝗖𝗧𝗜𝗢𝗡𝗦 ⚠️ ✪ 𝗖𝗼𝗺𝗽𝗹𝗲𝘁𝗲 𝗮𝗹𝗹 𝗿𝗲𝗹𝗲𝘃𝗮𝗻𝘁 𝘀𝗲𝗰𝘁𝗶𝗼𝗻𝘀 ✪ 𝗣𝗿𝗼𝘃𝗶𝗱𝗲 𝗱𝗲𝘁𝗮𝗶𝗹𝗲𝗱 𝗮𝗻𝘀…"
type textarea "x"
type textarea "⚠️ 𝗙𝗢𝗥𝗠 𝗜𝗡𝗦𝗧𝗥𝗨𝗖𝗧𝗜𝗢𝗡𝗦 ⚠️ ✪ 𝗖𝗼𝗺𝗽𝗹𝗲𝘁𝗲 𝗮𝗹𝗹 𝗿𝗲𝗹𝗲𝘃𝗮𝗻𝘁 𝘀𝗲𝗰𝘁𝗶𝗼𝗻𝘀 ✪ 𝗣𝗿𝗼𝘃𝗶𝗱𝗲 𝗱𝗲𝘁𝗮𝗶𝗹𝗲𝗱 𝗮𝗻𝘀…"
type textarea "x"
type textarea "⚠️ 𝗙𝗢𝗥𝗠 𝗜𝗡𝗦𝗧𝗥𝗨𝗖𝗧𝗜𝗢𝗡𝗦 ⚠️ ✪ 𝗖𝗼𝗺𝗽𝗹𝗲𝘁𝗲 𝗮𝗹𝗹 𝗿𝗲𝗹𝗲𝘃𝗮𝗻𝘁 𝘀𝗲𝗰𝘁𝗶𝗼𝗻𝘀 ✪ 𝗣𝗿𝗼𝘃𝗶𝗱𝗲 𝗱𝗲𝘁𝗮𝗶𝗹𝗲𝗱 𝗮𝗻𝘀…"
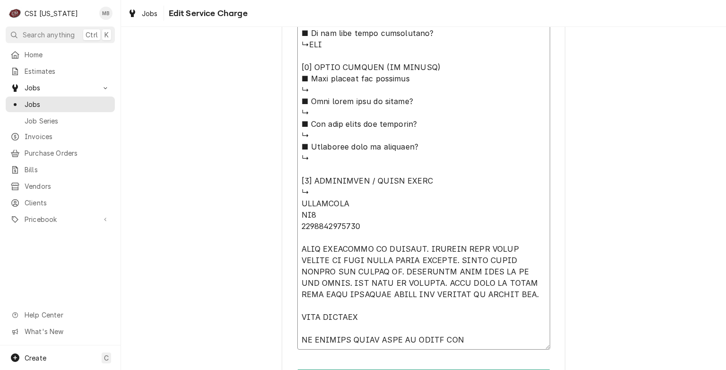
type textarea "x"
type textarea "⚠️ 𝗙𝗢𝗥𝗠 𝗜𝗡𝗦𝗧𝗥𝗨𝗖𝗧𝗜𝗢𝗡𝗦 ⚠️ ✪ 𝗖𝗼𝗺𝗽𝗹𝗲𝘁𝗲 𝗮𝗹𝗹 𝗿𝗲𝗹𝗲𝘃𝗮𝗻𝘁 𝘀𝗲𝗰𝘁𝗶𝗼𝗻𝘀 ✪ 𝗣𝗿𝗼𝘃𝗶𝗱𝗲 𝗱𝗲𝘁𝗮𝗶𝗹𝗲𝗱 𝗮𝗻𝘀…"
type textarea "x"
type textarea "⚠️ 𝗙𝗢𝗥𝗠 𝗜𝗡𝗦𝗧𝗥𝗨𝗖𝗧𝗜𝗢𝗡𝗦 ⚠️ ✪ 𝗖𝗼𝗺𝗽𝗹𝗲𝘁𝗲 𝗮𝗹𝗹 𝗿𝗲𝗹𝗲𝘃𝗮𝗻𝘁 𝘀𝗲𝗰𝘁𝗶𝗼𝗻𝘀 ✪ 𝗣𝗿𝗼𝘃𝗶𝗱𝗲 𝗱𝗲𝘁𝗮𝗶𝗹𝗲𝗱 𝗮𝗻𝘀…"
type textarea "x"
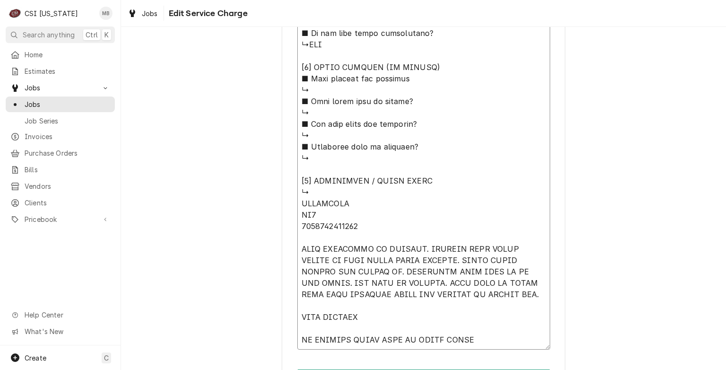
type textarea "⚠️ 𝗙𝗢𝗥𝗠 𝗜𝗡𝗦𝗧𝗥𝗨𝗖𝗧𝗜𝗢𝗡𝗦 ⚠️ ✪ 𝗖𝗼𝗺𝗽𝗹𝗲𝘁𝗲 𝗮𝗹𝗹 𝗿𝗲𝗹𝗲𝘃𝗮𝗻𝘁 𝘀𝗲𝗰𝘁𝗶𝗼𝗻𝘀 ✪ 𝗣𝗿𝗼𝘃𝗶𝗱𝗲 𝗱𝗲𝘁𝗮𝗶𝗹𝗲𝗱 𝗮𝗻𝘀…"
type textarea "x"
type textarea "⚠️ 𝗙𝗢𝗥𝗠 𝗜𝗡𝗦𝗧𝗥𝗨𝗖𝗧𝗜𝗢𝗡𝗦 ⚠️ ✪ 𝗖𝗼𝗺𝗽𝗹𝗲𝘁𝗲 𝗮𝗹𝗹 𝗿𝗲𝗹𝗲𝘃𝗮𝗻𝘁 𝘀𝗲𝗰𝘁𝗶𝗼𝗻𝘀 ✪ 𝗣𝗿𝗼𝘃𝗶𝗱𝗲 𝗱𝗲𝘁𝗮𝗶𝗹𝗲𝗱 𝗮𝗻𝘀…"
type textarea "x"
type textarea "⚠️ 𝗙𝗢𝗥𝗠 𝗜𝗡𝗦𝗧𝗥𝗨𝗖𝗧𝗜𝗢𝗡𝗦 ⚠️ ✪ 𝗖𝗼𝗺𝗽𝗹𝗲𝘁𝗲 𝗮𝗹𝗹 𝗿𝗲𝗹𝗲𝘃𝗮𝗻𝘁 𝘀𝗲𝗰𝘁𝗶𝗼𝗻𝘀 ✪ 𝗣𝗿𝗼𝘃𝗶𝗱𝗲 𝗱𝗲𝘁𝗮𝗶𝗹𝗲𝗱 𝗮𝗻𝘀…"
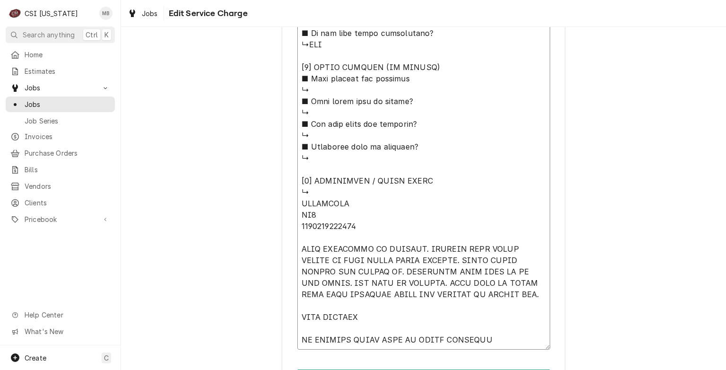
type textarea "x"
type textarea "⚠️ 𝗙𝗢𝗥𝗠 𝗜𝗡𝗦𝗧𝗥𝗨𝗖𝗧𝗜𝗢𝗡𝗦 ⚠️ ✪ 𝗖𝗼𝗺𝗽𝗹𝗲𝘁𝗲 𝗮𝗹𝗹 𝗿𝗲𝗹𝗲𝘃𝗮𝗻𝘁 𝘀𝗲𝗰𝘁𝗶𝗼𝗻𝘀 ✪ 𝗣𝗿𝗼𝘃𝗶𝗱𝗲 𝗱𝗲𝘁𝗮𝗶𝗹𝗲𝗱 𝗮𝗻𝘀…"
type textarea "x"
type textarea "⚠️ 𝗙𝗢𝗥𝗠 𝗜𝗡𝗦𝗧𝗥𝗨𝗖𝗧𝗜𝗢𝗡𝗦 ⚠️ ✪ 𝗖𝗼𝗺𝗽𝗹𝗲𝘁𝗲 𝗮𝗹𝗹 𝗿𝗲𝗹𝗲𝘃𝗮𝗻𝘁 𝘀𝗲𝗰𝘁𝗶𝗼𝗻𝘀 ✪ 𝗣𝗿𝗼𝘃𝗶𝗱𝗲 𝗱𝗲𝘁𝗮𝗶𝗹𝗲𝗱 𝗮𝗻𝘀…"
type textarea "x"
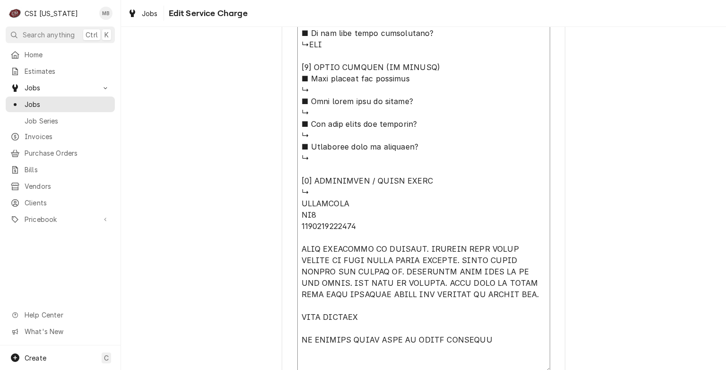
type textarea "⚠️ 𝗙𝗢𝗥𝗠 𝗜𝗡𝗦𝗧𝗥𝗨𝗖𝗧𝗜𝗢𝗡𝗦 ⚠️ ✪ 𝗖𝗼𝗺𝗽𝗹𝗲𝘁𝗲 𝗮𝗹𝗹 𝗿𝗲𝗹𝗲𝘃𝗮𝗻𝘁 𝘀𝗲𝗰𝘁𝗶𝗼𝗻𝘀 ✪ 𝗣𝗿𝗼𝘃𝗶𝗱𝗲 𝗱𝗲𝘁𝗮𝗶𝗹𝗲𝗱 𝗮𝗻𝘀…"
type textarea "x"
type textarea "⚠️ 𝗙𝗢𝗥𝗠 𝗜𝗡𝗦𝗧𝗥𝗨𝗖𝗧𝗜𝗢𝗡𝗦 ⚠️ ✪ 𝗖𝗼𝗺𝗽𝗹𝗲𝘁𝗲 𝗮𝗹𝗹 𝗿𝗲𝗹𝗲𝘃𝗮𝗻𝘁 𝘀𝗲𝗰𝘁𝗶𝗼𝗻𝘀 ✪ 𝗣𝗿𝗼𝘃𝗶𝗱𝗲 𝗱𝗲𝘁𝗮𝗶𝗹𝗲𝗱 𝗮𝗻𝘀…"
type textarea "x"
type textarea "⚠️ 𝗙𝗢𝗥𝗠 𝗜𝗡𝗦𝗧𝗥𝗨𝗖𝗧𝗜𝗢𝗡𝗦 ⚠️ ✪ 𝗖𝗼𝗺𝗽𝗹𝗲𝘁𝗲 𝗮𝗹𝗹 𝗿𝗲𝗹𝗲𝘃𝗮𝗻𝘁 𝘀𝗲𝗰𝘁𝗶𝗼𝗻𝘀 ✪ 𝗣𝗿𝗼𝘃𝗶𝗱𝗲 𝗱𝗲𝘁𝗮𝗶𝗹𝗲𝗱 𝗮𝗻𝘀…"
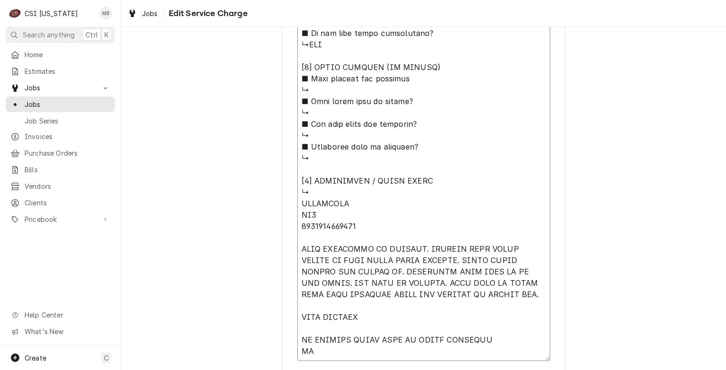
type textarea "x"
type textarea "⚠️ 𝗙𝗢𝗥𝗠 𝗜𝗡𝗦𝗧𝗥𝗨𝗖𝗧𝗜𝗢𝗡𝗦 ⚠️ ✪ 𝗖𝗼𝗺𝗽𝗹𝗲𝘁𝗲 𝗮𝗹𝗹 𝗿𝗲𝗹𝗲𝘃𝗮𝗻𝘁 𝘀𝗲𝗰𝘁𝗶𝗼𝗻𝘀 ✪ 𝗣𝗿𝗼𝘃𝗶𝗱𝗲 𝗱𝗲𝘁𝗮𝗶𝗹𝗲𝗱 𝗮𝗻𝘀…"
type textarea "x"
type textarea "⚠️ 𝗙𝗢𝗥𝗠 𝗜𝗡𝗦𝗧𝗥𝗨𝗖𝗧𝗜𝗢𝗡𝗦 ⚠️ ✪ 𝗖𝗼𝗺𝗽𝗹𝗲𝘁𝗲 𝗮𝗹𝗹 𝗿𝗲𝗹𝗲𝘃𝗮𝗻𝘁 𝘀𝗲𝗰𝘁𝗶𝗼𝗻𝘀 ✪ 𝗣𝗿𝗼𝘃𝗶𝗱𝗲 𝗱𝗲𝘁𝗮𝗶𝗹𝗲𝗱 𝗮𝗻𝘀…"
type textarea "x"
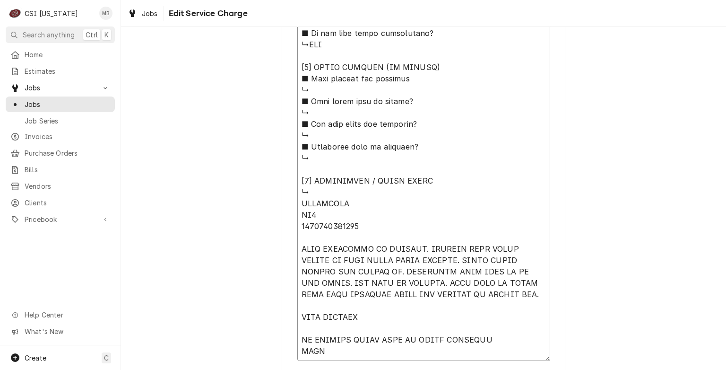
type textarea "⚠️ 𝗙𝗢𝗥𝗠 𝗜𝗡𝗦𝗧𝗥𝗨𝗖𝗧𝗜𝗢𝗡𝗦 ⚠️ ✪ 𝗖𝗼𝗺𝗽𝗹𝗲𝘁𝗲 𝗮𝗹𝗹 𝗿𝗲𝗹𝗲𝘃𝗮𝗻𝘁 𝘀𝗲𝗰𝘁𝗶𝗼𝗻𝘀 ✪ 𝗣𝗿𝗼𝘃𝗶𝗱𝗲 𝗱𝗲𝘁𝗮𝗶𝗹𝗲𝗱 𝗮𝗻𝘀…"
type textarea "x"
type textarea "⚠️ 𝗙𝗢𝗥𝗠 𝗜𝗡𝗦𝗧𝗥𝗨𝗖𝗧𝗜𝗢𝗡𝗦 ⚠️ ✪ 𝗖𝗼𝗺𝗽𝗹𝗲𝘁𝗲 𝗮𝗹𝗹 𝗿𝗲𝗹𝗲𝘃𝗮𝗻𝘁 𝘀𝗲𝗰𝘁𝗶𝗼𝗻𝘀 ✪ 𝗣𝗿𝗼𝘃𝗶𝗱𝗲 𝗱𝗲𝘁𝗮𝗶𝗹𝗲𝗱 𝗮𝗻𝘀…"
type textarea "x"
type textarea "⚠️ 𝗙𝗢𝗥𝗠 𝗜𝗡𝗦𝗧𝗥𝗨𝗖𝗧𝗜𝗢𝗡𝗦 ⚠️ ✪ 𝗖𝗼𝗺𝗽𝗹𝗲𝘁𝗲 𝗮𝗹𝗹 𝗿𝗲𝗹𝗲𝘃𝗮𝗻𝘁 𝘀𝗲𝗰𝘁𝗶𝗼𝗻𝘀 ✪ 𝗣𝗿𝗼𝘃𝗶𝗱𝗲 𝗱𝗲𝘁𝗮𝗶𝗹𝗲𝗱 𝗮𝗻𝘀…"
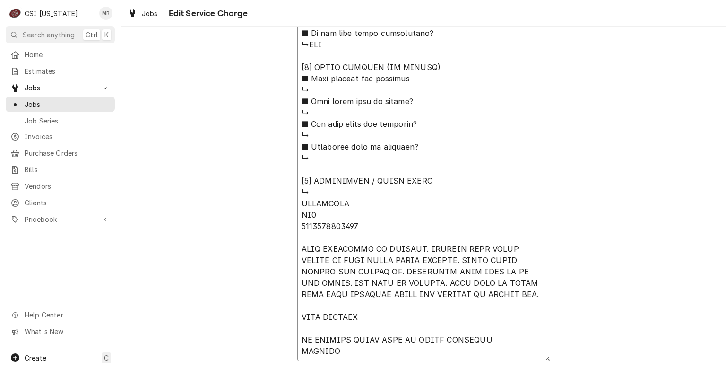
type textarea "x"
type textarea "⚠️ 𝗙𝗢𝗥𝗠 𝗜𝗡𝗦𝗧𝗥𝗨𝗖𝗧𝗜𝗢𝗡𝗦 ⚠️ ✪ 𝗖𝗼𝗺𝗽𝗹𝗲𝘁𝗲 𝗮𝗹𝗹 𝗿𝗲𝗹𝗲𝘃𝗮𝗻𝘁 𝘀𝗲𝗰𝘁𝗶𝗼𝗻𝘀 ✪ 𝗣𝗿𝗼𝘃𝗶𝗱𝗲 𝗱𝗲𝘁𝗮𝗶𝗹𝗲𝗱 𝗮𝗻𝘀…"
type textarea "x"
type textarea "⚠️ 𝗙𝗢𝗥𝗠 𝗜𝗡𝗦𝗧𝗥𝗨𝗖𝗧𝗜𝗢𝗡𝗦 ⚠️ ✪ 𝗖𝗼𝗺𝗽𝗹𝗲𝘁𝗲 𝗮𝗹𝗹 𝗿𝗲𝗹𝗲𝘃𝗮𝗻𝘁 𝘀𝗲𝗰𝘁𝗶𝗼𝗻𝘀 ✪ 𝗣𝗿𝗼𝘃𝗶𝗱𝗲 𝗱𝗲𝘁𝗮𝗶𝗹𝗲𝗱 𝗮𝗻𝘀…"
type textarea "x"
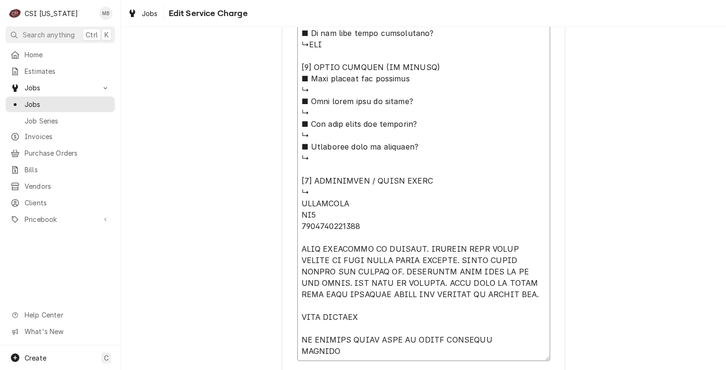
type textarea "⚠️ 𝗙𝗢𝗥𝗠 𝗜𝗡𝗦𝗧𝗥𝗨𝗖𝗧𝗜𝗢𝗡𝗦 ⚠️ ✪ 𝗖𝗼𝗺𝗽𝗹𝗲𝘁𝗲 𝗮𝗹𝗹 𝗿𝗲𝗹𝗲𝘃𝗮𝗻𝘁 𝘀𝗲𝗰𝘁𝗶𝗼𝗻𝘀 ✪ 𝗣𝗿𝗼𝘃𝗶𝗱𝗲 𝗱𝗲𝘁𝗮𝗶𝗹𝗲𝗱 𝗮𝗻𝘀…"
type textarea "x"
type textarea "⚠️ 𝗙𝗢𝗥𝗠 𝗜𝗡𝗦𝗧𝗥𝗨𝗖𝗧𝗜𝗢𝗡𝗦 ⚠️ ✪ 𝗖𝗼𝗺𝗽𝗹𝗲𝘁𝗲 𝗮𝗹𝗹 𝗿𝗲𝗹𝗲𝘃𝗮𝗻𝘁 𝘀𝗲𝗰𝘁𝗶𝗼𝗻𝘀 ✪ 𝗣𝗿𝗼𝘃𝗶𝗱𝗲 𝗱𝗲𝘁𝗮𝗶𝗹𝗲𝗱 𝗮𝗻𝘀…"
type textarea "x"
type textarea "⚠️ 𝗙𝗢𝗥𝗠 𝗜𝗡𝗦𝗧𝗥𝗨𝗖𝗧𝗜𝗢𝗡𝗦 ⚠️ ✪ 𝗖𝗼𝗺𝗽𝗹𝗲𝘁𝗲 𝗮𝗹𝗹 𝗿𝗲𝗹𝗲𝘃𝗮𝗻𝘁 𝘀𝗲𝗰𝘁𝗶𝗼𝗻𝘀 ✪ 𝗣𝗿𝗼𝘃𝗶𝗱𝗲 𝗱𝗲𝘁𝗮𝗶𝗹𝗲𝗱 𝗮𝗻𝘀…"
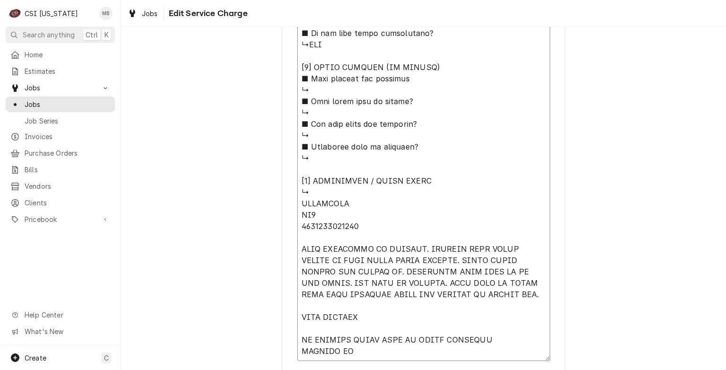
type textarea "x"
type textarea "⚠️ 𝗙𝗢𝗥𝗠 𝗜𝗡𝗦𝗧𝗥𝗨𝗖𝗧𝗜𝗢𝗡𝗦 ⚠️ ✪ 𝗖𝗼𝗺𝗽𝗹𝗲𝘁𝗲 𝗮𝗹𝗹 𝗿𝗲𝗹𝗲𝘃𝗮𝗻𝘁 𝘀𝗲𝗰𝘁𝗶𝗼𝗻𝘀 ✪ 𝗣𝗿𝗼𝘃𝗶𝗱𝗲 𝗱𝗲𝘁𝗮𝗶𝗹𝗲𝗱 𝗮𝗻𝘀…"
type textarea "x"
type textarea "⚠️ 𝗙𝗢𝗥𝗠 𝗜𝗡𝗦𝗧𝗥𝗨𝗖𝗧𝗜𝗢𝗡𝗦 ⚠️ ✪ 𝗖𝗼𝗺𝗽𝗹𝗲𝘁𝗲 𝗮𝗹𝗹 𝗿𝗲𝗹𝗲𝘃𝗮𝗻𝘁 𝘀𝗲𝗰𝘁𝗶𝗼𝗻𝘀 ✪ 𝗣𝗿𝗼𝘃𝗶𝗱𝗲 𝗱𝗲𝘁𝗮𝗶𝗹𝗲𝗱 𝗮𝗻𝘀…"
type textarea "x"
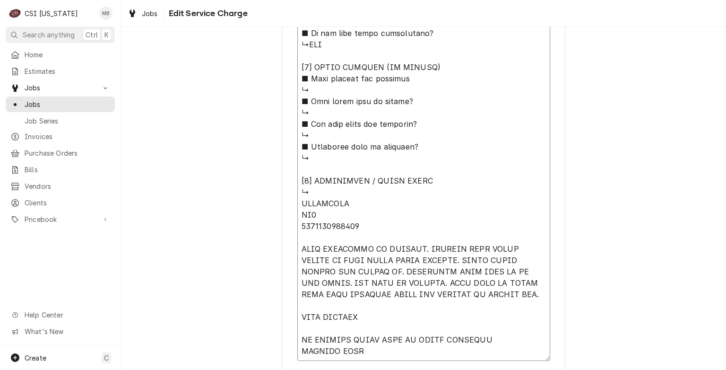
type textarea "⚠️ 𝗙𝗢𝗥𝗠 𝗜𝗡𝗦𝗧𝗥𝗨𝗖𝗧𝗜𝗢𝗡𝗦 ⚠️ ✪ 𝗖𝗼𝗺𝗽𝗹𝗲𝘁𝗲 𝗮𝗹𝗹 𝗿𝗲𝗹𝗲𝘃𝗮𝗻𝘁 𝘀𝗲𝗰𝘁𝗶𝗼𝗻𝘀 ✪ 𝗣𝗿𝗼𝘃𝗶𝗱𝗲 𝗱𝗲𝘁𝗮𝗶𝗹𝗲𝗱 𝗮𝗻𝘀…"
type textarea "x"
type textarea "⚠️ 𝗙𝗢𝗥𝗠 𝗜𝗡𝗦𝗧𝗥𝗨𝗖𝗧𝗜𝗢𝗡𝗦 ⚠️ ✪ 𝗖𝗼𝗺𝗽𝗹𝗲𝘁𝗲 𝗮𝗹𝗹 𝗿𝗲𝗹𝗲𝘃𝗮𝗻𝘁 𝘀𝗲𝗰𝘁𝗶𝗼𝗻𝘀 ✪ 𝗣𝗿𝗼𝘃𝗶𝗱𝗲 𝗱𝗲𝘁𝗮𝗶𝗹𝗲𝗱 𝗮𝗻𝘀…"
type textarea "x"
type textarea "⚠️ 𝗙𝗢𝗥𝗠 𝗜𝗡𝗦𝗧𝗥𝗨𝗖𝗧𝗜𝗢𝗡𝗦 ⚠️ ✪ 𝗖𝗼𝗺𝗽𝗹𝗲𝘁𝗲 𝗮𝗹𝗹 𝗿𝗲𝗹𝗲𝘃𝗮𝗻𝘁 𝘀𝗲𝗰𝘁𝗶𝗼𝗻𝘀 ✪ 𝗣𝗿𝗼𝘃𝗶𝗱𝗲 𝗱𝗲𝘁𝗮𝗶𝗹𝗲𝗱 𝗮𝗻𝘀…"
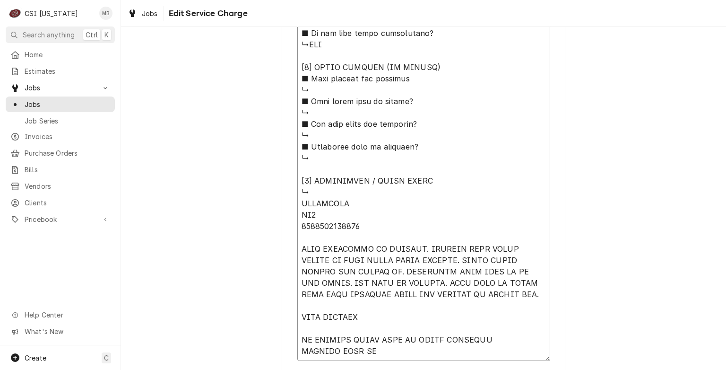
type textarea "x"
type textarea "⚠️ 𝗙𝗢𝗥𝗠 𝗜𝗡𝗦𝗧𝗥𝗨𝗖𝗧𝗜𝗢𝗡𝗦 ⚠️ ✪ 𝗖𝗼𝗺𝗽𝗹𝗲𝘁𝗲 𝗮𝗹𝗹 𝗿𝗲𝗹𝗲𝘃𝗮𝗻𝘁 𝘀𝗲𝗰𝘁𝗶𝗼𝗻𝘀 ✪ 𝗣𝗿𝗼𝘃𝗶𝗱𝗲 𝗱𝗲𝘁𝗮𝗶𝗹𝗲𝗱 𝗮𝗻𝘀…"
type textarea "x"
type textarea "⚠️ 𝗙𝗢𝗥𝗠 𝗜𝗡𝗦𝗧𝗥𝗨𝗖𝗧𝗜𝗢𝗡𝗦 ⚠️ ✪ 𝗖𝗼𝗺𝗽𝗹𝗲𝘁𝗲 𝗮𝗹𝗹 𝗿𝗲𝗹𝗲𝘃𝗮𝗻𝘁 𝘀𝗲𝗰𝘁𝗶𝗼𝗻𝘀 ✪ 𝗣𝗿𝗼𝘃𝗶𝗱𝗲 𝗱𝗲𝘁𝗮𝗶𝗹𝗲𝗱 𝗮𝗻𝘀…"
type textarea "x"
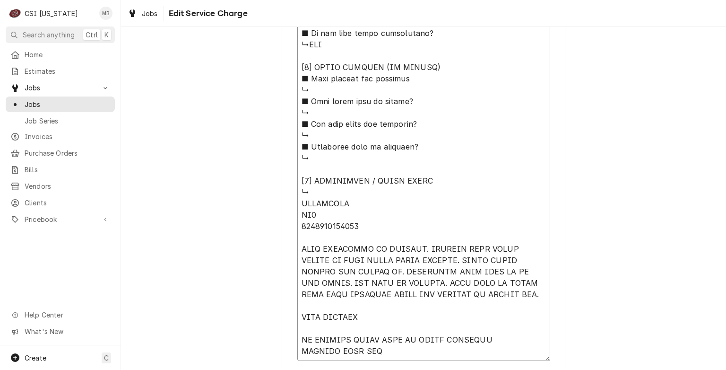
type textarea "⚠️ 𝗙𝗢𝗥𝗠 𝗜𝗡𝗦𝗧𝗥𝗨𝗖𝗧𝗜𝗢𝗡𝗦 ⚠️ ✪ 𝗖𝗼𝗺𝗽𝗹𝗲𝘁𝗲 𝗮𝗹𝗹 𝗿𝗲𝗹𝗲𝘃𝗮𝗻𝘁 𝘀𝗲𝗰𝘁𝗶𝗼𝗻𝘀 ✪ 𝗣𝗿𝗼𝘃𝗶𝗱𝗲 𝗱𝗲𝘁𝗮𝗶𝗹𝗲𝗱 𝗮𝗻𝘀…"
type textarea "x"
type textarea "⚠️ 𝗙𝗢𝗥𝗠 𝗜𝗡𝗦𝗧𝗥𝗨𝗖𝗧𝗜𝗢𝗡𝗦 ⚠️ ✪ 𝗖𝗼𝗺𝗽𝗹𝗲𝘁𝗲 𝗮𝗹𝗹 𝗿𝗲𝗹𝗲𝘃𝗮𝗻𝘁 𝘀𝗲𝗰𝘁𝗶𝗼𝗻𝘀 ✪ 𝗣𝗿𝗼𝘃𝗶𝗱𝗲 𝗱𝗲𝘁𝗮𝗶𝗹𝗲𝗱 𝗮𝗻𝘀…"
type textarea "x"
type textarea "⚠️ 𝗙𝗢𝗥𝗠 𝗜𝗡𝗦𝗧𝗥𝗨𝗖𝗧𝗜𝗢𝗡𝗦 ⚠️ ✪ 𝗖𝗼𝗺𝗽𝗹𝗲𝘁𝗲 𝗮𝗹𝗹 𝗿𝗲𝗹𝗲𝘃𝗮𝗻𝘁 𝘀𝗲𝗰𝘁𝗶𝗼𝗻𝘀 ✪ 𝗣𝗿𝗼𝘃𝗶𝗱𝗲 𝗱𝗲𝘁𝗮𝗶𝗹𝗲𝗱 𝗮𝗻𝘀…"
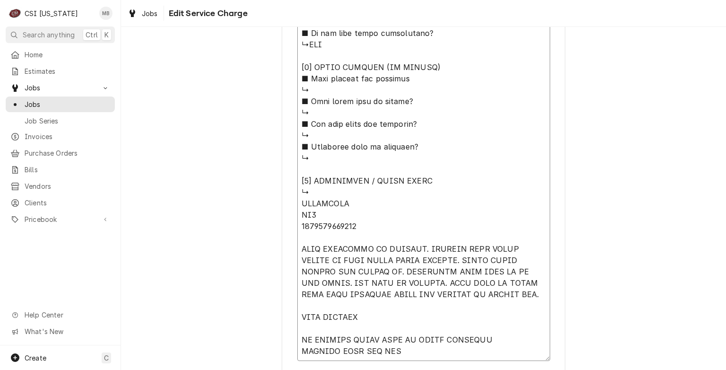
type textarea "x"
type textarea "⚠️ 𝗙𝗢𝗥𝗠 𝗜𝗡𝗦𝗧𝗥𝗨𝗖𝗧𝗜𝗢𝗡𝗦 ⚠️ ✪ 𝗖𝗼𝗺𝗽𝗹𝗲𝘁𝗲 𝗮𝗹𝗹 𝗿𝗲𝗹𝗲𝘃𝗮𝗻𝘁 𝘀𝗲𝗰𝘁𝗶𝗼𝗻𝘀 ✪ 𝗣𝗿𝗼𝘃𝗶𝗱𝗲 𝗱𝗲𝘁𝗮𝗶𝗹𝗲𝗱 𝗮𝗻𝘀…"
type textarea "x"
type textarea "⚠️ 𝗙𝗢𝗥𝗠 𝗜𝗡𝗦𝗧𝗥𝗨𝗖𝗧𝗜𝗢𝗡𝗦 ⚠️ ✪ 𝗖𝗼𝗺𝗽𝗹𝗲𝘁𝗲 𝗮𝗹𝗹 𝗿𝗲𝗹𝗲𝘃𝗮𝗻𝘁 𝘀𝗲𝗰𝘁𝗶𝗼𝗻𝘀 ✪ 𝗣𝗿𝗼𝘃𝗶𝗱𝗲 𝗱𝗲𝘁𝗮𝗶𝗹𝗲𝗱 𝗮𝗻𝘀…"
type textarea "x"
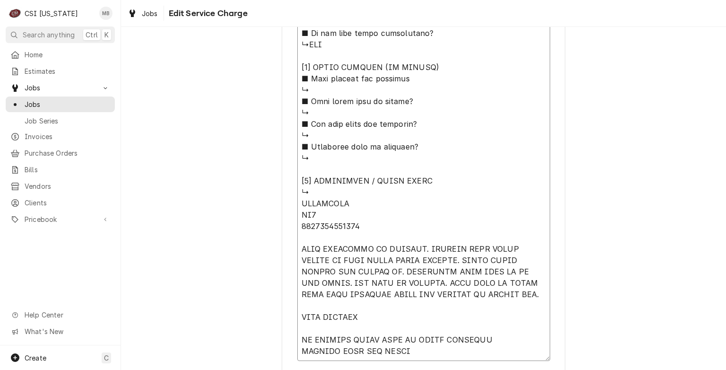
type textarea "⚠️ 𝗙𝗢𝗥𝗠 𝗜𝗡𝗦𝗧𝗥𝗨𝗖𝗧𝗜𝗢𝗡𝗦 ⚠️ ✪ 𝗖𝗼𝗺𝗽𝗹𝗲𝘁𝗲 𝗮𝗹𝗹 𝗿𝗲𝗹𝗲𝘃𝗮𝗻𝘁 𝘀𝗲𝗰𝘁𝗶𝗼𝗻𝘀 ✪ 𝗣𝗿𝗼𝘃𝗶𝗱𝗲 𝗱𝗲𝘁𝗮𝗶𝗹𝗲𝗱 𝗮𝗻𝘀…"
type textarea "x"
type textarea "⚠️ 𝗙𝗢𝗥𝗠 𝗜𝗡𝗦𝗧𝗥𝗨𝗖𝗧𝗜𝗢𝗡𝗦 ⚠️ ✪ 𝗖𝗼𝗺𝗽𝗹𝗲𝘁𝗲 𝗮𝗹𝗹 𝗿𝗲𝗹𝗲𝘃𝗮𝗻𝘁 𝘀𝗲𝗰𝘁𝗶𝗼𝗻𝘀 ✪ 𝗣𝗿𝗼𝘃𝗶𝗱𝗲 𝗱𝗲𝘁𝗮𝗶𝗹𝗲𝗱 𝗮𝗻𝘀…"
type textarea "x"
type textarea "⚠️ 𝗙𝗢𝗥𝗠 𝗜𝗡𝗦𝗧𝗥𝗨𝗖𝗧𝗜𝗢𝗡𝗦 ⚠️ ✪ 𝗖𝗼𝗺𝗽𝗹𝗲𝘁𝗲 𝗮𝗹𝗹 𝗿𝗲𝗹𝗲𝘃𝗮𝗻𝘁 𝘀𝗲𝗰𝘁𝗶𝗼𝗻𝘀 ✪ 𝗣𝗿𝗼𝘃𝗶𝗱𝗲 𝗱𝗲𝘁𝗮𝗶𝗹𝗲𝗱 𝗮𝗻𝘀…"
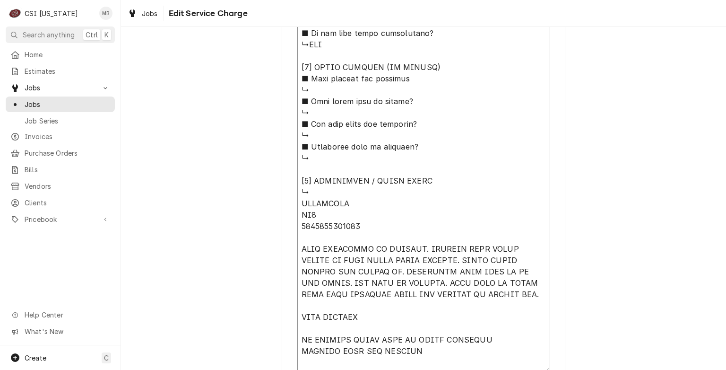
type textarea "x"
type textarea "⚠️ 𝗙𝗢𝗥𝗠 𝗜𝗡𝗦𝗧𝗥𝗨𝗖𝗧𝗜𝗢𝗡𝗦 ⚠️ ✪ 𝗖𝗼𝗺𝗽𝗹𝗲𝘁𝗲 𝗮𝗹𝗹 𝗿𝗲𝗹𝗲𝘃𝗮𝗻𝘁 𝘀𝗲𝗰𝘁𝗶𝗼𝗻𝘀 ✪ 𝗣𝗿𝗼𝘃𝗶𝗱𝗲 𝗱𝗲𝘁𝗮𝗶𝗹𝗲𝗱 𝗮𝗻𝘀…"
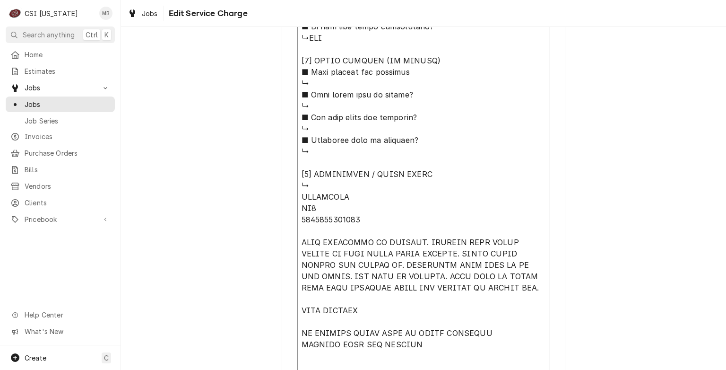
type textarea "x"
type textarea "⚠️ 𝗙𝗢𝗥𝗠 𝗜𝗡𝗦𝗧𝗥𝗨𝗖𝗧𝗜𝗢𝗡𝗦 ⚠️ ✪ 𝗖𝗼𝗺𝗽𝗹𝗲𝘁𝗲 𝗮𝗹𝗹 𝗿𝗲𝗹𝗲𝘃𝗮𝗻𝘁 𝘀𝗲𝗰𝘁𝗶𝗼𝗻𝘀 ✪ 𝗣𝗿𝗼𝘃𝗶𝗱𝗲 𝗱𝗲𝘁𝗮𝗶𝗹𝗲𝗱 𝗮𝗻𝘀…"
type textarea "x"
type textarea "⚠️ 𝗙𝗢𝗥𝗠 𝗜𝗡𝗦𝗧𝗥𝗨𝗖𝗧𝗜𝗢𝗡𝗦 ⚠️ ✪ 𝗖𝗼𝗺𝗽𝗹𝗲𝘁𝗲 𝗮𝗹𝗹 𝗿𝗲𝗹𝗲𝘃𝗮𝗻𝘁 𝘀𝗲𝗰𝘁𝗶𝗼𝗻𝘀 ✪ 𝗣𝗿𝗼𝘃𝗶𝗱𝗲 𝗱𝗲𝘁𝗮𝗶𝗹𝗲𝗱 𝗮𝗻𝘀…"
type textarea "x"
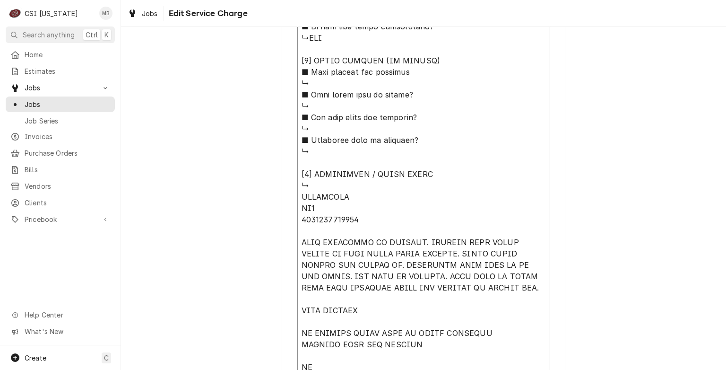
type textarea "⚠️ 𝗙𝗢𝗥𝗠 𝗜𝗡𝗦𝗧𝗥𝗨𝗖𝗧𝗜𝗢𝗡𝗦 ⚠️ ✪ 𝗖𝗼𝗺𝗽𝗹𝗲𝘁𝗲 𝗮𝗹𝗹 𝗿𝗲𝗹𝗲𝘃𝗮𝗻𝘁 𝘀𝗲𝗰𝘁𝗶𝗼𝗻𝘀 ✪ 𝗣𝗿𝗼𝘃𝗶𝗱𝗲 𝗱𝗲𝘁𝗮𝗶𝗹𝗲𝗱 𝗮𝗻𝘀…"
type textarea "x"
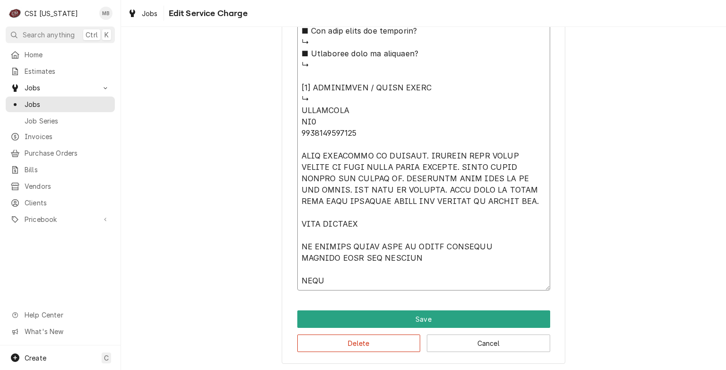
type textarea "⚠️ 𝗙𝗢𝗥𝗠 𝗜𝗡𝗦𝗧𝗥𝗨𝗖𝗧𝗜𝗢𝗡𝗦 ⚠️ ✪ 𝗖𝗼𝗺𝗽𝗹𝗲𝘁𝗲 𝗮𝗹𝗹 𝗿𝗲𝗹𝗲𝘃𝗮𝗻𝘁 𝘀𝗲𝗰𝘁𝗶𝗼𝗻𝘀 ✪ 𝗣𝗿𝗼𝘃𝗶𝗱𝗲 𝗱𝗲𝘁𝗮𝗶𝗹𝗲𝗱 𝗮𝗻𝘀…"
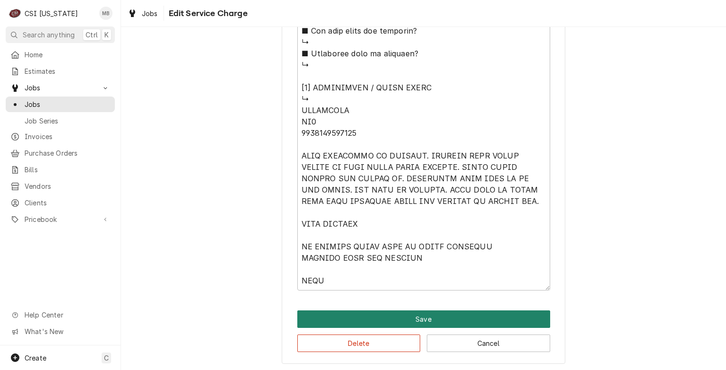
click at [368, 310] on button "Save" at bounding box center [423, 318] width 253 height 17
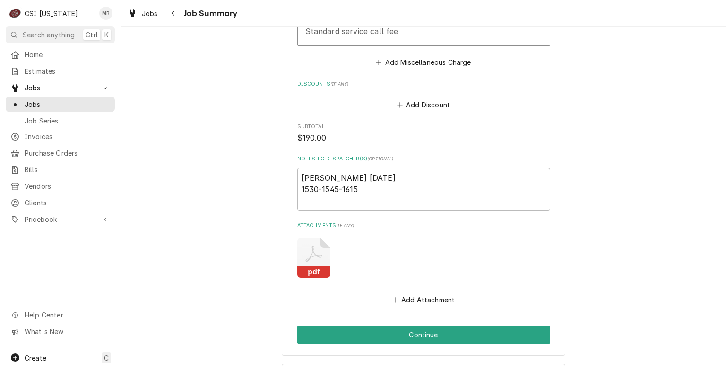
scroll to position [1718, 0]
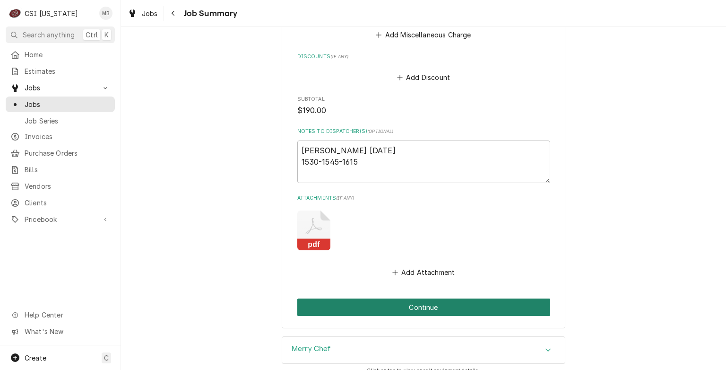
click at [368, 310] on button "Continue" at bounding box center [423, 306] width 253 height 17
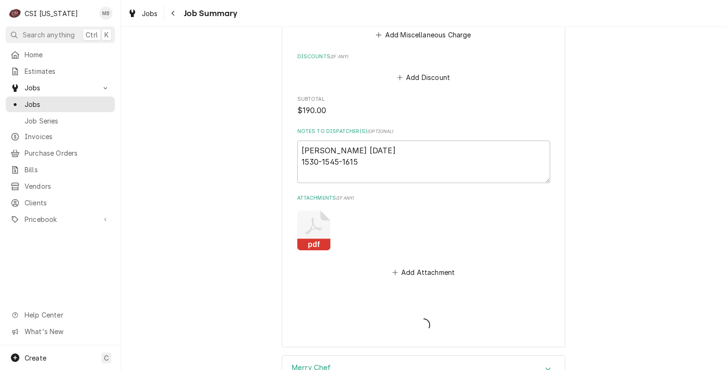
type textarea "x"
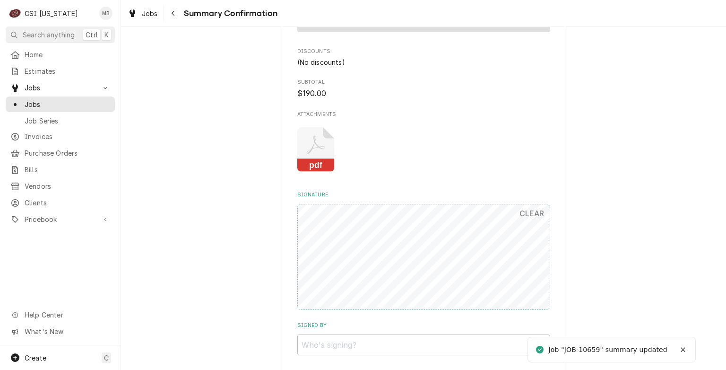
scroll to position [1467, 0]
click at [406, 349] on input "Signed By" at bounding box center [423, 343] width 253 height 21
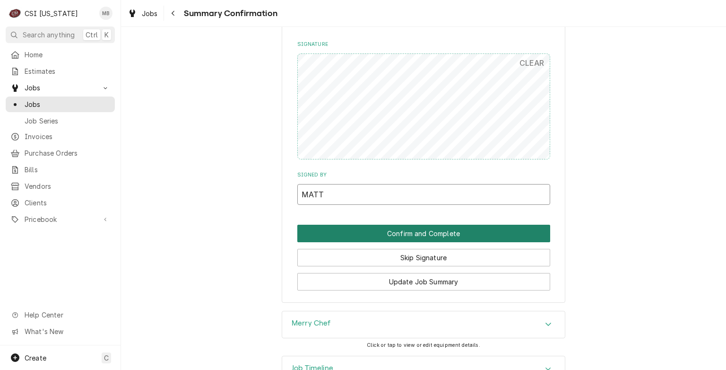
type input "MATT"
click at [419, 225] on button "Confirm and Complete" at bounding box center [423, 233] width 253 height 17
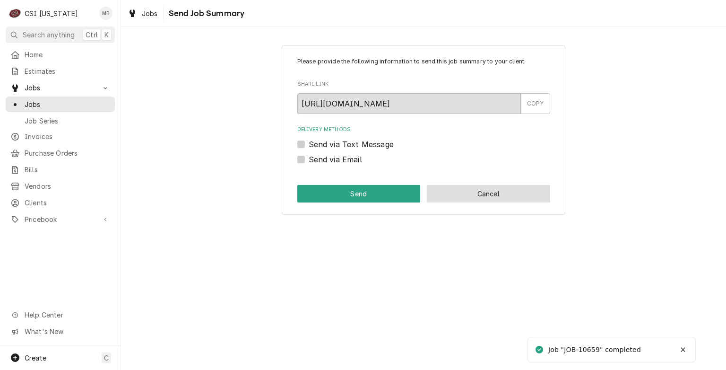
click at [455, 196] on button "Cancel" at bounding box center [488, 193] width 123 height 17
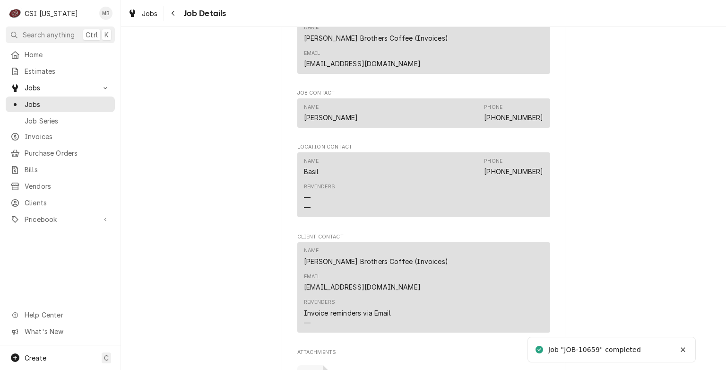
scroll to position [642, 0]
click at [42, 102] on span "Jobs" at bounding box center [68, 104] width 86 height 10
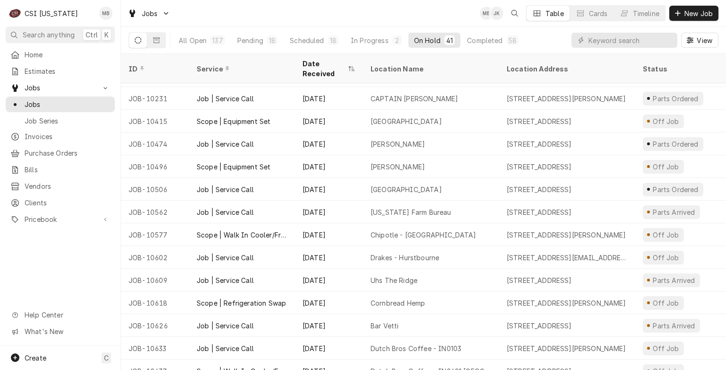
scroll to position [320, 0]
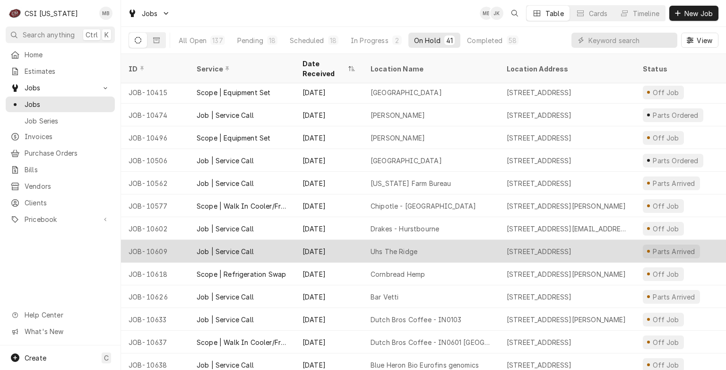
click at [240, 245] on div "Job | Service Call" at bounding box center [242, 251] width 106 height 23
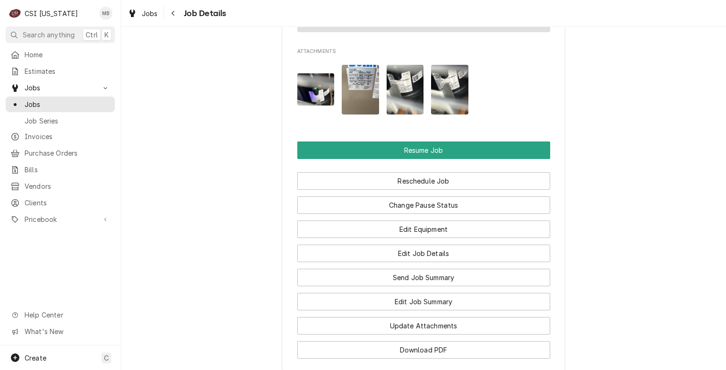
scroll to position [1164, 0]
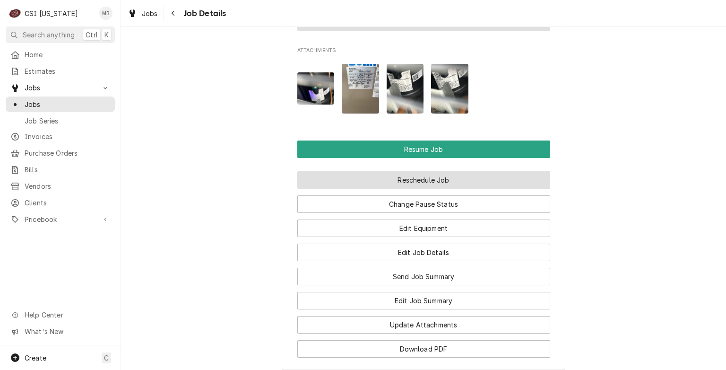
click at [381, 182] on button "Reschedule Job" at bounding box center [423, 179] width 253 height 17
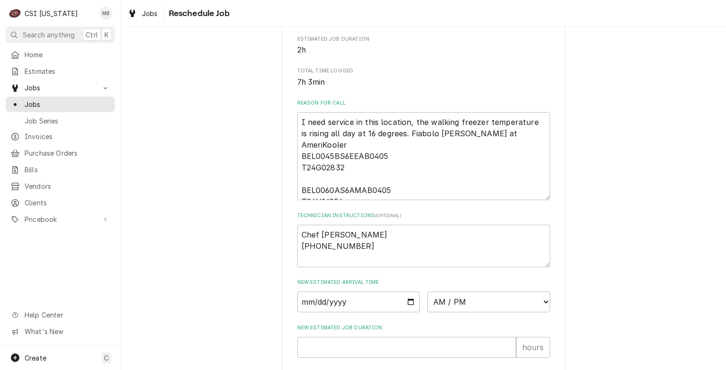
scroll to position [248, 0]
click at [407, 310] on input "Date" at bounding box center [358, 301] width 123 height 21
type input "2025-10-02"
type textarea "x"
click at [406, 311] on input "2025-10-02" at bounding box center [358, 301] width 123 height 21
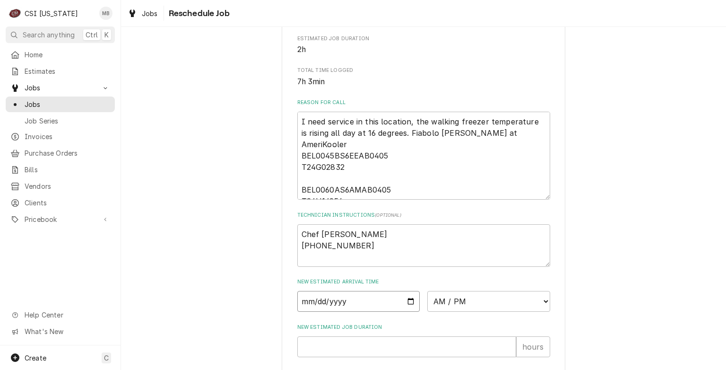
type input "2025-10-03"
type textarea "x"
click at [488, 311] on select "AM / PM 6:00 AM 6:15 AM 6:30 AM 6:45 AM 7:00 AM 7:15 AM 7:30 AM 7:45 AM 8:00 AM…" at bounding box center [488, 301] width 123 height 21
select select "07:00:00"
click at [427, 302] on select "AM / PM 6:00 AM 6:15 AM 6:30 AM 6:45 AM 7:00 AM 7:15 AM 7:30 AM 7:45 AM 8:00 AM…" at bounding box center [488, 301] width 123 height 21
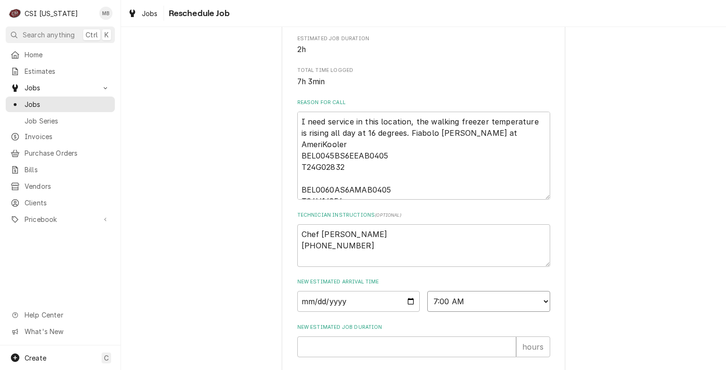
scroll to position [413, 0]
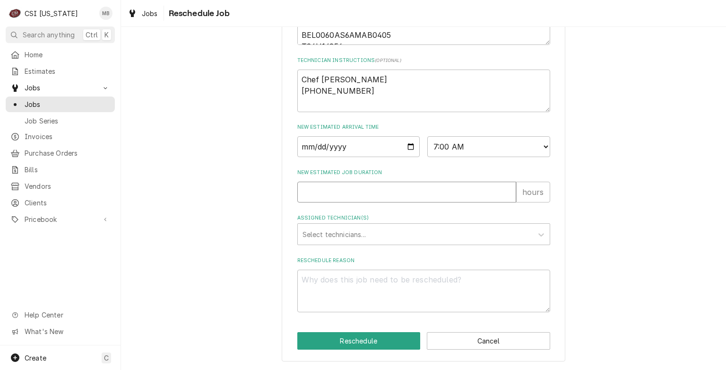
click at [366, 201] on input "New Estimated Job Duration" at bounding box center [406, 192] width 219 height 21
type textarea "x"
type input "2"
type textarea "x"
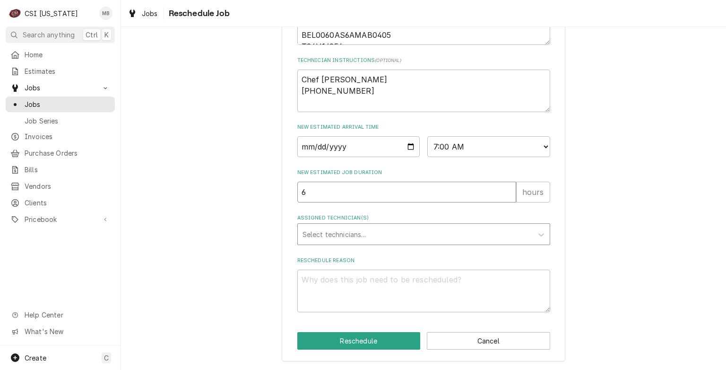
type input "6"
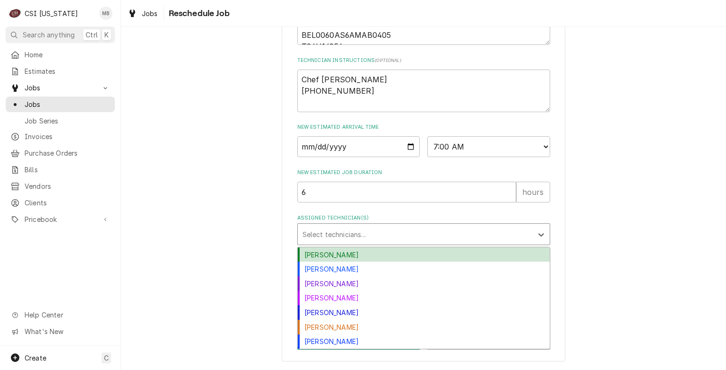
click at [356, 229] on div "Assigned Technician(s)" at bounding box center [415, 233] width 225 height 17
click at [342, 254] on div "Bryant Jolley" at bounding box center [424, 254] width 252 height 15
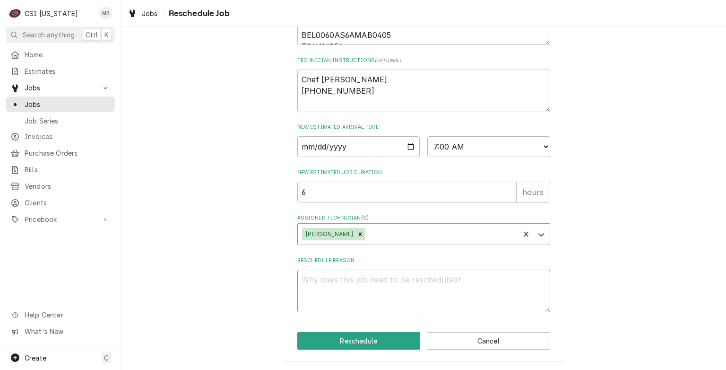
click at [338, 283] on textarea "Reschedule Reason" at bounding box center [423, 290] width 253 height 43
type textarea "x"
type textarea "P"
type textarea "x"
type textarea "PA"
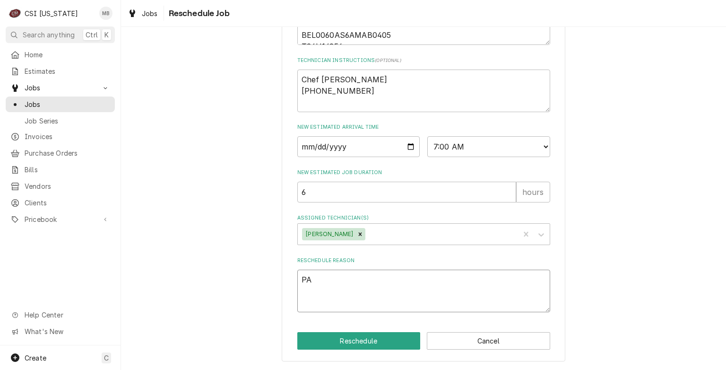
type textarea "x"
type textarea "PAR"
type textarea "x"
type textarea "PART"
type textarea "x"
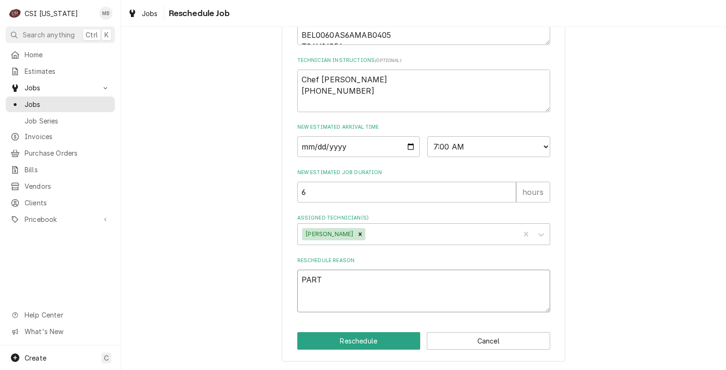
type textarea "PARTS"
type textarea "x"
type textarea "PARTS"
type textarea "x"
type textarea "PARTS A"
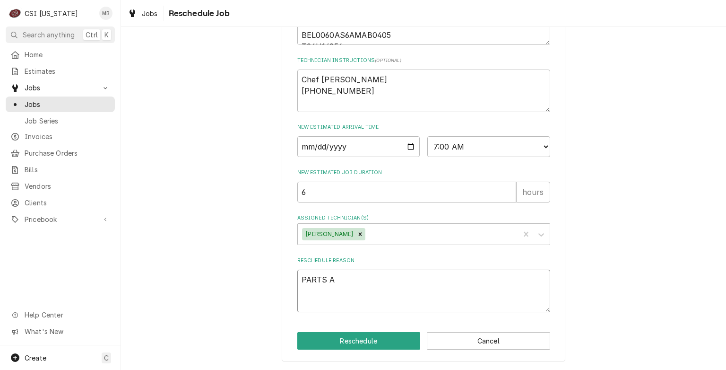
type textarea "x"
type textarea "PARTS AR"
type textarea "x"
type textarea "PARTS ARR"
type textarea "x"
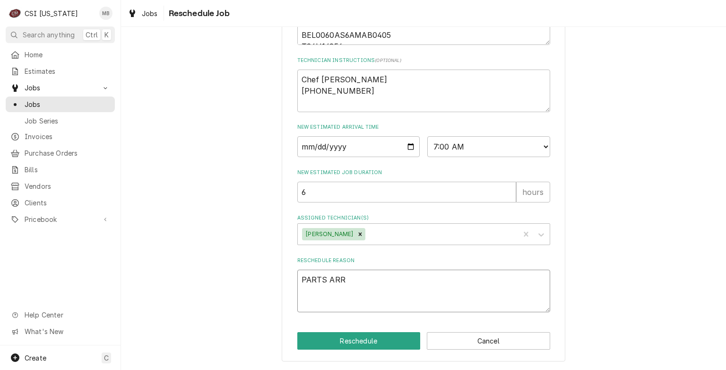
type textarea "PARTS ARRI"
type textarea "x"
type textarea "PARTS ARRIV"
type textarea "x"
type textarea "PARTS ARRIVE"
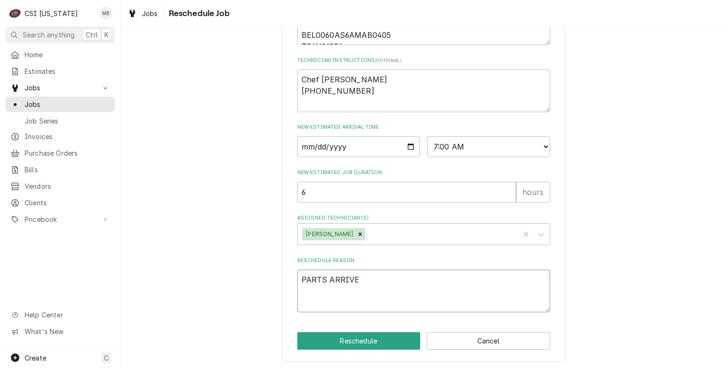
type textarea "x"
type textarea "PARTS ARRIVED"
click at [355, 340] on button "Reschedule" at bounding box center [358, 340] width 123 height 17
type textarea "x"
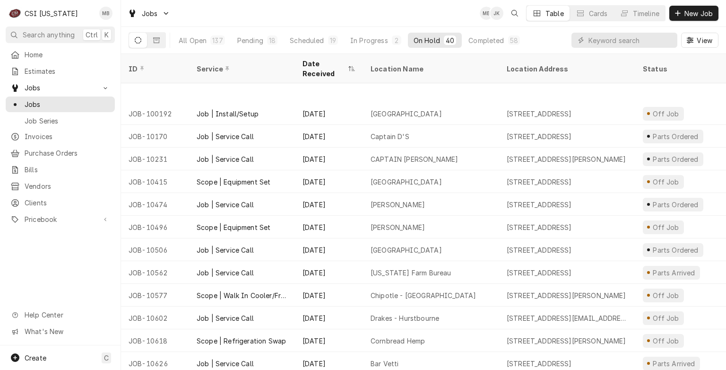
scroll to position [285, 0]
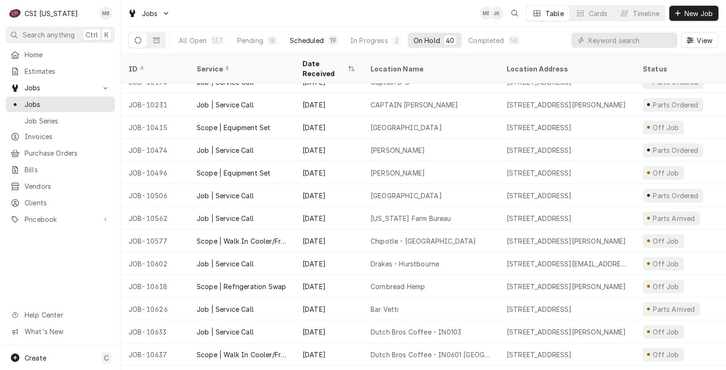
click at [326, 37] on button "Scheduled 19" at bounding box center [314, 40] width 60 height 15
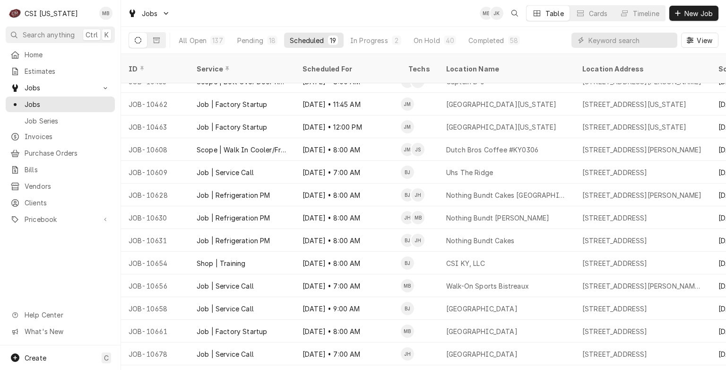
scroll to position [139, 0]
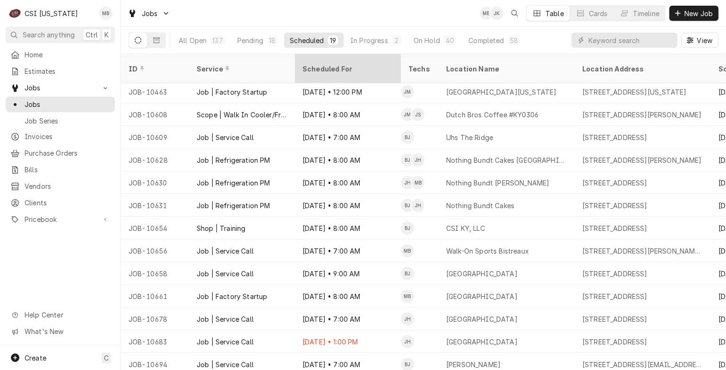
click at [332, 68] on div "Scheduled For" at bounding box center [348, 69] width 102 height 26
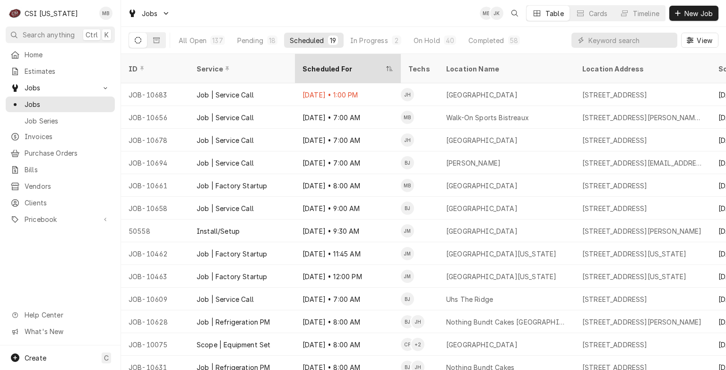
click at [338, 64] on div "Scheduled For" at bounding box center [343, 69] width 81 height 10
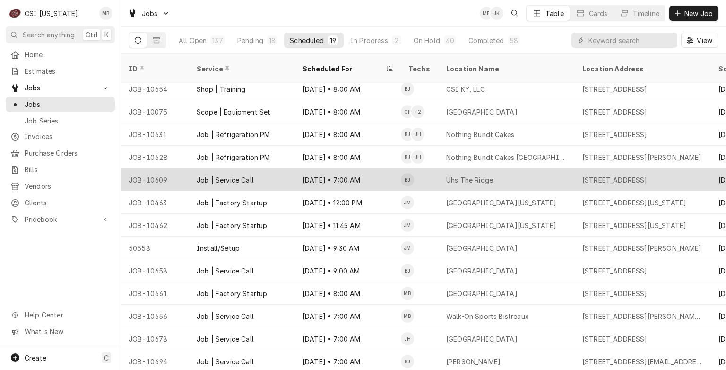
scroll to position [140, 0]
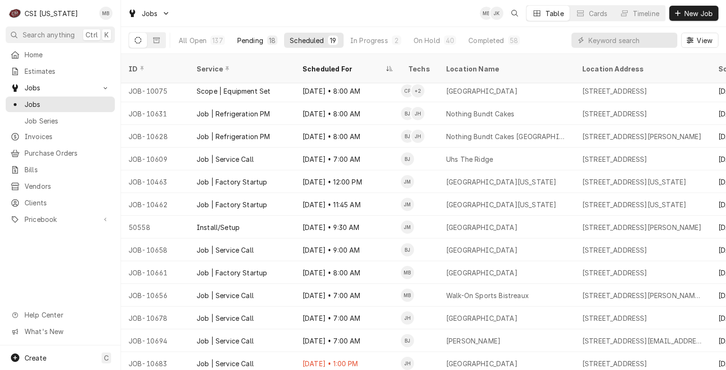
click at [263, 43] on button "Pending 18" at bounding box center [258, 40] width 52 height 15
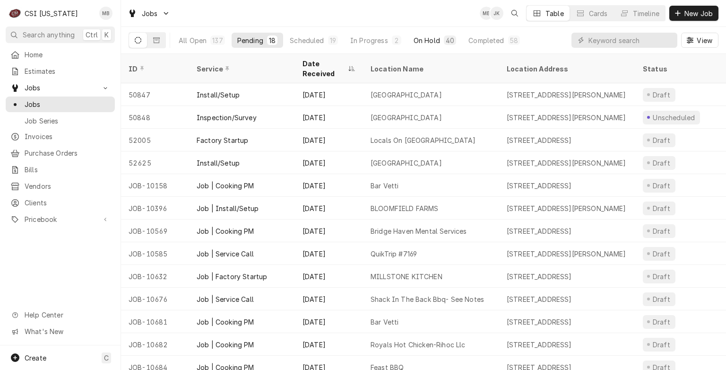
click at [429, 42] on div "On Hold" at bounding box center [427, 40] width 26 height 10
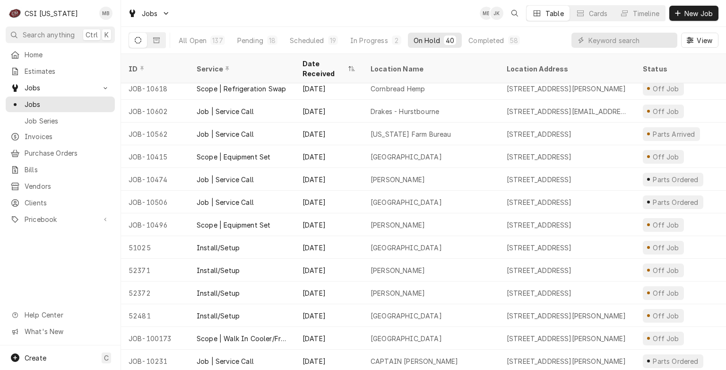
scroll to position [441, 0]
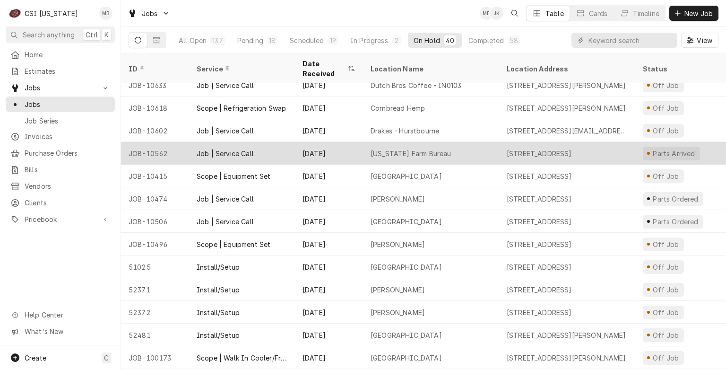
click at [340, 147] on div "Sep 3" at bounding box center [329, 153] width 68 height 23
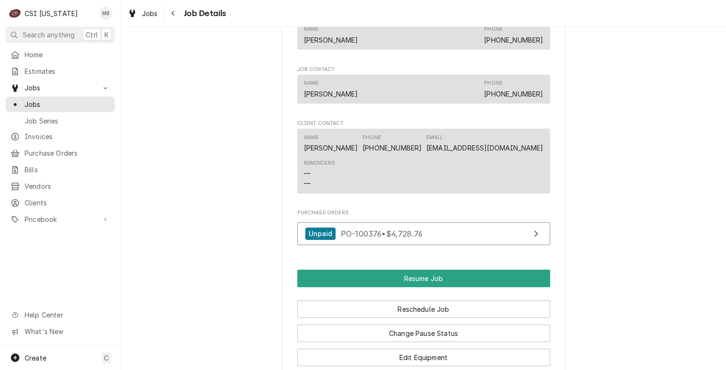
scroll to position [1226, 0]
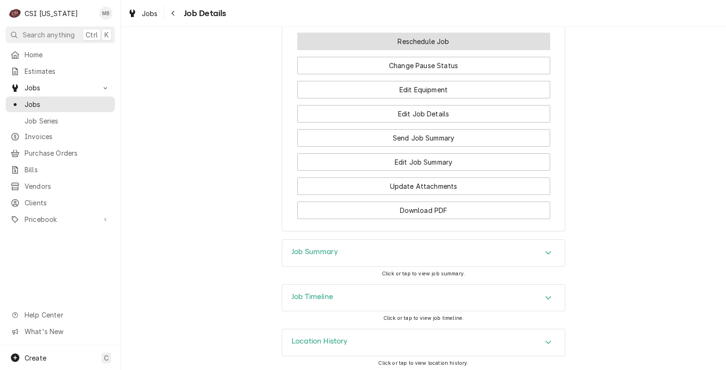
click at [419, 46] on button "Reschedule Job" at bounding box center [423, 41] width 253 height 17
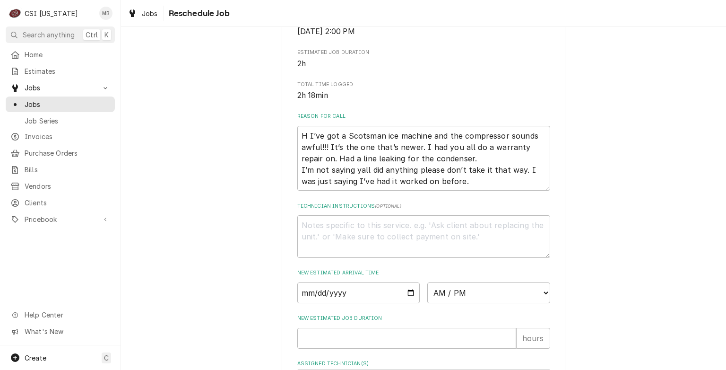
scroll to position [358, 0]
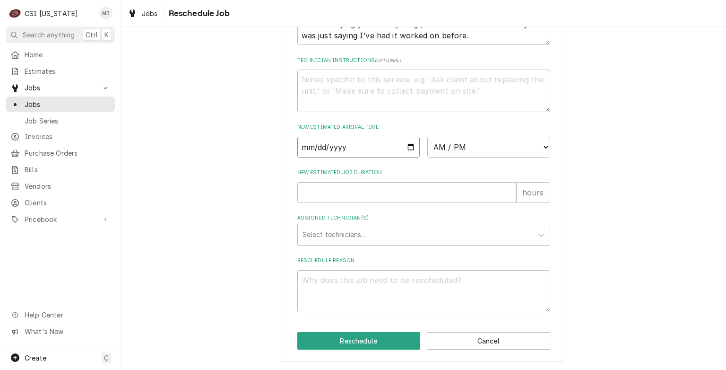
click at [408, 147] on input "Date" at bounding box center [358, 147] width 123 height 21
type input "[DATE]"
type textarea "x"
click at [515, 147] on select "AM / PM 6:00 AM 6:15 AM 6:30 AM 6:45 AM 7:00 AM 7:15 AM 7:30 AM 7:45 AM 8:00 AM…" at bounding box center [488, 147] width 123 height 21
select select "13:00:00"
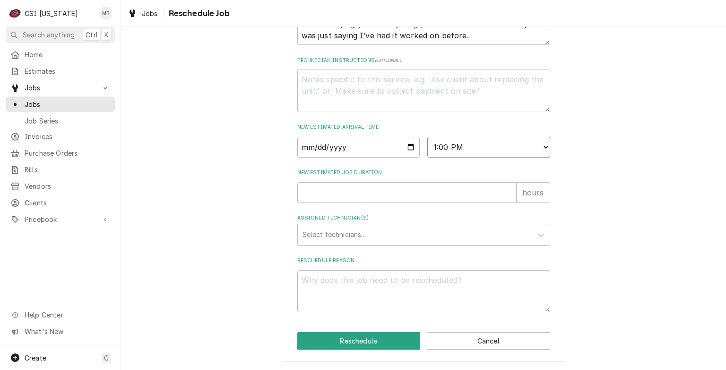
click at [427, 137] on select "AM / PM 6:00 AM 6:15 AM 6:30 AM 6:45 AM 7:00 AM 7:15 AM 7:30 AM 7:45 AM 8:00 AM…" at bounding box center [488, 147] width 123 height 21
click at [341, 197] on input "New Estimated Job Duration" at bounding box center [406, 192] width 219 height 21
type textarea "x"
type input "4"
click at [337, 233] on div "Assigned Technician(s)" at bounding box center [415, 234] width 225 height 17
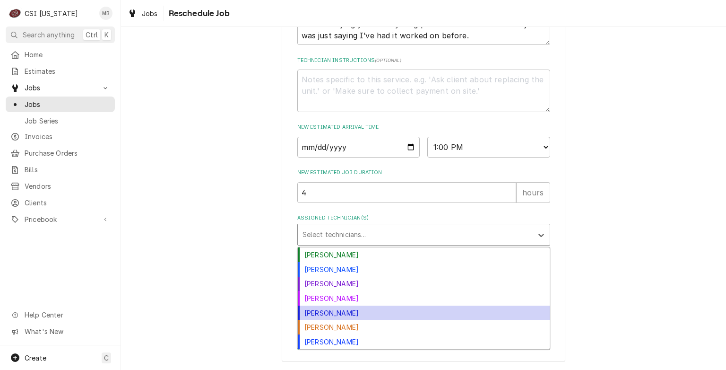
click at [329, 312] on div "[PERSON_NAME]" at bounding box center [424, 312] width 252 height 15
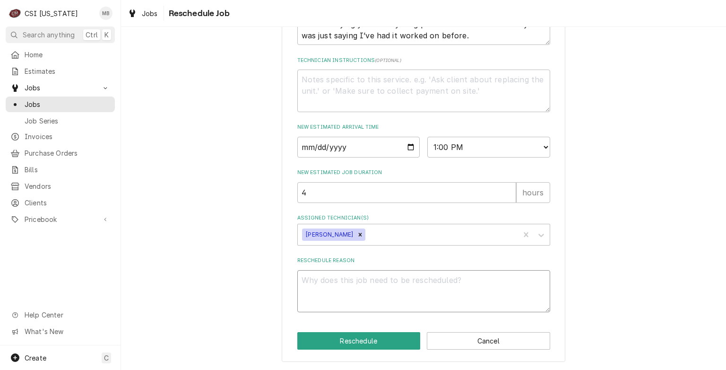
click at [334, 277] on textarea "Reschedule Reason" at bounding box center [423, 291] width 253 height 43
type textarea "x"
type textarea "P"
type textarea "x"
type textarea "PA"
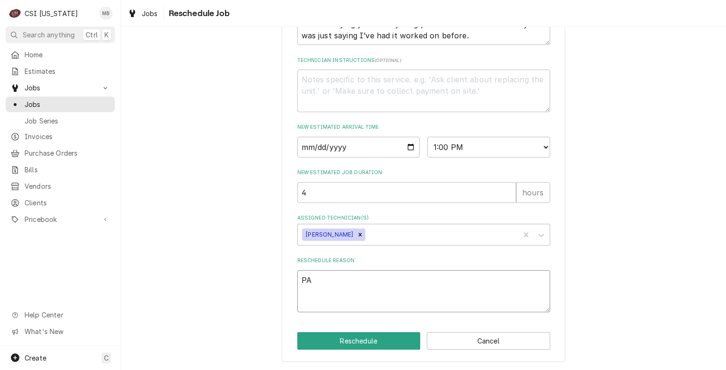
type textarea "x"
type textarea "PAR"
type textarea "x"
type textarea "PART"
type textarea "x"
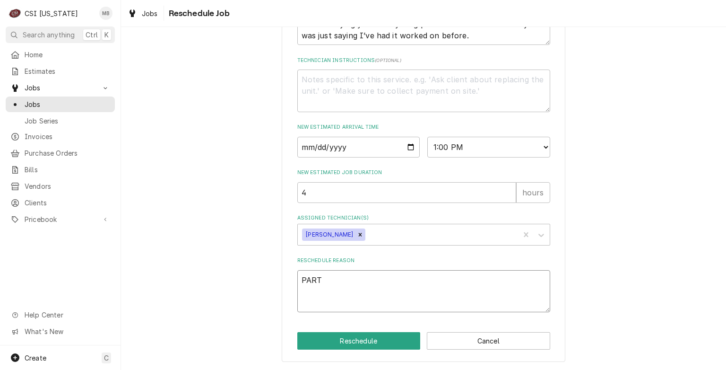
type textarea "PARTS"
type textarea "x"
type textarea "PART"
type textarea "x"
type textarea "PAR"
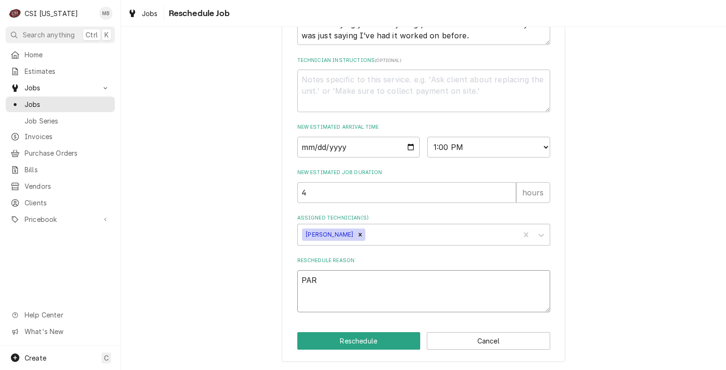
type textarea "x"
type textarea "PA"
type textarea "x"
type textarea "P"
type textarea "x"
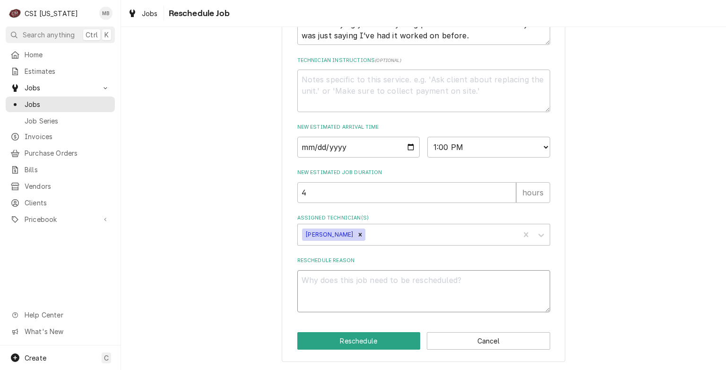
type textarea "x"
type textarea "T"
type textarea "x"
type textarea "TA"
type textarea "x"
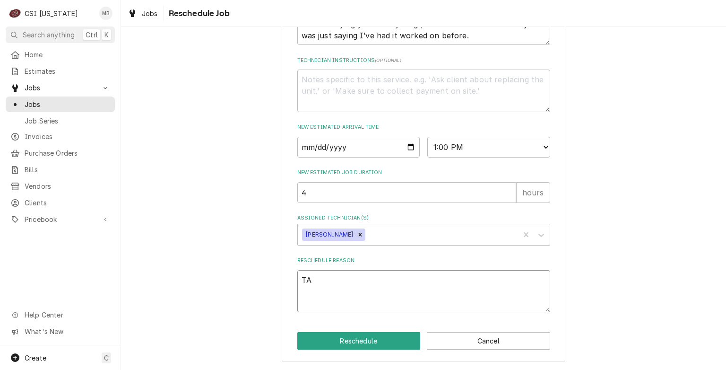
type textarea "TAK"
type textarea "x"
type textarea "TAKE"
type textarea "x"
type textarea "TAKE"
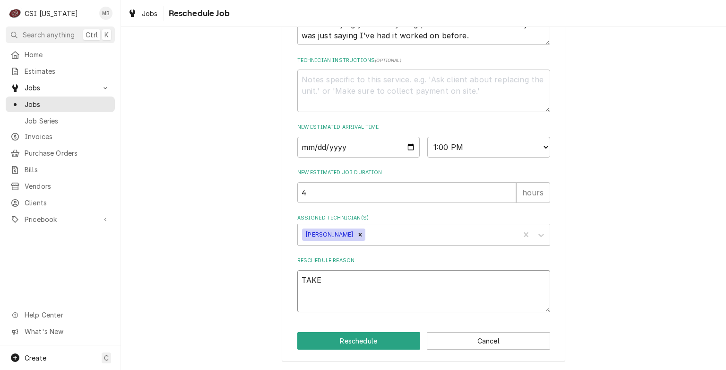
type textarea "x"
type textarea "TAKE D"
type textarea "x"
type textarea "TAKE DO"
type textarea "x"
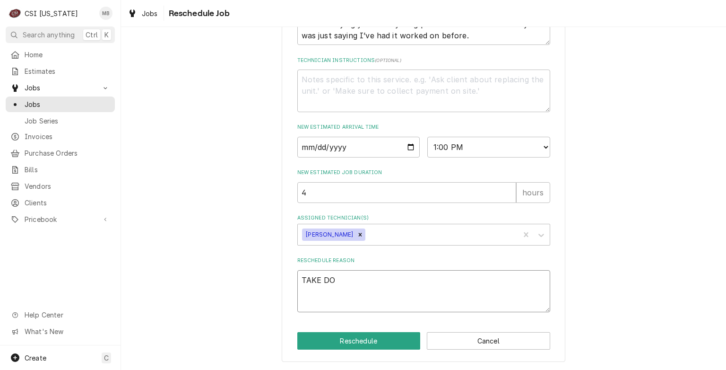
type textarea "TAKE DOW"
type textarea "x"
type textarea "TAKE DOWN"
type textarea "x"
type textarea "TAKE DOWN"
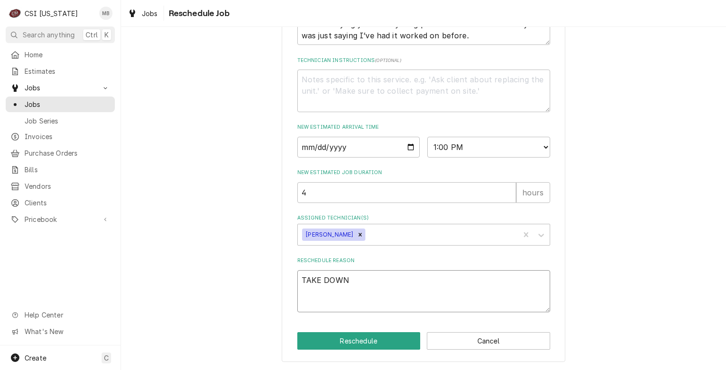
type textarea "x"
type textarea "TAKE DOWN M"
type textarea "x"
type textarea "TAKE DOWN MA"
type textarea "x"
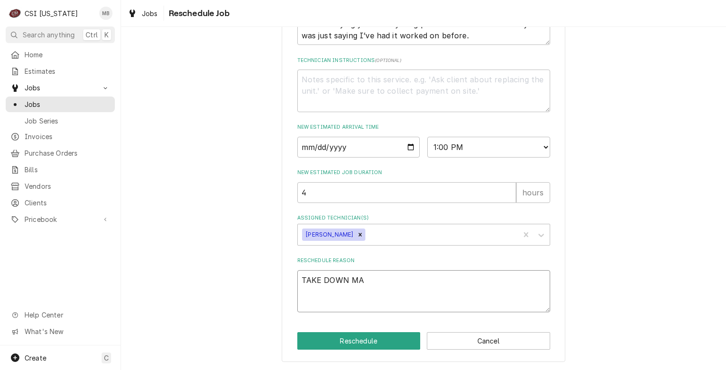
type textarea "TAKE DOWN MAC"
type textarea "x"
type textarea "TAKE DOWN MACH"
type textarea "x"
type textarea "TAKE DOWN MACHI"
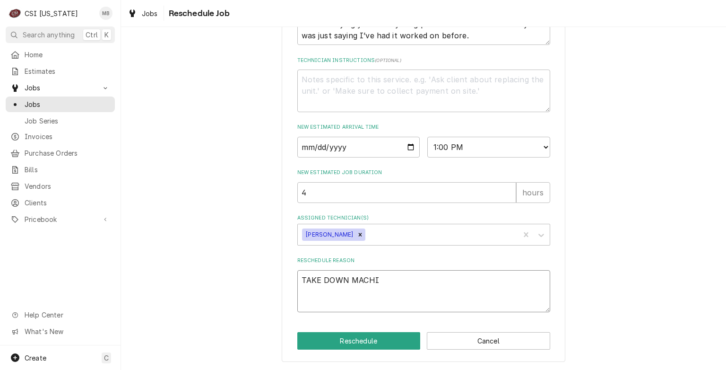
type textarea "x"
type textarea "TAKE DOWN MACHIN"
type textarea "x"
type textarea "TAKE DOWN MACHINE"
click at [339, 344] on button "Reschedule" at bounding box center [358, 340] width 123 height 17
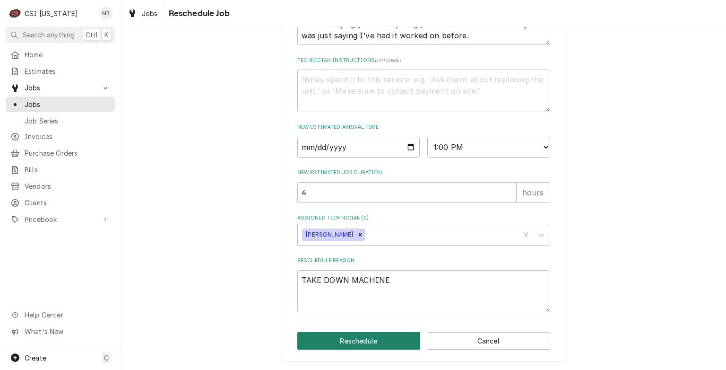
type textarea "x"
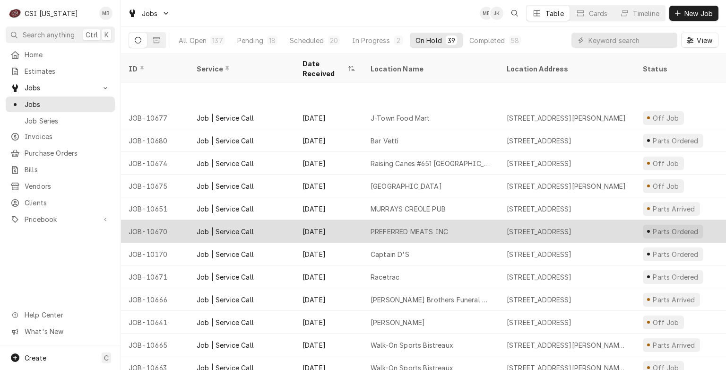
scroll to position [95, 0]
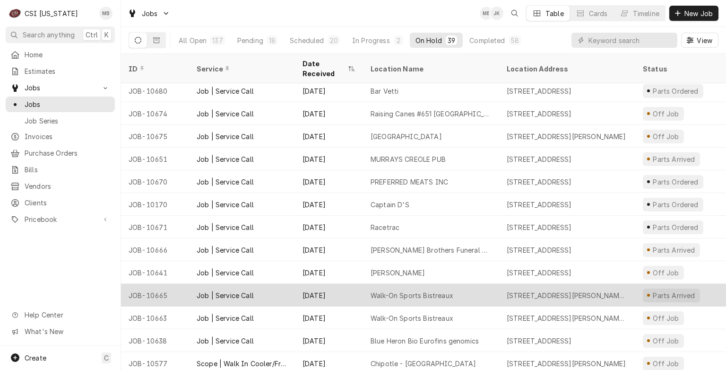
click at [363, 284] on div "Walk-On Sports Bistreaux" at bounding box center [431, 295] width 136 height 23
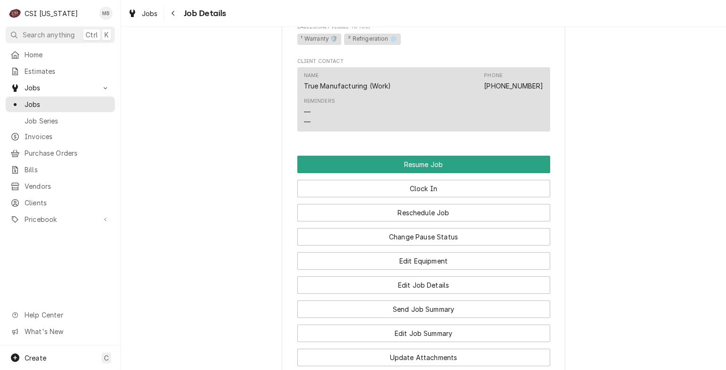
scroll to position [733, 0]
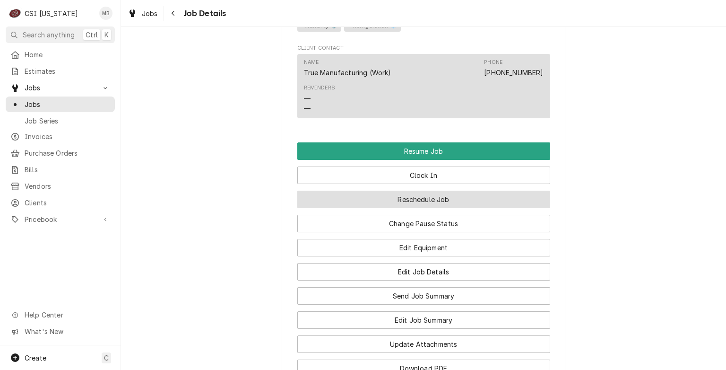
click at [389, 205] on button "Reschedule Job" at bounding box center [423, 198] width 253 height 17
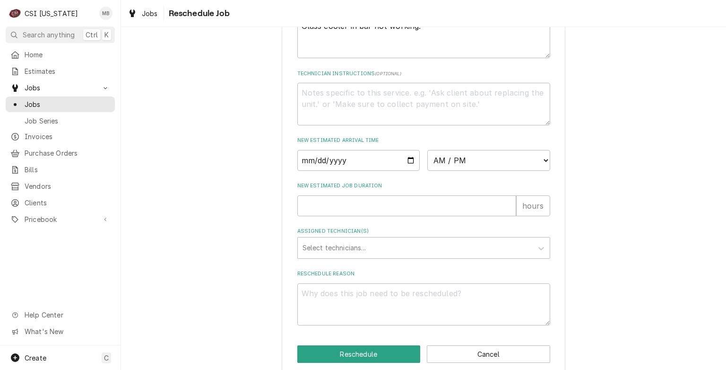
scroll to position [336, 0]
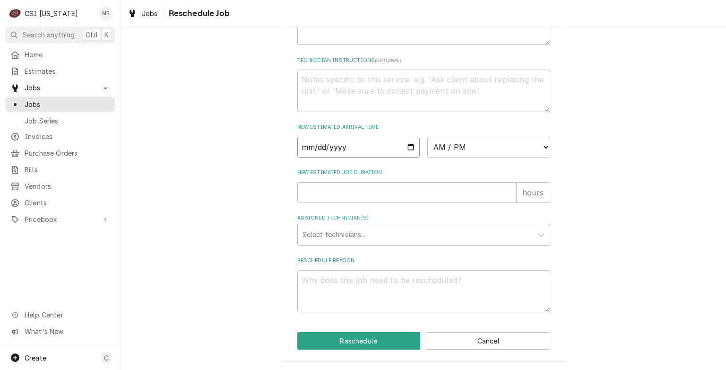
click at [408, 148] on input "Date" at bounding box center [358, 147] width 123 height 21
type input "2025-10-02"
type textarea "x"
click at [470, 155] on select "AM / PM 6:00 AM 6:15 AM 6:30 AM 6:45 AM 7:00 AM 7:15 AM 7:30 AM 7:45 AM 8:00 AM…" at bounding box center [488, 147] width 123 height 21
select select "11:00:00"
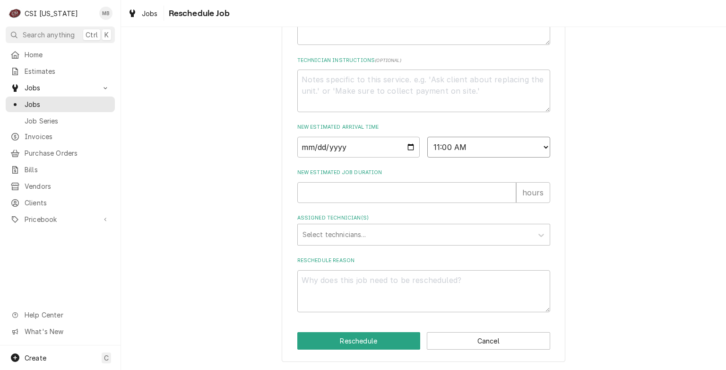
click at [427, 137] on select "AM / PM 6:00 AM 6:15 AM 6:30 AM 6:45 AM 7:00 AM 7:15 AM 7:30 AM 7:45 AM 8:00 AM…" at bounding box center [488, 147] width 123 height 21
click at [432, 195] on input "New Estimated Job Duration" at bounding box center [406, 192] width 219 height 21
type textarea "x"
type input "2"
click at [410, 233] on div "Assigned Technician(s)" at bounding box center [415, 234] width 225 height 17
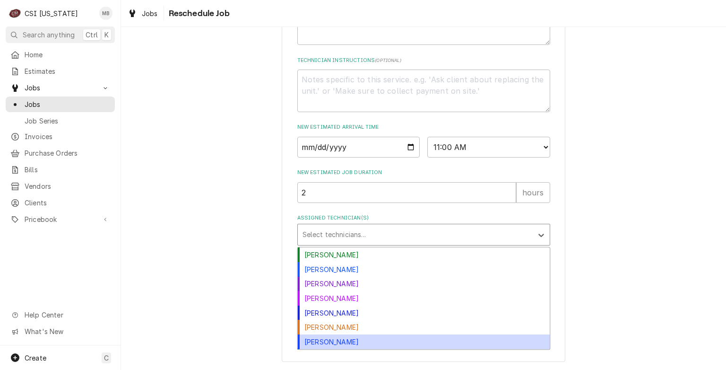
click at [341, 338] on div "Matt Brewington" at bounding box center [424, 341] width 252 height 15
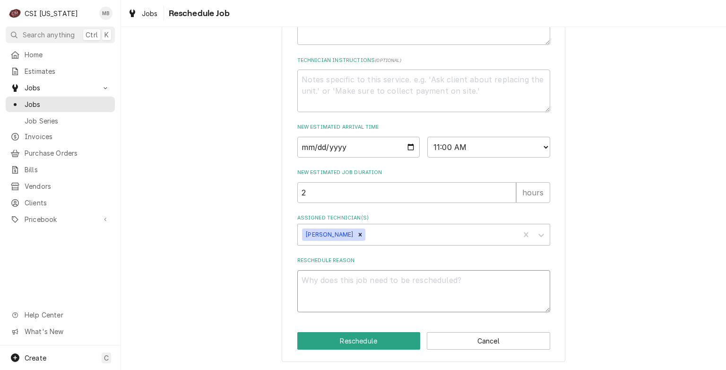
click at [354, 285] on textarea "Reschedule Reason" at bounding box center [423, 291] width 253 height 43
type textarea "x"
type textarea "P"
type textarea "x"
type textarea "PA"
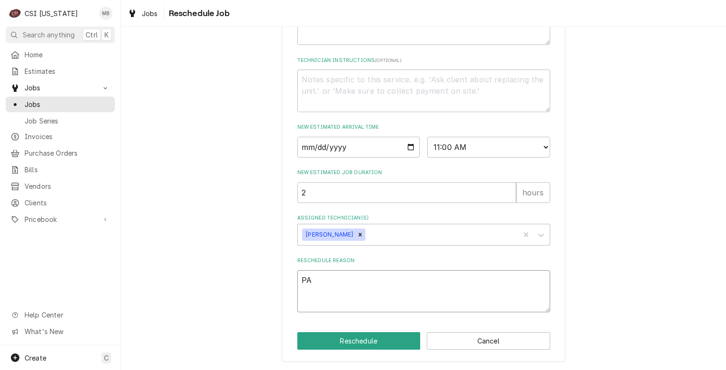
type textarea "x"
type textarea "PAR"
type textarea "x"
type textarea "PARS"
type textarea "x"
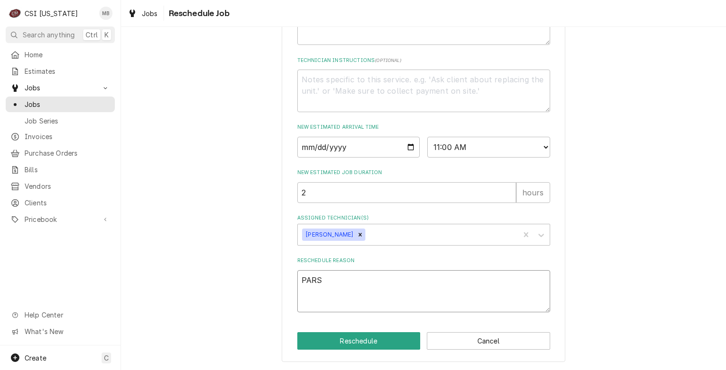
type textarea "PARST"
type textarea "x"
type textarea "PARS"
type textarea "x"
type textarea "PAR"
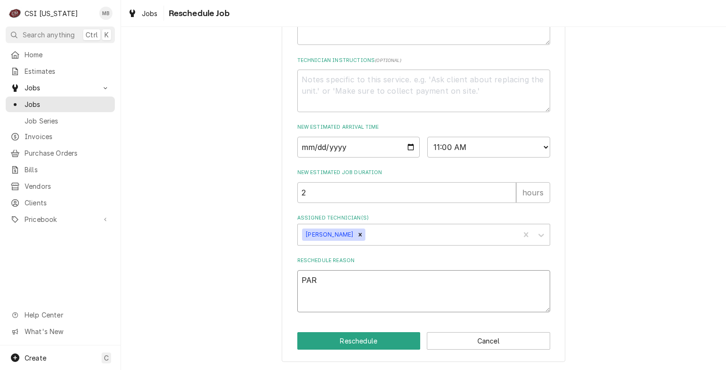
type textarea "x"
type textarea "PART"
type textarea "x"
type textarea "PARTS"
type textarea "x"
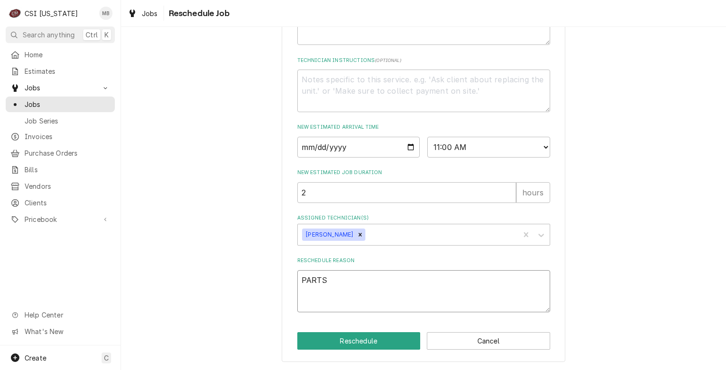
type textarea "PARTS A"
type textarea "x"
type textarea "PARTS AR"
type textarea "x"
type textarea "PARTS ARR"
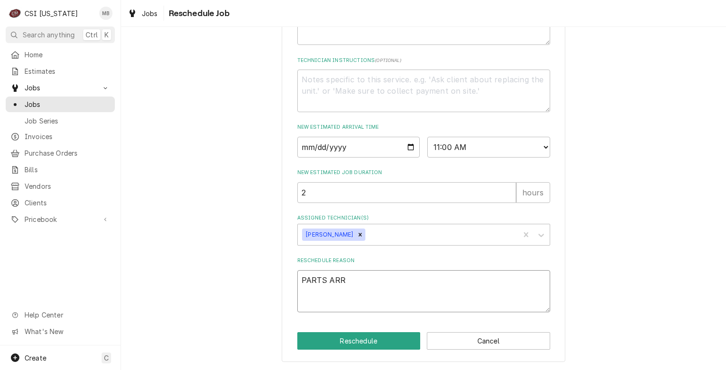
type textarea "x"
type textarea "PARTS ARRI"
type textarea "x"
type textarea "PARTS ARRIV"
type textarea "x"
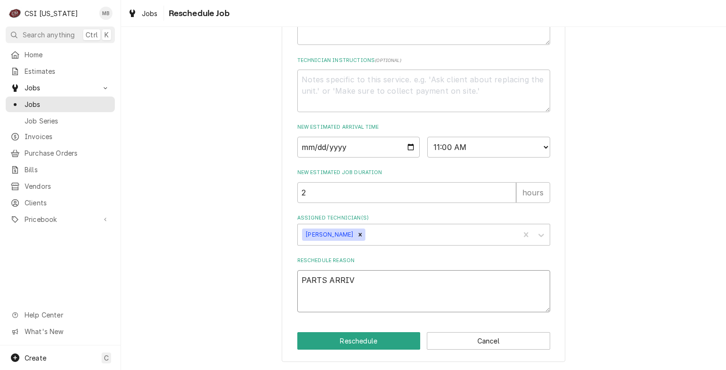
type textarea "PARTS ARRIVE"
type textarea "x"
type textarea "PARTS ARRIVED"
click at [352, 337] on button "Reschedule" at bounding box center [358, 340] width 123 height 17
type textarea "x"
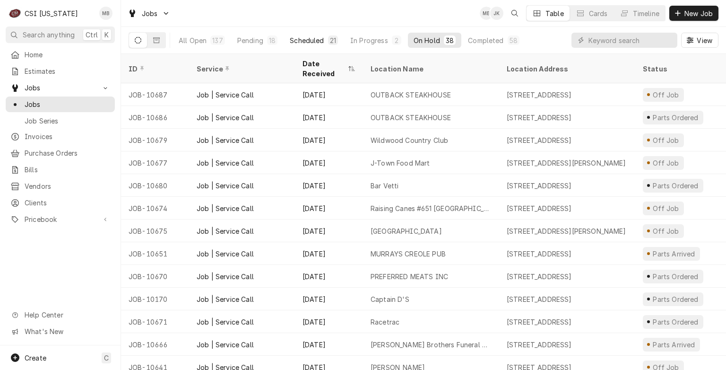
click at [335, 35] on button "Scheduled 21" at bounding box center [314, 40] width 60 height 15
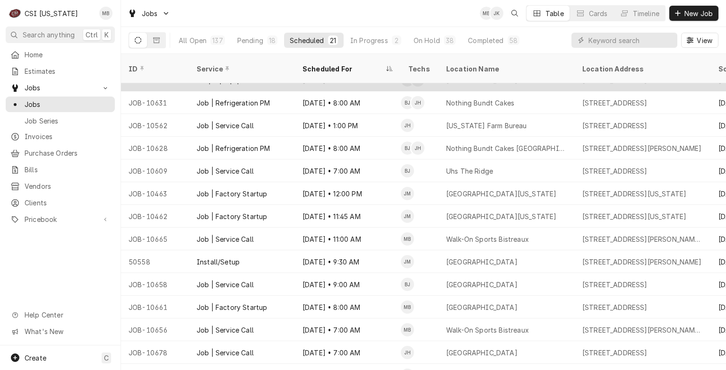
scroll to position [185, 0]
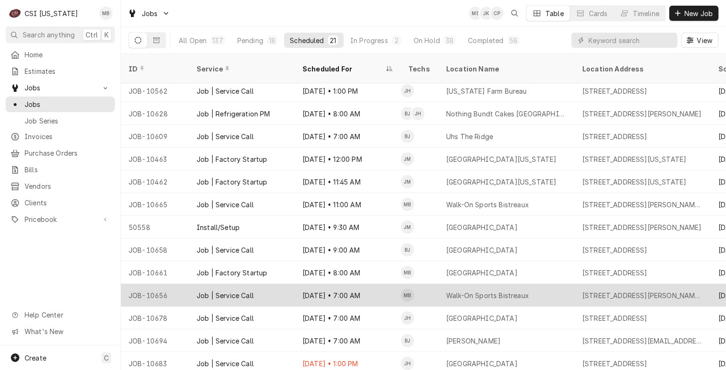
click at [351, 290] on div "[DATE] • 7:00 AM" at bounding box center [348, 295] width 106 height 23
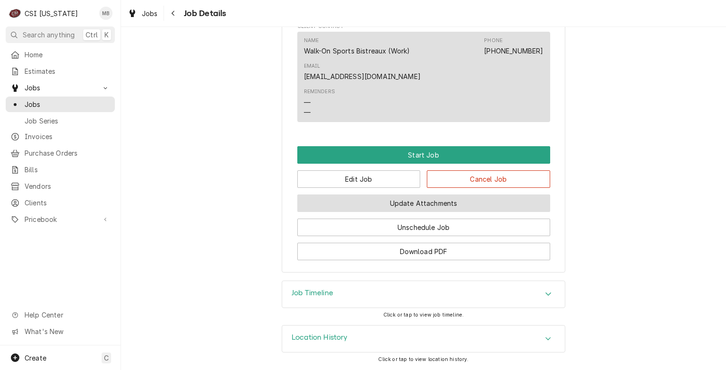
scroll to position [811, 0]
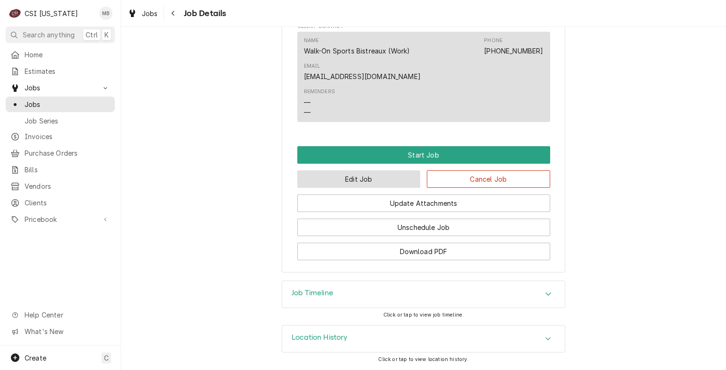
click at [375, 188] on button "Edit Job" at bounding box center [358, 178] width 123 height 17
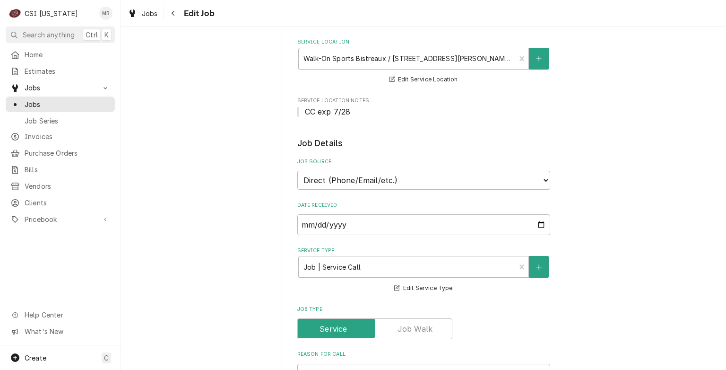
type textarea "x"
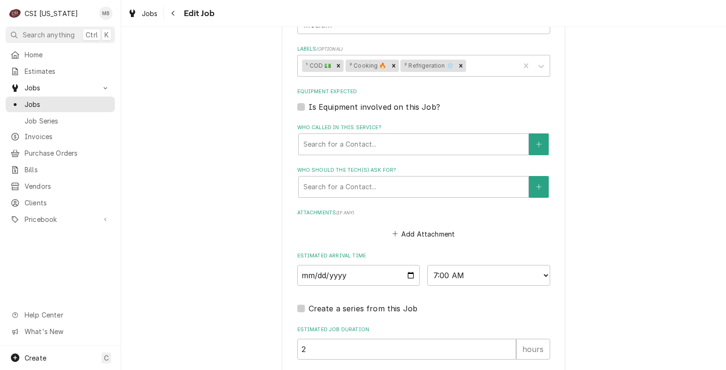
scroll to position [823, 0]
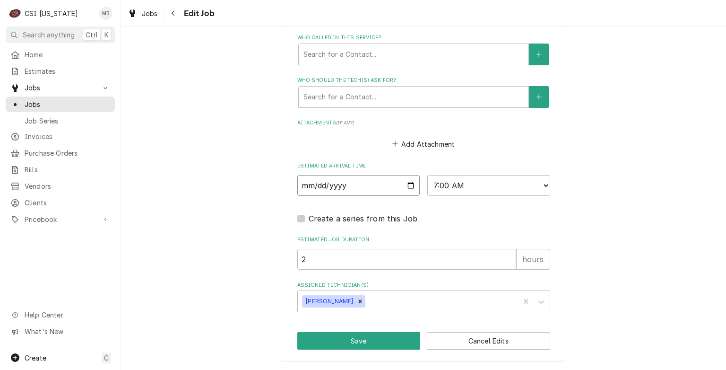
click at [409, 188] on input "[DATE]" at bounding box center [358, 185] width 123 height 21
type input "[DATE]"
click at [387, 340] on button "Save" at bounding box center [358, 340] width 123 height 17
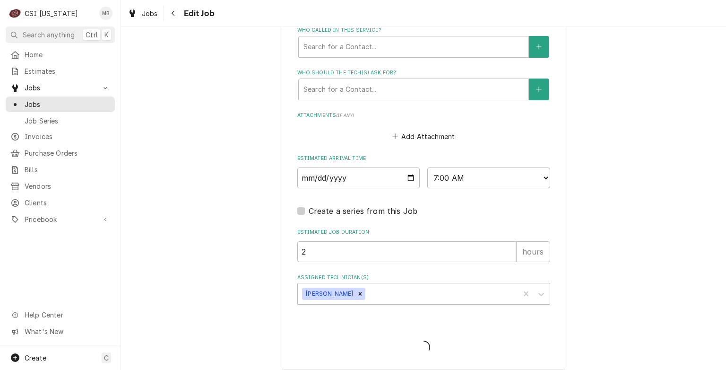
type textarea "x"
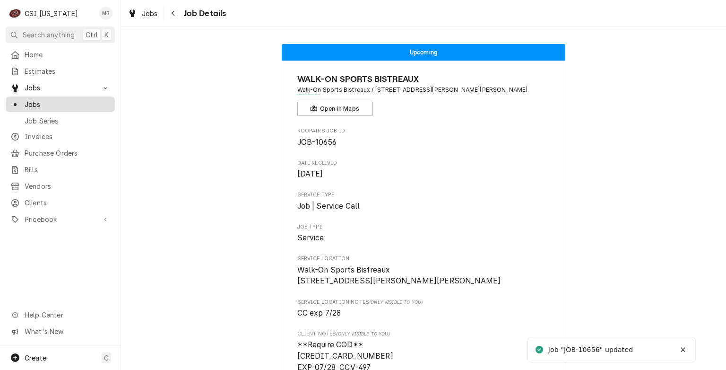
click at [53, 106] on div "Jobs" at bounding box center [60, 104] width 105 height 12
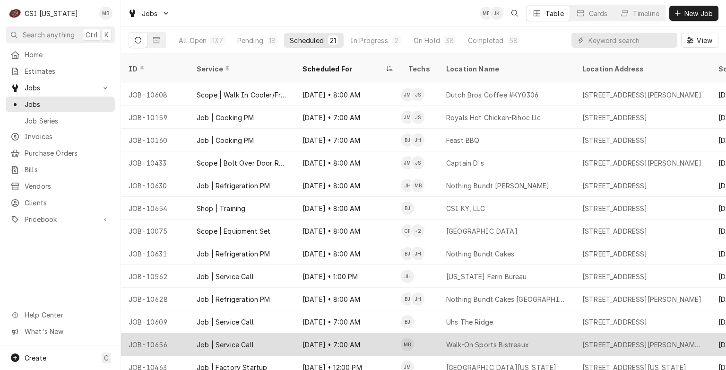
click at [330, 336] on div "[DATE] • 7:00 AM" at bounding box center [348, 344] width 106 height 23
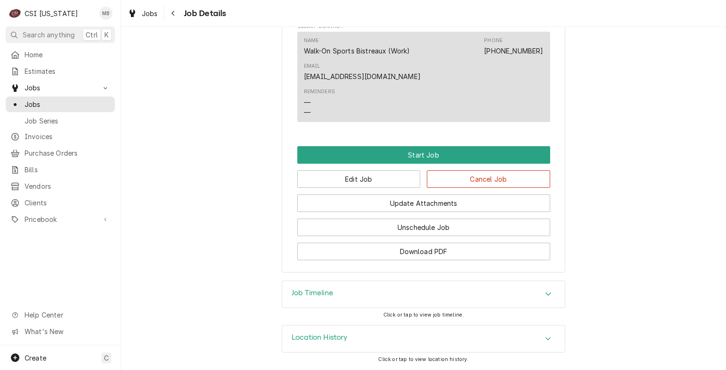
scroll to position [819, 0]
click at [351, 182] on button "Edit Job" at bounding box center [358, 178] width 123 height 17
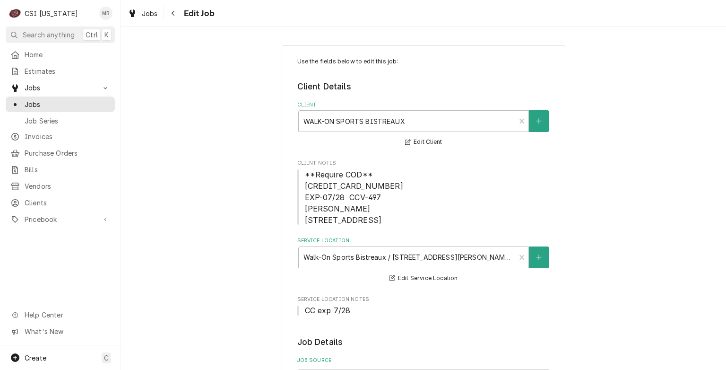
type textarea "x"
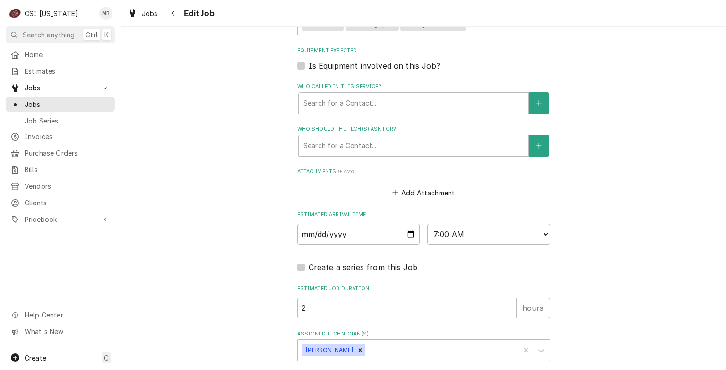
scroll to position [823, 0]
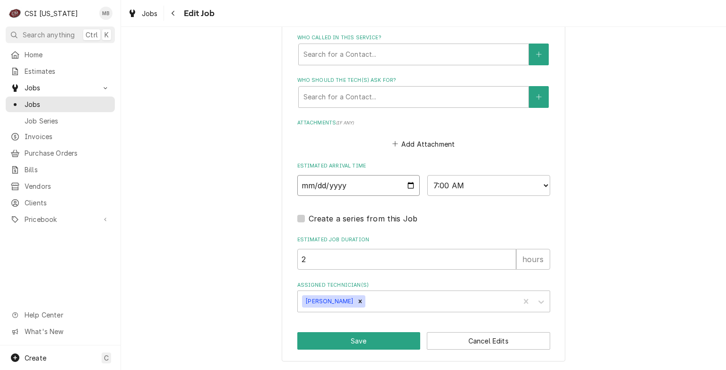
click at [403, 189] on input "2025-10-03" at bounding box center [358, 185] width 123 height 21
type input "2025-10-02"
click at [358, 348] on button "Save" at bounding box center [358, 340] width 123 height 17
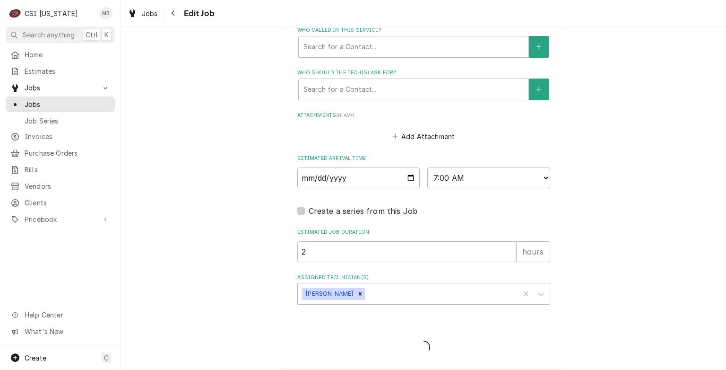
type textarea "x"
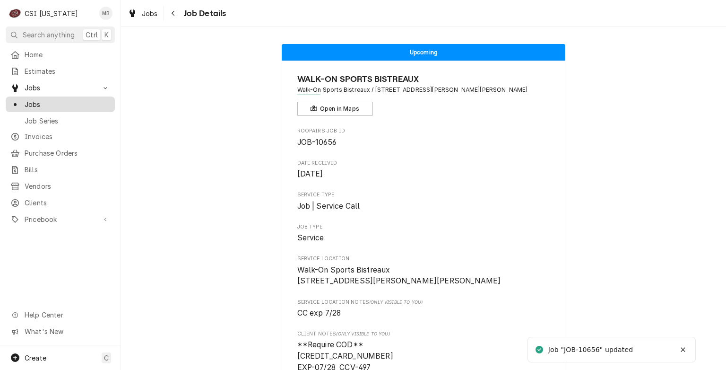
click at [42, 102] on span "Jobs" at bounding box center [68, 104] width 86 height 10
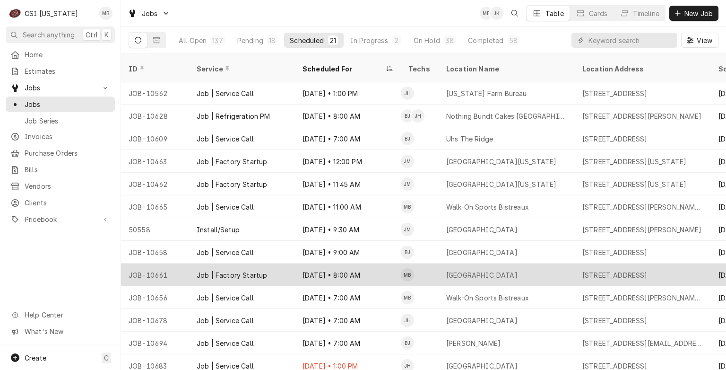
scroll to position [185, 0]
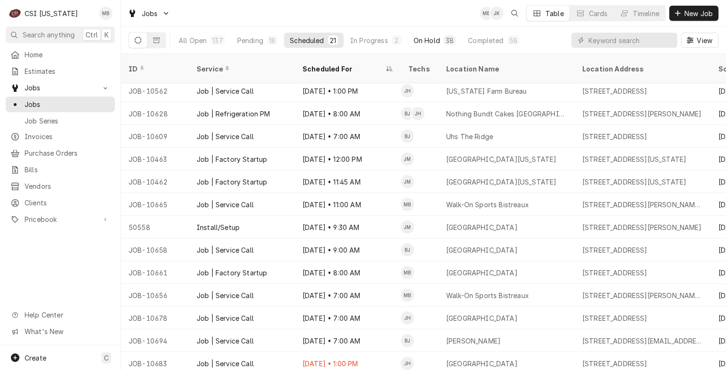
click at [417, 45] on button "On Hold 38" at bounding box center [434, 40] width 53 height 15
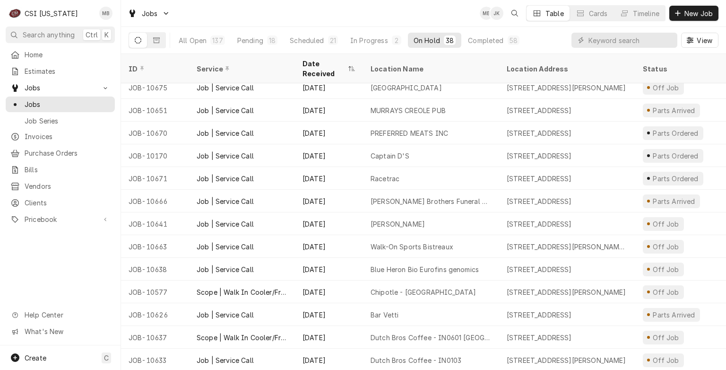
scroll to position [149, 0]
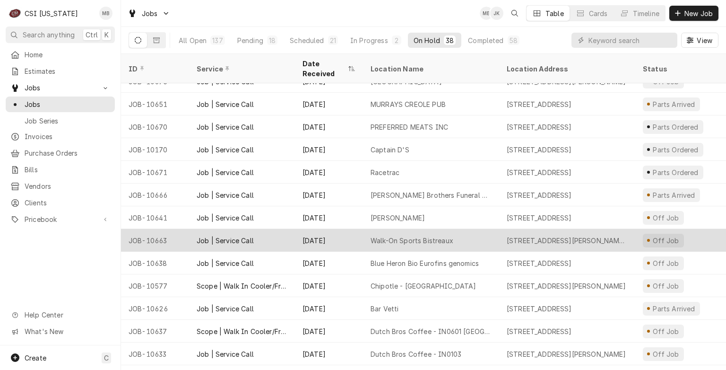
click at [350, 232] on div "Sep 25" at bounding box center [329, 240] width 68 height 23
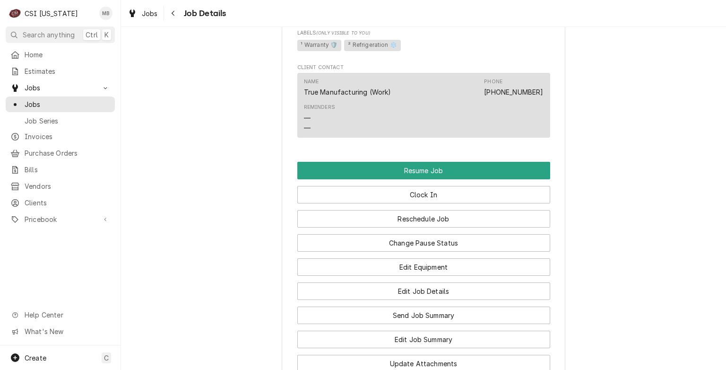
scroll to position [601, 0]
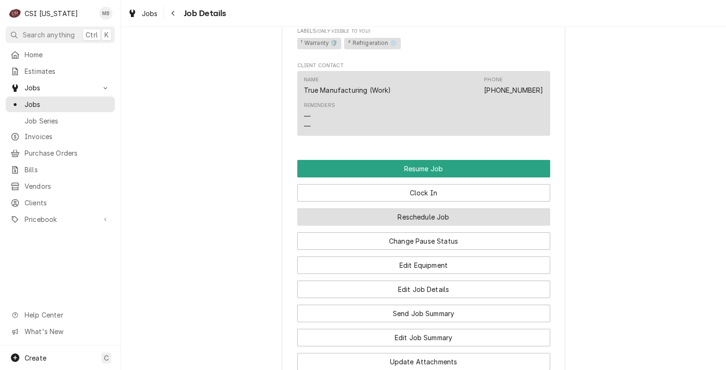
click at [393, 225] on button "Reschedule Job" at bounding box center [423, 216] width 253 height 17
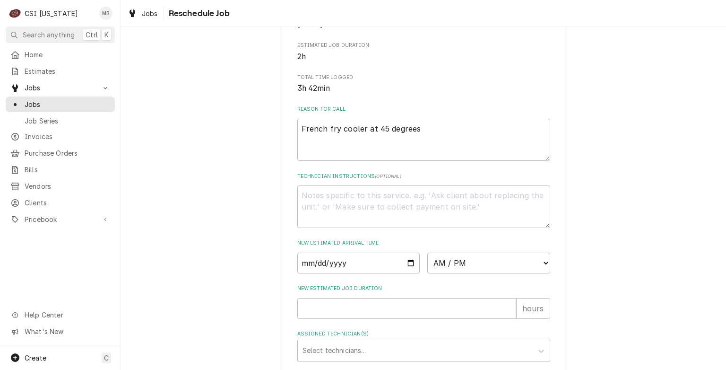
scroll to position [263, 0]
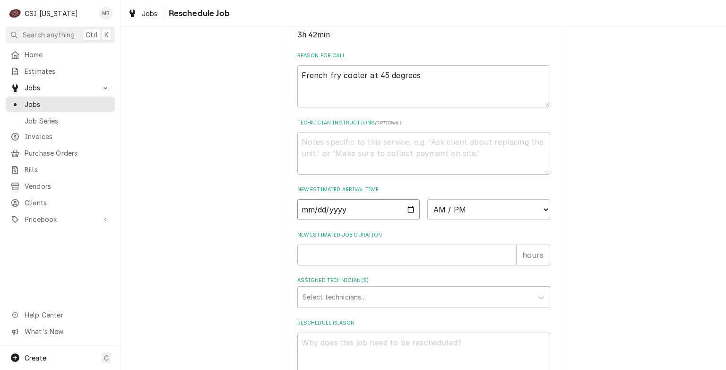
click at [406, 219] on input "Date" at bounding box center [358, 209] width 123 height 21
type textarea "x"
type input "[DATE]"
click at [463, 220] on select "AM / PM 6:00 AM 6:15 AM 6:30 AM 6:45 AM 7:00 AM 7:15 AM 7:30 AM 7:45 AM 8:00 AM…" at bounding box center [488, 209] width 123 height 21
select select "10:00:00"
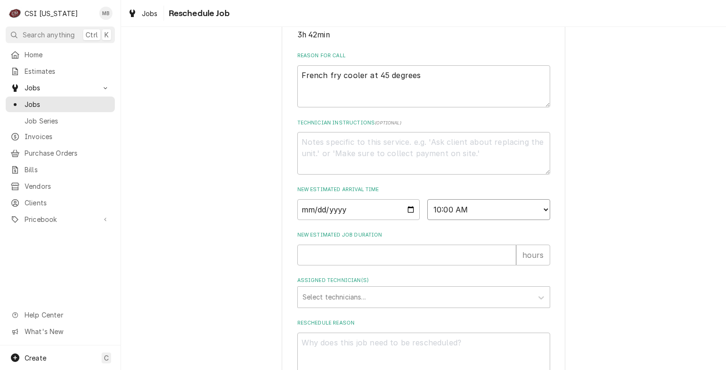
click at [427, 210] on select "AM / PM 6:00 AM 6:15 AM 6:30 AM 6:45 AM 7:00 AM 7:15 AM 7:30 AM 7:45 AM 8:00 AM…" at bounding box center [488, 209] width 123 height 21
click at [388, 265] on input "New Estimated Job Duration" at bounding box center [406, 254] width 219 height 21
type textarea "x"
type input "2"
click at [383, 305] on div "Assigned Technician(s)" at bounding box center [415, 296] width 225 height 17
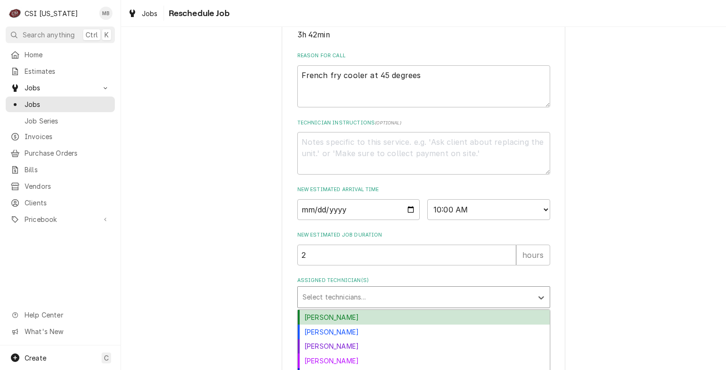
scroll to position [336, 0]
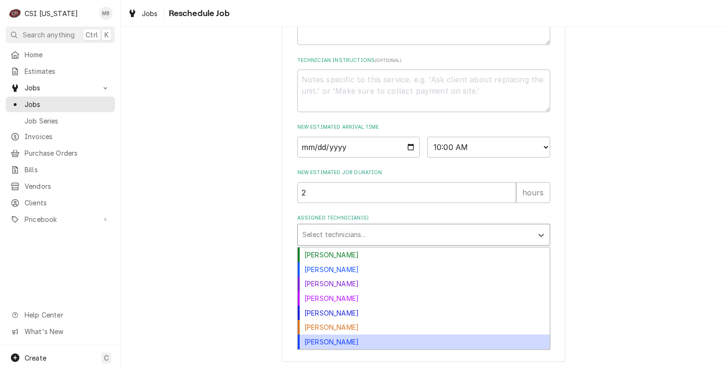
click at [360, 340] on div "Matt Brewington" at bounding box center [424, 341] width 252 height 15
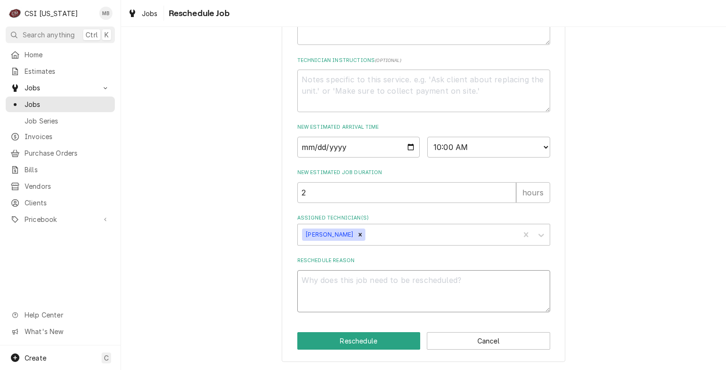
click at [363, 275] on textarea "Reschedule Reason" at bounding box center [423, 291] width 253 height 43
type textarea "x"
type textarea "M"
type textarea "x"
type textarea "MA"
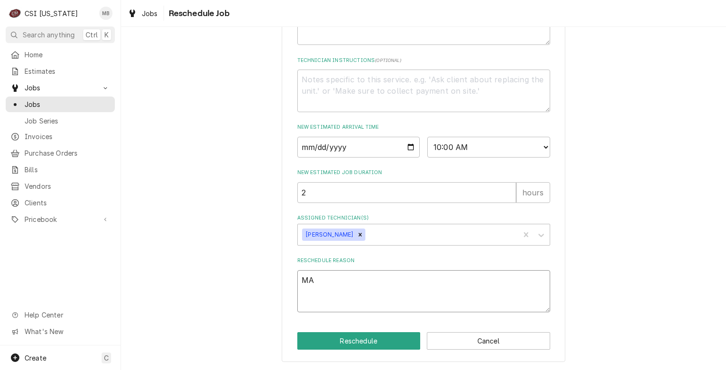
type textarea "x"
type textarea "M"
type textarea "x"
type textarea "WO"
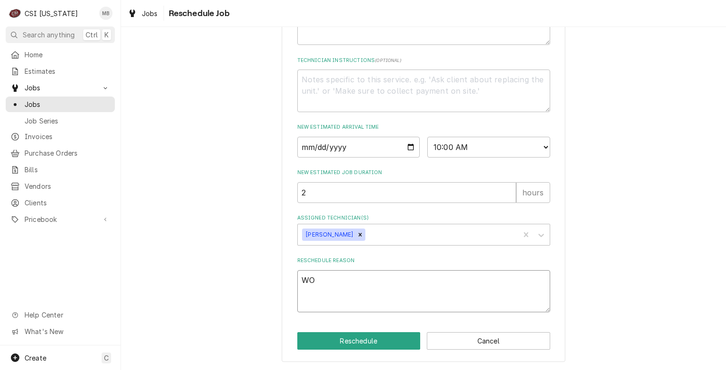
type textarea "x"
type textarea "WOR"
type textarea "x"
type textarea "WORK"
type textarea "x"
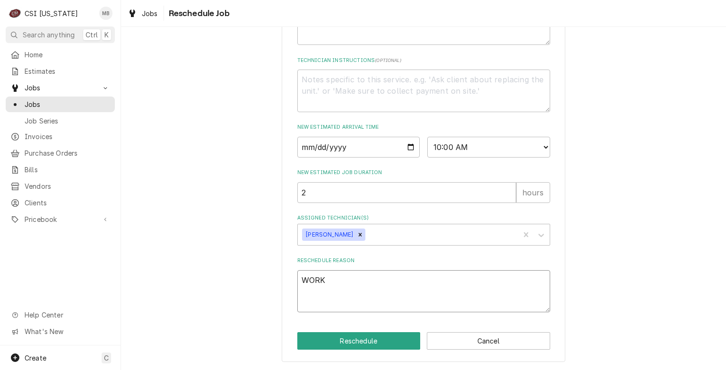
type textarea "WORK"
type textarea "x"
type textarea "WORK O"
type textarea "x"
type textarea "WORK ON"
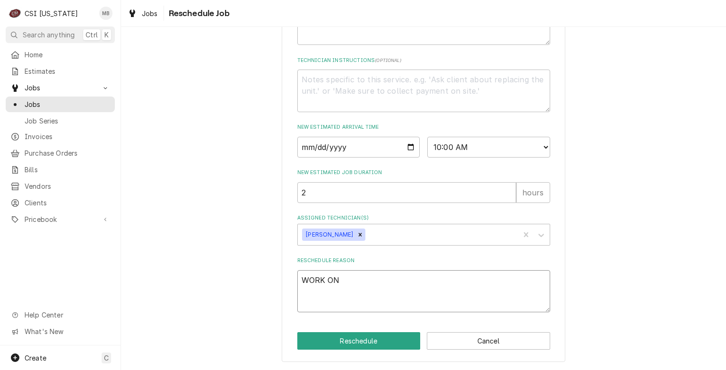
type textarea "x"
type textarea "WORK ON"
type textarea "x"
type textarea "WORK ON FR"
type textarea "x"
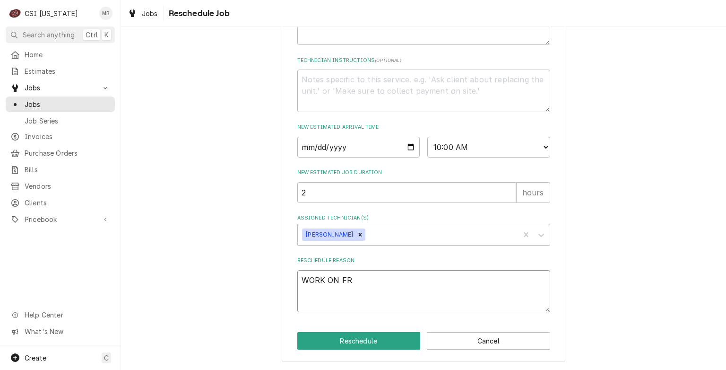
type textarea "WORK ON FRY"
type textarea "x"
type textarea "WORK ON FRYER"
type textarea "x"
type textarea "WORK ON FRYERS"
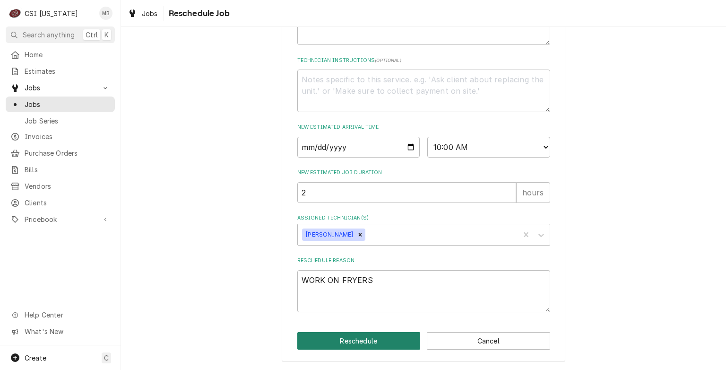
click at [363, 344] on button "Reschedule" at bounding box center [358, 340] width 123 height 17
type textarea "x"
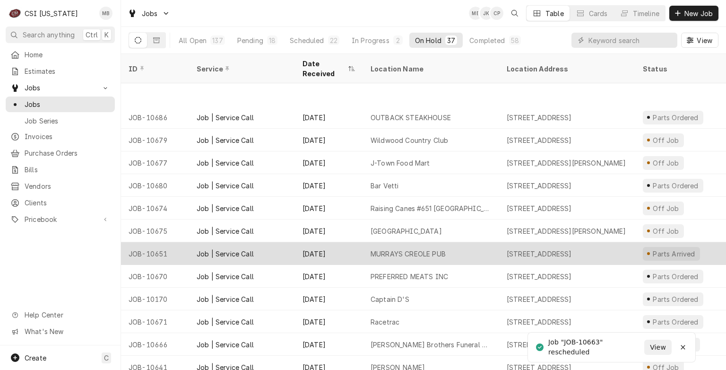
scroll to position [55, 0]
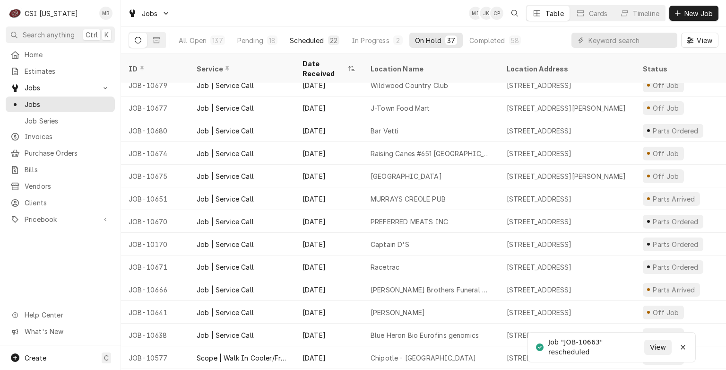
click at [312, 42] on div "Scheduled" at bounding box center [307, 40] width 34 height 10
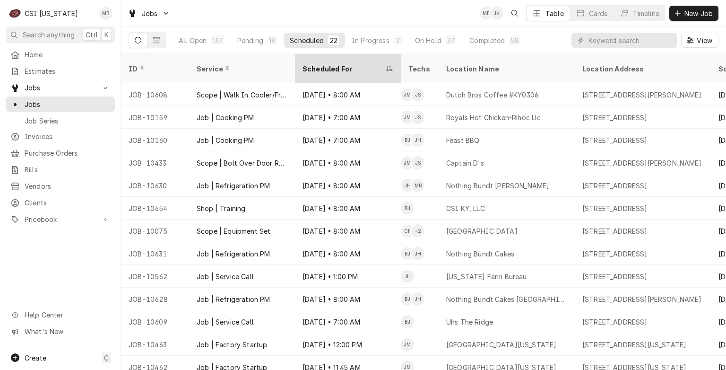
click at [363, 65] on div "Scheduled For" at bounding box center [343, 69] width 81 height 10
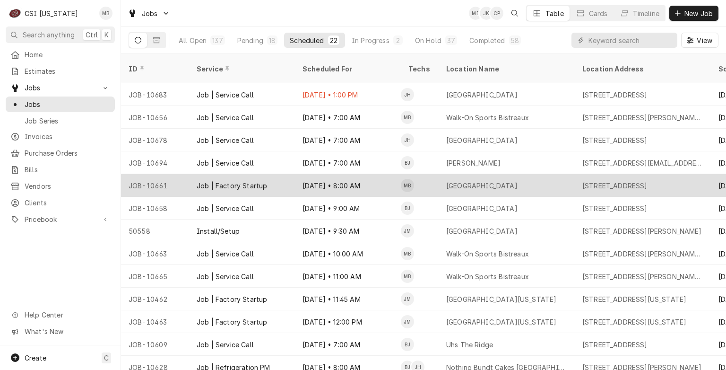
click at [384, 174] on div "Oct 2 • 8:00 AM" at bounding box center [348, 185] width 106 height 23
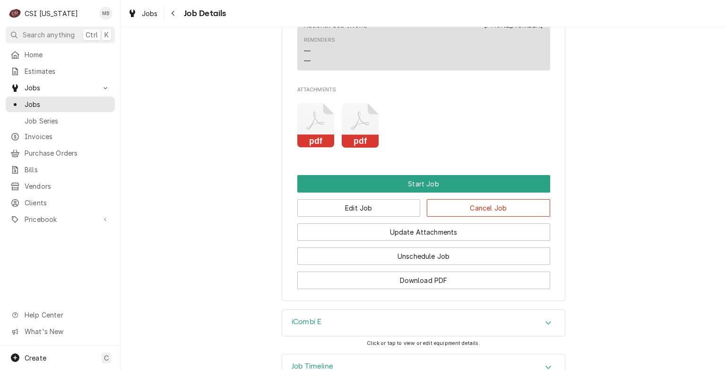
scroll to position [1168, 0]
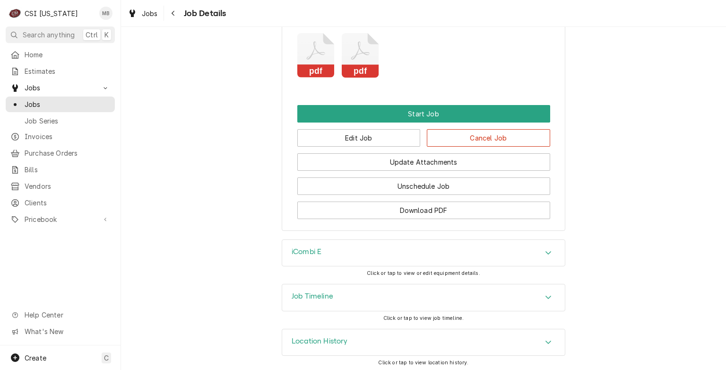
click at [389, 138] on div "Edit Job Cancel Job" at bounding box center [423, 134] width 253 height 24
click at [387, 147] on button "Edit Job" at bounding box center [358, 137] width 123 height 17
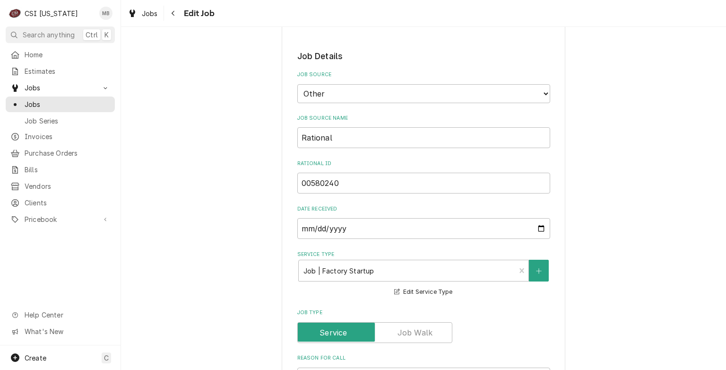
type textarea "x"
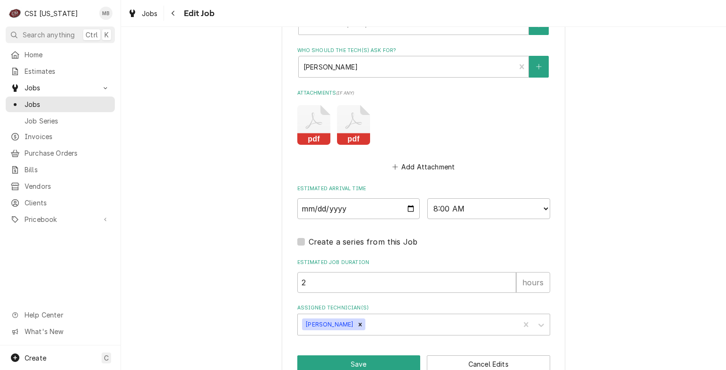
scroll to position [1112, 0]
click at [411, 199] on input "2025-10-02" at bounding box center [358, 207] width 123 height 21
click at [432, 201] on select "AM / PM 6:00 AM 6:15 AM 6:30 AM 6:45 AM 7:00 AM 7:15 AM 7:30 AM 7:45 AM 8:00 AM…" at bounding box center [488, 207] width 123 height 21
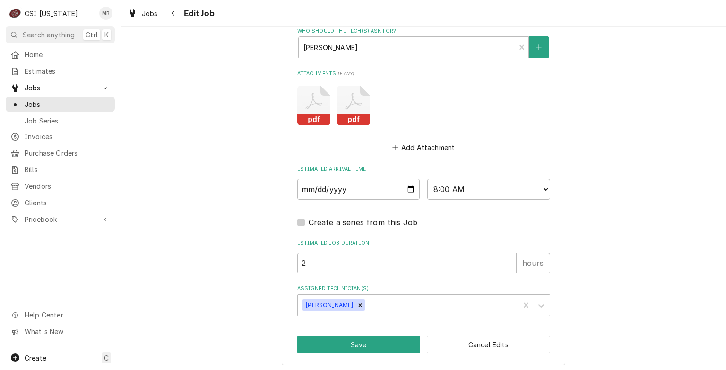
click at [449, 174] on div "Estimated Arrival Time 2025-10-02 AM / PM 6:00 AM 6:15 AM 6:30 AM 6:45 AM 7:00 …" at bounding box center [423, 182] width 253 height 34
click at [449, 186] on select "AM / PM 6:00 AM 6:15 AM 6:30 AM 6:45 AM 7:00 AM 7:15 AM 7:30 AM 7:45 AM 8:00 AM…" at bounding box center [488, 189] width 123 height 21
select select "13:00:00"
click at [427, 179] on select "AM / PM 6:00 AM 6:15 AM 6:30 AM 6:45 AM 7:00 AM 7:15 AM 7:30 AM 7:45 AM 8:00 AM…" at bounding box center [488, 189] width 123 height 21
click at [343, 336] on button "Save" at bounding box center [358, 344] width 123 height 17
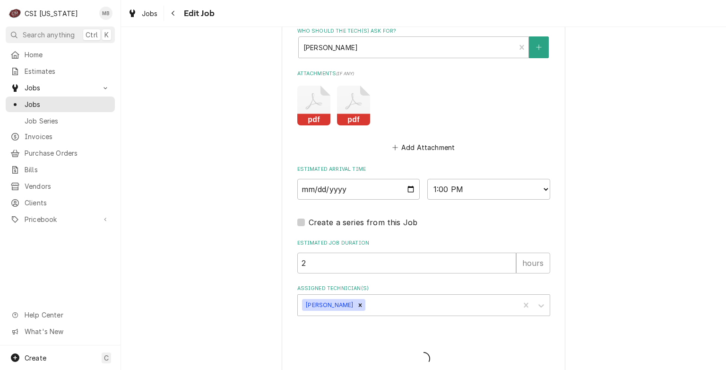
type textarea "x"
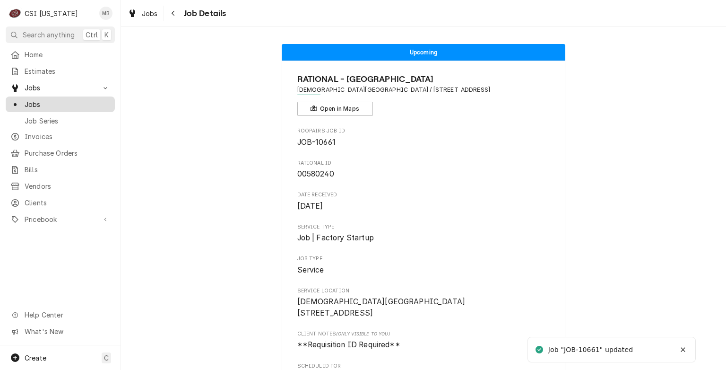
click at [49, 103] on span "Jobs" at bounding box center [68, 104] width 86 height 10
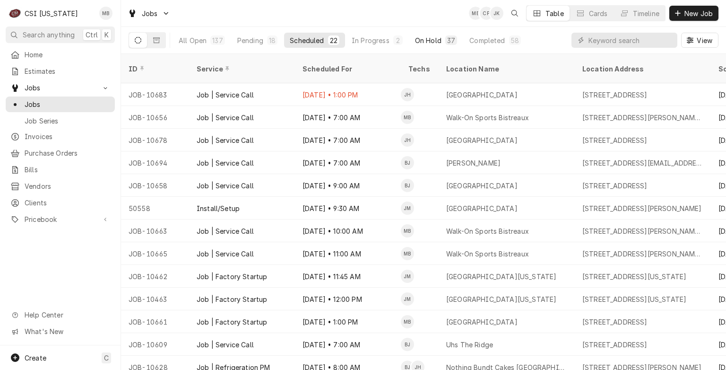
click at [416, 37] on div "On Hold" at bounding box center [428, 40] width 26 height 10
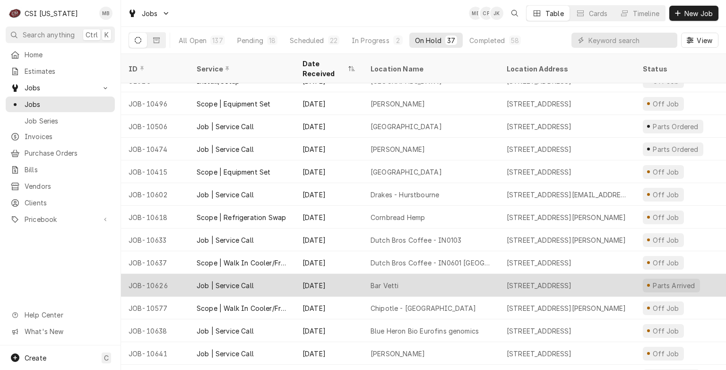
scroll to position [335, 0]
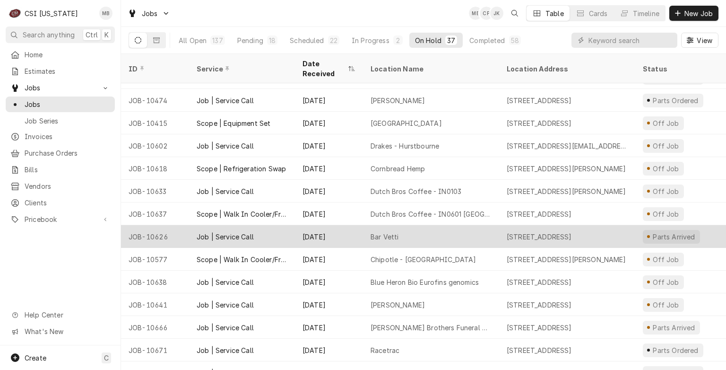
click at [327, 226] on div "Sep 16" at bounding box center [329, 236] width 68 height 23
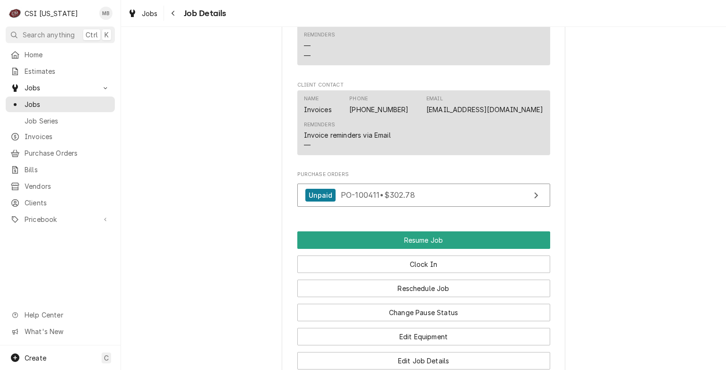
scroll to position [993, 0]
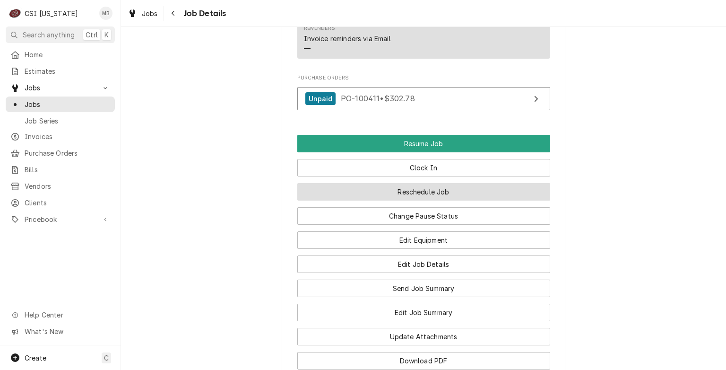
click at [382, 200] on button "Reschedule Job" at bounding box center [423, 191] width 253 height 17
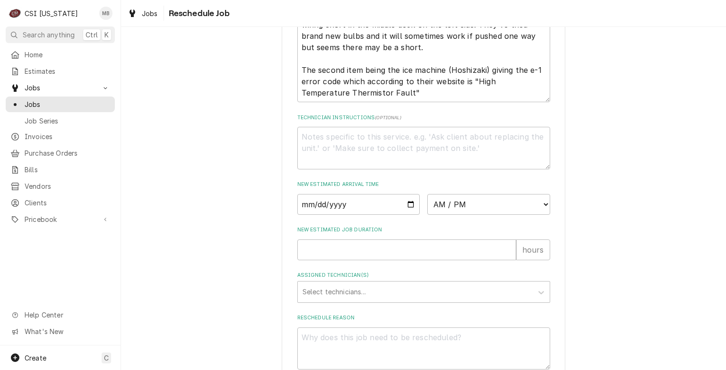
scroll to position [392, 0]
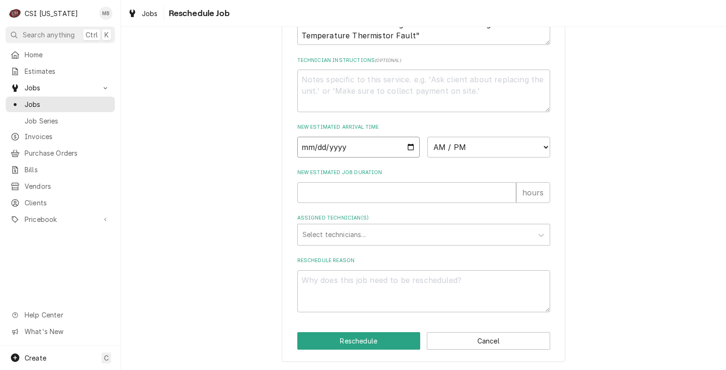
click at [410, 150] on input "Date" at bounding box center [358, 147] width 123 height 21
type textarea "x"
type input "[DATE]"
click at [449, 142] on select "AM / PM 6:00 AM 6:15 AM 6:30 AM 6:45 AM 7:00 AM 7:15 AM 7:30 AM 7:45 AM 8:00 AM…" at bounding box center [488, 147] width 123 height 21
select select "06:30:00"
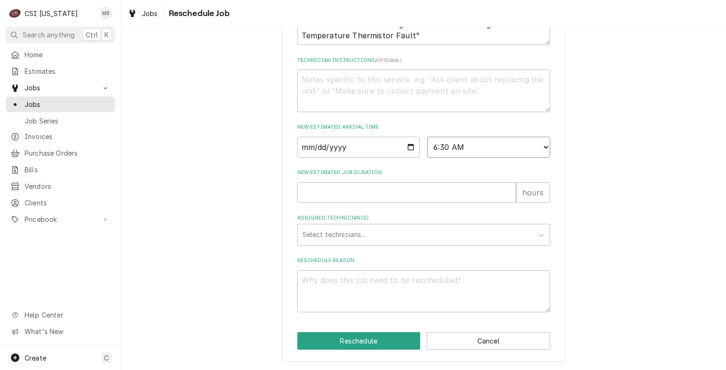
click at [427, 137] on select "AM / PM 6:00 AM 6:15 AM 6:30 AM 6:45 AM 7:00 AM 7:15 AM 7:30 AM 7:45 AM 8:00 AM…" at bounding box center [488, 147] width 123 height 21
click at [354, 202] on input "New Estimated Job Duration" at bounding box center [406, 192] width 219 height 21
type textarea "x"
type input "5"
click at [349, 232] on div "Assigned Technician(s)" at bounding box center [415, 234] width 225 height 17
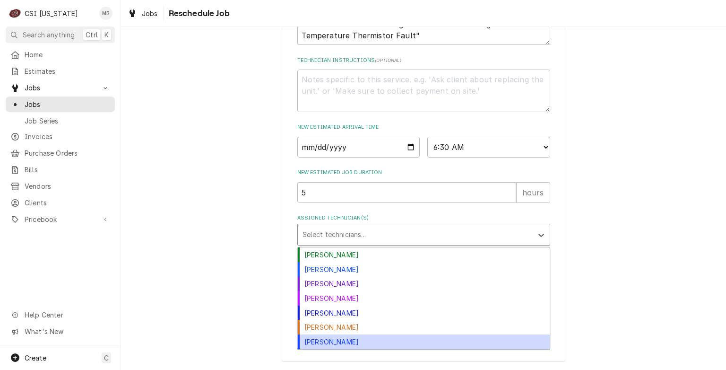
click at [328, 339] on div "[PERSON_NAME]" at bounding box center [424, 341] width 252 height 15
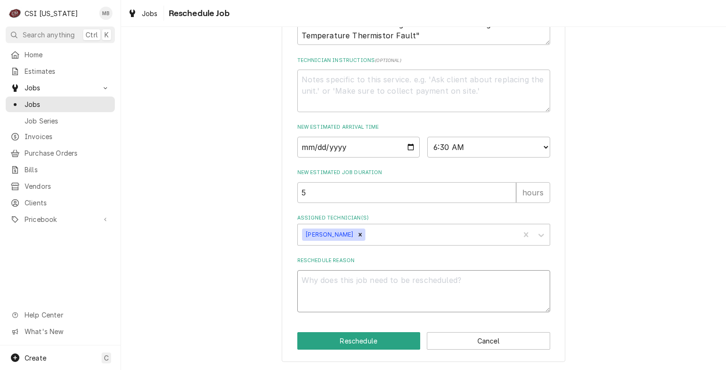
click at [336, 289] on textarea "Reschedule Reason" at bounding box center [423, 291] width 253 height 43
type textarea "x"
type textarea "P"
type textarea "x"
type textarea "PA"
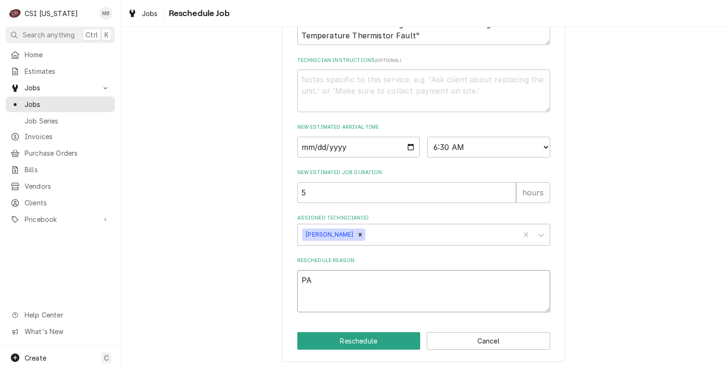
type textarea "x"
type textarea "PAR"
type textarea "x"
type textarea "PART"
type textarea "x"
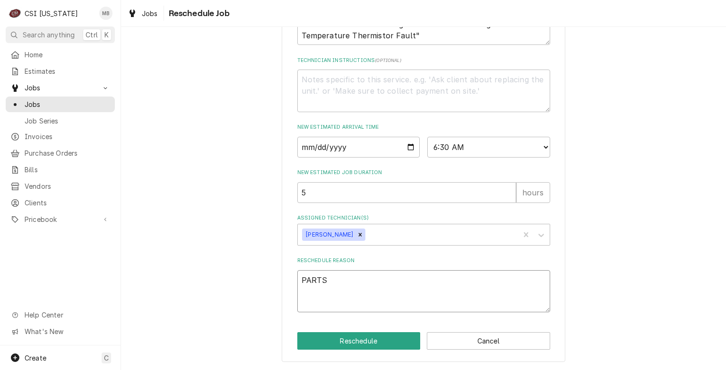
type textarea "PARTS"
type textarea "x"
type textarea "PARTS A"
type textarea "x"
type textarea "PARTS AR"
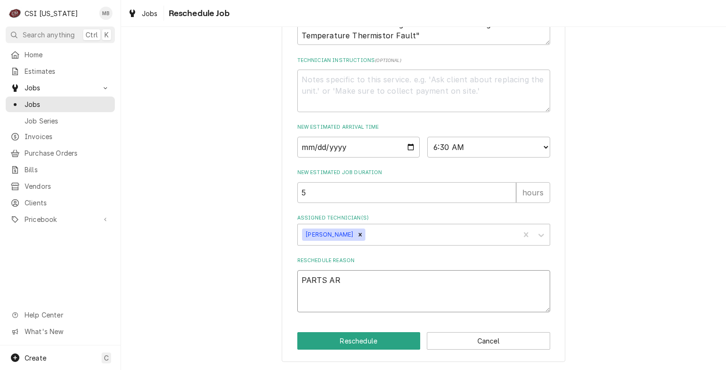
type textarea "x"
type textarea "PARTS ARR"
type textarea "x"
type textarea "PARTS ARRI"
type textarea "x"
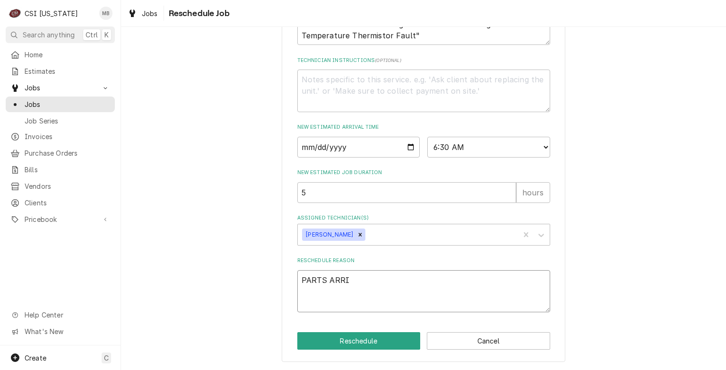
type textarea "PARTS ARRIV"
type textarea "x"
type textarea "PARTS ARRIVE"
type textarea "x"
type textarea "PARTS ARRIVED"
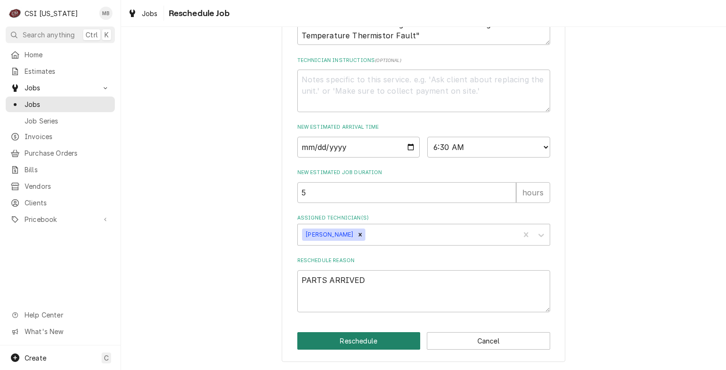
click at [348, 347] on button "Reschedule" at bounding box center [358, 340] width 123 height 17
type textarea "x"
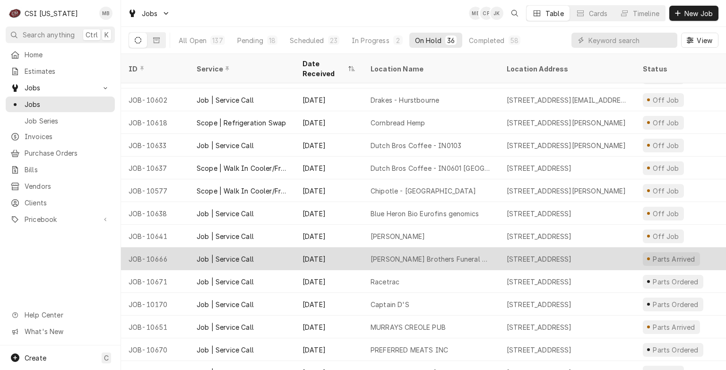
scroll to position [424, 0]
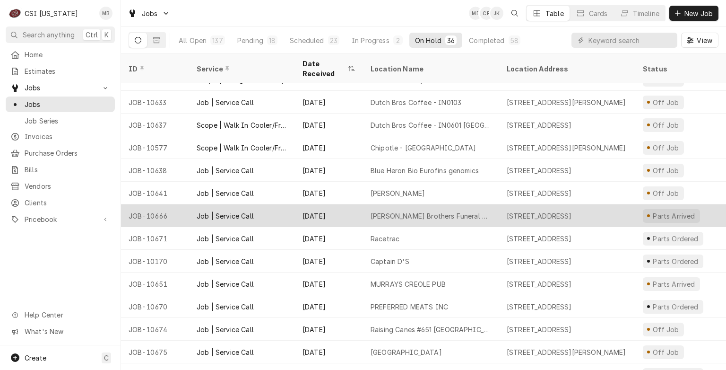
click at [332, 272] on div "[DATE]" at bounding box center [329, 283] width 68 height 23
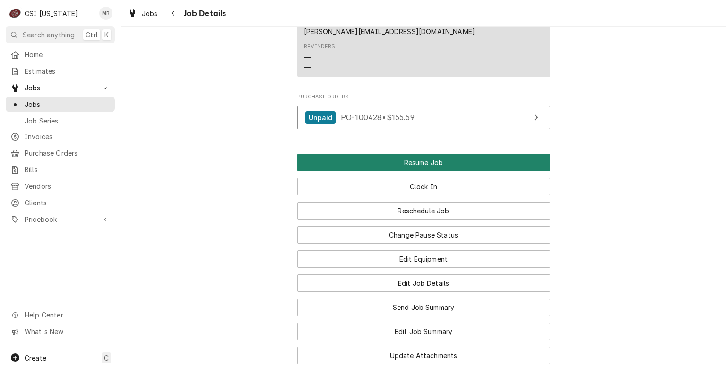
scroll to position [1100, 0]
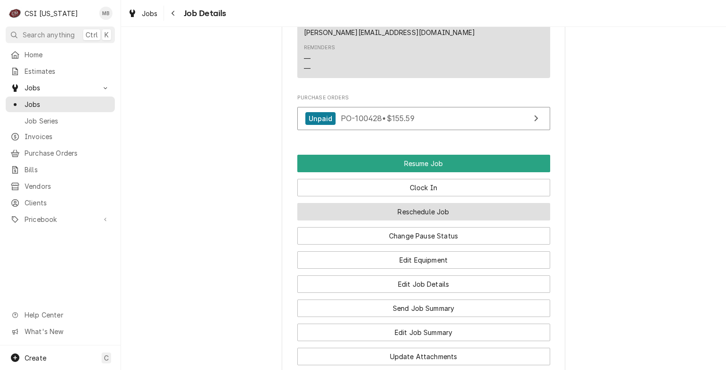
click at [373, 209] on button "Reschedule Job" at bounding box center [423, 211] width 253 height 17
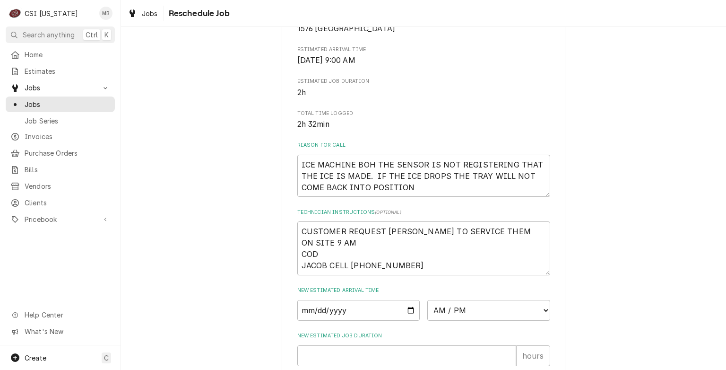
scroll to position [246, 0]
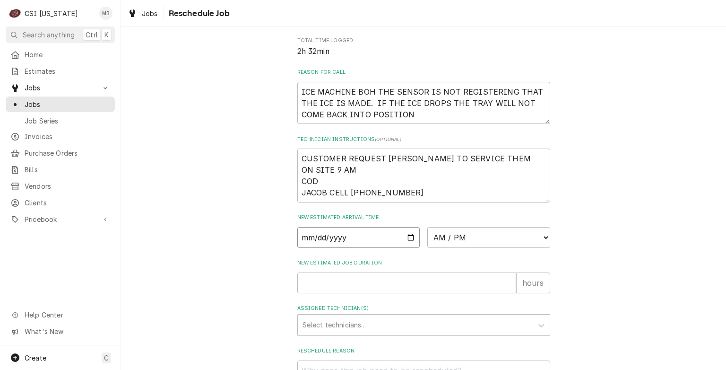
click at [408, 248] on input "Date" at bounding box center [358, 237] width 123 height 21
type textarea "x"
type input "[DATE]"
click at [446, 246] on select "AM / PM 6:00 AM 6:15 AM 6:30 AM 6:45 AM 7:00 AM 7:15 AM 7:30 AM 7:45 AM 8:00 AM…" at bounding box center [488, 237] width 123 height 21
select select "12:30:00"
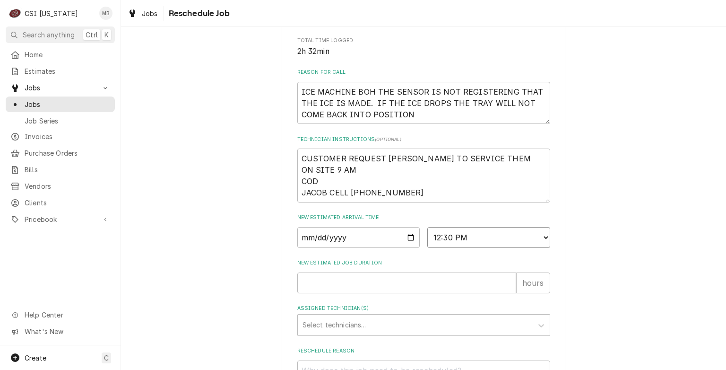
click at [427, 237] on select "AM / PM 6:00 AM 6:15 AM 6:30 AM 6:45 AM 7:00 AM 7:15 AM 7:30 AM 7:45 AM 8:00 AM…" at bounding box center [488, 237] width 123 height 21
click at [374, 283] on input "New Estimated Job Duration" at bounding box center [406, 282] width 219 height 21
type textarea "x"
type input "2"
click at [378, 333] on div "Assigned Technician(s)" at bounding box center [415, 324] width 225 height 17
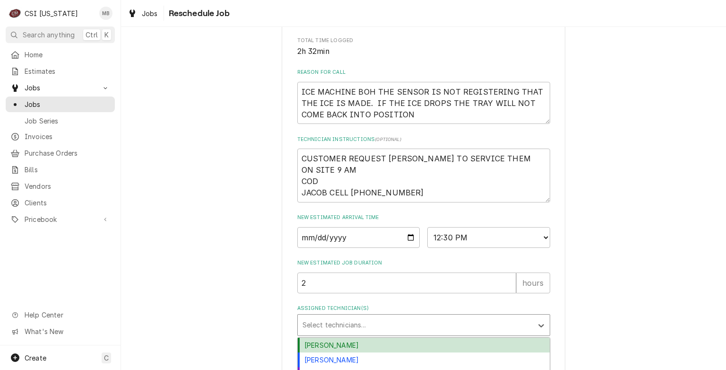
scroll to position [347, 0]
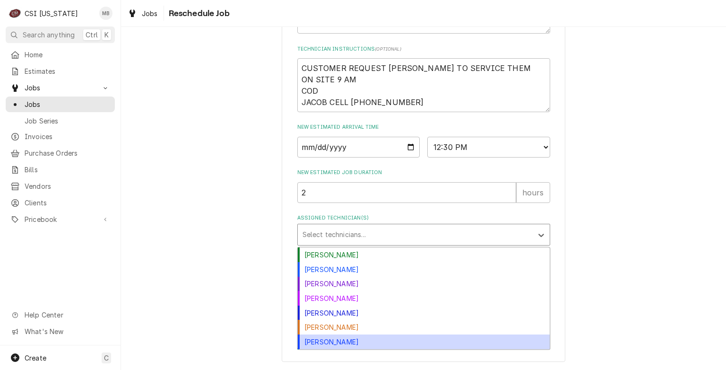
click at [378, 341] on div "[PERSON_NAME]" at bounding box center [424, 341] width 252 height 15
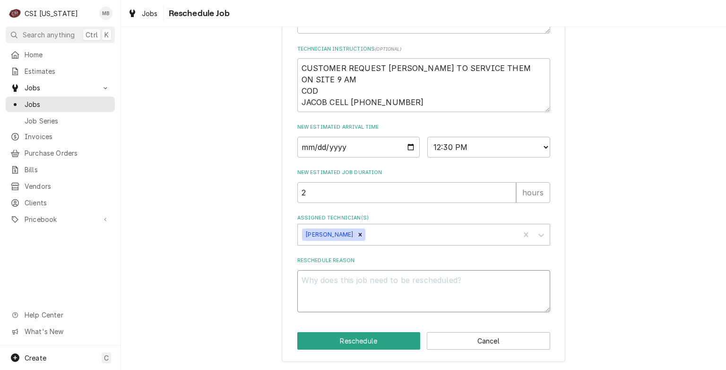
click at [376, 283] on textarea "Reschedule Reason" at bounding box center [423, 291] width 253 height 43
type textarea "x"
type textarea "P"
type textarea "x"
type textarea "PA"
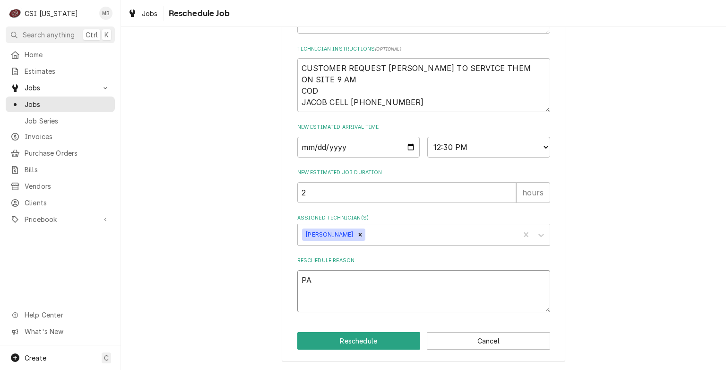
type textarea "x"
type textarea "PAR"
type textarea "x"
type textarea "PART"
type textarea "x"
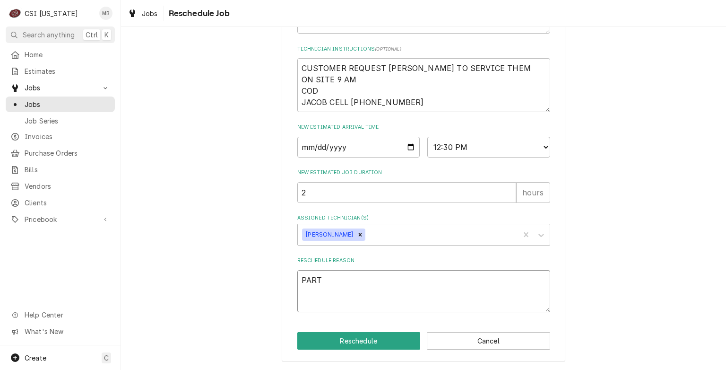
type textarea "PARTS"
type textarea "x"
type textarea "PARTS"
type textarea "x"
type textarea "PARTS A"
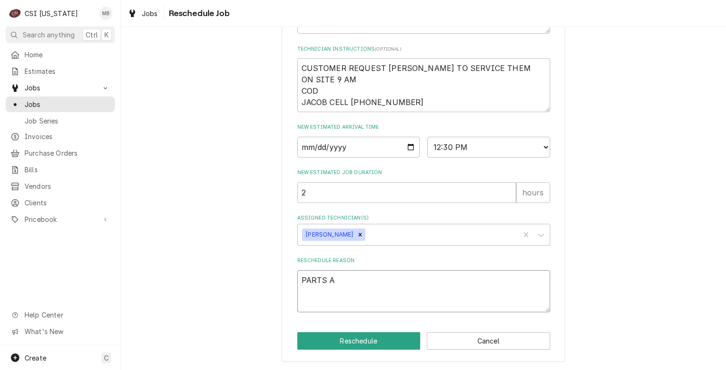
type textarea "x"
type textarea "PARTS AR"
type textarea "x"
type textarea "PARTS ARR"
type textarea "x"
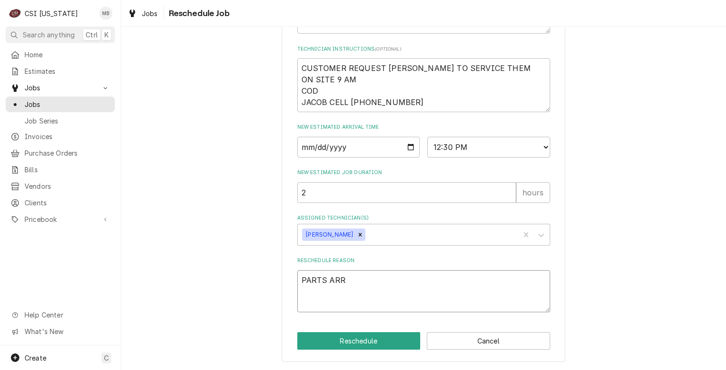
type textarea "PARTS ARRI"
type textarea "x"
type textarea "PARTS ARRIV"
type textarea "x"
type textarea "PARTS ARRIVE"
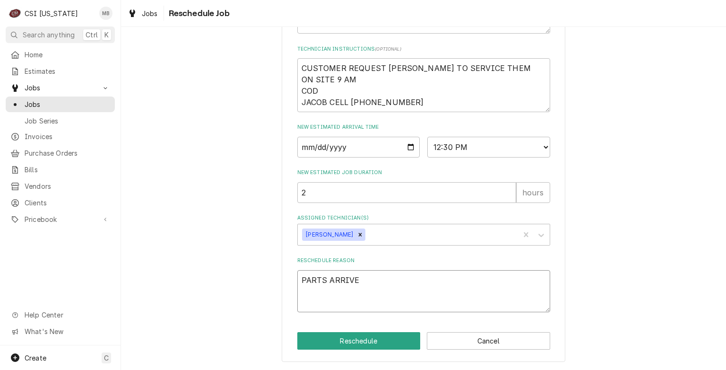
type textarea "x"
type textarea "PARTS ARRIVED"
click at [368, 346] on button "Reschedule" at bounding box center [358, 340] width 123 height 17
type textarea "x"
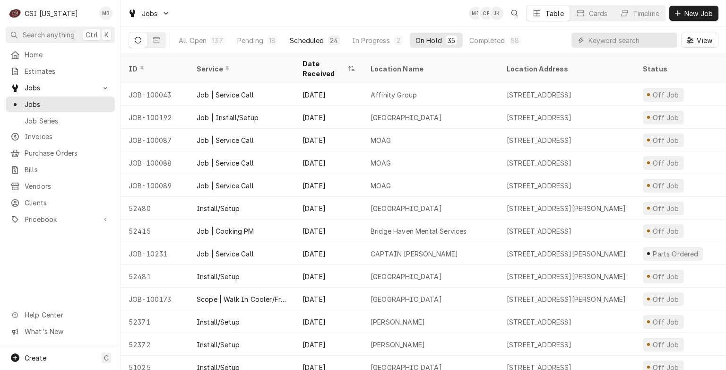
click at [302, 33] on button "Scheduled 24" at bounding box center [314, 40] width 61 height 15
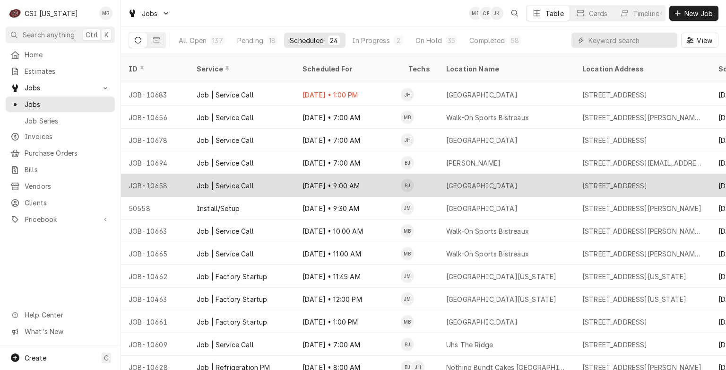
click at [308, 179] on div "[DATE] • 9:00 AM" at bounding box center [348, 185] width 106 height 23
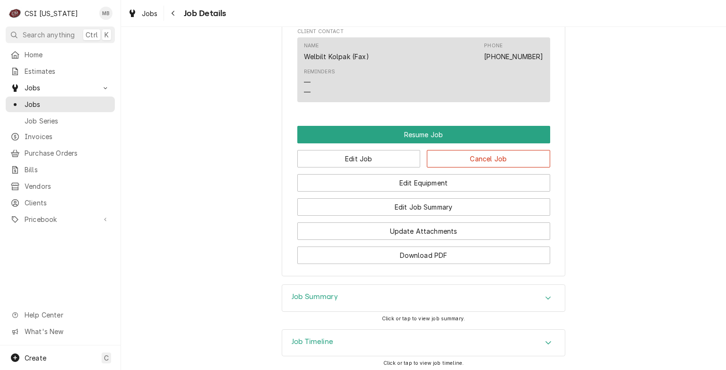
scroll to position [952, 0]
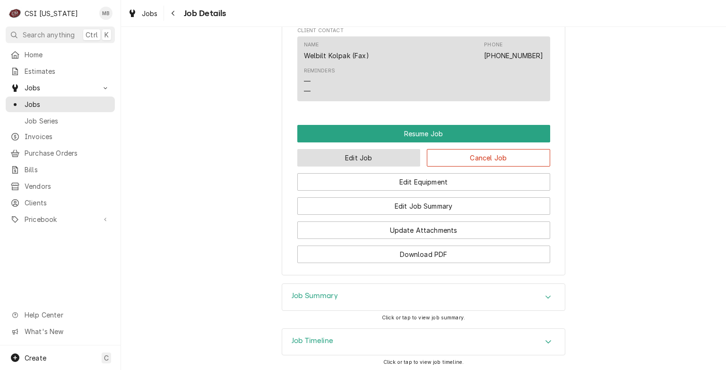
click at [320, 164] on button "Edit Job" at bounding box center [358, 157] width 123 height 17
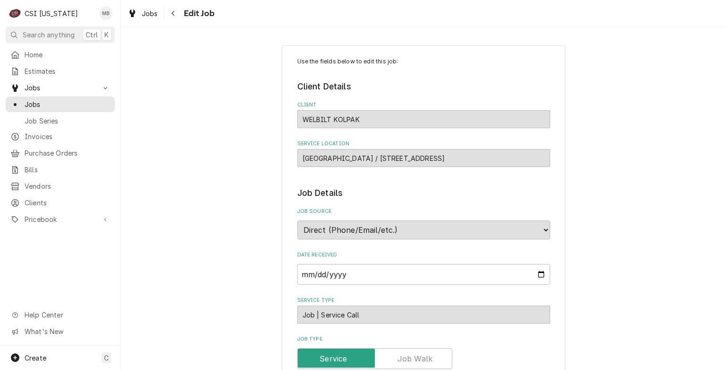
type textarea "x"
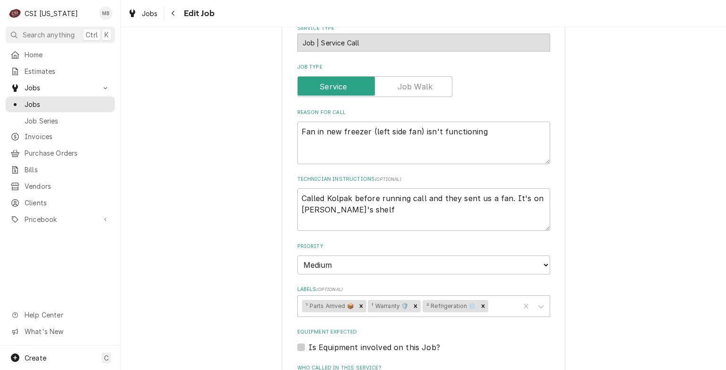
scroll to position [272, 0]
click at [90, 102] on span "Jobs" at bounding box center [68, 104] width 86 height 10
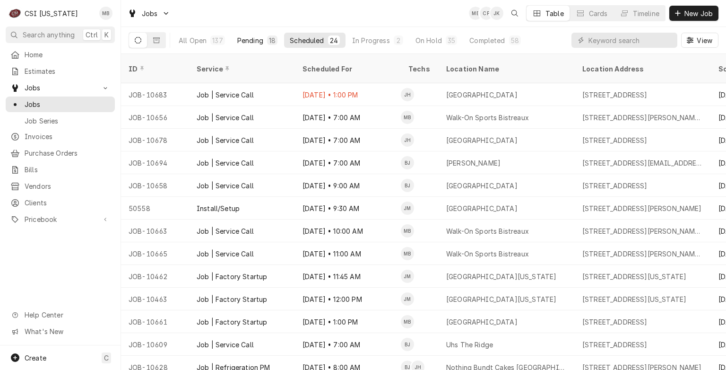
click at [254, 44] on div "Pending" at bounding box center [250, 40] width 26 height 10
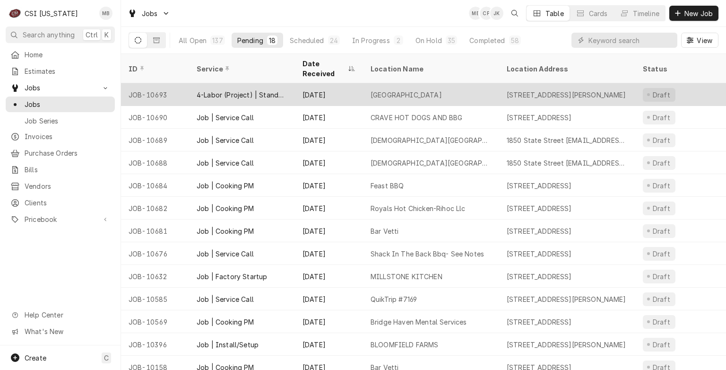
click at [276, 90] on div "4-Labor (Project) | Standard | Estimated" at bounding box center [242, 95] width 91 height 10
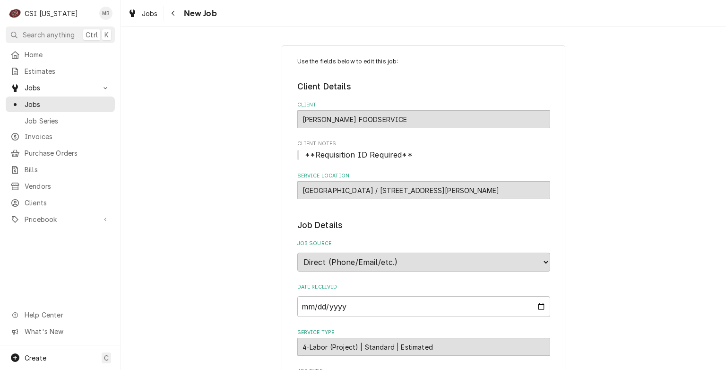
type textarea "x"
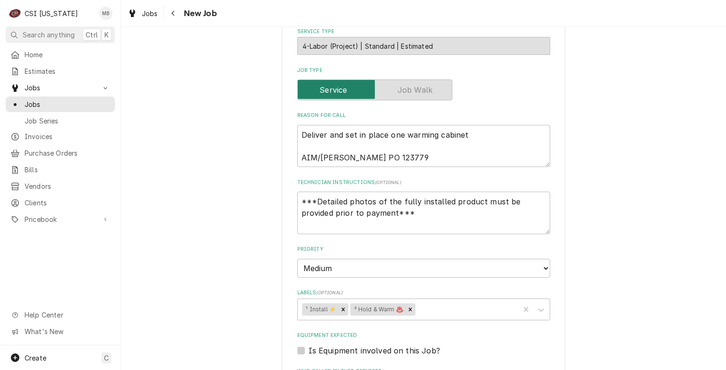
scroll to position [301, 0]
click at [47, 106] on div "Jobs" at bounding box center [60, 104] width 105 height 12
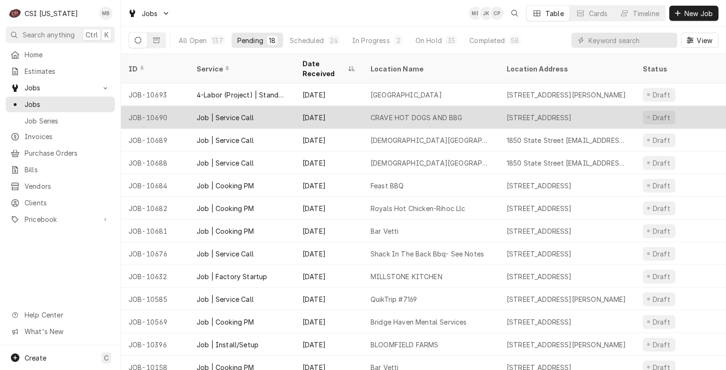
click at [321, 111] on div "[DATE]" at bounding box center [329, 117] width 68 height 23
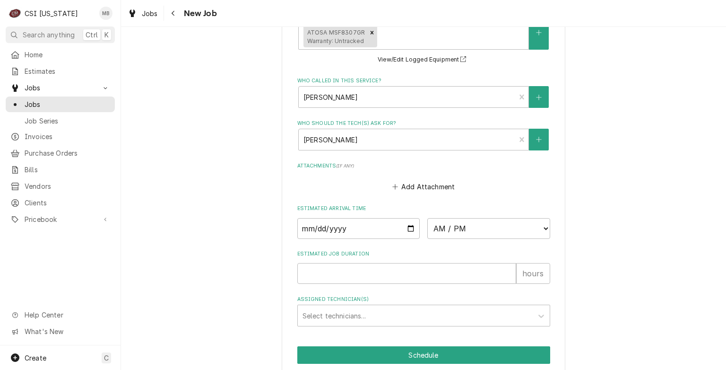
scroll to position [835, 0]
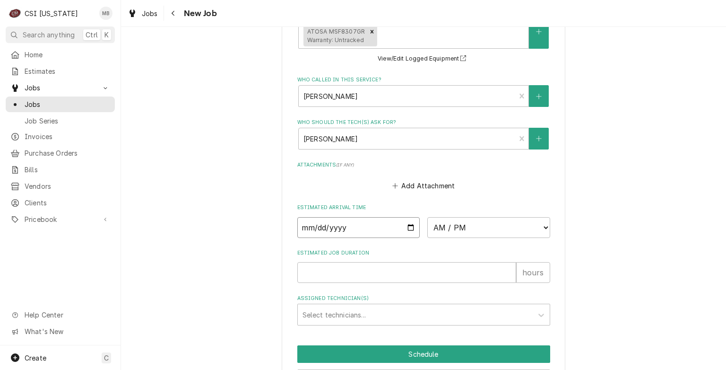
click at [410, 225] on input "Date" at bounding box center [358, 227] width 123 height 21
type textarea "x"
type input "2025-10-02"
type textarea "x"
click at [467, 230] on select "AM / PM 6:00 AM 6:15 AM 6:30 AM 6:45 AM 7:00 AM 7:15 AM 7:30 AM 7:45 AM 8:00 AM…" at bounding box center [488, 227] width 123 height 21
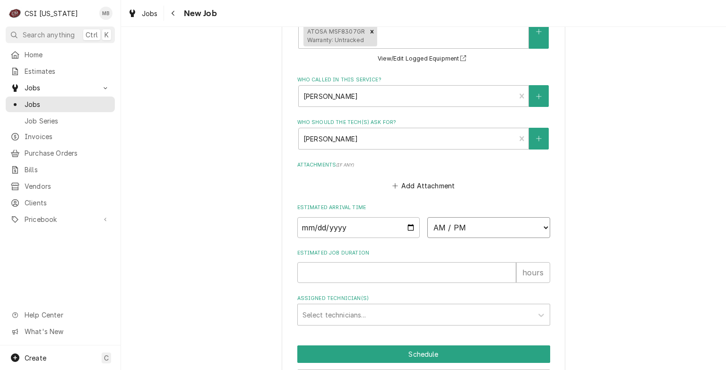
select select "10:00:00"
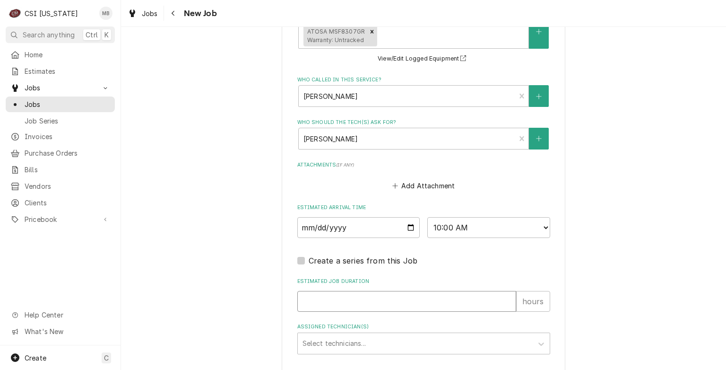
click at [370, 303] on input "Estimated Job Duration" at bounding box center [406, 301] width 219 height 21
type textarea "x"
type input "2"
type textarea "x"
type input "2"
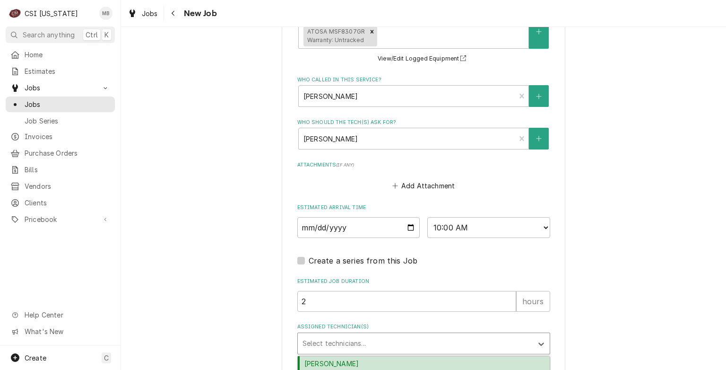
click at [361, 345] on div "Assigned Technician(s)" at bounding box center [415, 343] width 225 height 17
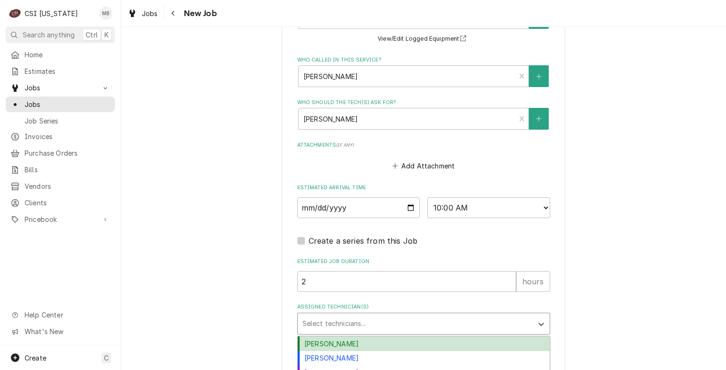
click at [362, 341] on div "Bryant Jolley" at bounding box center [424, 343] width 252 height 15
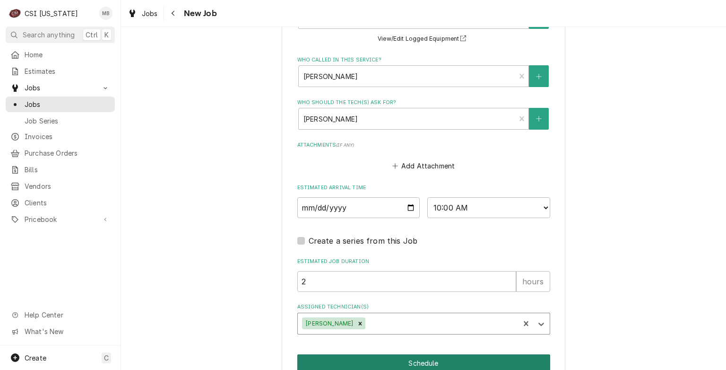
click at [371, 354] on button "Schedule" at bounding box center [423, 362] width 253 height 17
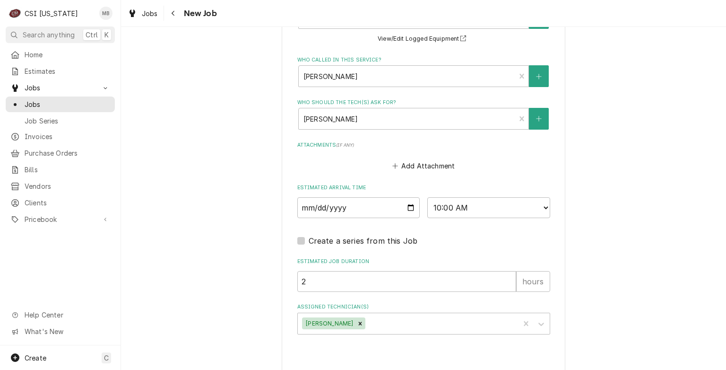
type textarea "x"
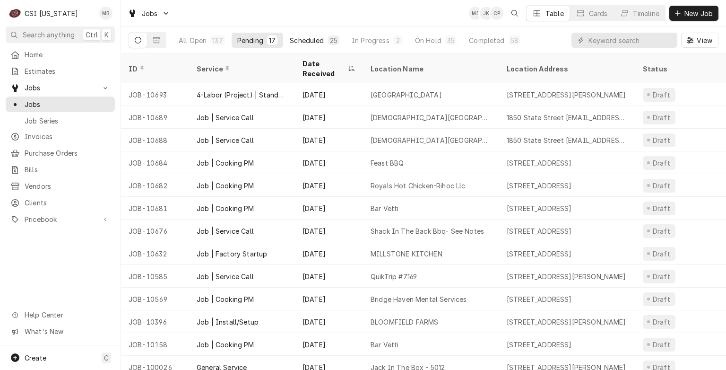
click at [317, 35] on div "Scheduled" at bounding box center [307, 40] width 34 height 10
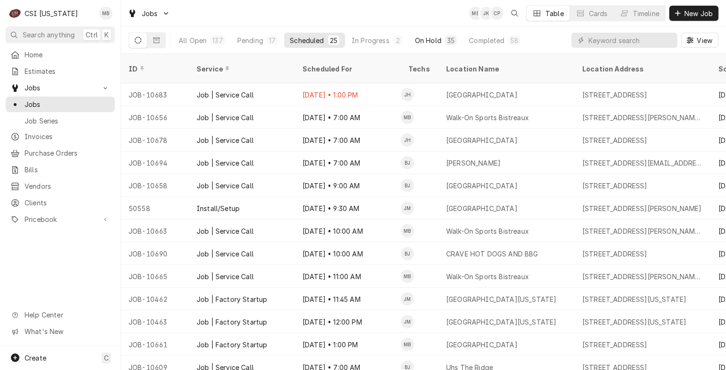
click at [432, 38] on div "On Hold" at bounding box center [428, 40] width 26 height 10
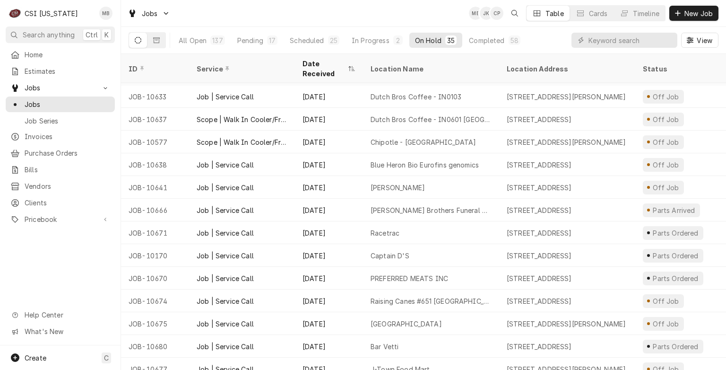
scroll to position [503, 0]
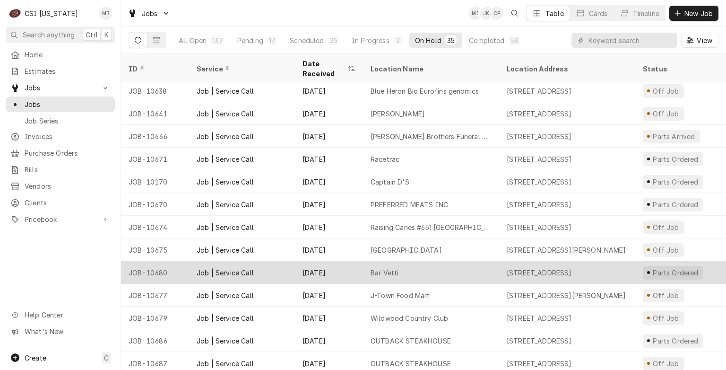
click at [371, 268] on div "Bar Vetti" at bounding box center [385, 273] width 28 height 10
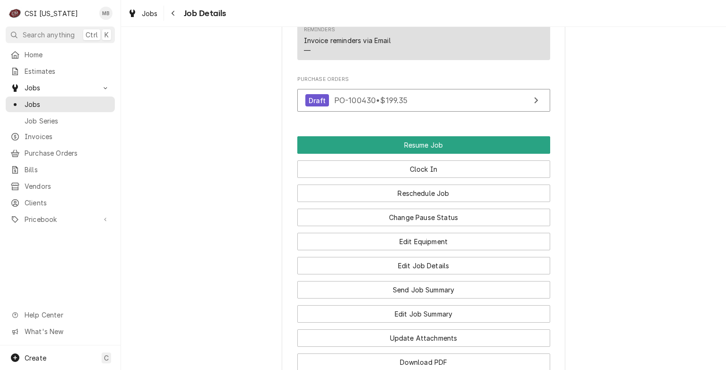
scroll to position [942, 0]
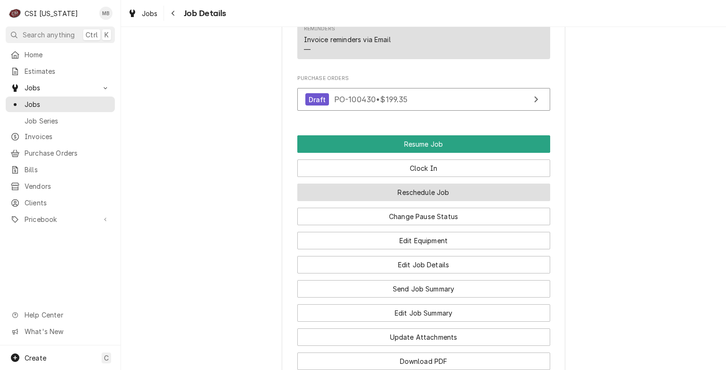
click at [416, 201] on button "Reschedule Job" at bounding box center [423, 191] width 253 height 17
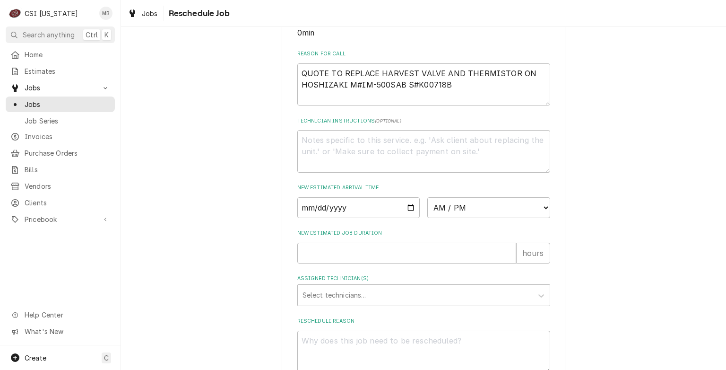
scroll to position [264, 0]
click at [411, 215] on input "Date" at bounding box center [358, 208] width 123 height 21
type input "[DATE]"
type textarea "x"
click at [441, 219] on select "AM / PM 6:00 AM 6:15 AM 6:30 AM 6:45 AM 7:00 AM 7:15 AM 7:30 AM 7:45 AM 8:00 AM…" at bounding box center [488, 208] width 123 height 21
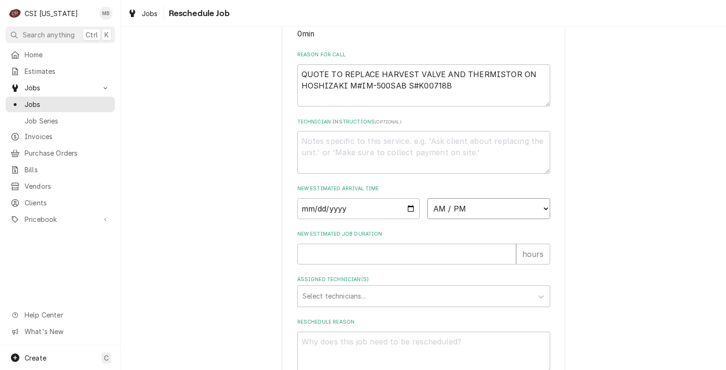
select select "06:30:00"
click at [427, 208] on select "AM / PM 6:00 AM 6:15 AM 6:30 AM 6:45 AM 7:00 AM 7:15 AM 7:30 AM 7:45 AM 8:00 AM…" at bounding box center [488, 208] width 123 height 21
click at [332, 264] on input "New Estimated Job Duration" at bounding box center [406, 253] width 219 height 21
type textarea "x"
type input "5"
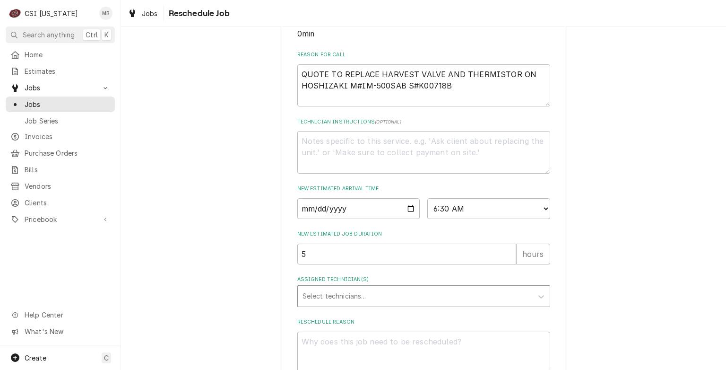
click at [331, 296] on div "Select technicians..." at bounding box center [415, 295] width 235 height 21
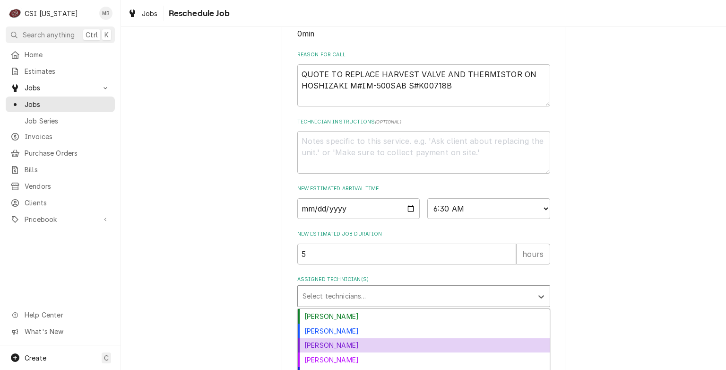
scroll to position [336, 0]
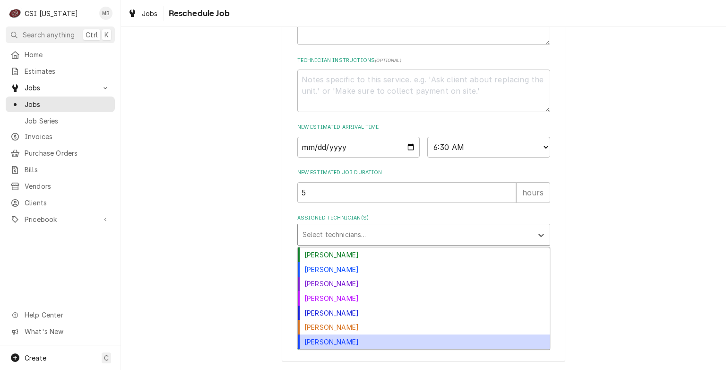
click at [307, 345] on div "[PERSON_NAME]" at bounding box center [424, 341] width 252 height 15
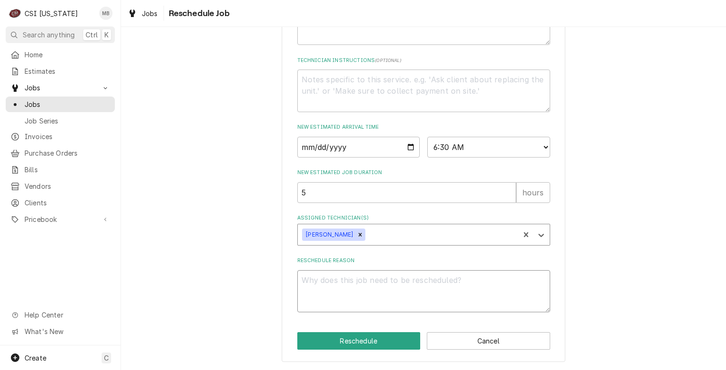
click at [323, 281] on textarea "Reschedule Reason" at bounding box center [423, 291] width 253 height 43
type textarea "x"
type textarea "P"
type textarea "x"
type textarea "PA"
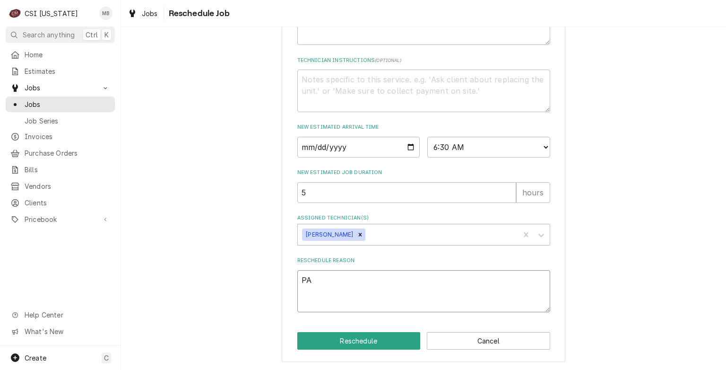
type textarea "x"
type textarea "PAR"
type textarea "x"
type textarea "PART"
type textarea "x"
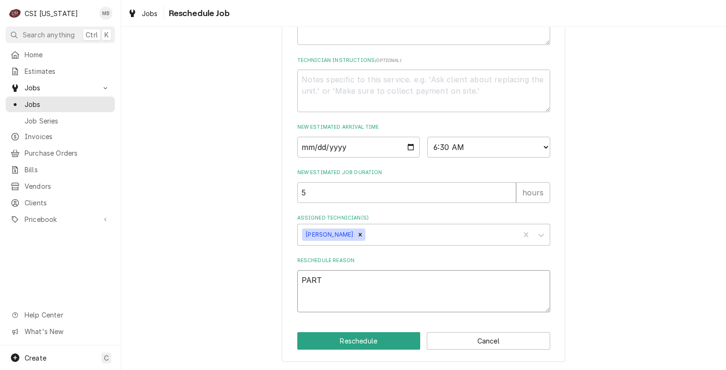
type textarea "PARTS"
type textarea "x"
type textarea "PARTS"
type textarea "x"
type textarea "PARTS A"
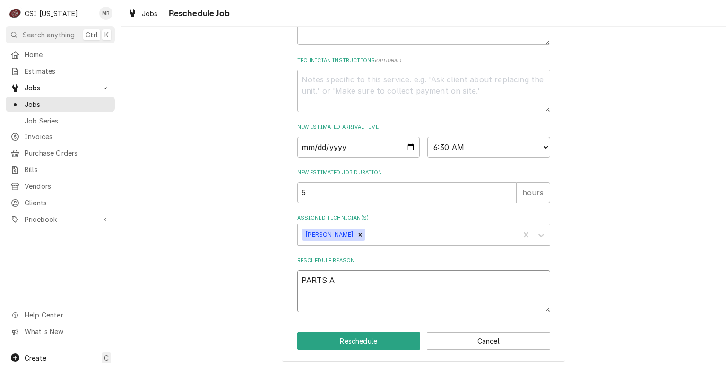
type textarea "x"
type textarea "PARTS AR"
type textarea "x"
type textarea "PARTS ARR"
type textarea "x"
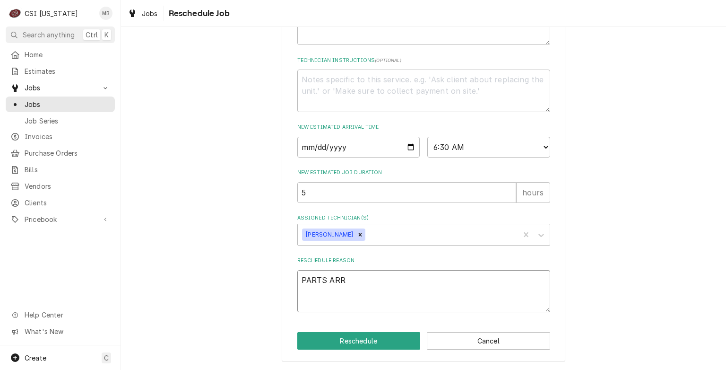
type textarea "PARTS ARRI"
type textarea "x"
type textarea "PARTS ARRIV"
type textarea "x"
type textarea "PARTS ARRIVE"
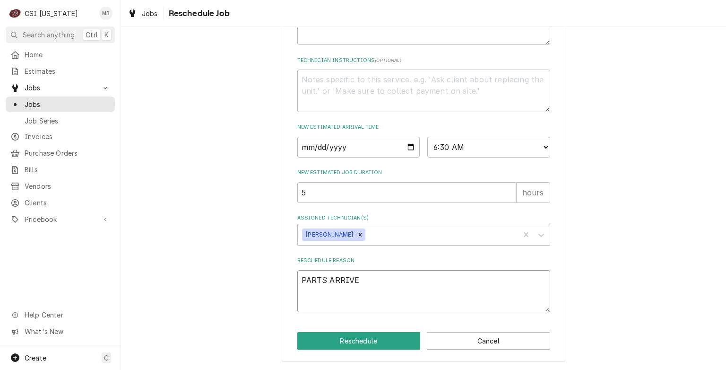
type textarea "x"
type textarea "PARTS ARRIVED"
click at [338, 343] on button "Reschedule" at bounding box center [358, 340] width 123 height 17
type textarea "x"
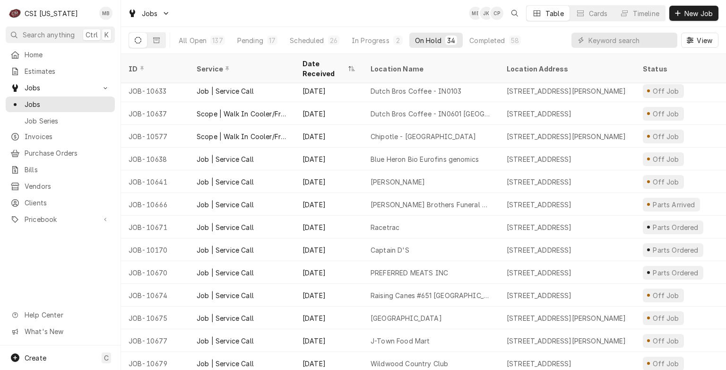
scroll to position [480, 0]
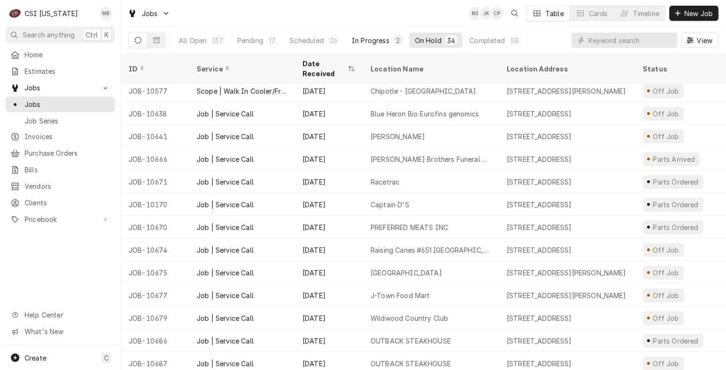
click at [371, 45] on button "In Progress 2" at bounding box center [377, 40] width 62 height 15
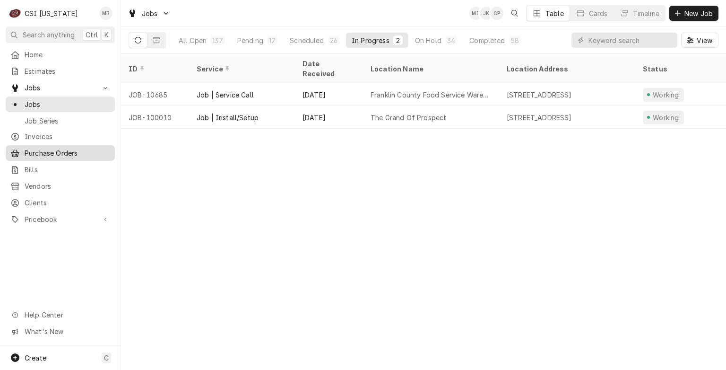
click at [66, 156] on link "Purchase Orders" at bounding box center [60, 153] width 109 height 16
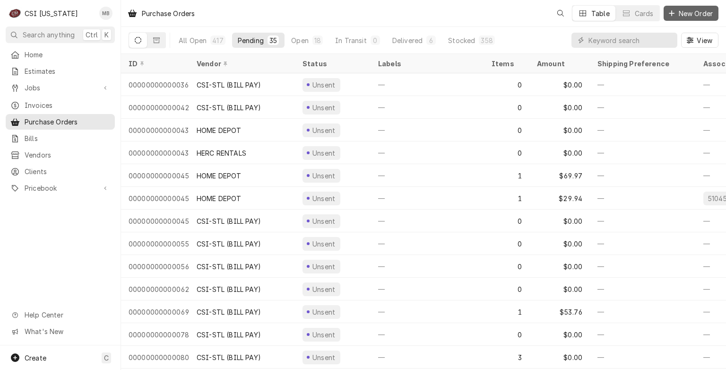
click at [696, 11] on span "New Order" at bounding box center [696, 14] width 38 height 10
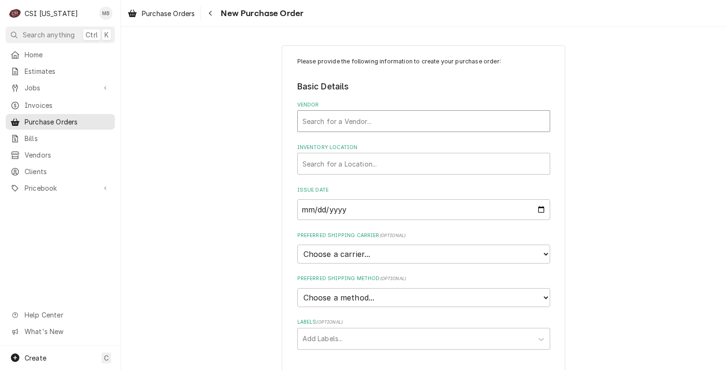
click at [378, 123] on div "Vendor" at bounding box center [424, 120] width 242 height 17
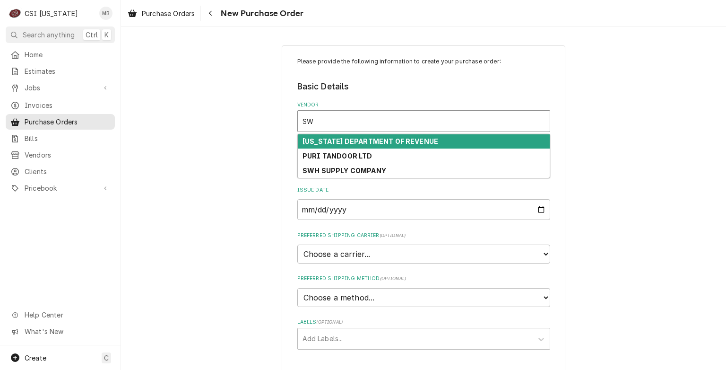
type input "SWH"
click at [367, 146] on div "SWH SUPPLY COMPANY" at bounding box center [424, 141] width 252 height 15
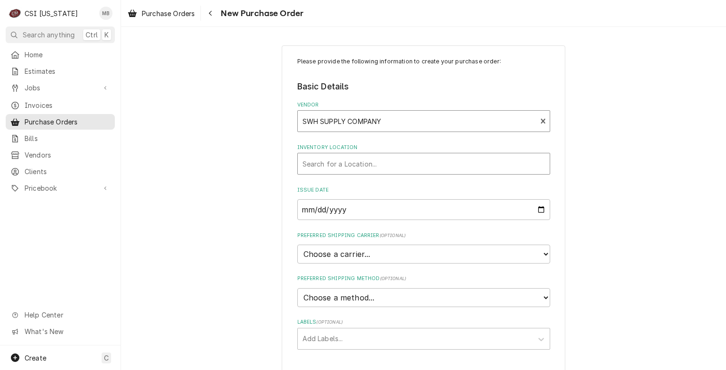
click at [365, 165] on div "Inventory Location" at bounding box center [424, 163] width 242 height 17
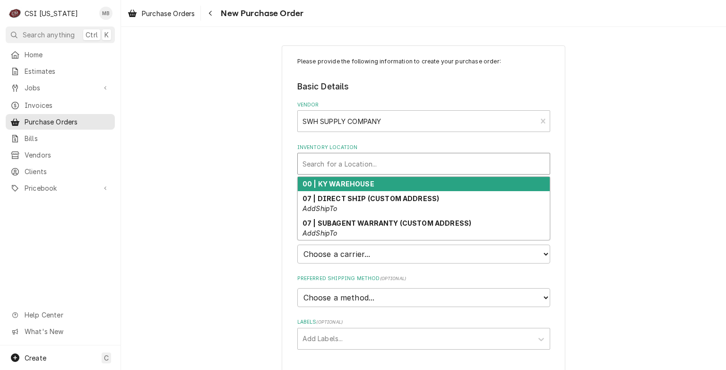
click at [361, 182] on strong "00 | KY WAREHOUSE" at bounding box center [339, 184] width 72 height 8
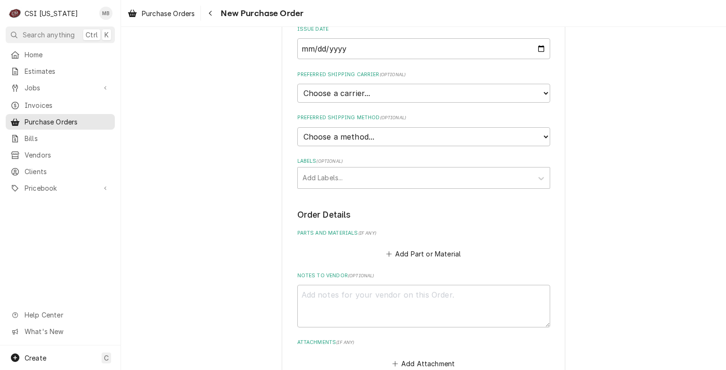
scroll to position [183, 0]
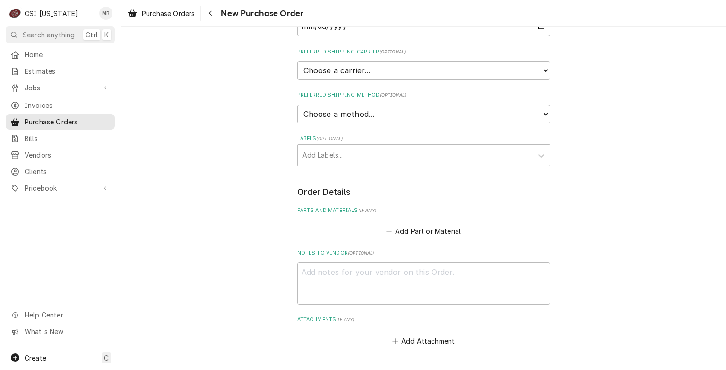
click at [350, 167] on div "Please provide the following information to create your purchase order: Basic D…" at bounding box center [423, 110] width 253 height 473
click at [354, 156] on div "Labels" at bounding box center [415, 155] width 225 height 17
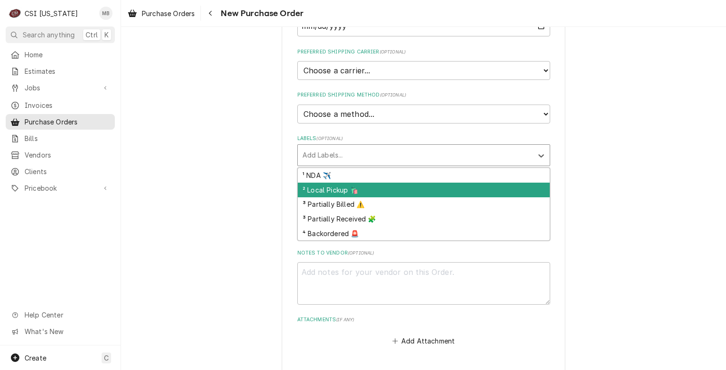
click at [349, 183] on div "² Local Pickup 🛍️" at bounding box center [424, 189] width 252 height 15
type textarea "x"
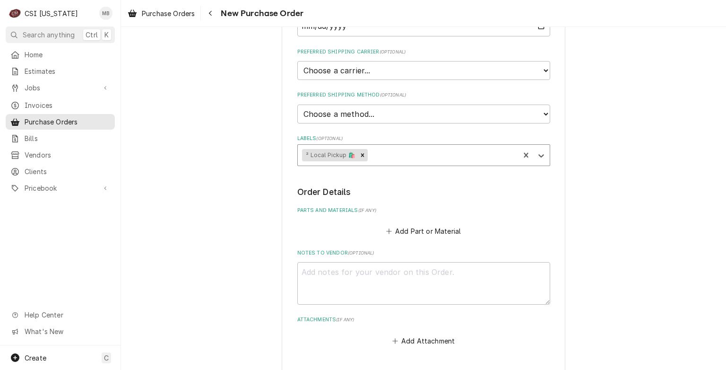
scroll to position [217, 0]
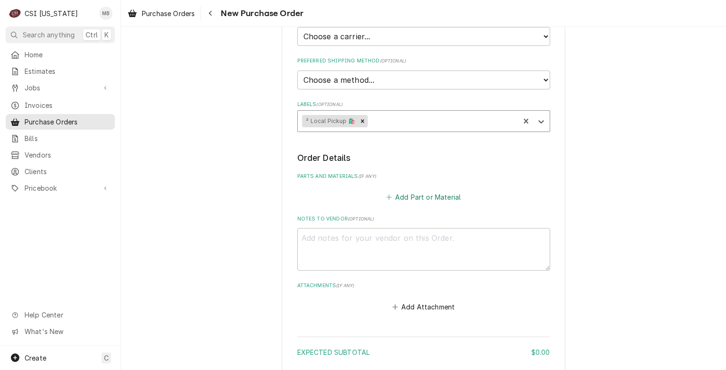
click at [408, 194] on button "Add Part or Material" at bounding box center [423, 196] width 78 height 13
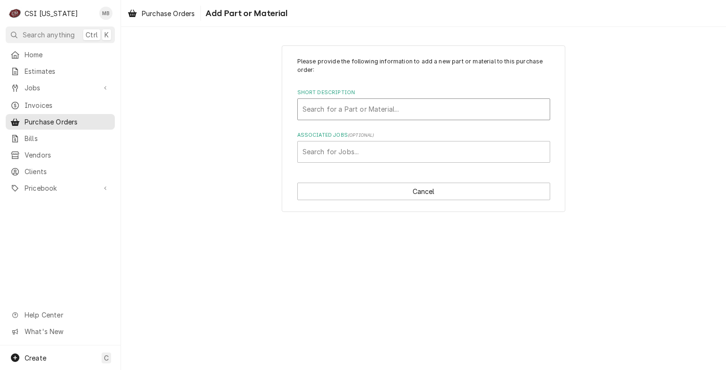
click at [368, 104] on div "Short Description" at bounding box center [424, 109] width 242 height 17
type input "LOW PRESS"
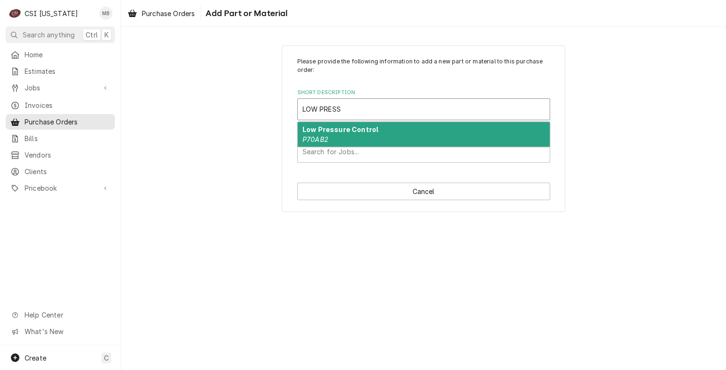
click at [352, 138] on div "Low Pressure Control P70AB2" at bounding box center [424, 134] width 252 height 25
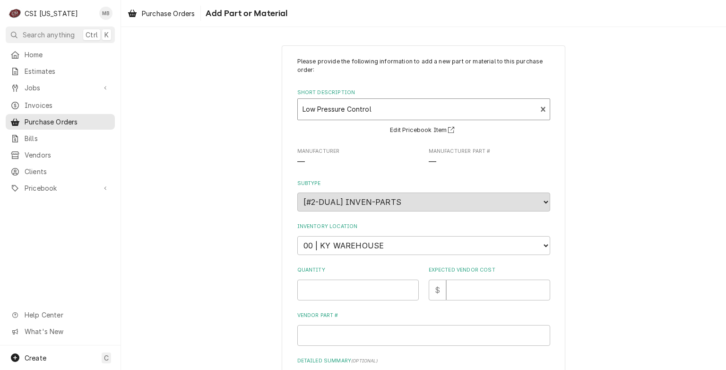
type textarea "x"
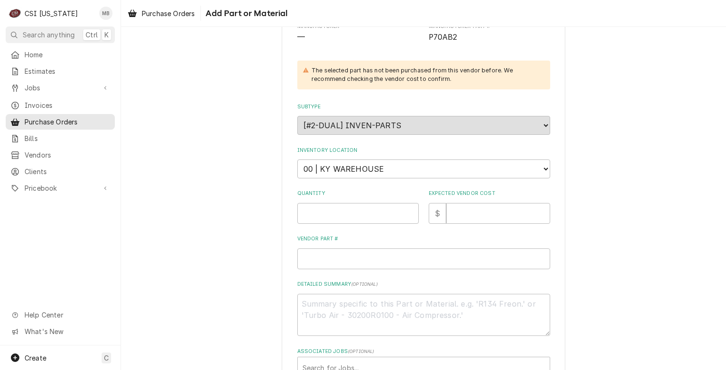
scroll to position [189, 0]
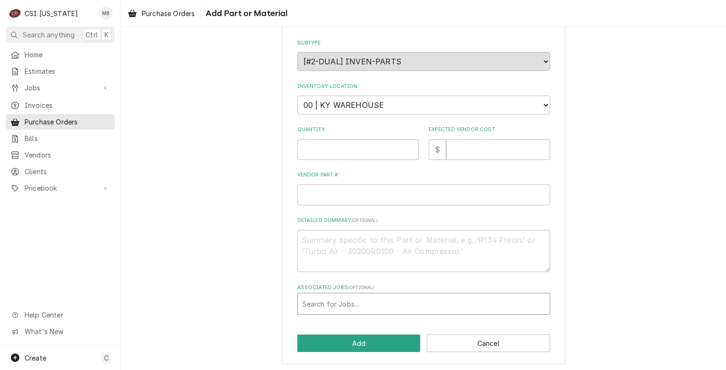
click at [312, 302] on div "Associated Jobs" at bounding box center [424, 303] width 242 height 17
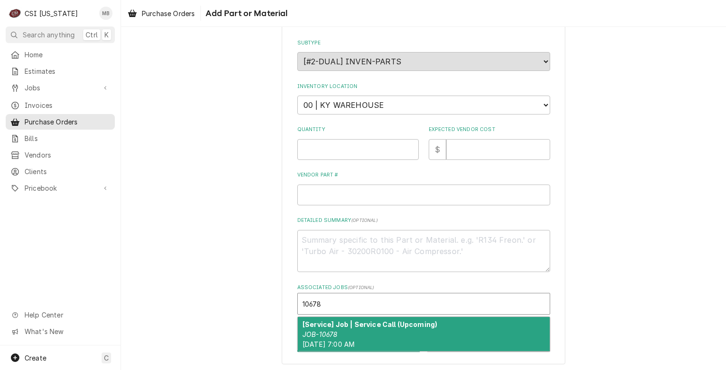
type input "10678"
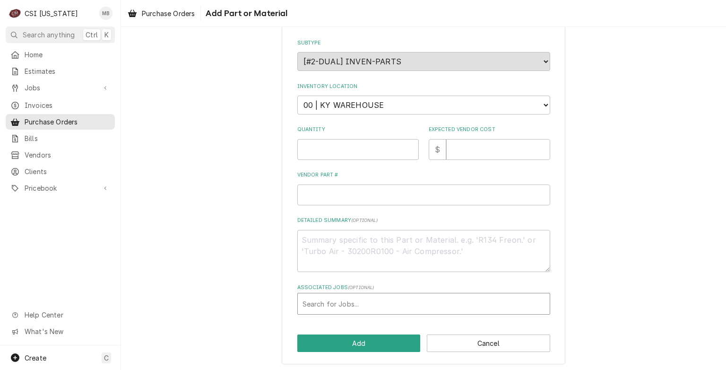
click at [379, 305] on div "Associated Jobs" at bounding box center [424, 303] width 242 height 17
type input "10679"
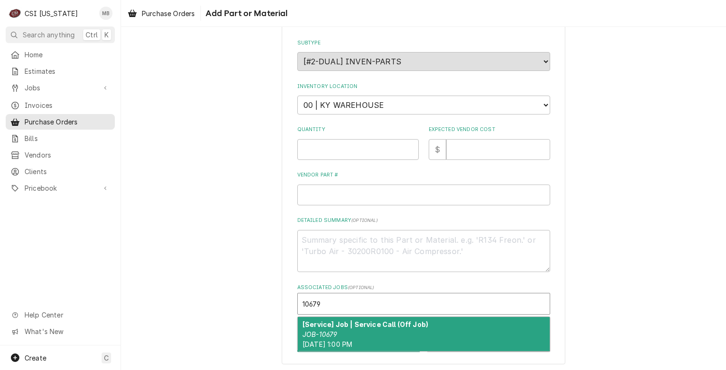
click at [376, 333] on div "[Service] Job | Service Call (Off Job) JOB-10679 Tue, Sep 30th, 2025 - 1:00 PM" at bounding box center [424, 334] width 252 height 35
type textarea "x"
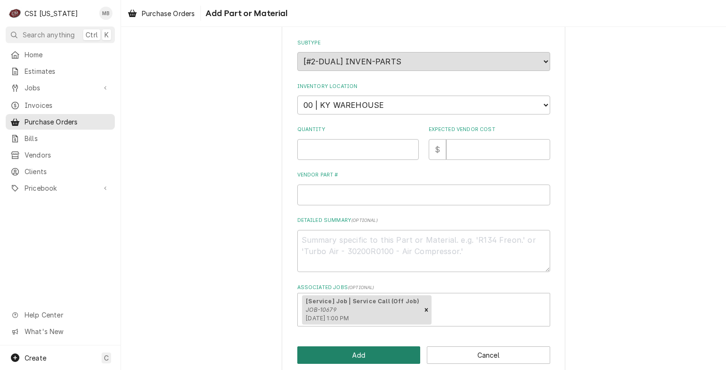
click at [376, 353] on button "Add" at bounding box center [358, 354] width 123 height 17
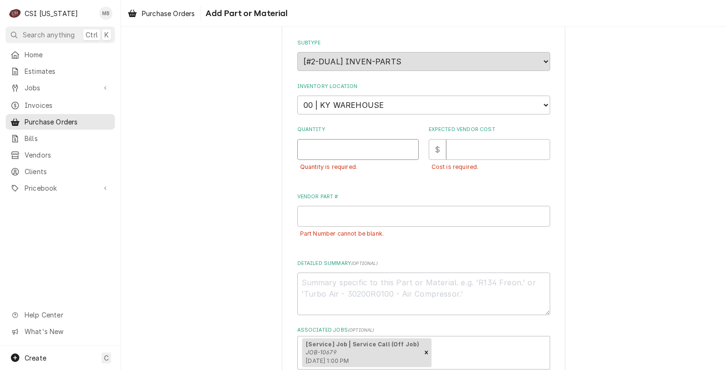
click at [393, 151] on input "Quantity" at bounding box center [357, 149] width 121 height 21
type textarea "x"
type input "1"
click at [461, 150] on input "Expected Vendor Cost" at bounding box center [498, 149] width 104 height 21
type textarea "x"
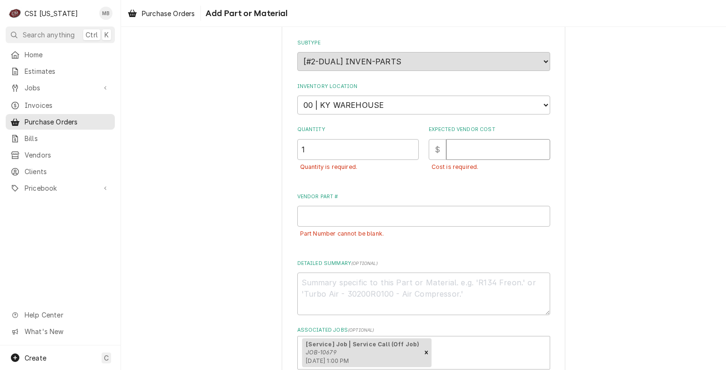
type input "2"
type textarea "x"
type input "20"
type textarea "x"
type input "200"
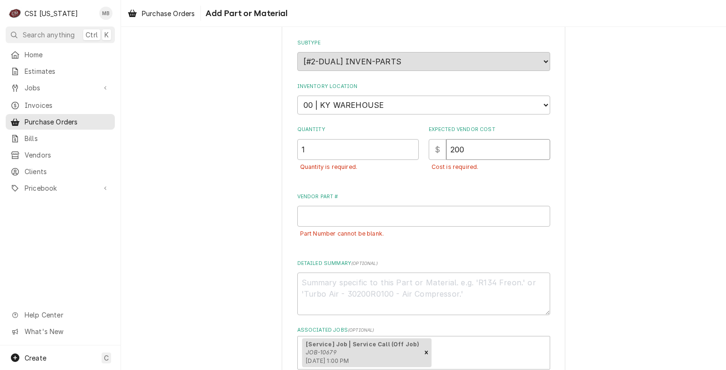
type textarea "x"
type input "2000"
type textarea "x"
type input "200"
type textarea "x"
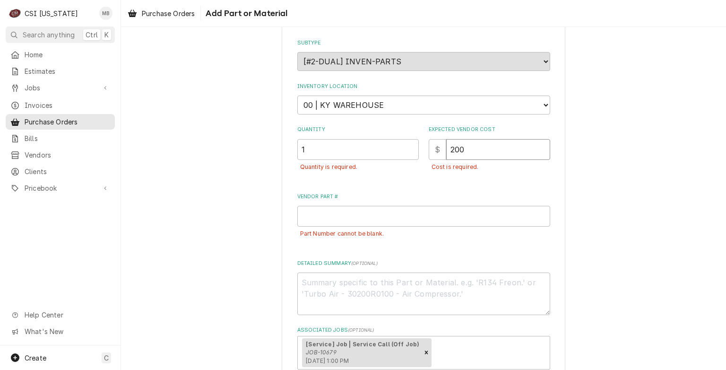
type input "200.0"
type textarea "x"
type input "200.00"
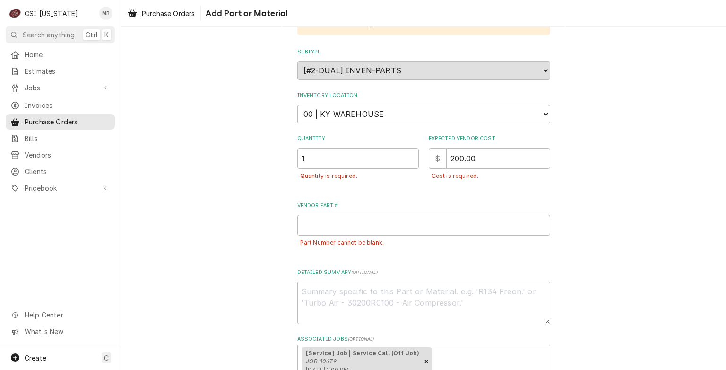
scroll to position [181, 0]
click at [297, 215] on input "Vendor Part #" at bounding box center [423, 224] width 253 height 21
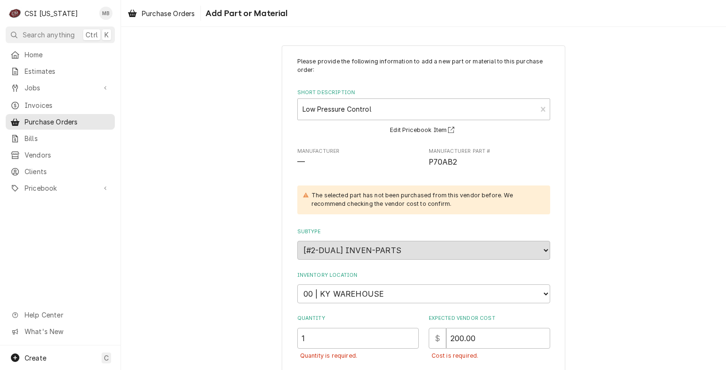
click at [341, 95] on label "Short Description" at bounding box center [423, 93] width 253 height 8
click at [338, 110] on div "Short Description" at bounding box center [418, 109] width 230 height 17
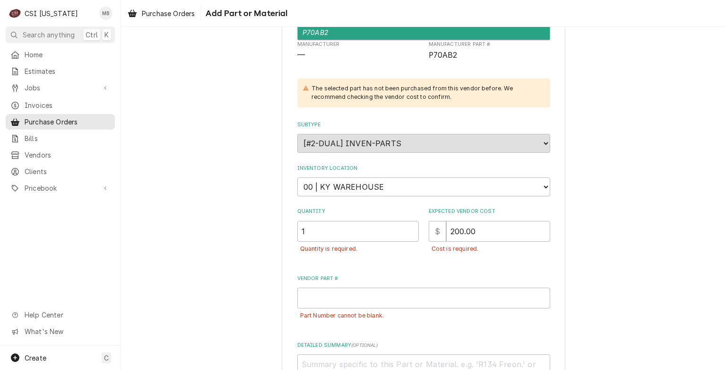
scroll to position [140, 0]
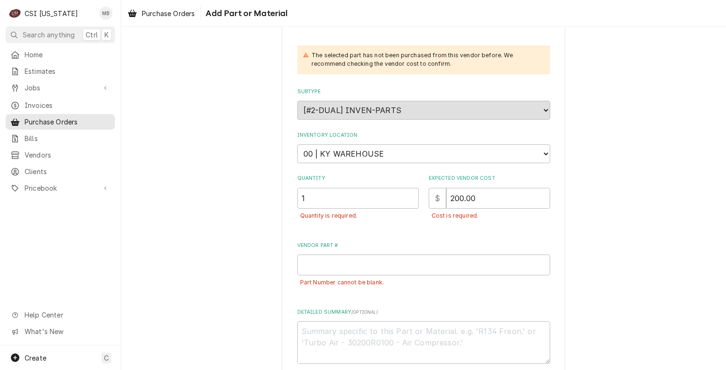
type input "LOW PRE"
click at [344, 271] on input "Vendor Part #" at bounding box center [423, 264] width 253 height 21
type textarea "x"
type input "P"
type textarea "x"
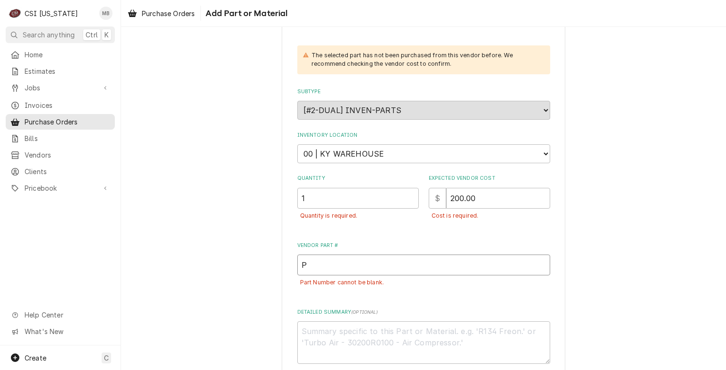
type input "P7"
type textarea "x"
type input "P70"
type textarea "x"
type input "P70A"
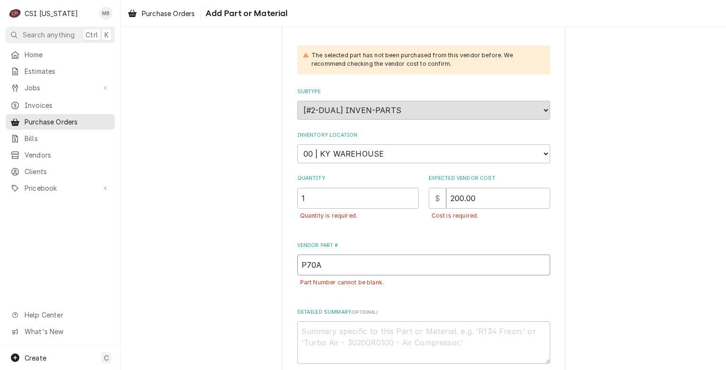
type textarea "x"
type input "P70AB"
type textarea "x"
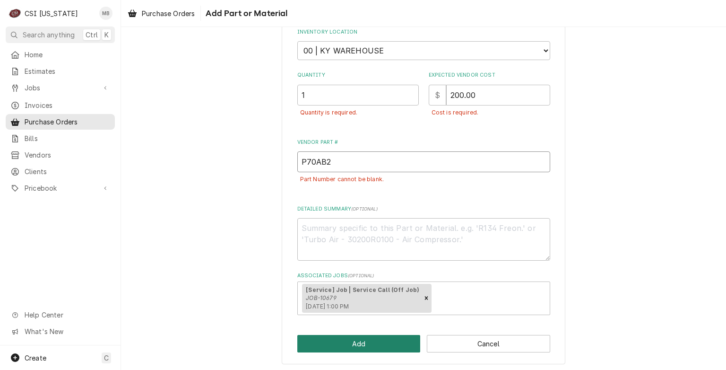
type input "P70AB2"
click at [350, 339] on button "Add" at bounding box center [358, 343] width 123 height 17
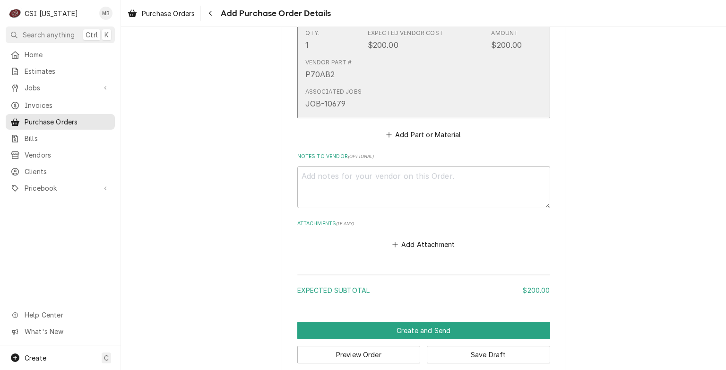
scroll to position [500, 0]
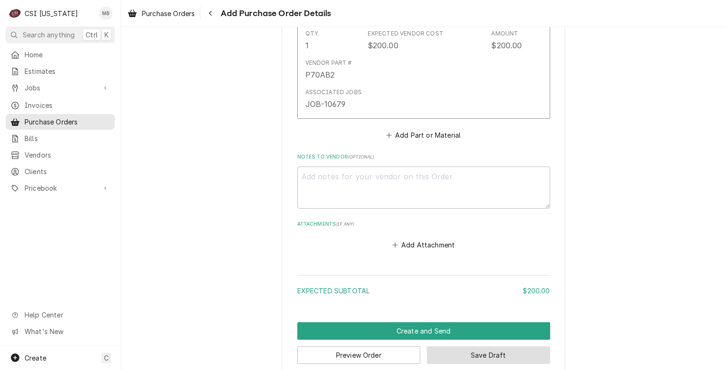
drag, startPoint x: 433, startPoint y: 350, endPoint x: 424, endPoint y: 344, distance: 11.3
click at [427, 346] on button "Save Draft" at bounding box center [488, 354] width 123 height 17
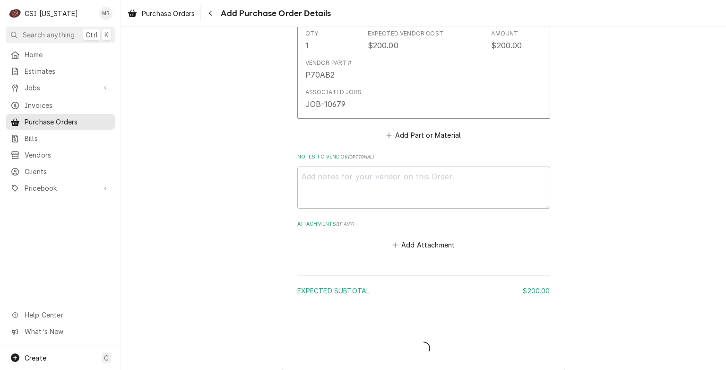
type textarea "x"
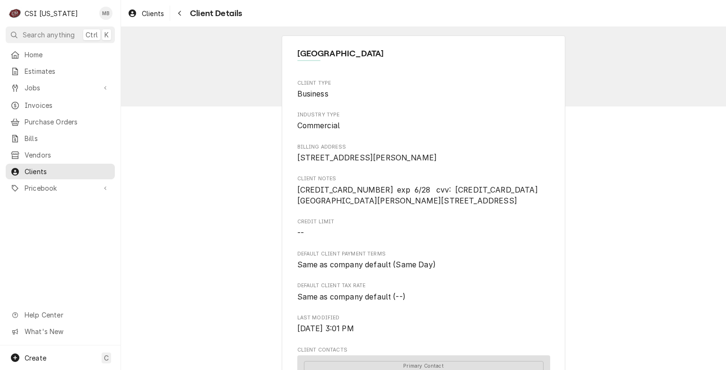
scroll to position [32, 0]
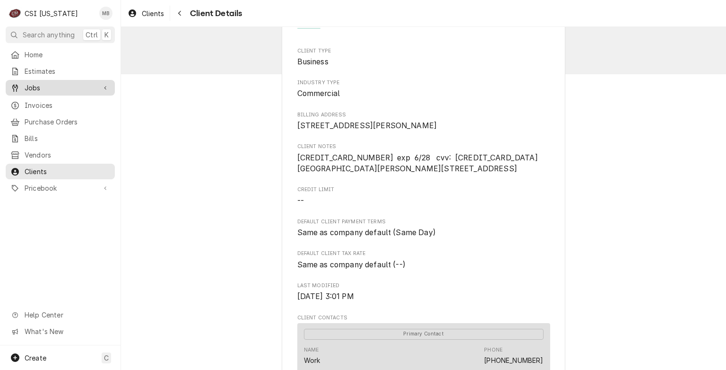
click at [35, 83] on span "Jobs" at bounding box center [60, 88] width 71 height 10
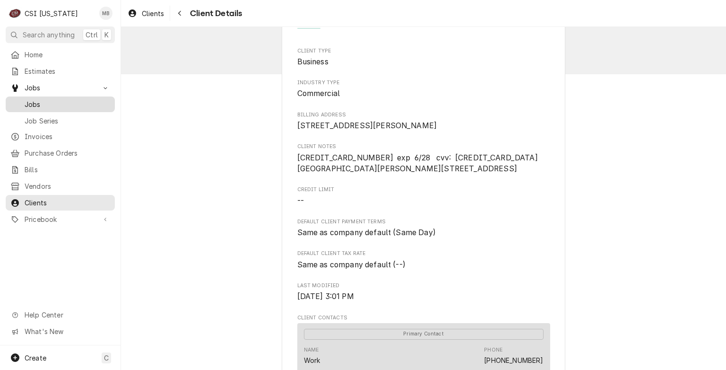
click at [52, 102] on span "Jobs" at bounding box center [68, 104] width 86 height 10
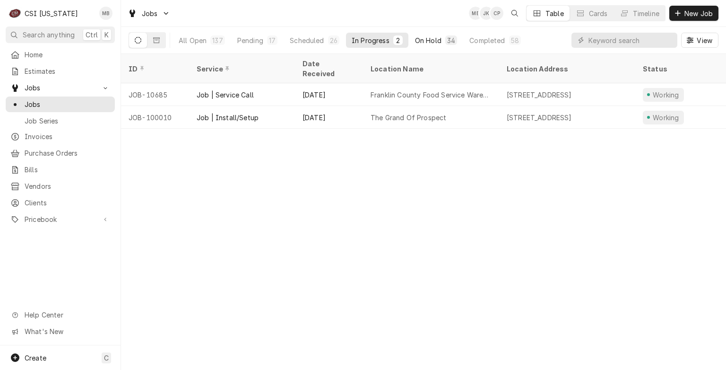
click at [423, 47] on button "On Hold 34" at bounding box center [435, 40] width 53 height 15
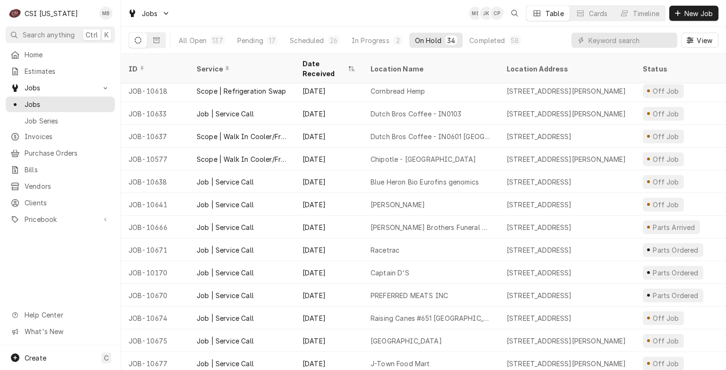
scroll to position [480, 0]
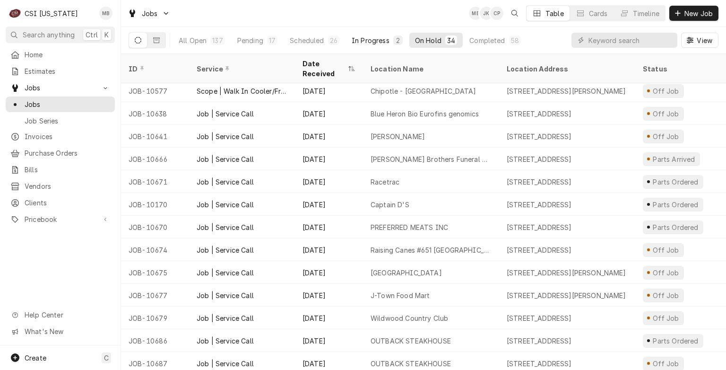
click at [373, 46] on button "In Progress 2" at bounding box center [377, 40] width 62 height 15
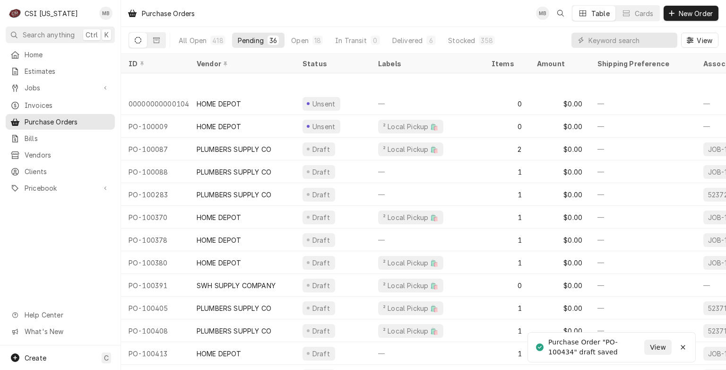
scroll to position [526, 0]
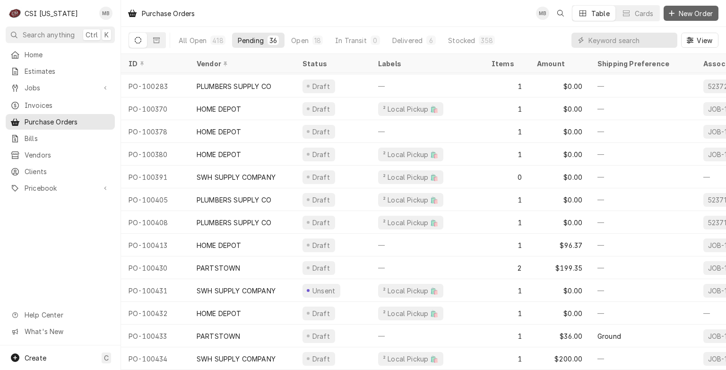
click at [696, 16] on span "New Order" at bounding box center [696, 14] width 38 height 10
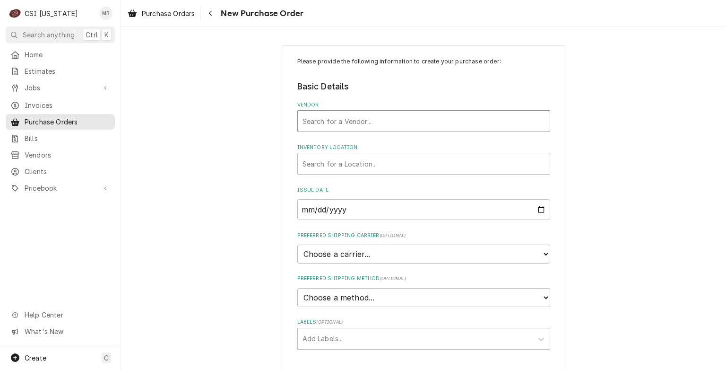
click at [411, 130] on div "Search for a Vendor..." at bounding box center [424, 121] width 252 height 21
type input "SWH"
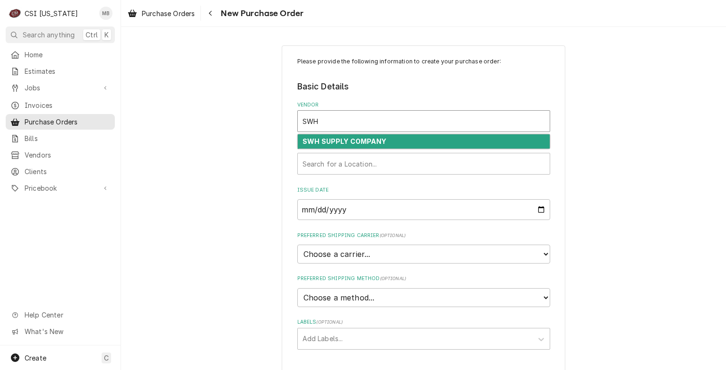
click at [409, 140] on div "SWH SUPPLY COMPANY" at bounding box center [424, 141] width 252 height 15
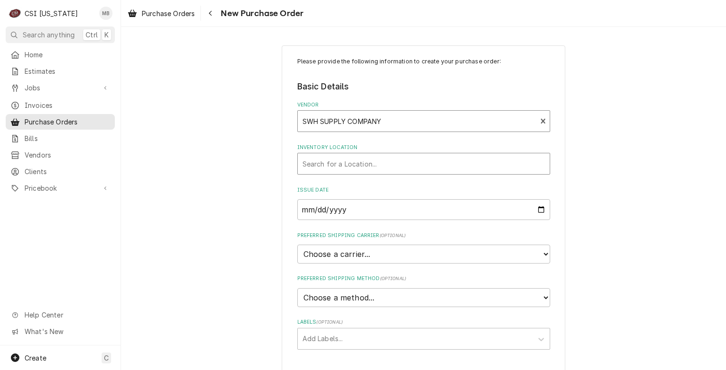
click at [401, 166] on div "Inventory Location" at bounding box center [424, 163] width 242 height 17
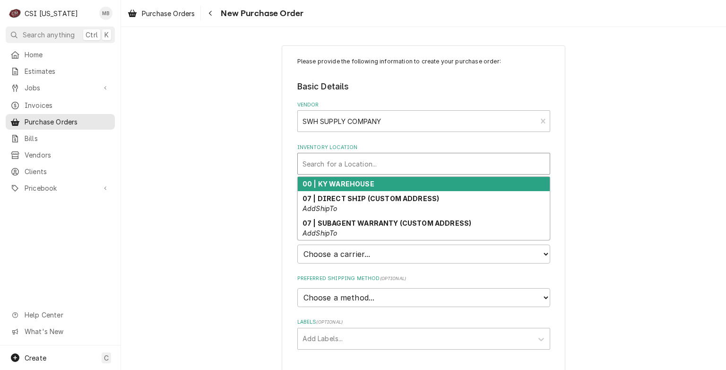
click at [398, 182] on div "00 | KY WAREHOUSE" at bounding box center [424, 184] width 252 height 15
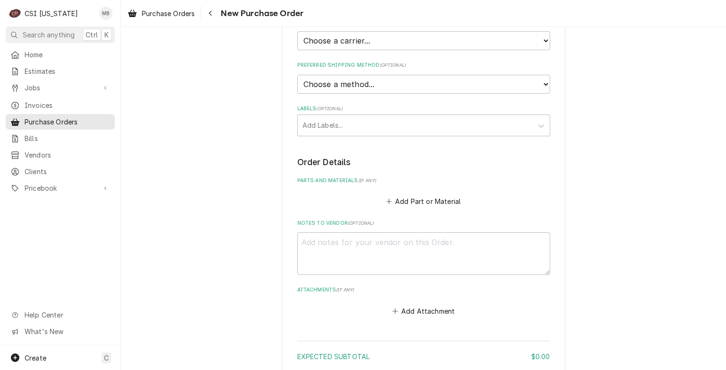
scroll to position [215, 0]
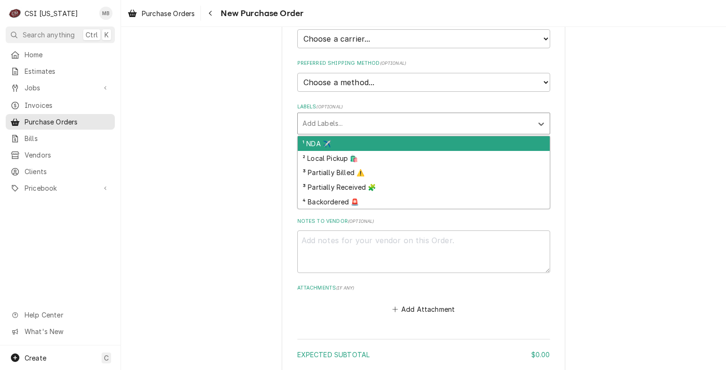
click at [375, 118] on div "Labels" at bounding box center [415, 123] width 225 height 17
click at [362, 142] on div "¹ NDA ✈️" at bounding box center [424, 143] width 252 height 15
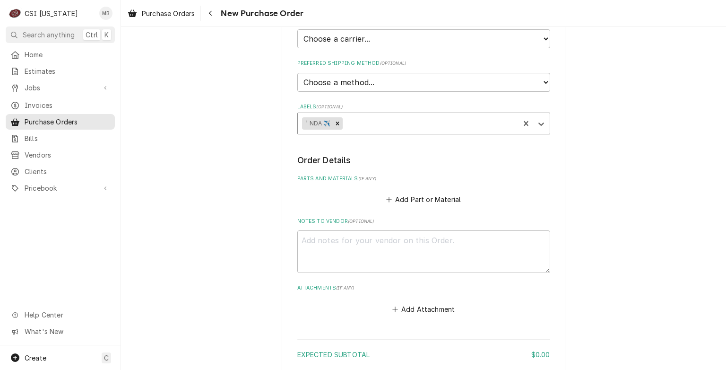
click at [361, 115] on div "Labels" at bounding box center [430, 123] width 170 height 17
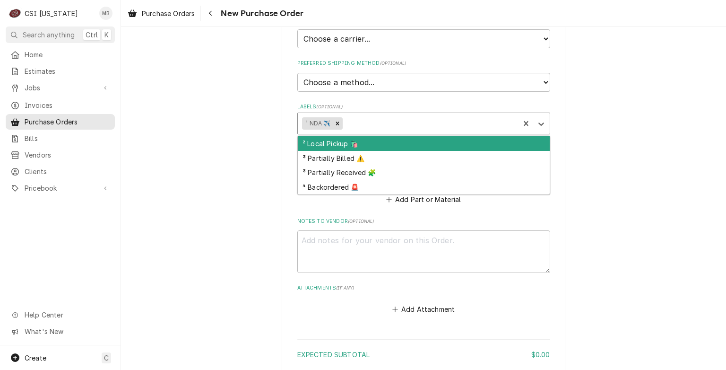
click at [357, 142] on div "² Local Pickup 🛍️" at bounding box center [424, 143] width 252 height 15
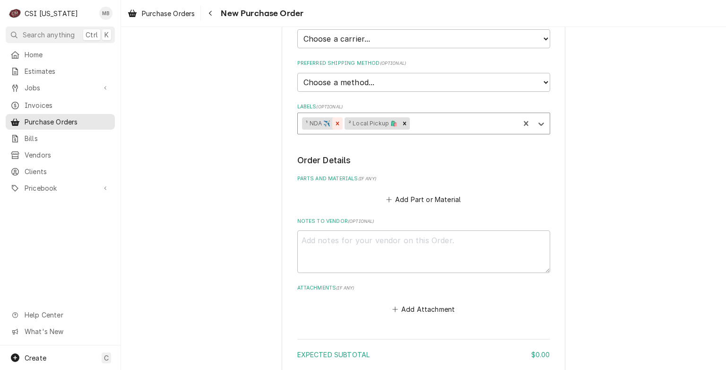
click at [334, 122] on icon "Remove ¹ NDA ✈️" at bounding box center [337, 123] width 7 height 7
type textarea "x"
click at [397, 199] on button "Add Part or Material" at bounding box center [423, 198] width 78 height 13
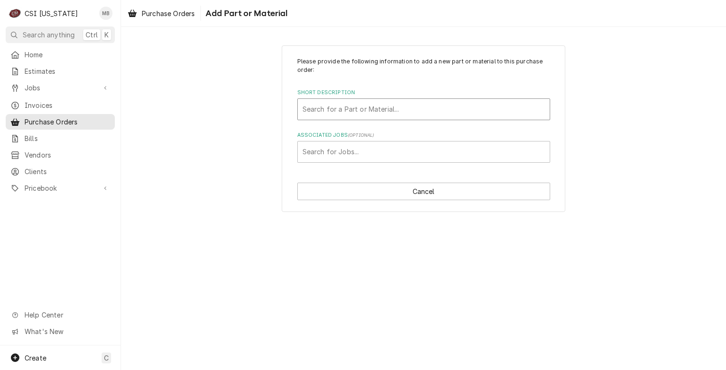
click at [374, 113] on div "Short Description" at bounding box center [424, 109] width 242 height 17
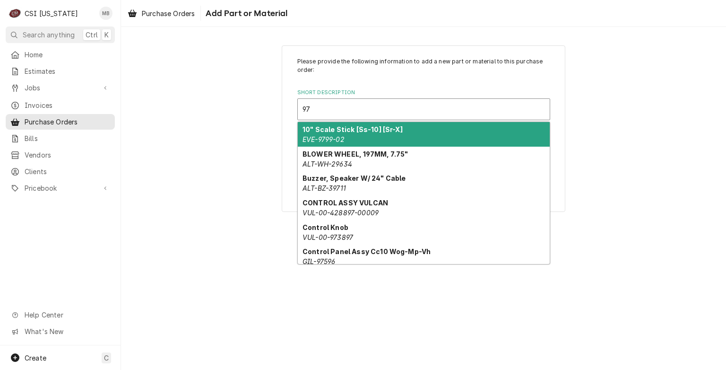
type input "9"
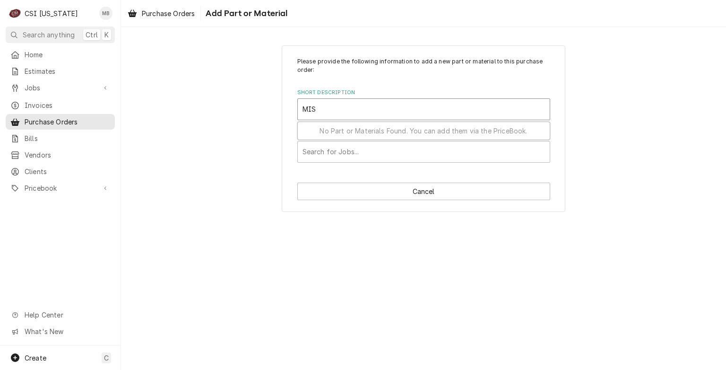
type input "MISC"
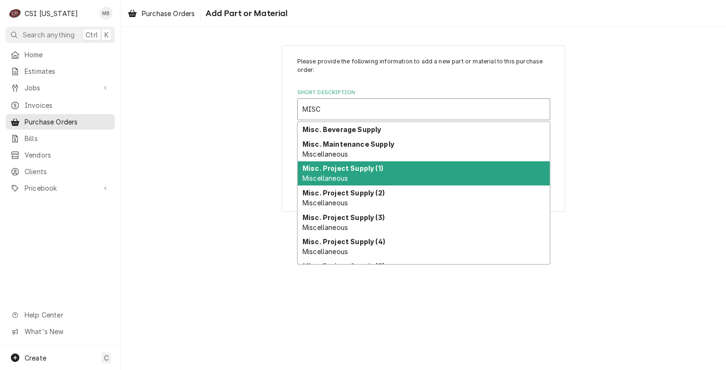
click at [349, 176] on div "Misc. Project Supply (1) Miscellaneous" at bounding box center [424, 173] width 252 height 25
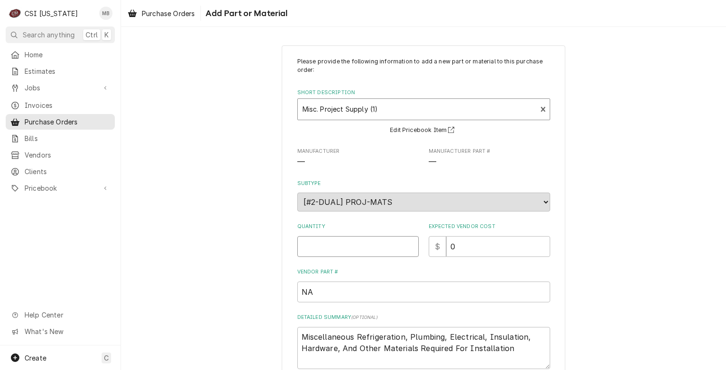
click at [402, 239] on input "Quantity" at bounding box center [357, 246] width 121 height 21
type textarea "x"
type input "1"
click at [407, 241] on input "1" at bounding box center [357, 246] width 121 height 21
type textarea "x"
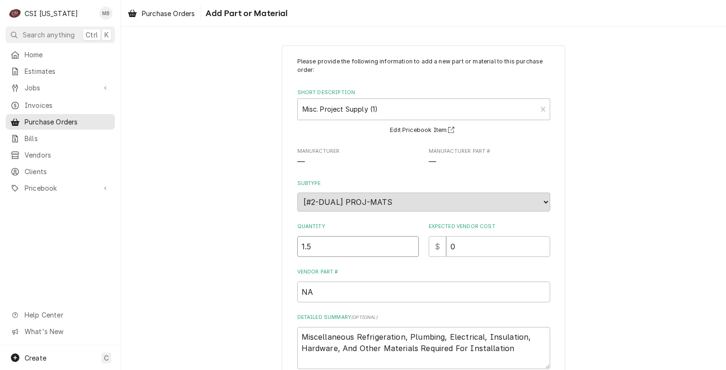
type input "1.5"
click at [407, 241] on input "1.5" at bounding box center [357, 246] width 121 height 21
type textarea "x"
type input "1"
click at [407, 246] on input "1" at bounding box center [357, 246] width 121 height 21
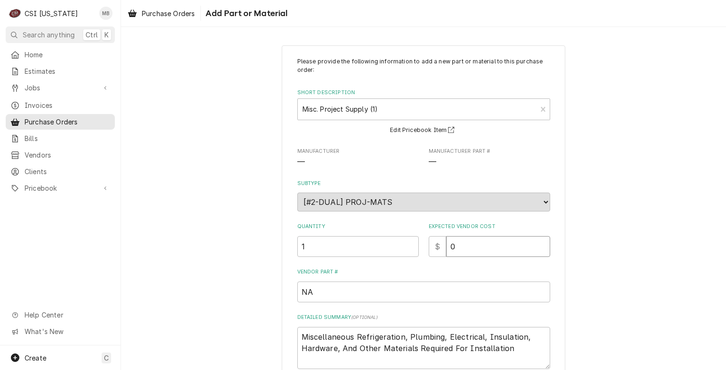
click at [466, 255] on input "0" at bounding box center [498, 246] width 104 height 21
type textarea "x"
type input "5"
type textarea "x"
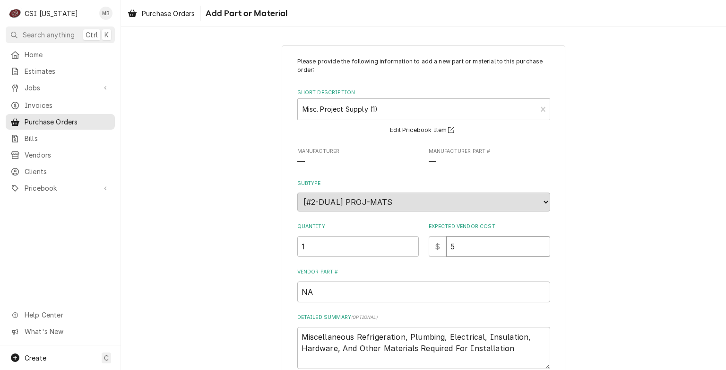
type input "50"
type textarea "x"
type input "500"
type textarea "x"
type input "500.0"
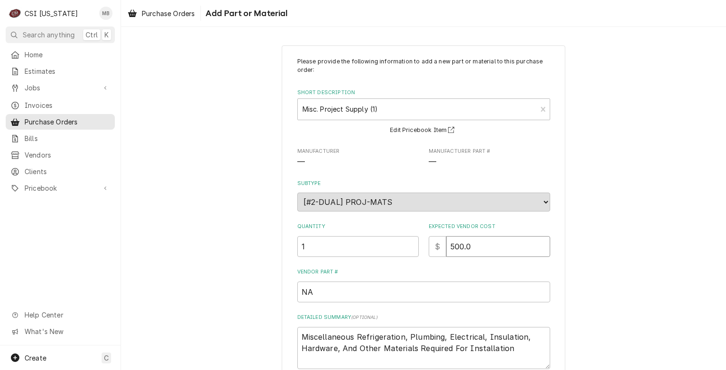
type textarea "x"
type input "500.00"
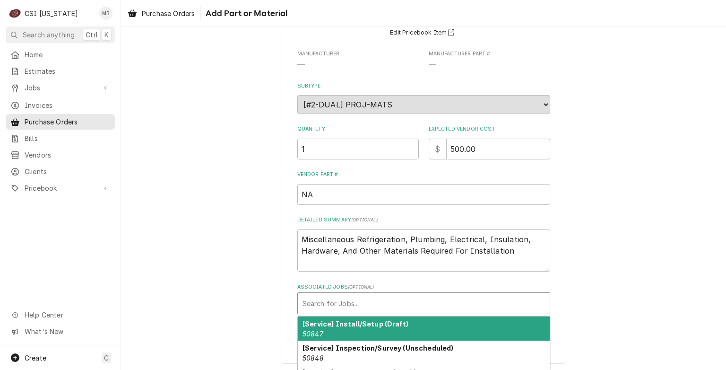
click at [344, 308] on div "Associated Jobs" at bounding box center [424, 302] width 242 height 17
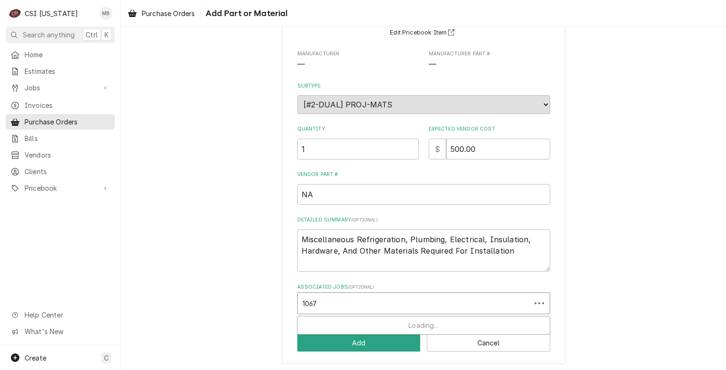
type input "10678"
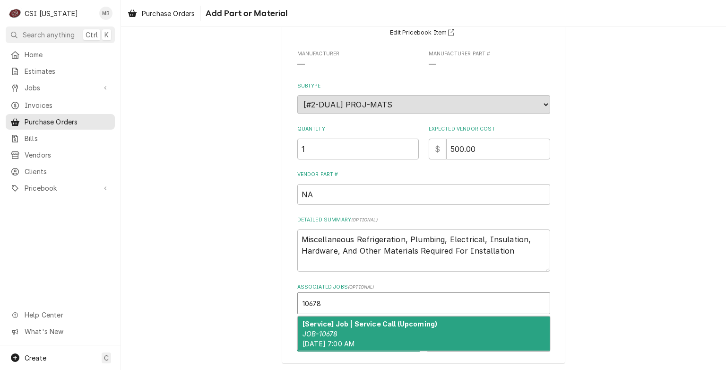
click at [345, 327] on div "[Service] Job | Service Call (Upcoming) JOB-10678 Thu, Oct 2nd, 2025 - 7:00 AM" at bounding box center [424, 333] width 252 height 35
type textarea "x"
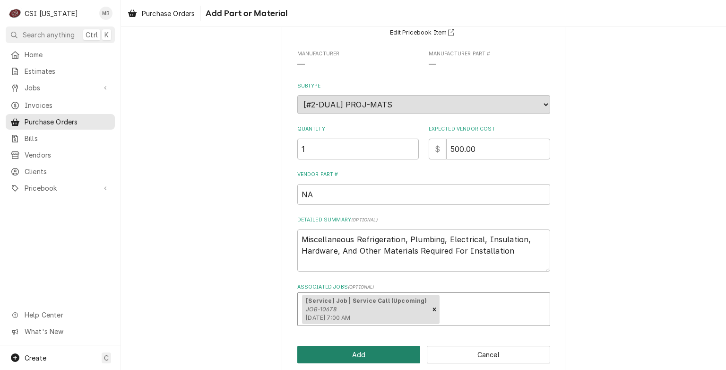
click at [355, 355] on button "Add" at bounding box center [358, 354] width 123 height 17
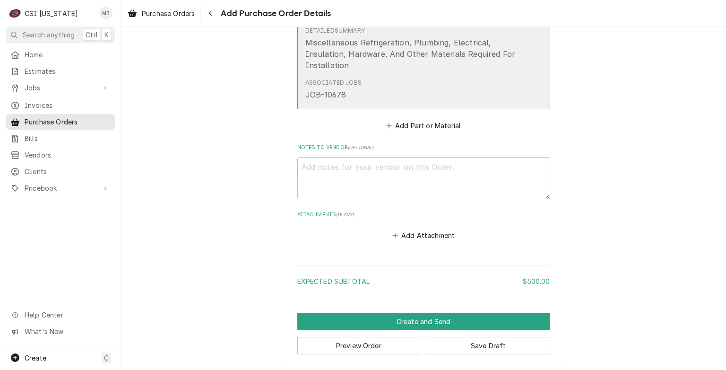
scroll to position [533, 0]
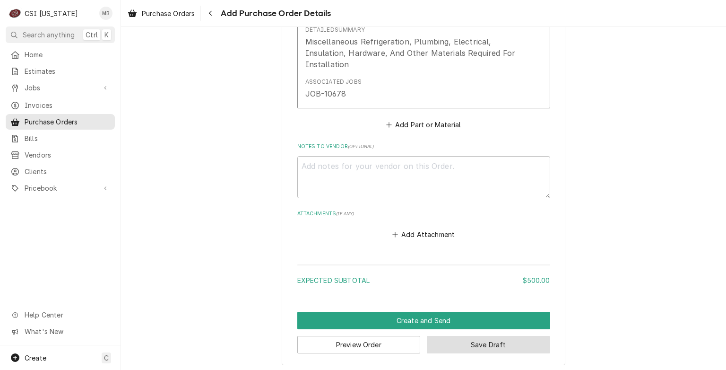
click at [451, 342] on button "Save Draft" at bounding box center [488, 344] width 123 height 17
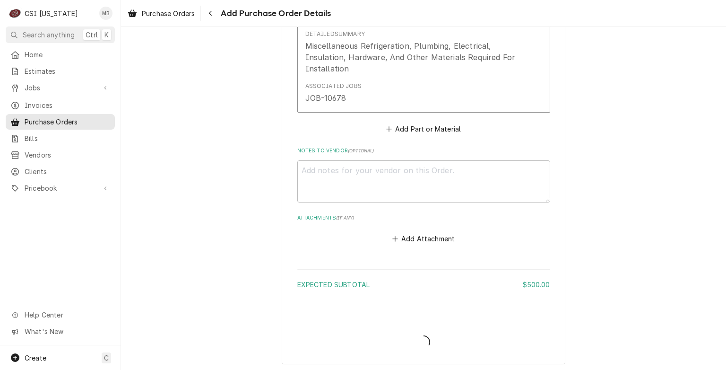
type textarea "x"
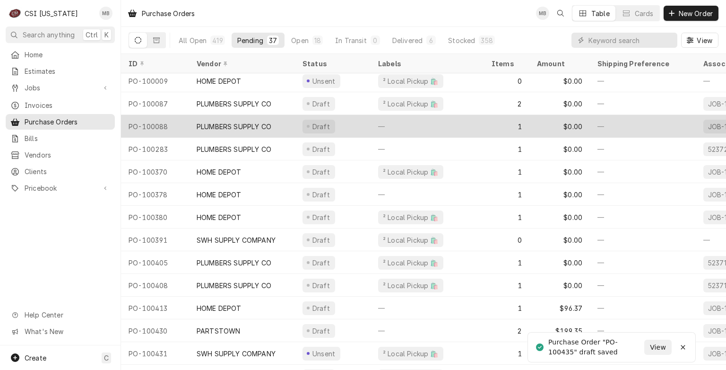
scroll to position [548, 0]
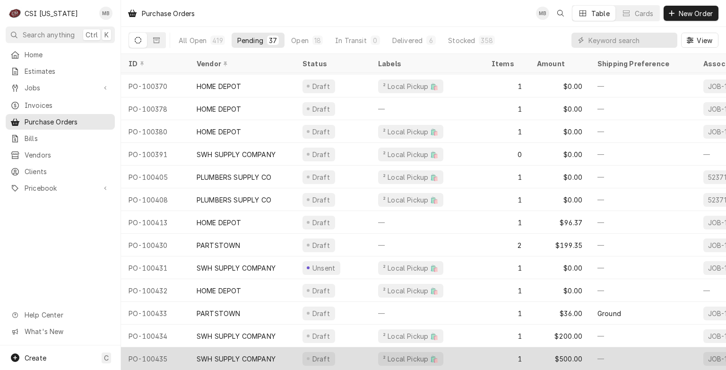
click at [253, 354] on div "SWH SUPPLY COMPANY" at bounding box center [236, 359] width 79 height 10
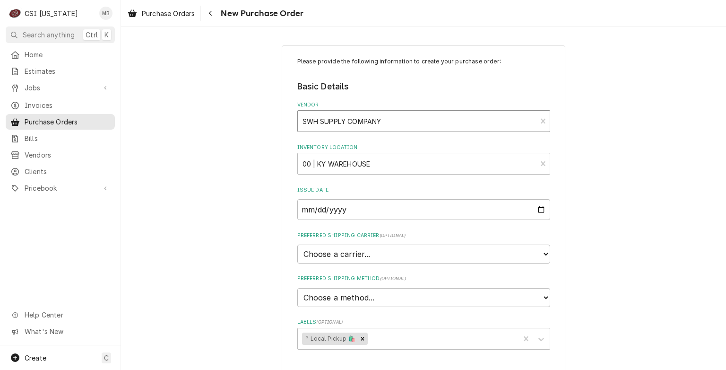
click at [361, 111] on div "SWH SUPPLY COMPANY" at bounding box center [417, 121] width 239 height 21
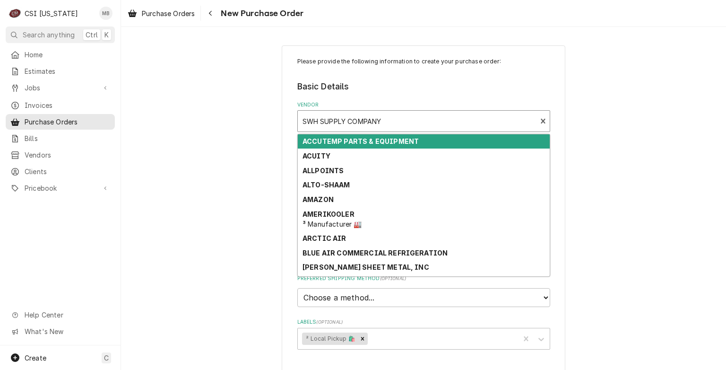
type textarea "x"
type input "U"
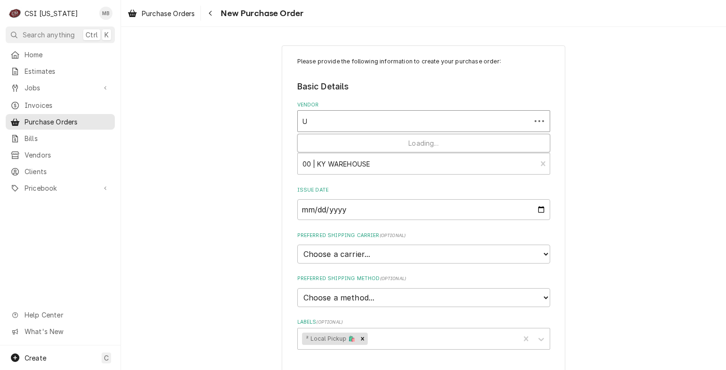
type textarea "x"
type input "UN"
type textarea "x"
type input "UNI"
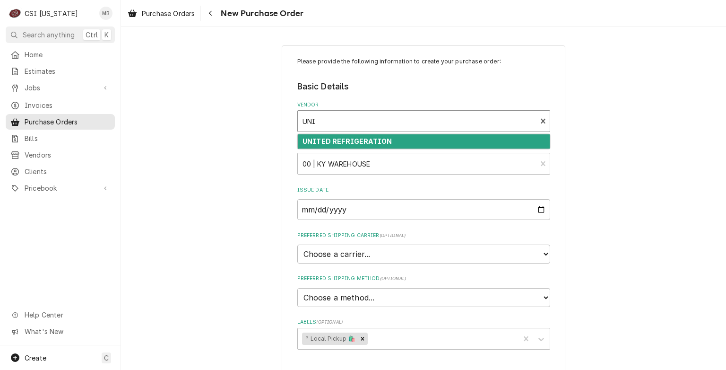
click at [355, 141] on strong "UNITED REFRIGERATION" at bounding box center [347, 141] width 89 height 8
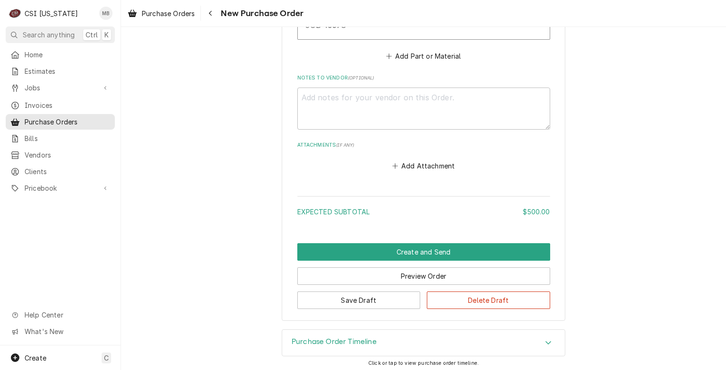
scroll to position [601, 0]
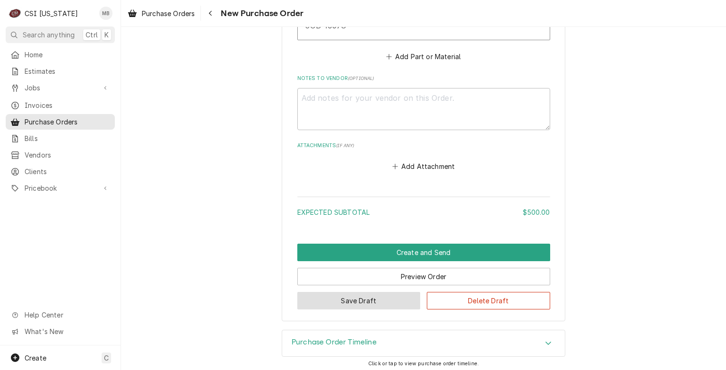
click at [366, 303] on button "Save Draft" at bounding box center [358, 300] width 123 height 17
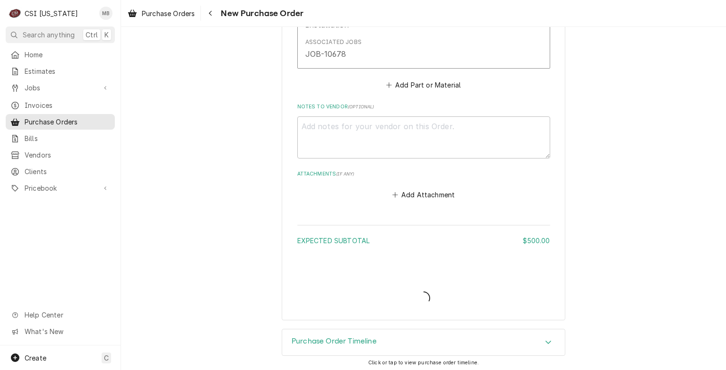
type textarea "x"
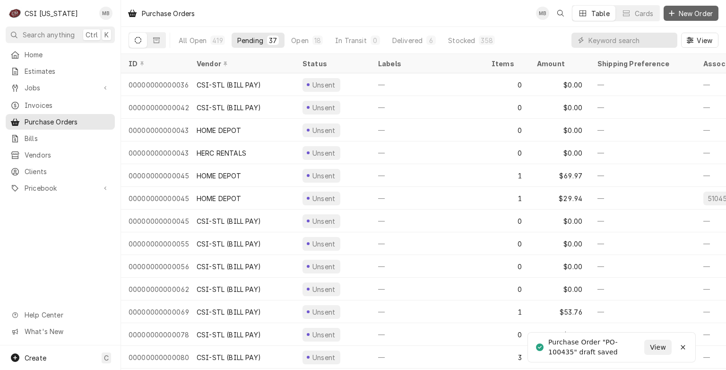
click at [682, 13] on span "New Order" at bounding box center [696, 14] width 38 height 10
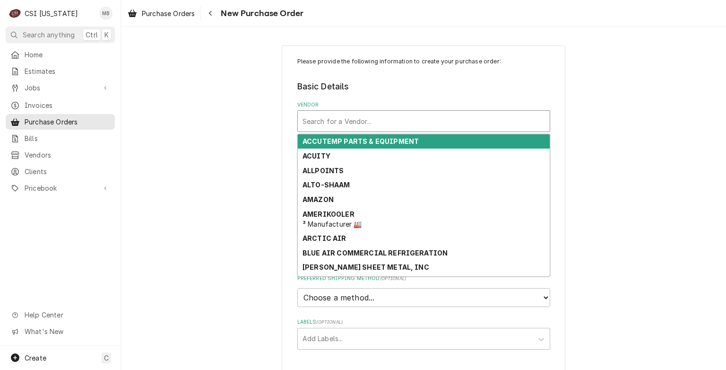
click at [417, 118] on div "Vendor" at bounding box center [424, 120] width 242 height 17
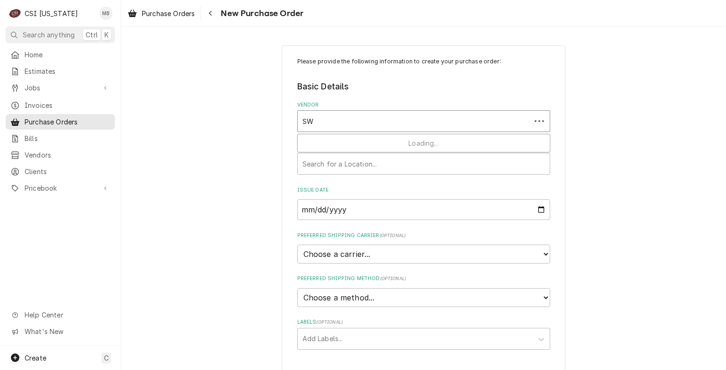
type input "SWH"
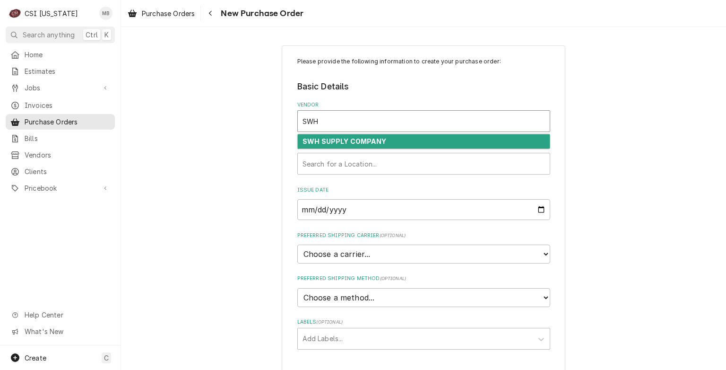
click at [411, 135] on div "SWH SUPPLY COMPANY" at bounding box center [424, 141] width 252 height 15
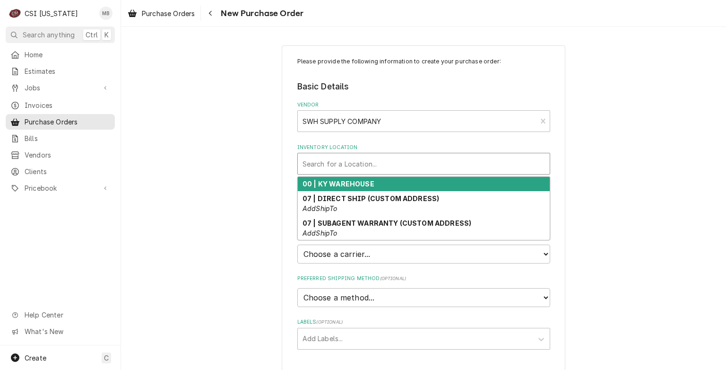
click at [400, 158] on div "Inventory Location" at bounding box center [424, 163] width 242 height 17
click at [399, 180] on div "00 | KY WAREHOUSE" at bounding box center [424, 184] width 252 height 15
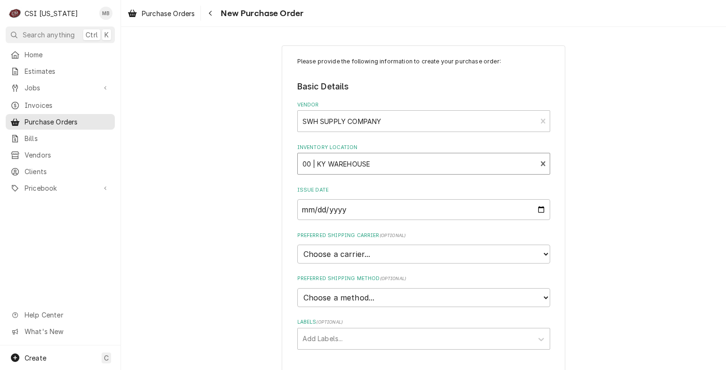
scroll to position [116, 0]
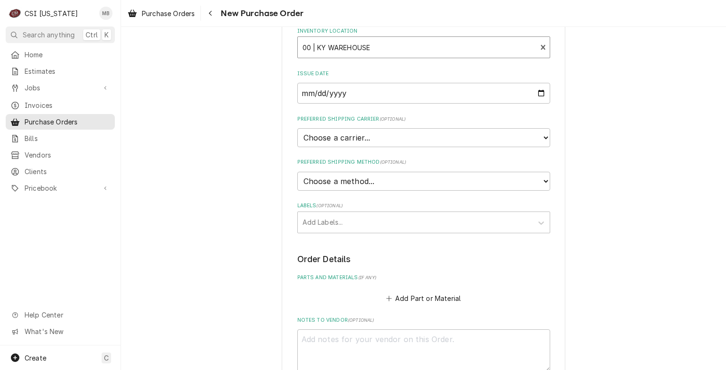
click at [393, 214] on div "Labels" at bounding box center [415, 222] width 225 height 17
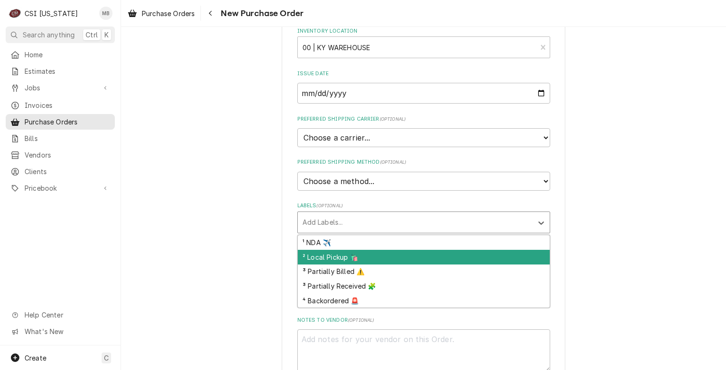
click at [384, 259] on div "² Local Pickup 🛍️" at bounding box center [424, 257] width 252 height 15
type textarea "x"
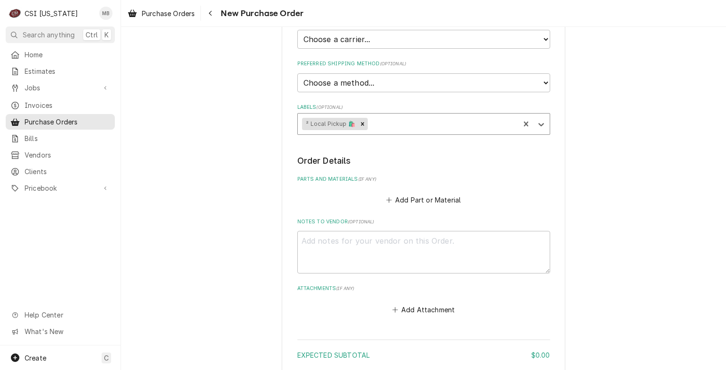
scroll to position [215, 0]
click at [414, 198] on button "Add Part or Material" at bounding box center [423, 198] width 78 height 13
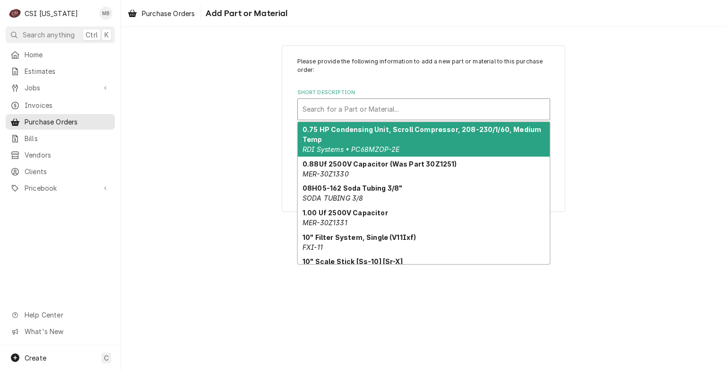
click at [403, 106] on div "Short Description" at bounding box center [424, 109] width 242 height 17
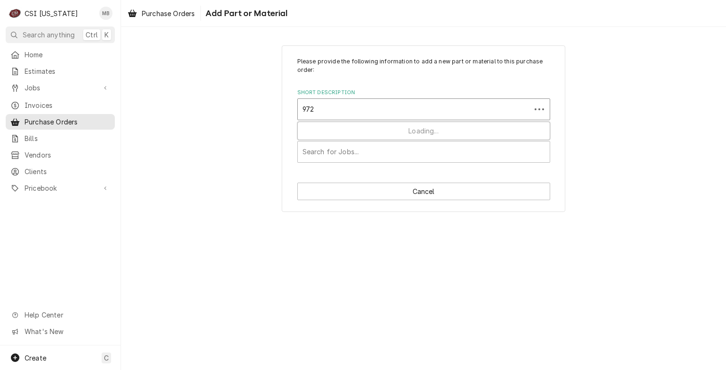
type input "9721"
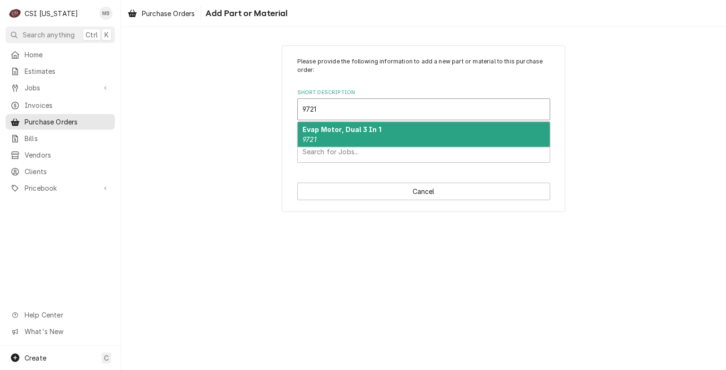
click at [397, 130] on div "Evap Motor, Dual 3 In 1 9721" at bounding box center [424, 134] width 252 height 25
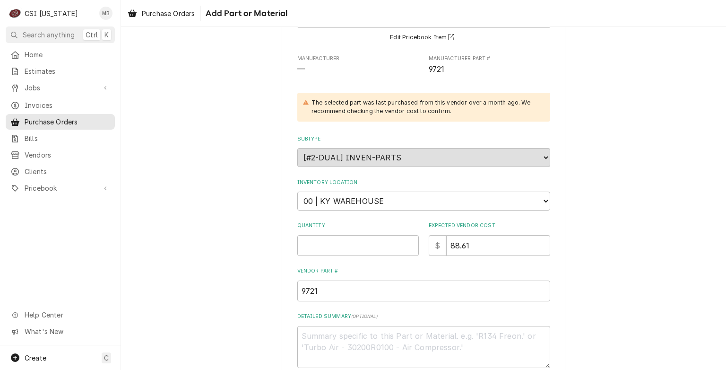
scroll to position [94, 0]
click at [393, 249] on input "Quantity" at bounding box center [357, 244] width 121 height 21
type textarea "x"
type input "3"
type textarea "x"
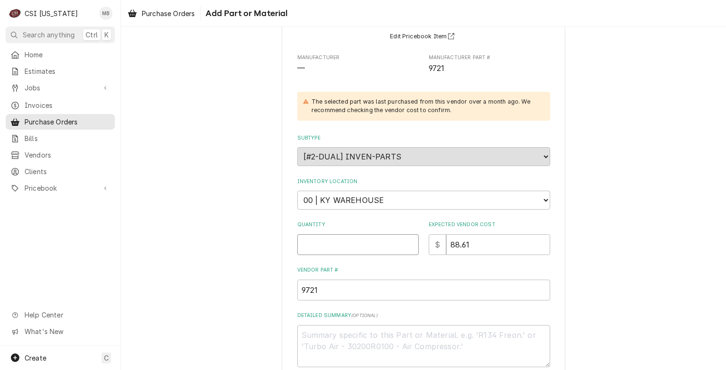
type textarea "x"
type input "4"
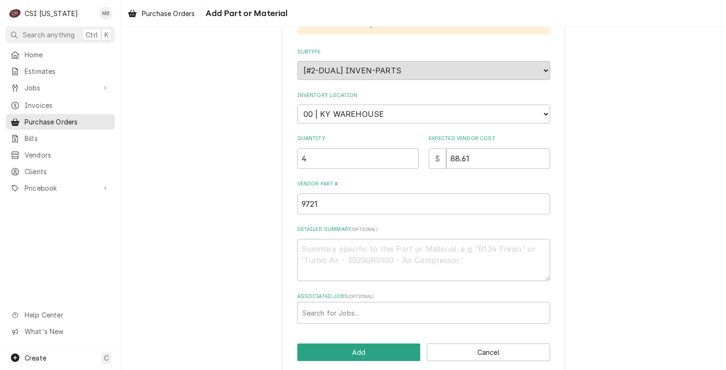
scroll to position [189, 0]
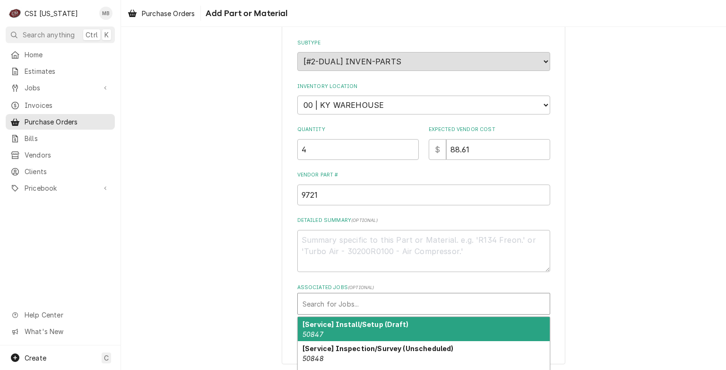
click at [385, 309] on div "Associated Jobs" at bounding box center [424, 303] width 242 height 17
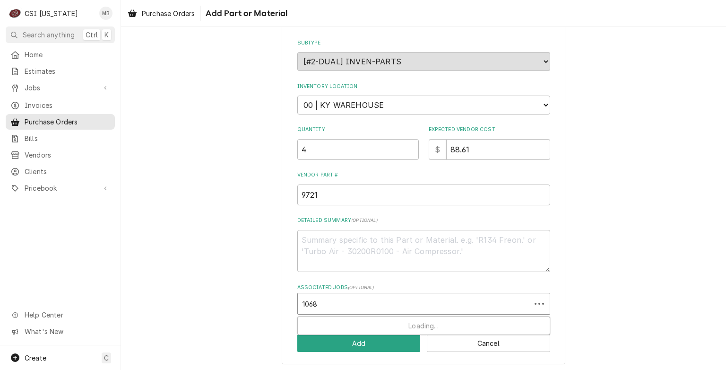
type input "10685"
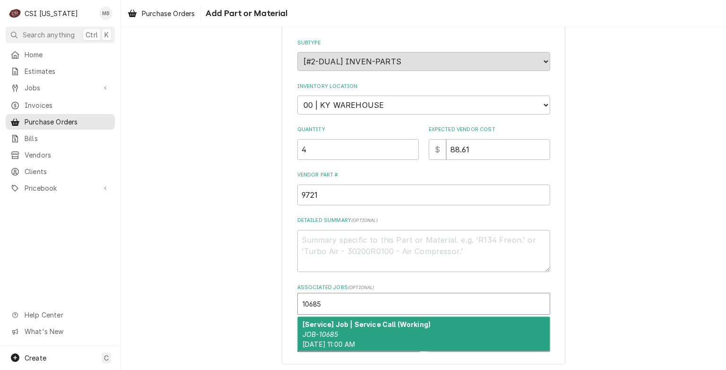
click at [390, 334] on div "[Service] Job | Service Call (Working) JOB-10685 Wed, Oct 1st, 2025 - 11:00 AM" at bounding box center [424, 334] width 252 height 35
type textarea "x"
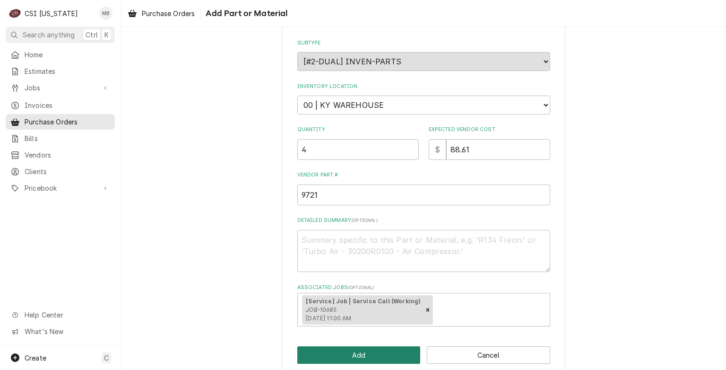
click at [389, 349] on button "Add" at bounding box center [358, 354] width 123 height 17
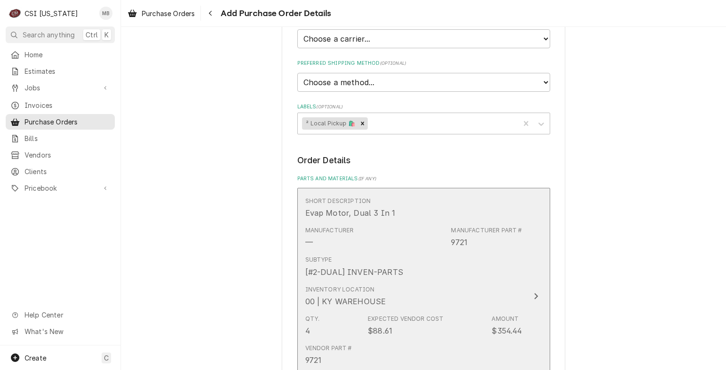
click at [389, 349] on div "Vendor Part # 9721" at bounding box center [413, 354] width 217 height 29
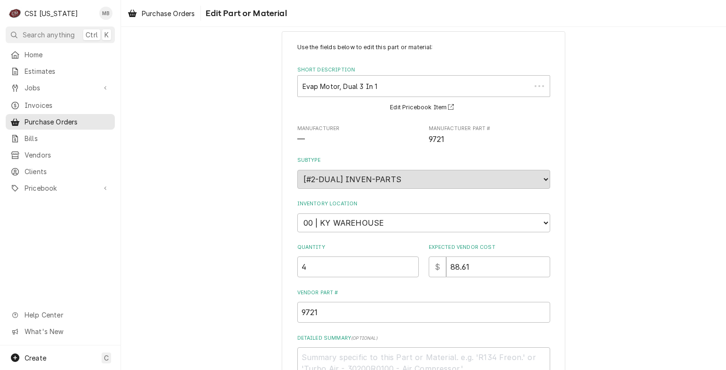
type textarea "x"
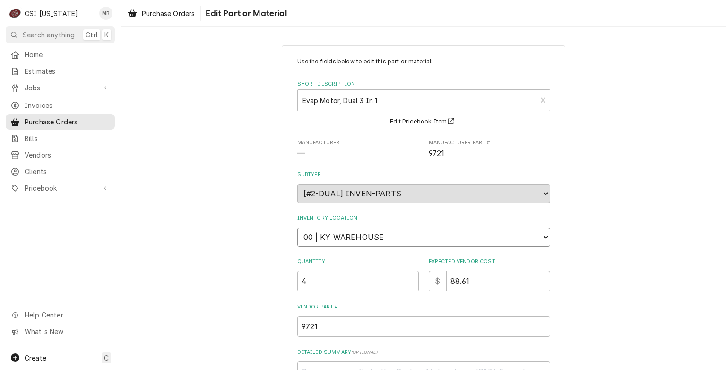
click at [376, 239] on select "Choose a location... 00 | KY WAREHOUSE 01 | BRYANT JOLLEY V#142 01 | JAY MAIDEN…" at bounding box center [423, 236] width 253 height 19
select select "624"
click at [297, 227] on select "Choose a location... 00 | KY WAREHOUSE 01 | BRYANT JOLLEY V#142 01 | JAY MAIDEN…" at bounding box center [423, 236] width 253 height 19
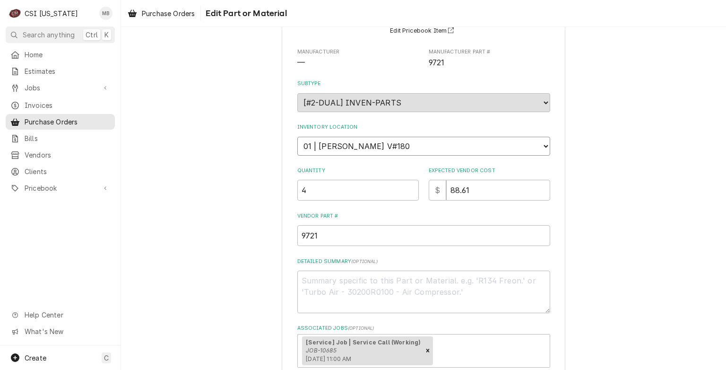
scroll to position [167, 0]
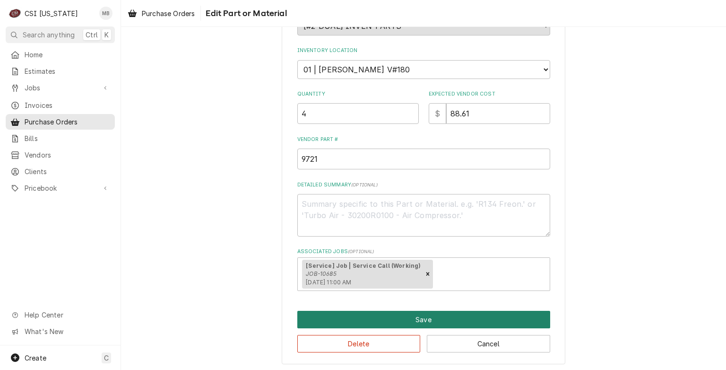
click at [408, 321] on button "Save" at bounding box center [423, 319] width 253 height 17
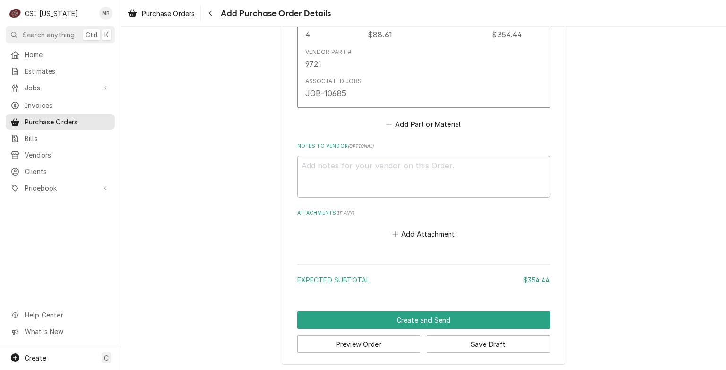
scroll to position [509, 0]
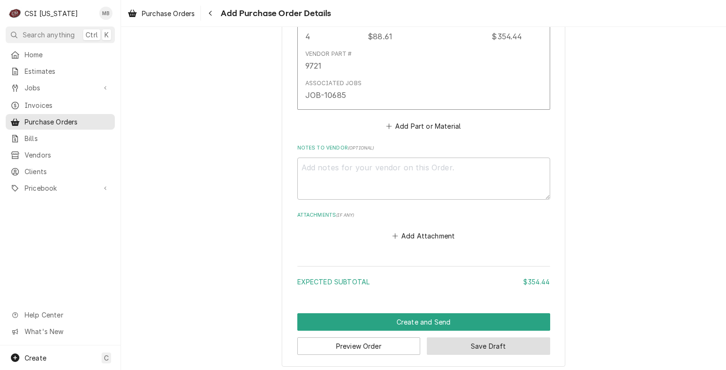
click at [462, 341] on button "Save Draft" at bounding box center [488, 345] width 123 height 17
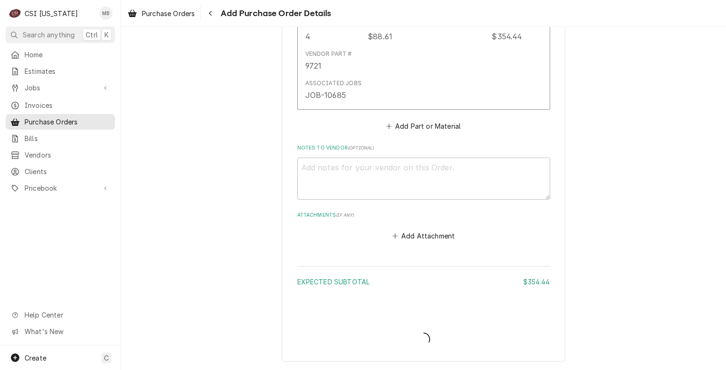
scroll to position [506, 0]
type textarea "x"
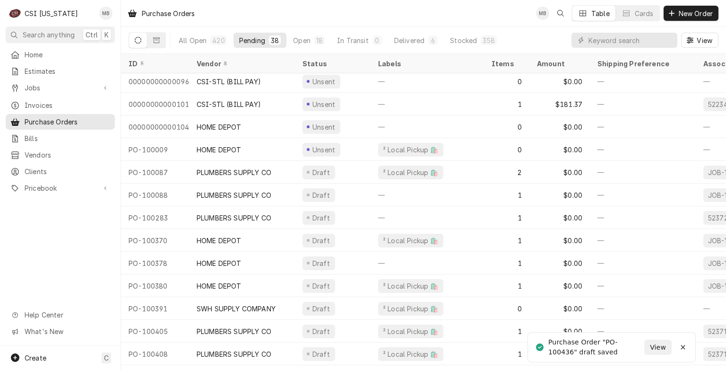
scroll to position [571, 0]
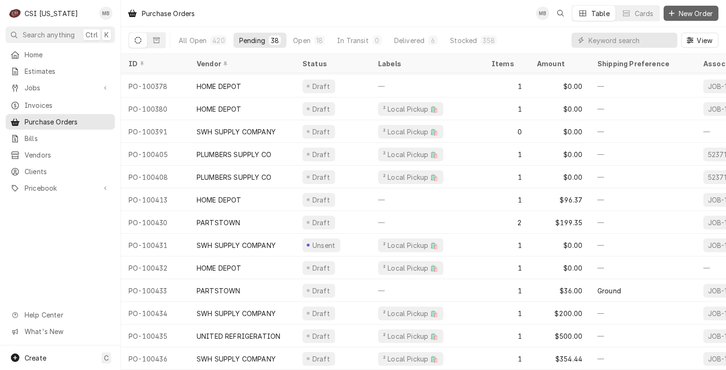
click at [683, 17] on span "New Order" at bounding box center [696, 14] width 38 height 10
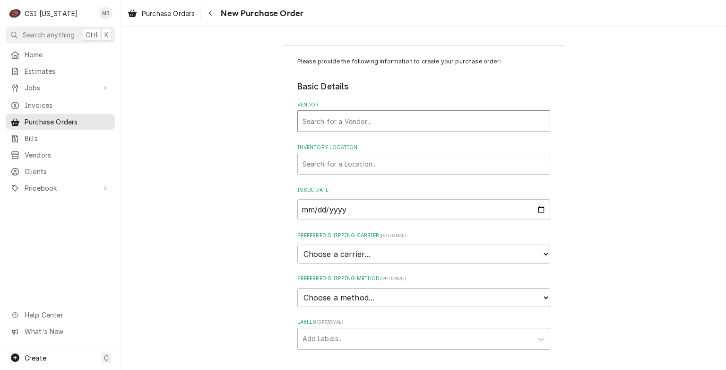
click at [411, 125] on div "Vendor" at bounding box center [424, 120] width 242 height 17
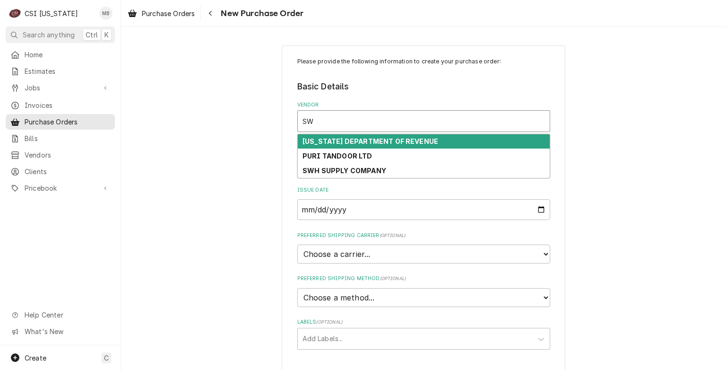
type input "SWH"
click at [383, 142] on div "SWH SUPPLY COMPANY" at bounding box center [424, 141] width 252 height 15
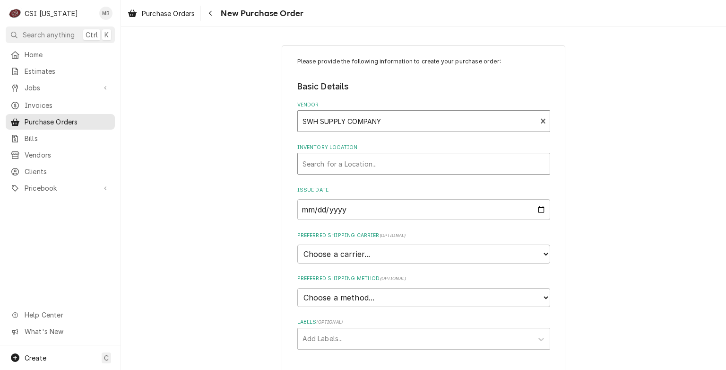
click at [381, 168] on div "Inventory Location" at bounding box center [424, 163] width 242 height 17
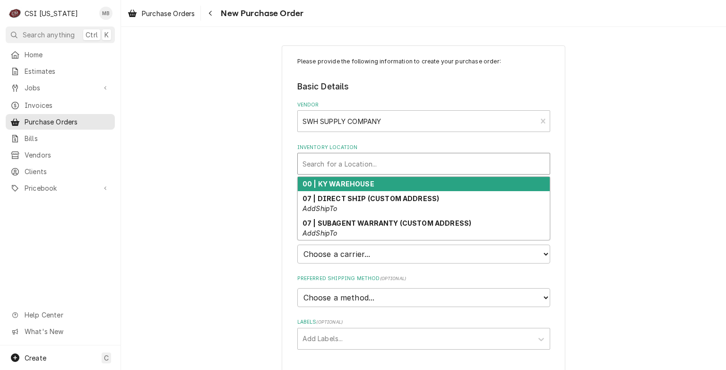
click at [377, 188] on div "00 | KY WAREHOUSE" at bounding box center [424, 184] width 252 height 15
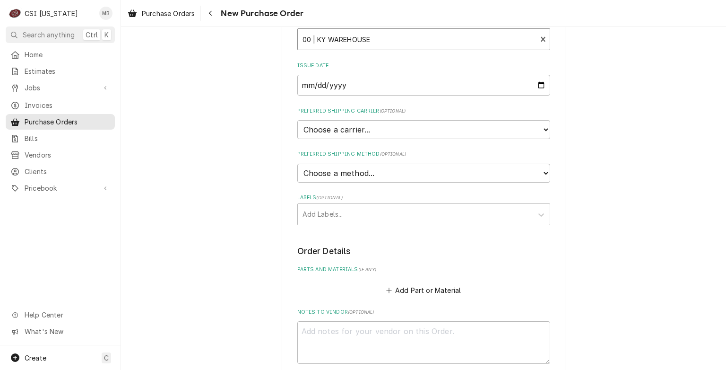
scroll to position [121, 0]
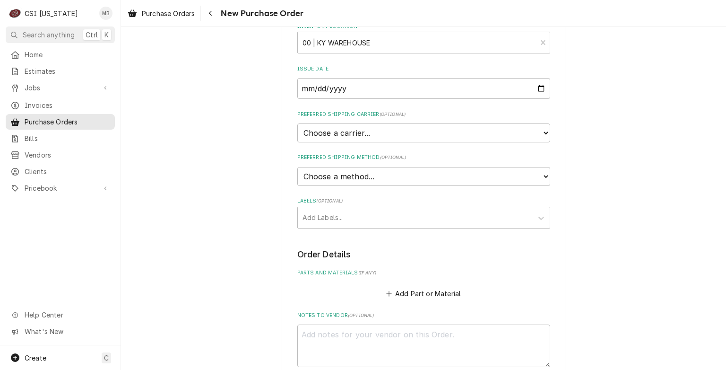
click at [378, 226] on div "Please provide the following information to create your purchase order: Basic D…" at bounding box center [423, 172] width 253 height 473
click at [377, 209] on div "Labels" at bounding box center [415, 217] width 225 height 17
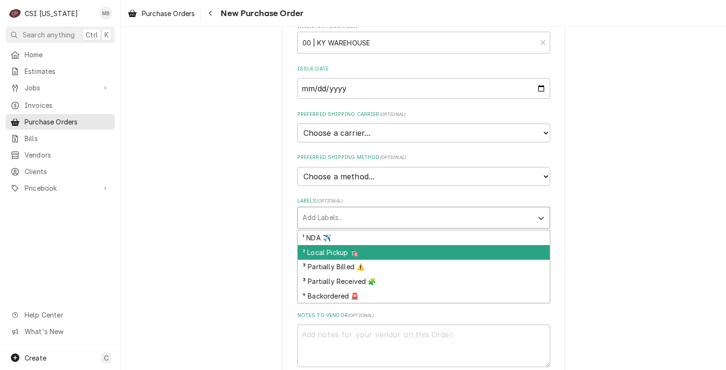
click at [370, 249] on div "² Local Pickup 🛍️" at bounding box center [424, 252] width 252 height 15
type textarea "x"
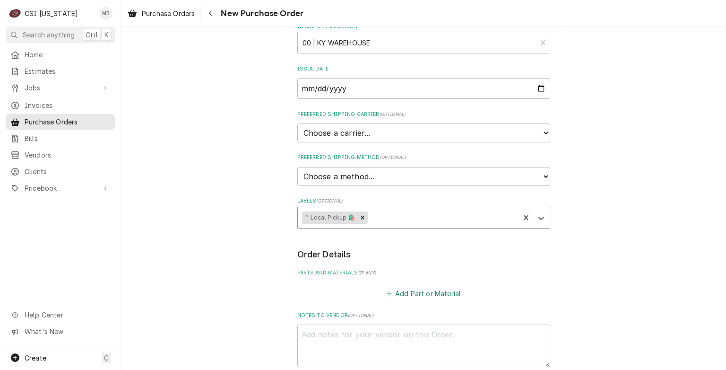
click at [397, 296] on button "Add Part or Material" at bounding box center [423, 292] width 78 height 13
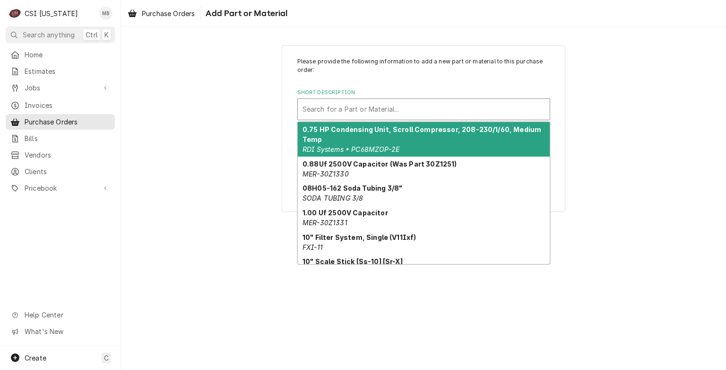
click at [386, 114] on div "Short Description" at bounding box center [424, 109] width 242 height 17
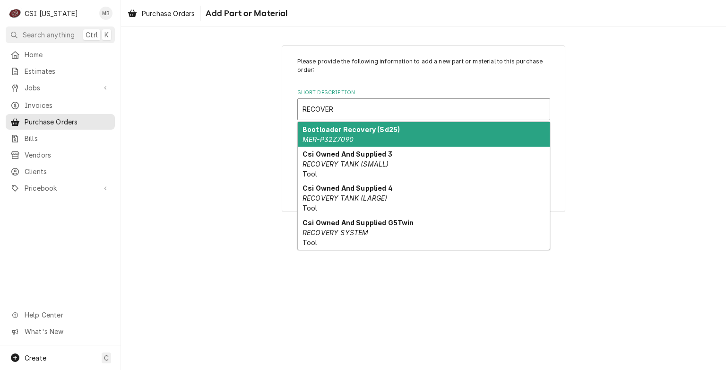
type input "RECOVERY"
click at [388, 105] on div "Short Description" at bounding box center [424, 109] width 242 height 17
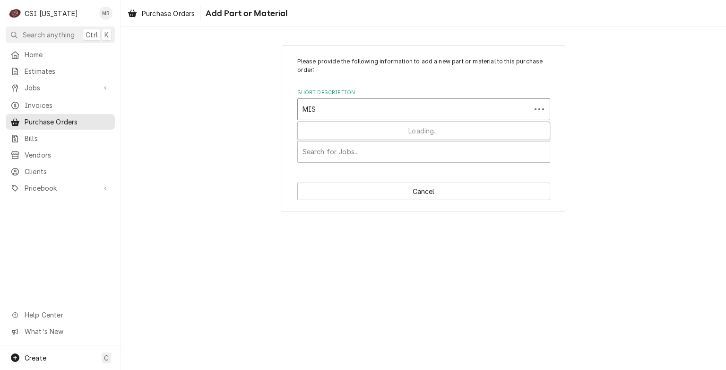
type input "MISC"
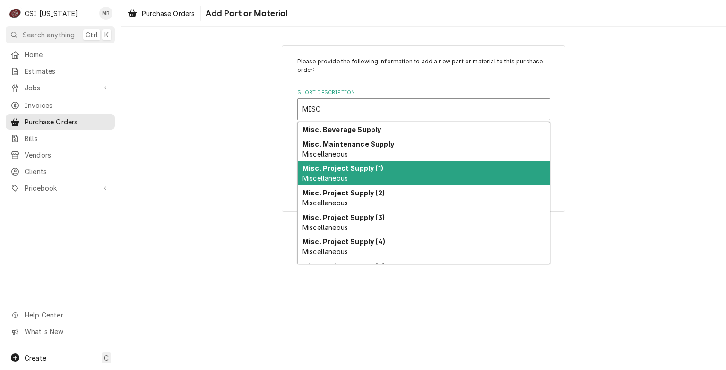
click at [373, 173] on div "Misc. Project Supply (1) Miscellaneous" at bounding box center [424, 173] width 252 height 25
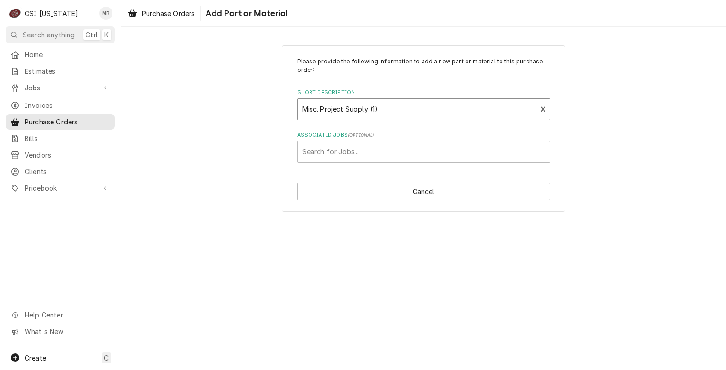
type textarea "x"
click at [472, 111] on div "Short Description" at bounding box center [424, 109] width 242 height 17
type input "MISC"
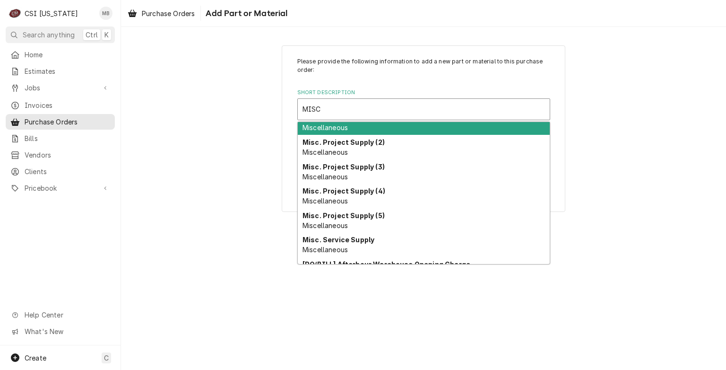
scroll to position [51, 0]
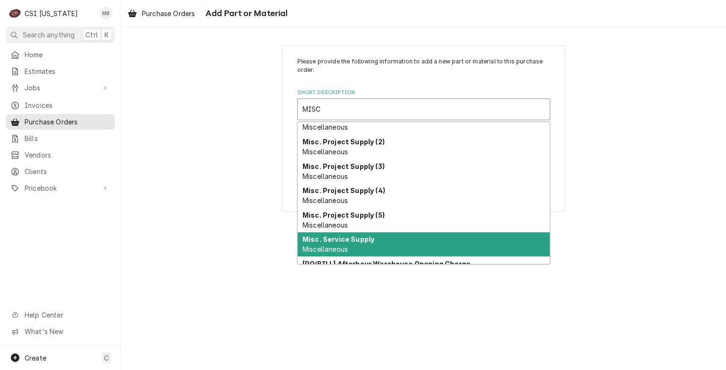
click at [368, 240] on strong "Misc. Service Supply" at bounding box center [339, 239] width 72 height 8
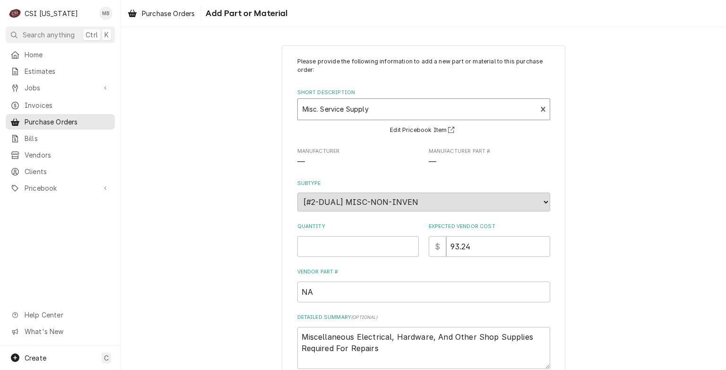
scroll to position [5, 0]
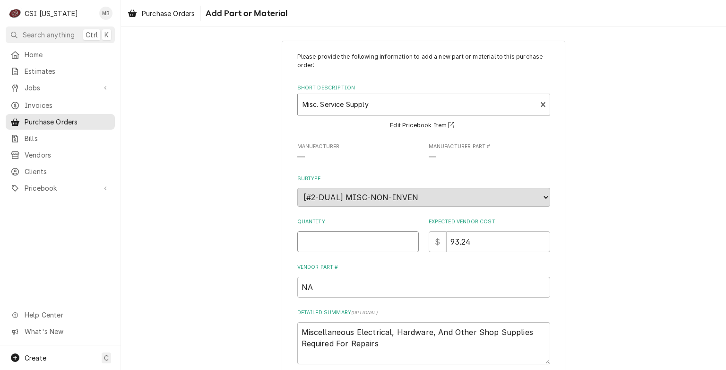
type textarea "x"
type input "0.5"
click at [406, 237] on input "0.5" at bounding box center [357, 241] width 121 height 21
type textarea "x"
type input "1"
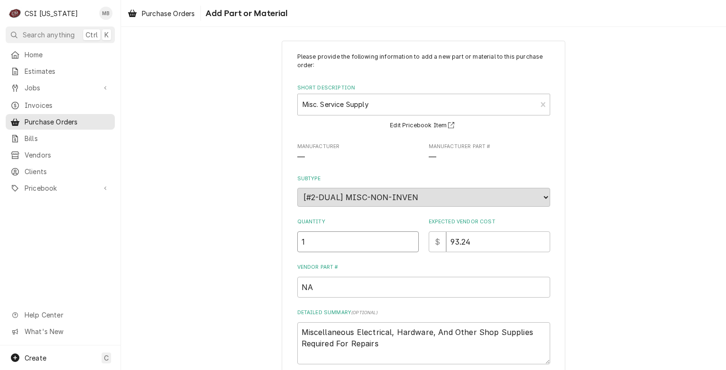
click at [406, 237] on input "1" at bounding box center [357, 241] width 121 height 21
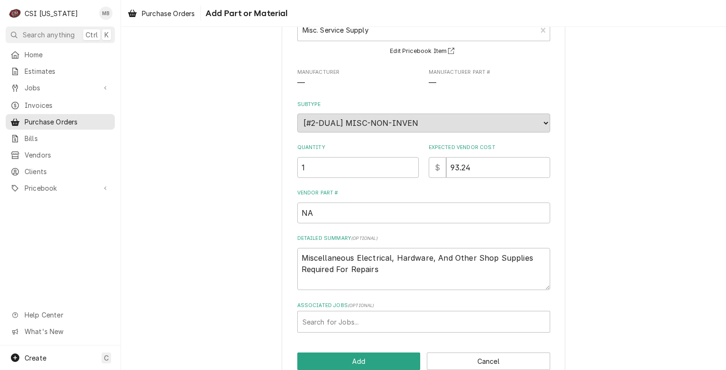
scroll to position [77, 0]
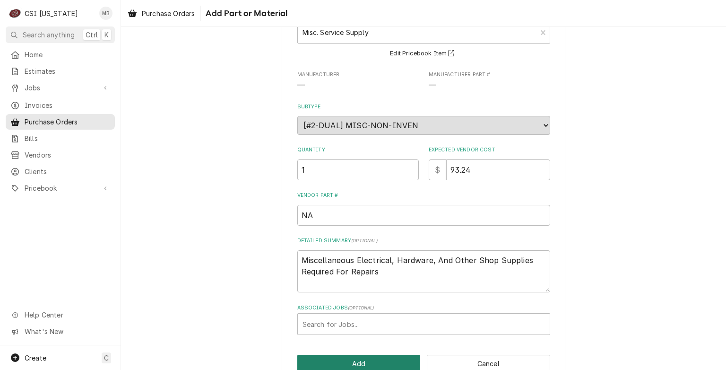
click at [363, 363] on button "Add" at bounding box center [358, 362] width 123 height 17
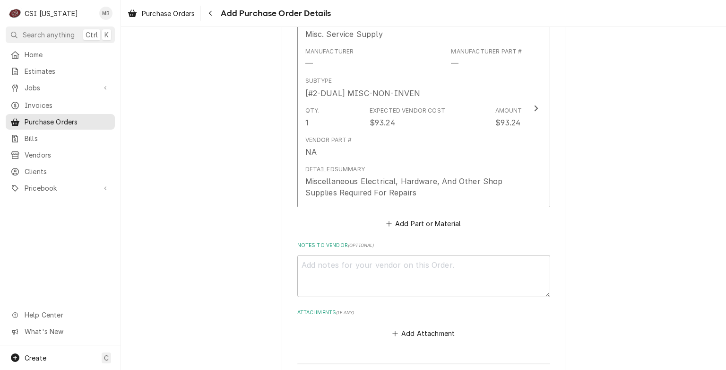
scroll to position [493, 0]
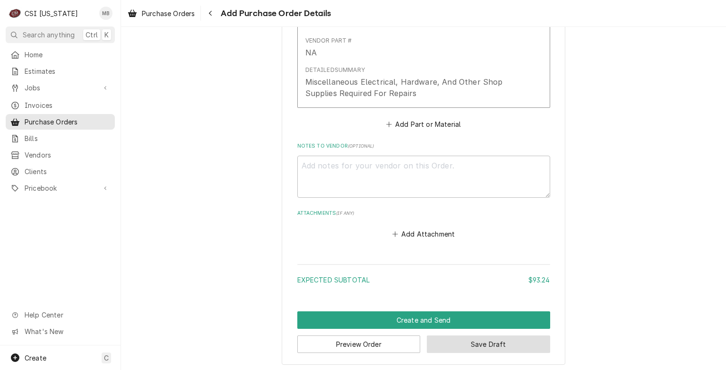
click at [455, 342] on button "Save Draft" at bounding box center [488, 343] width 123 height 17
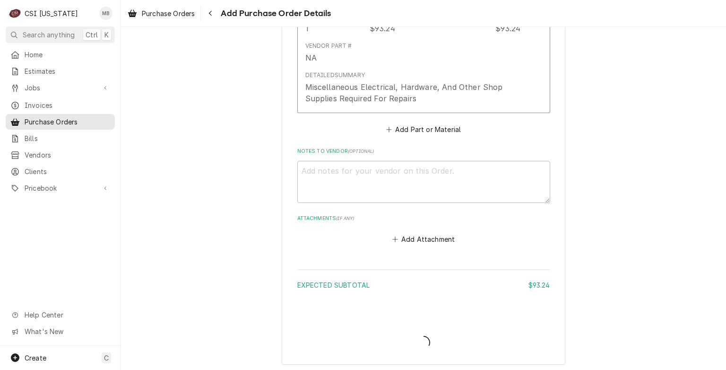
type textarea "x"
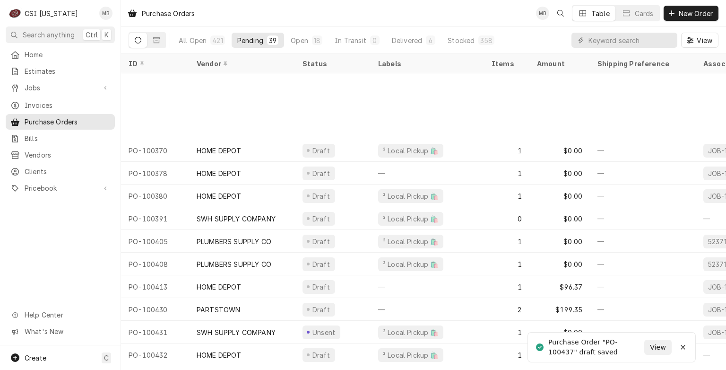
scroll to position [594, 0]
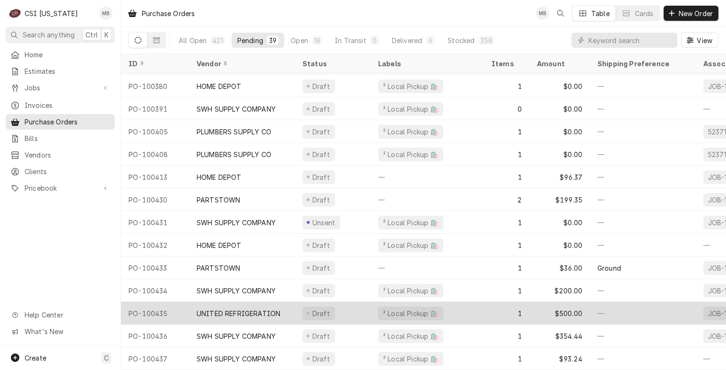
click at [278, 302] on div "UNITED REFRIGERATION" at bounding box center [242, 313] width 106 height 23
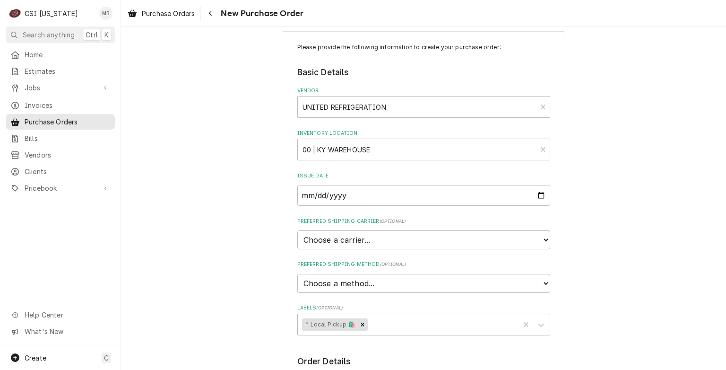
scroll to position [21, 0]
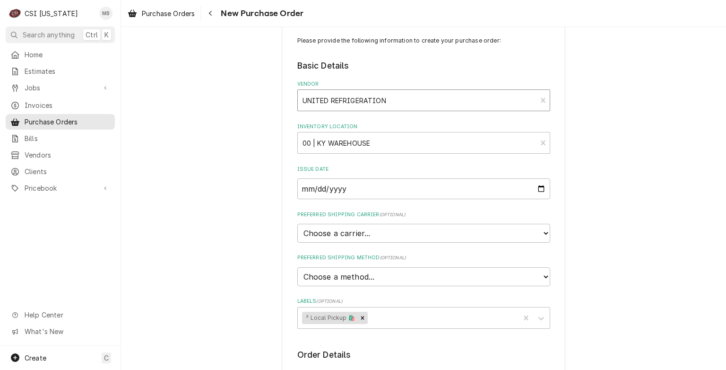
click at [350, 101] on div "Vendor" at bounding box center [418, 100] width 230 height 17
type textarea "x"
type input "S"
type textarea "x"
type input "SW"
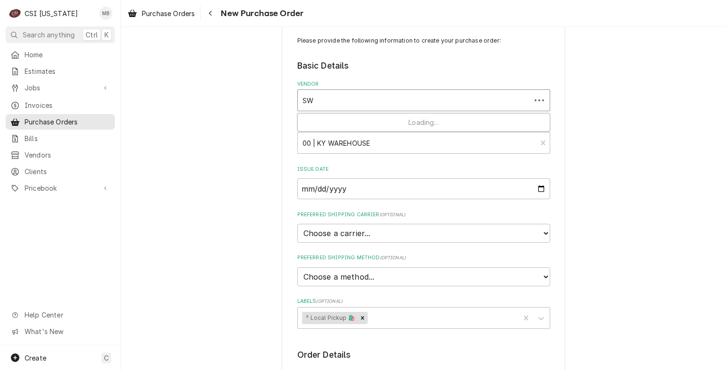
type textarea "x"
type input "SWH"
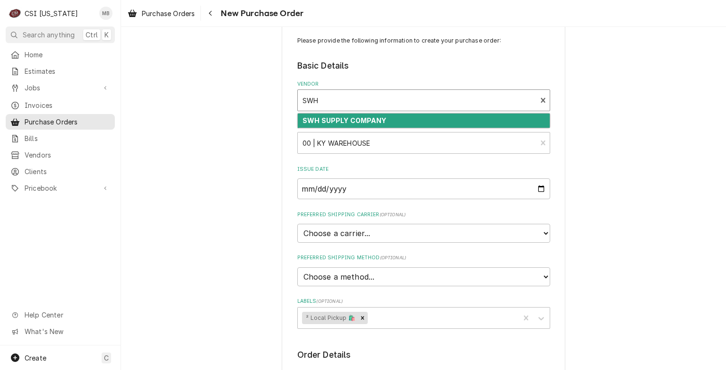
click at [355, 116] on strong "SWH SUPPLY COMPANY" at bounding box center [345, 120] width 84 height 8
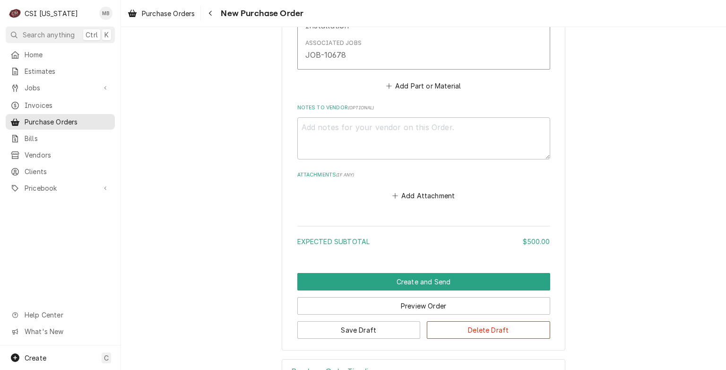
scroll to position [602, 0]
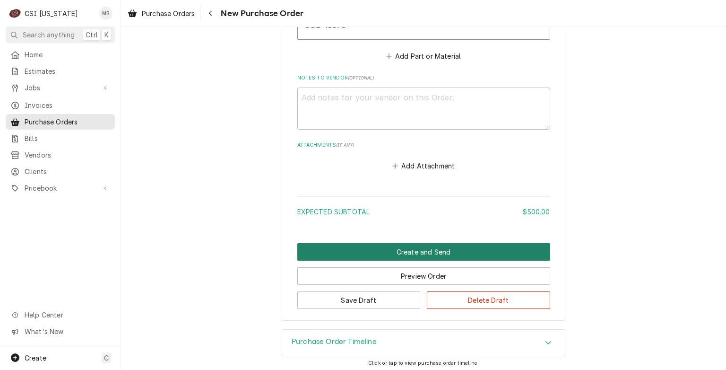
click at [381, 254] on button "Create and Send" at bounding box center [423, 251] width 253 height 17
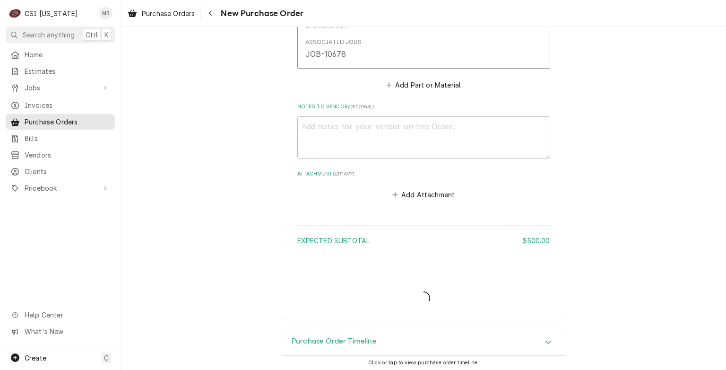
type textarea "x"
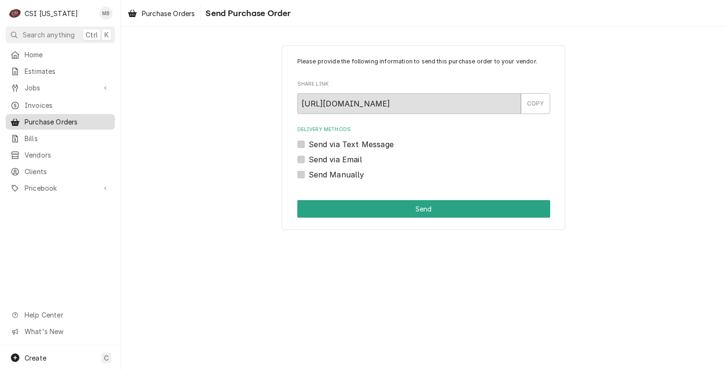
click at [68, 122] on span "Purchase Orders" at bounding box center [68, 122] width 86 height 10
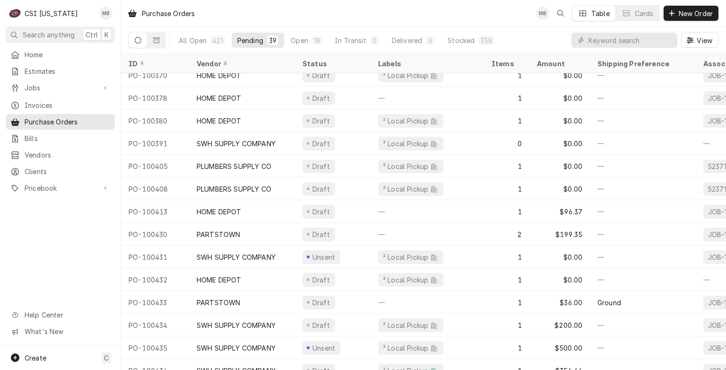
scroll to position [594, 0]
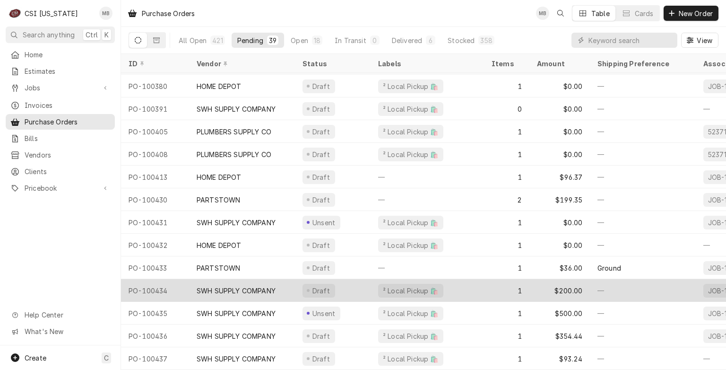
click at [236, 285] on div "SWH SUPPLY COMPANY" at bounding box center [236, 290] width 79 height 10
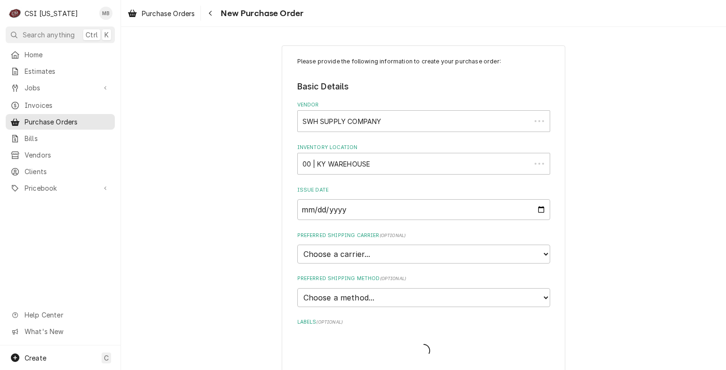
type textarea "x"
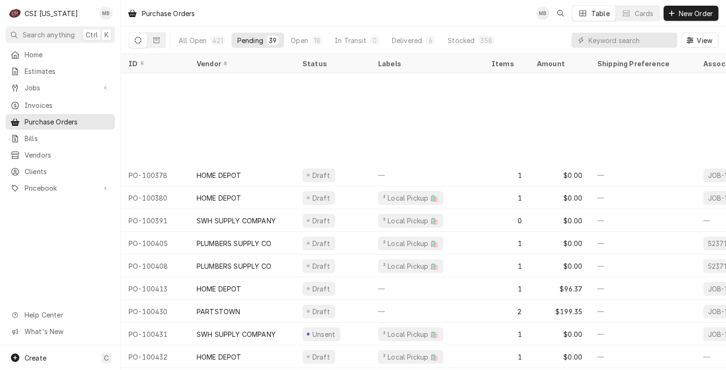
scroll to position [594, 0]
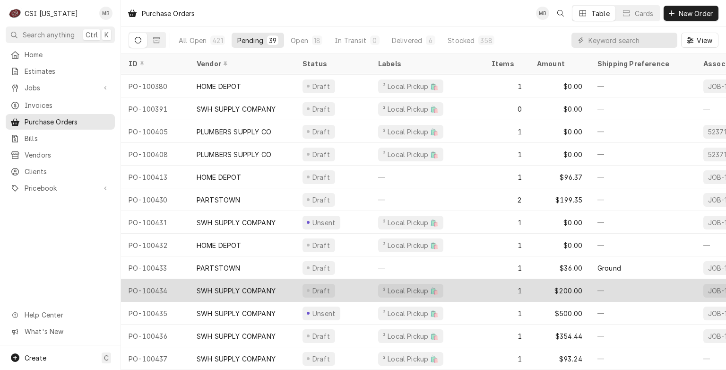
click at [182, 286] on div "PO-100434" at bounding box center [155, 290] width 68 height 23
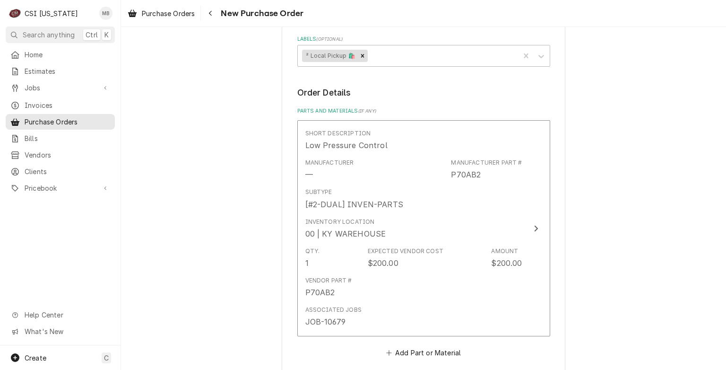
scroll to position [283, 0]
